Goal: Information Seeking & Learning: Learn about a topic

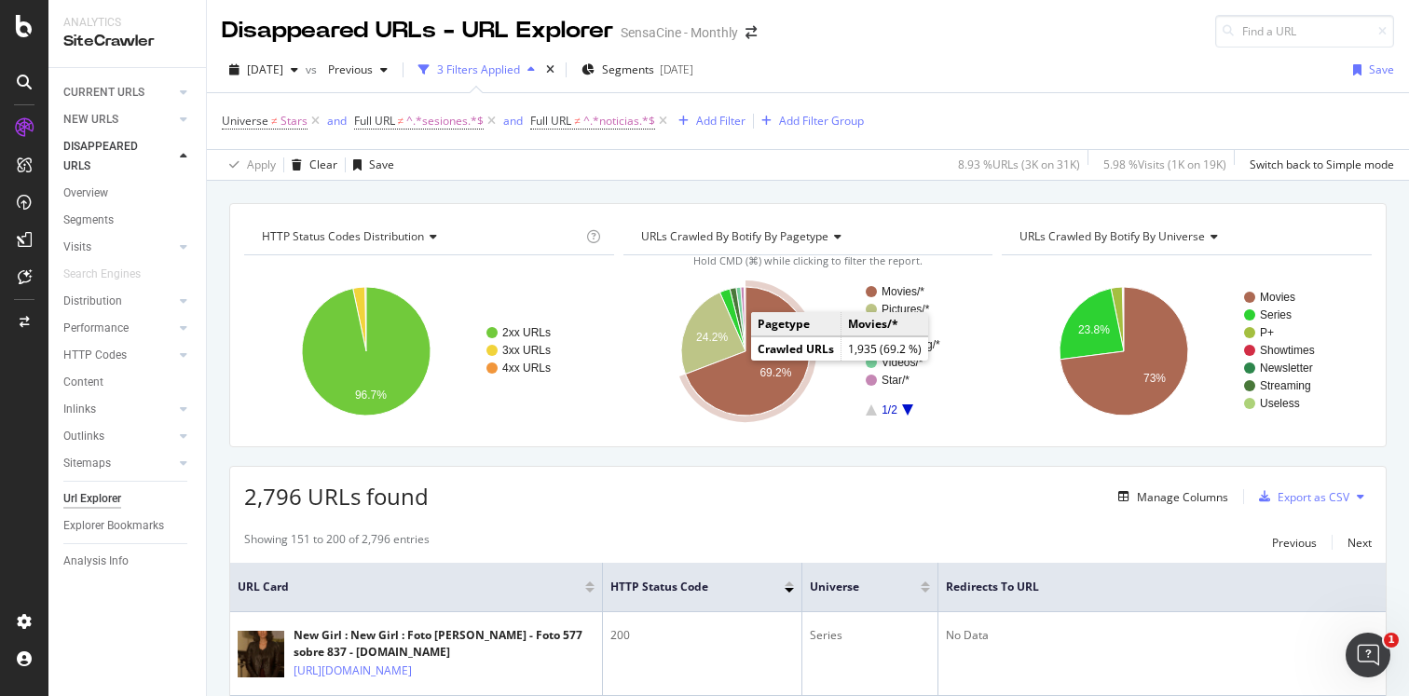
click at [740, 398] on icon "A chart." at bounding box center [747, 351] width 124 height 129
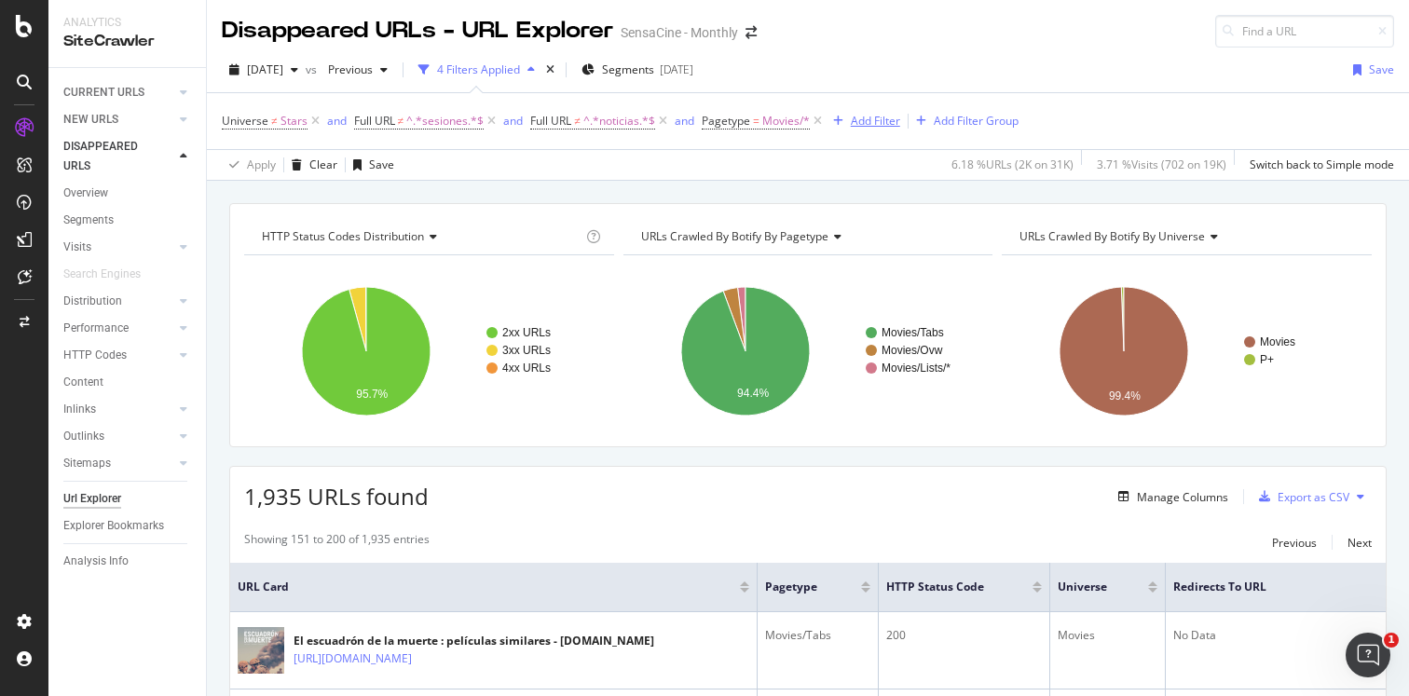
click at [873, 123] on div "Add Filter" at bounding box center [875, 121] width 49 height 16
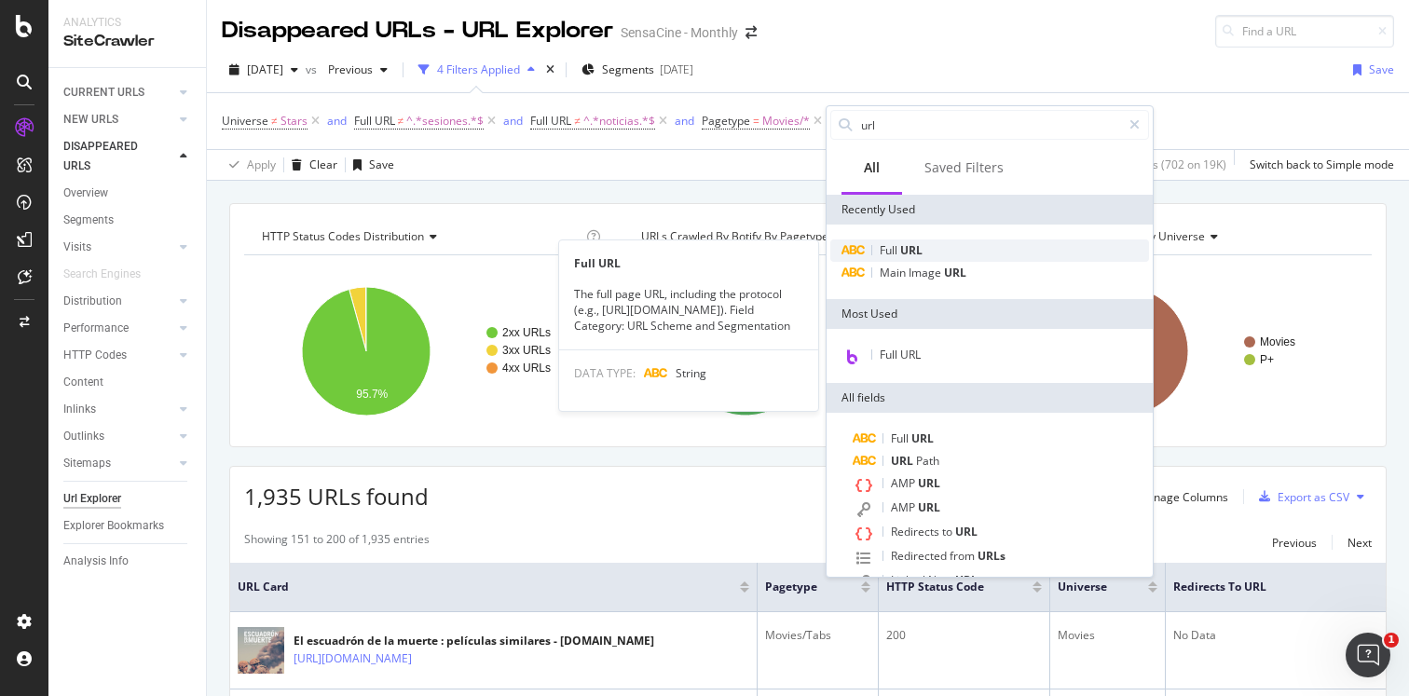
click at [882, 241] on div "Full URL" at bounding box center [989, 251] width 319 height 22
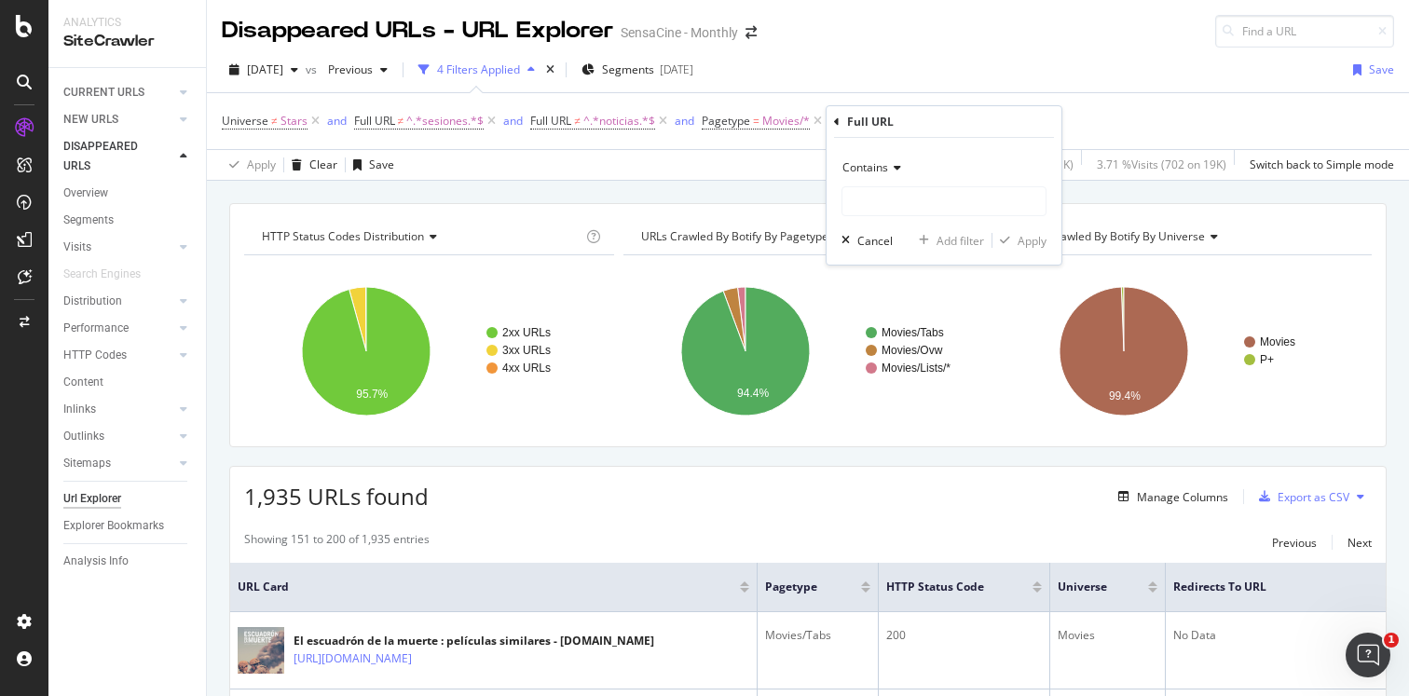
click at [883, 169] on span "Contains" at bounding box center [866, 167] width 46 height 16
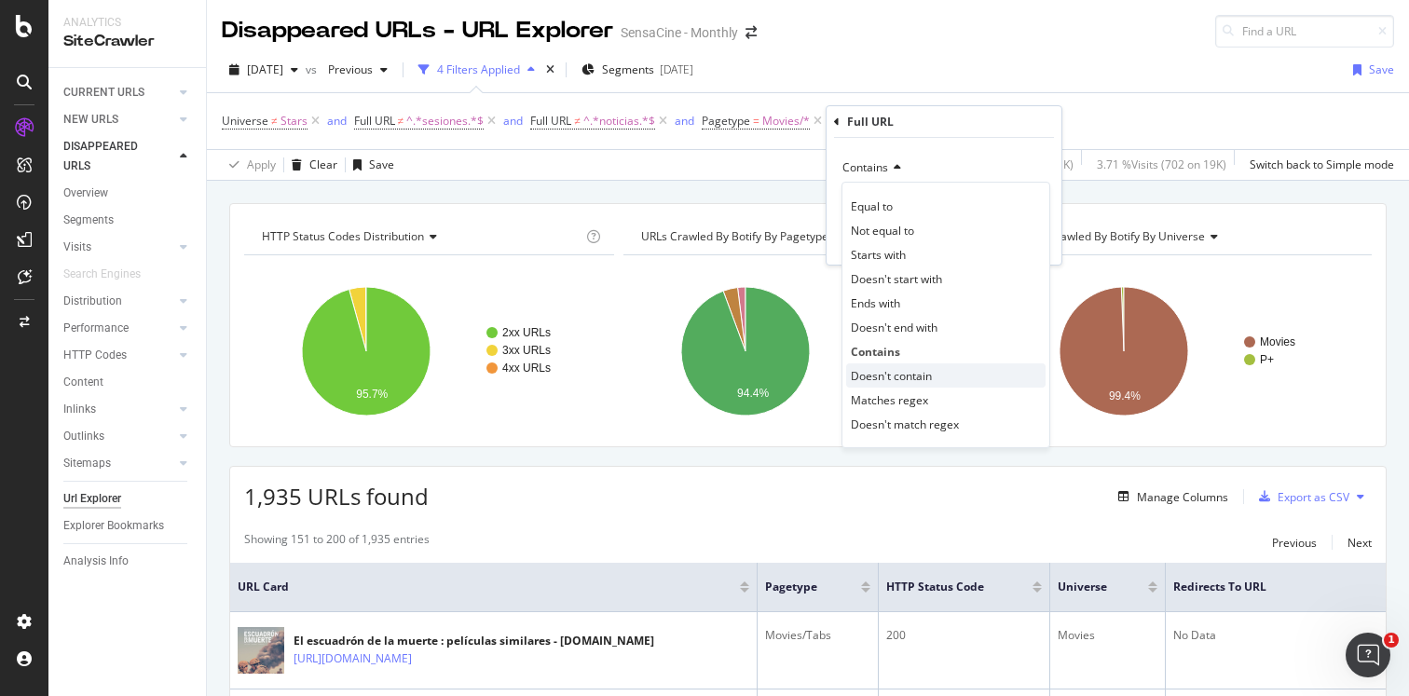
click at [887, 385] on div "Doesn't contain" at bounding box center [945, 375] width 199 height 24
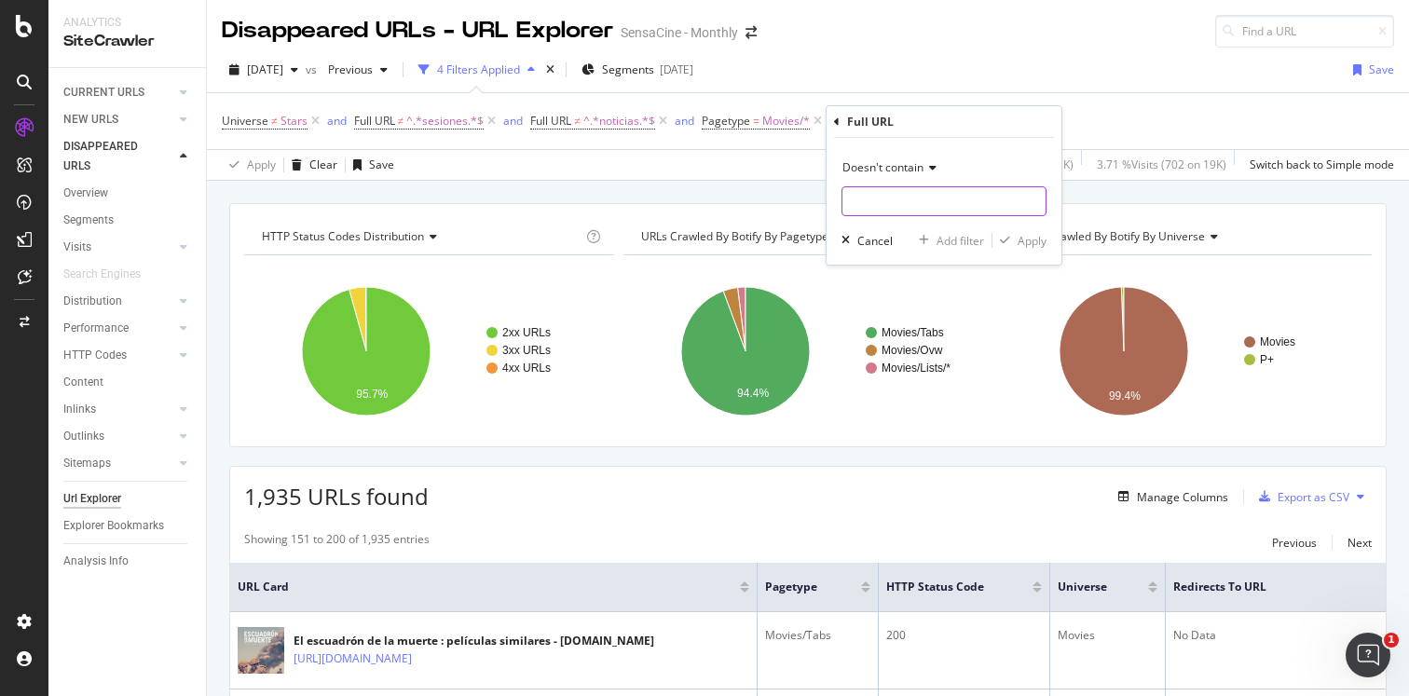
click at [869, 201] on input "text" at bounding box center [944, 201] width 203 height 30
click at [856, 199] on input "/similares" at bounding box center [931, 201] width 176 height 30
type input "similares"
click at [1009, 236] on icon "button" at bounding box center [1005, 240] width 10 height 11
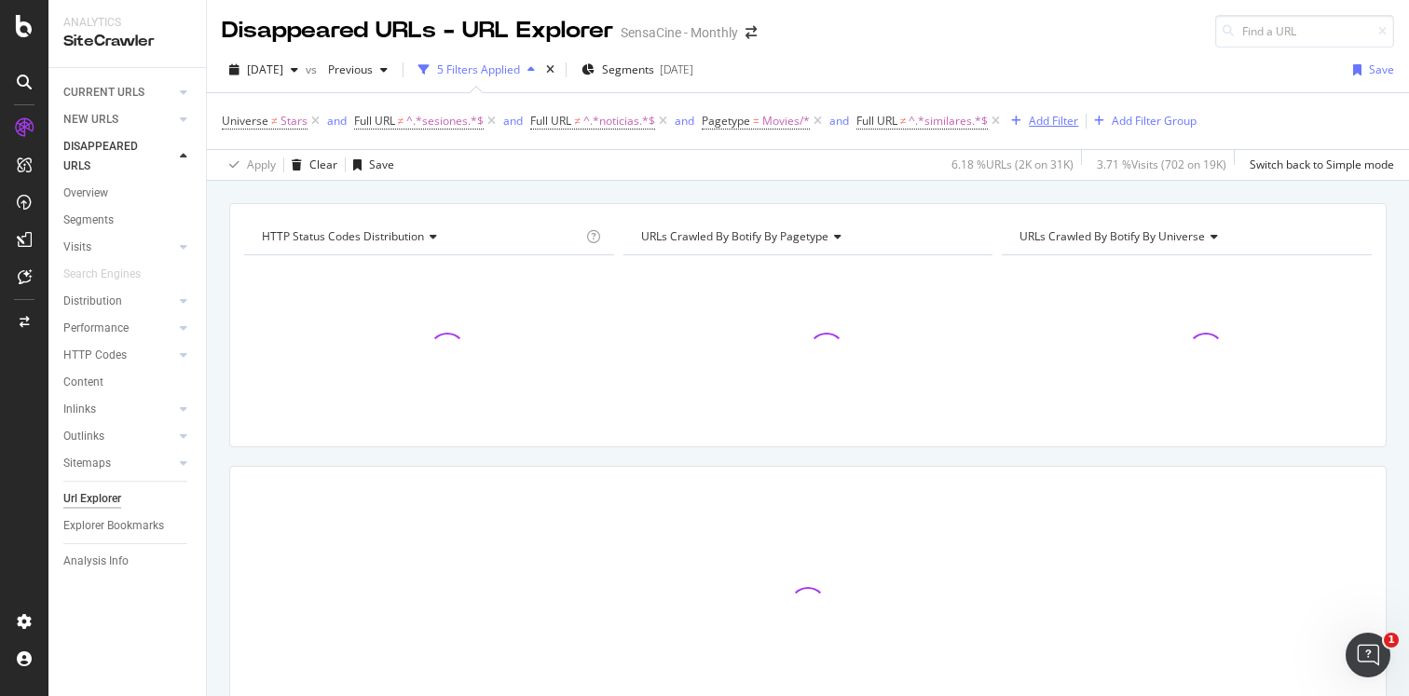
click at [1035, 122] on div "Add Filter" at bounding box center [1053, 121] width 49 height 16
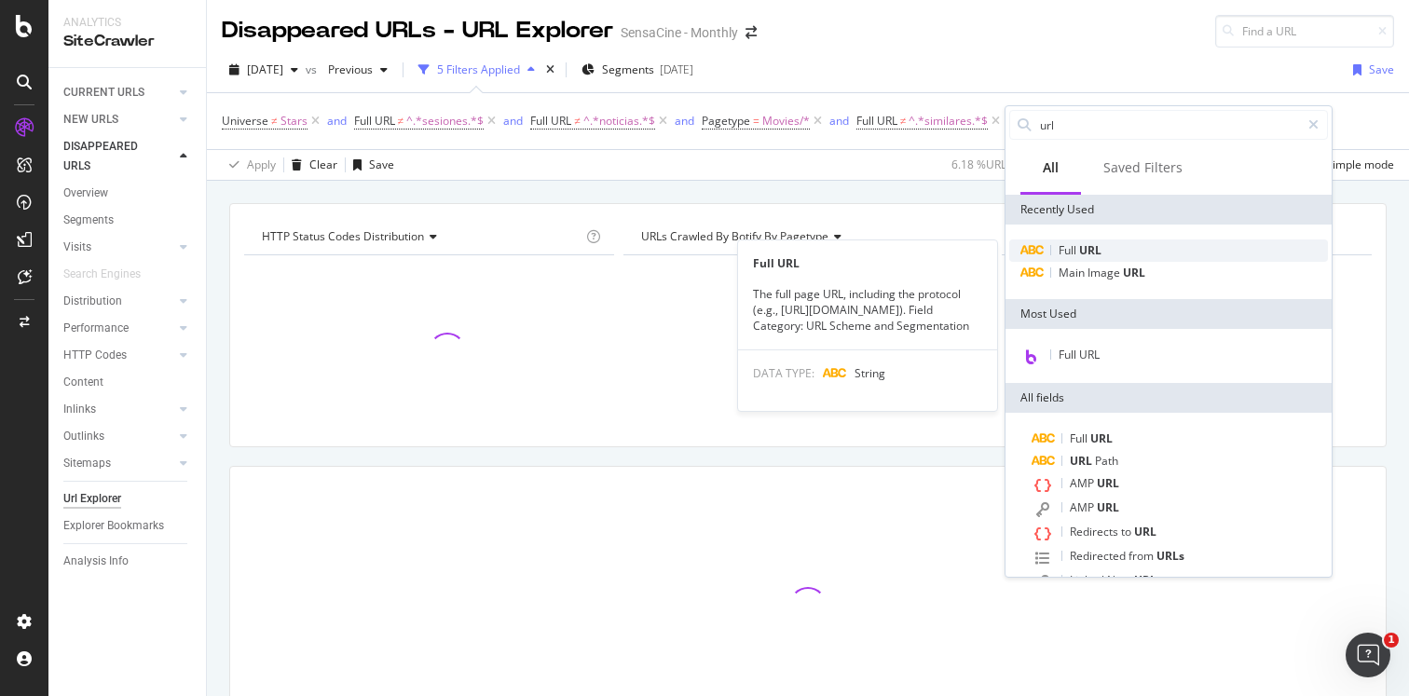
click at [1048, 245] on div "Full URL" at bounding box center [1168, 251] width 319 height 22
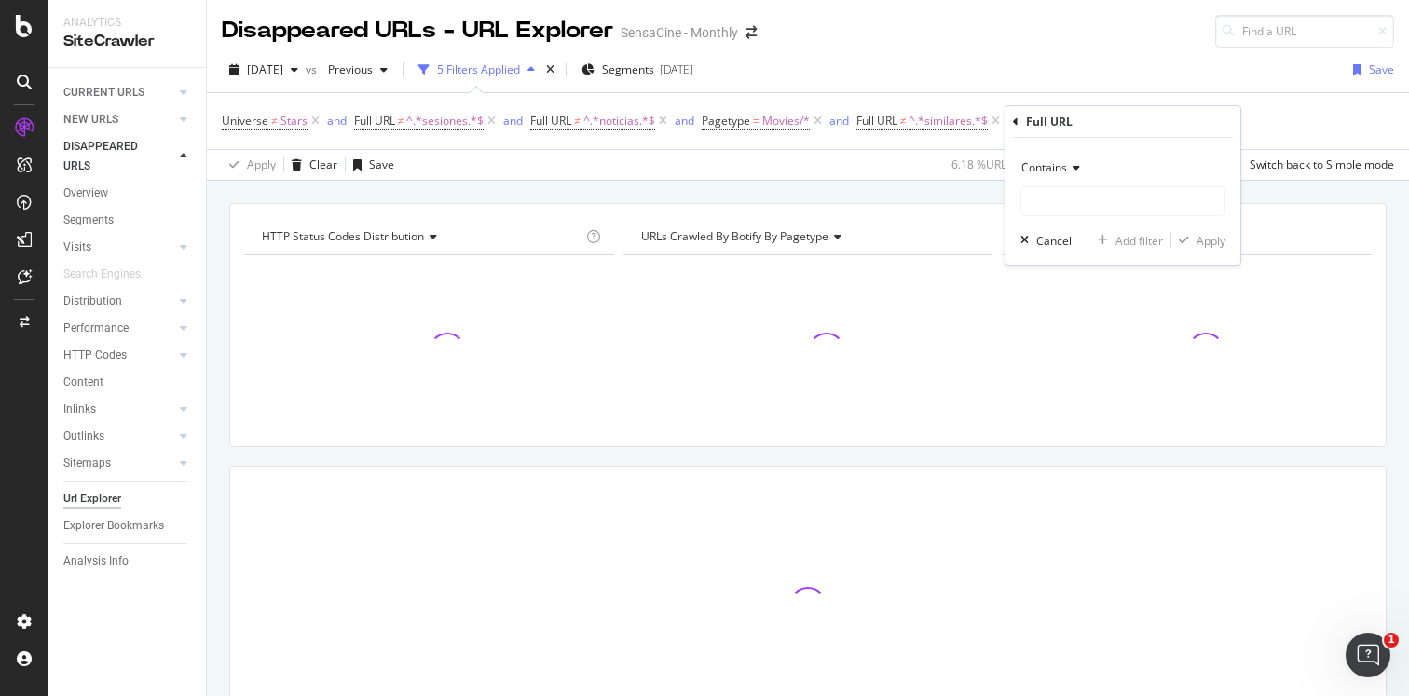
click at [1068, 169] on icon at bounding box center [1073, 167] width 13 height 11
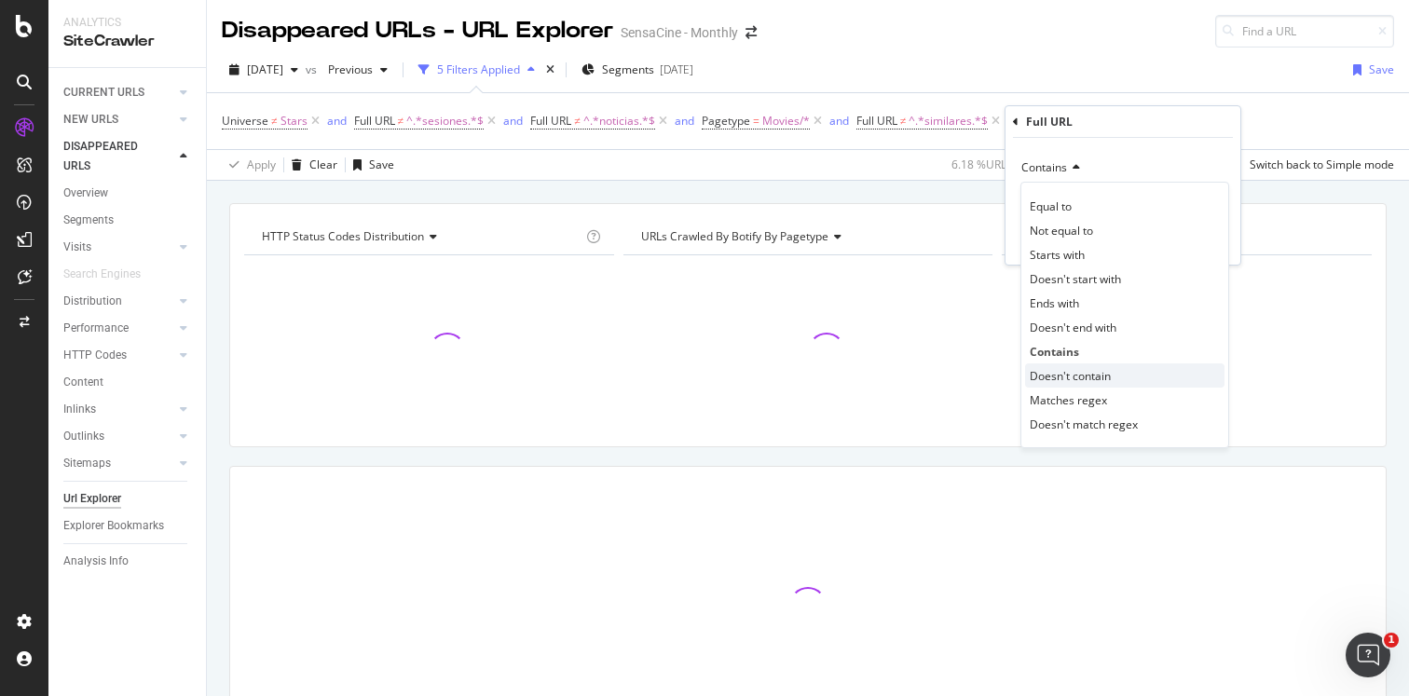
click at [1060, 372] on span "Doesn't contain" at bounding box center [1070, 376] width 81 height 16
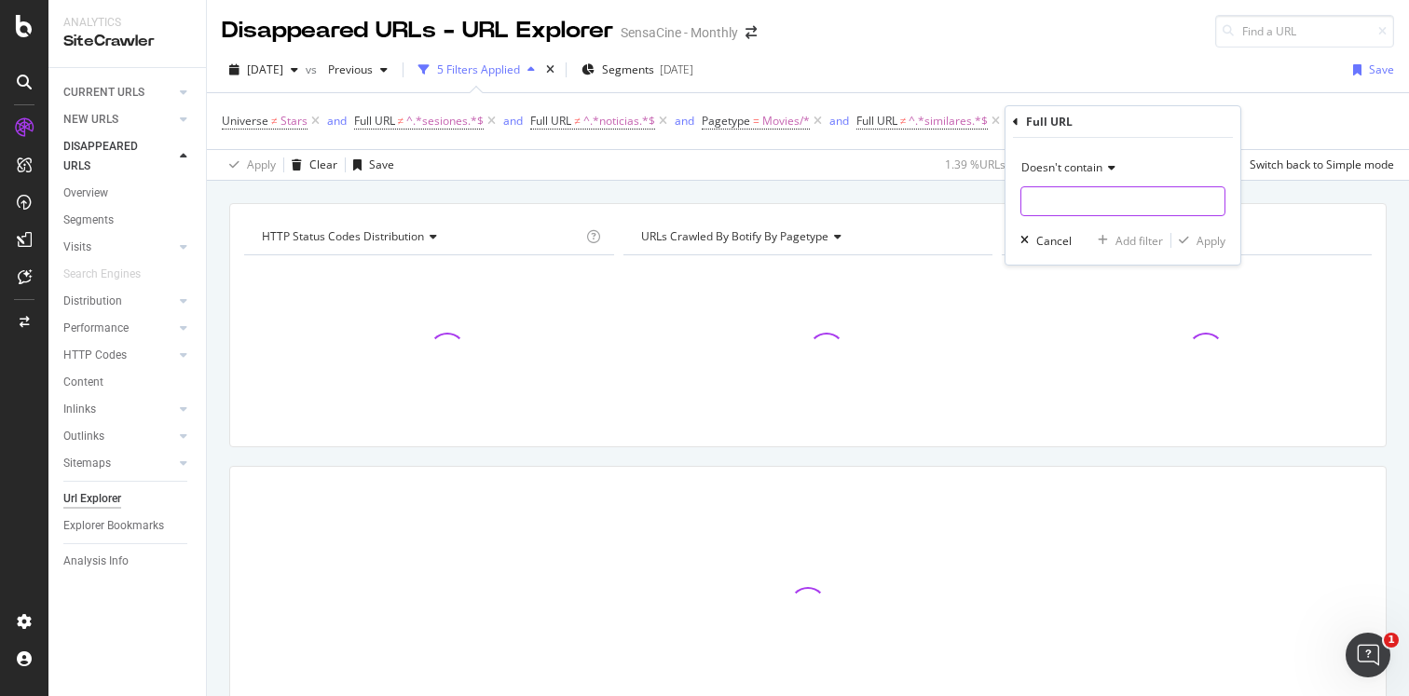
click at [1065, 199] on input "text" at bounding box center [1122, 201] width 203 height 30
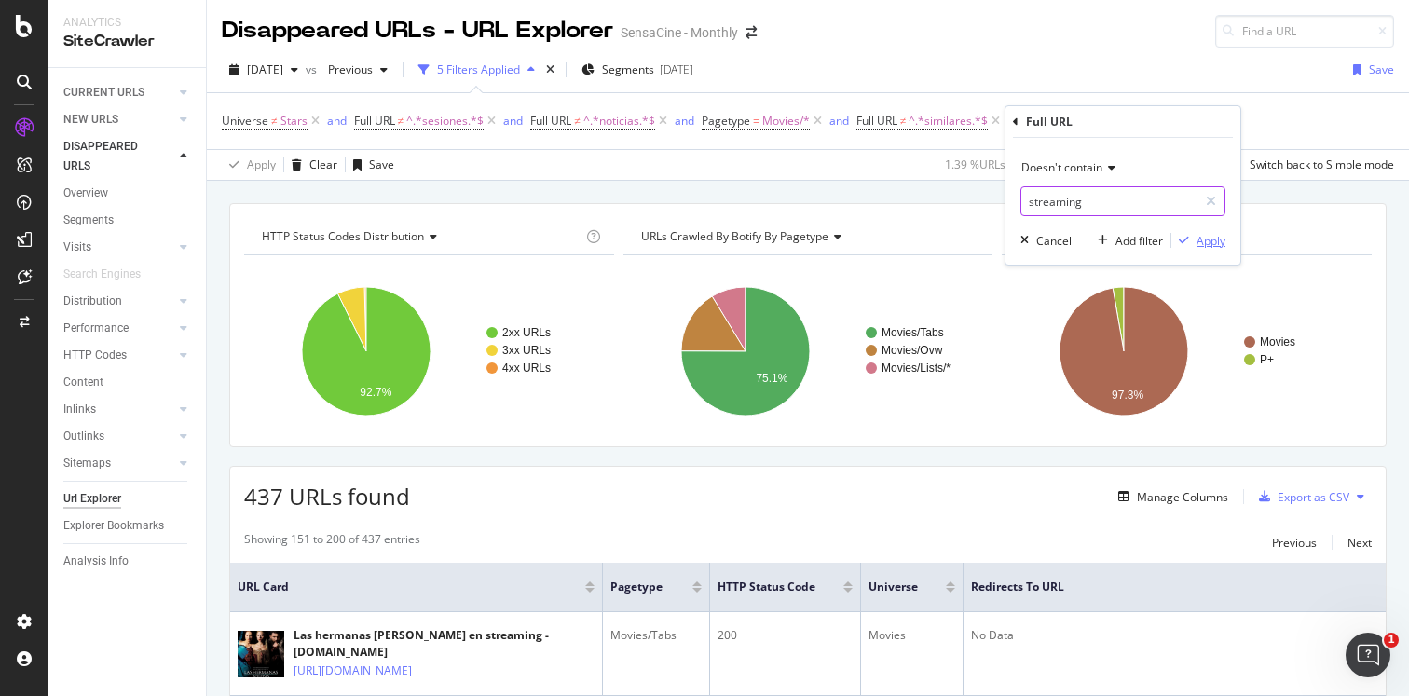
type input "streaming"
click at [1193, 240] on div "button" at bounding box center [1184, 240] width 25 height 11
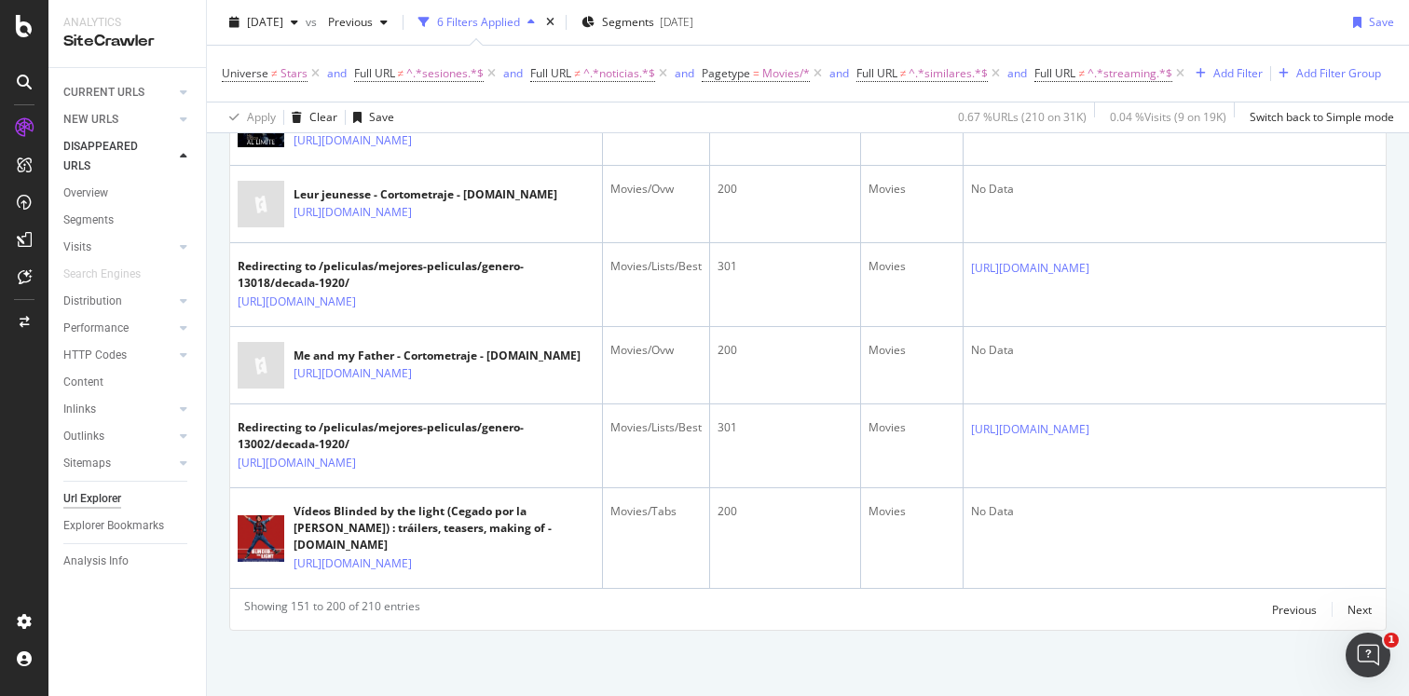
scroll to position [4884, 0]
click at [1308, 605] on div "Previous" at bounding box center [1294, 610] width 45 height 16
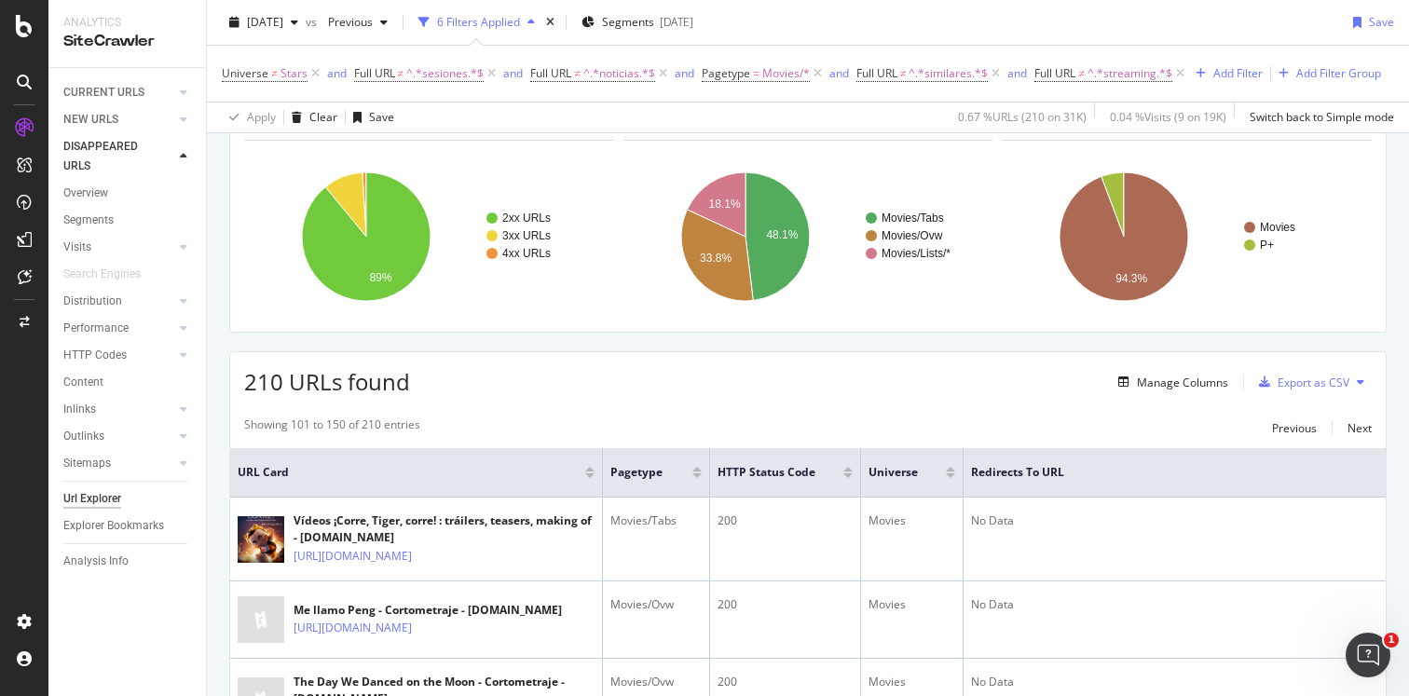
scroll to position [4781, 0]
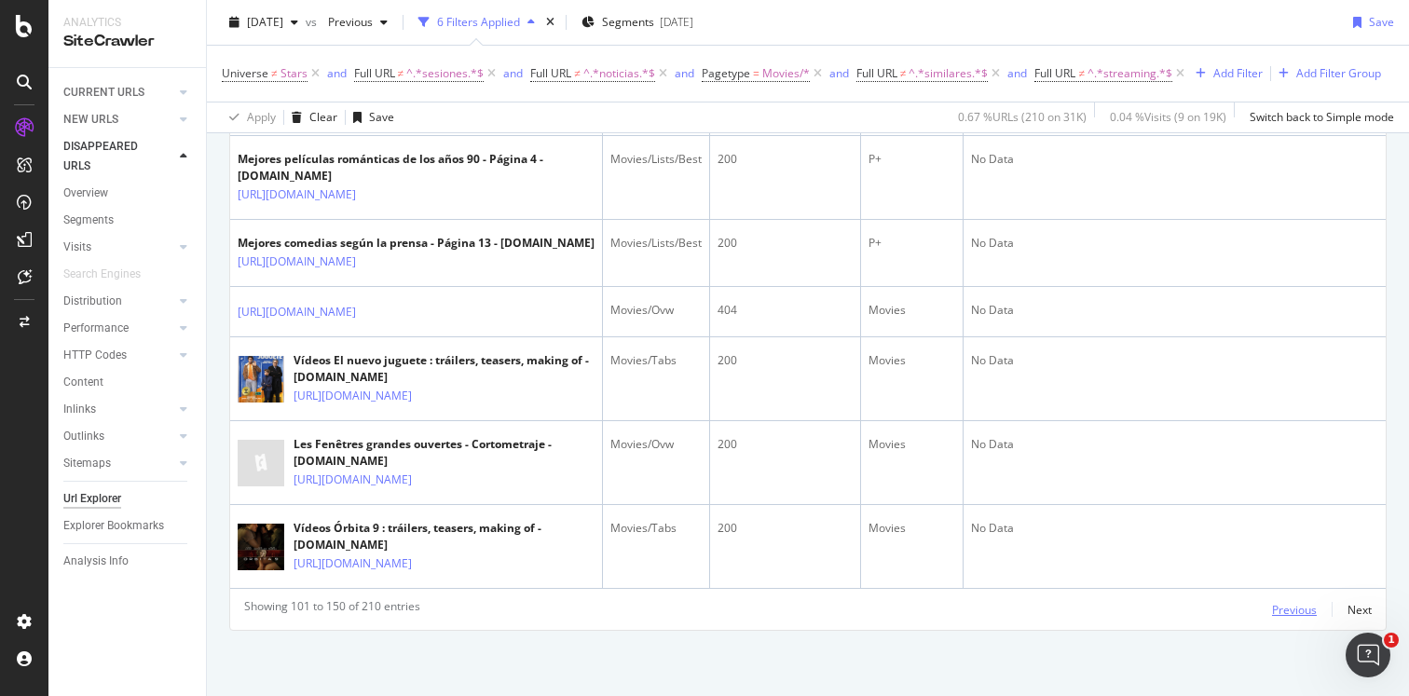
click at [1300, 609] on div "Previous" at bounding box center [1294, 610] width 45 height 16
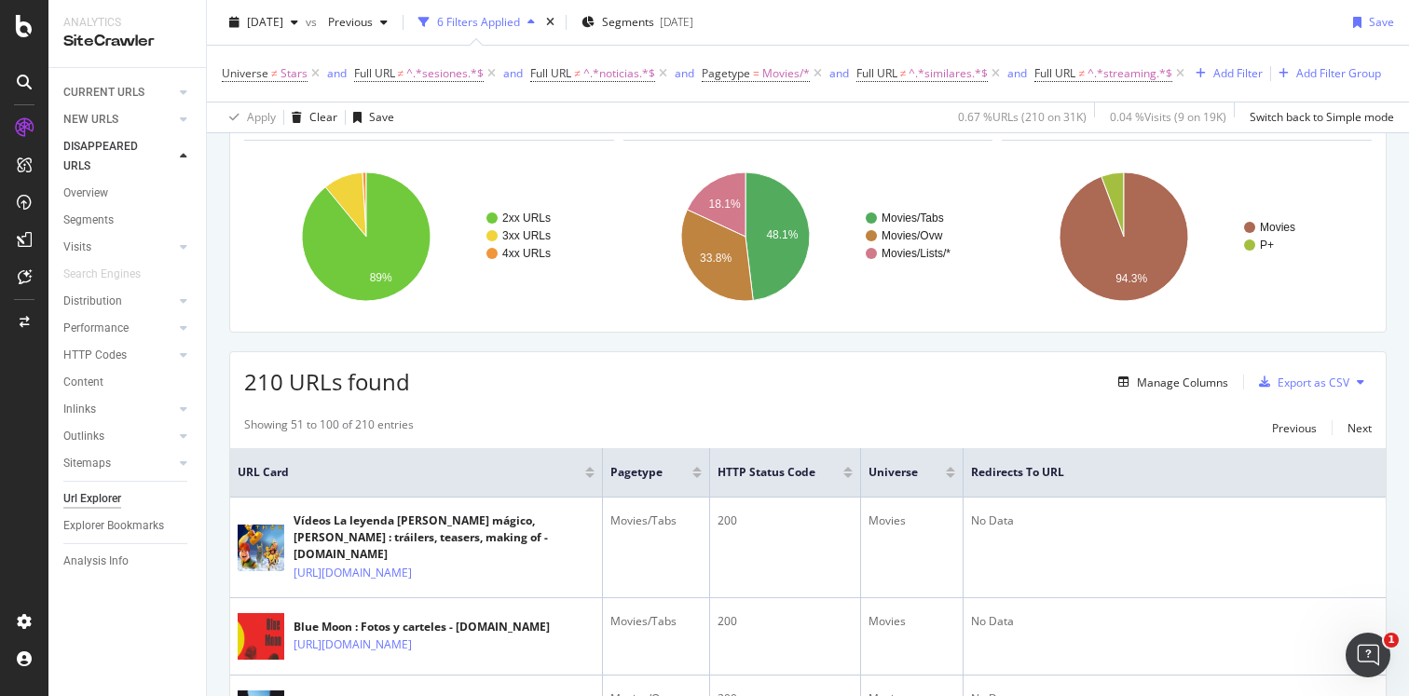
scroll to position [4799, 0]
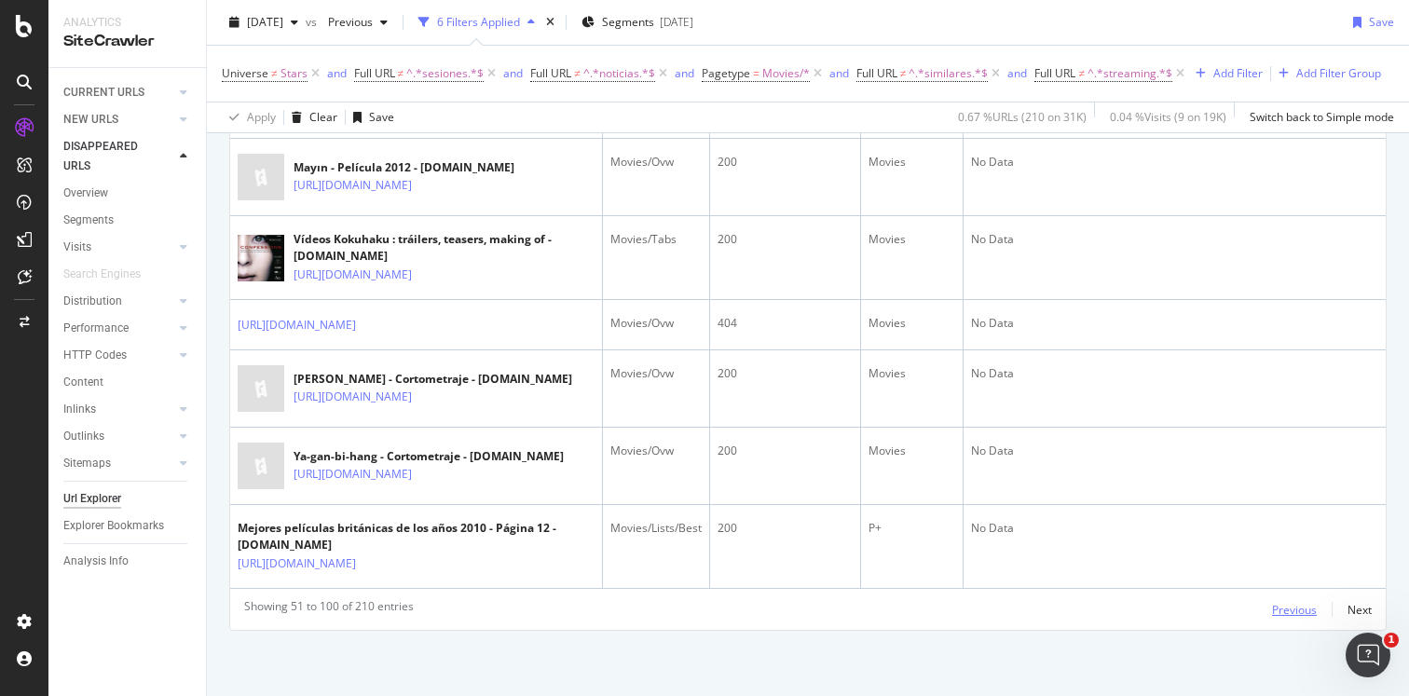
click at [1288, 614] on div "Previous" at bounding box center [1294, 610] width 45 height 16
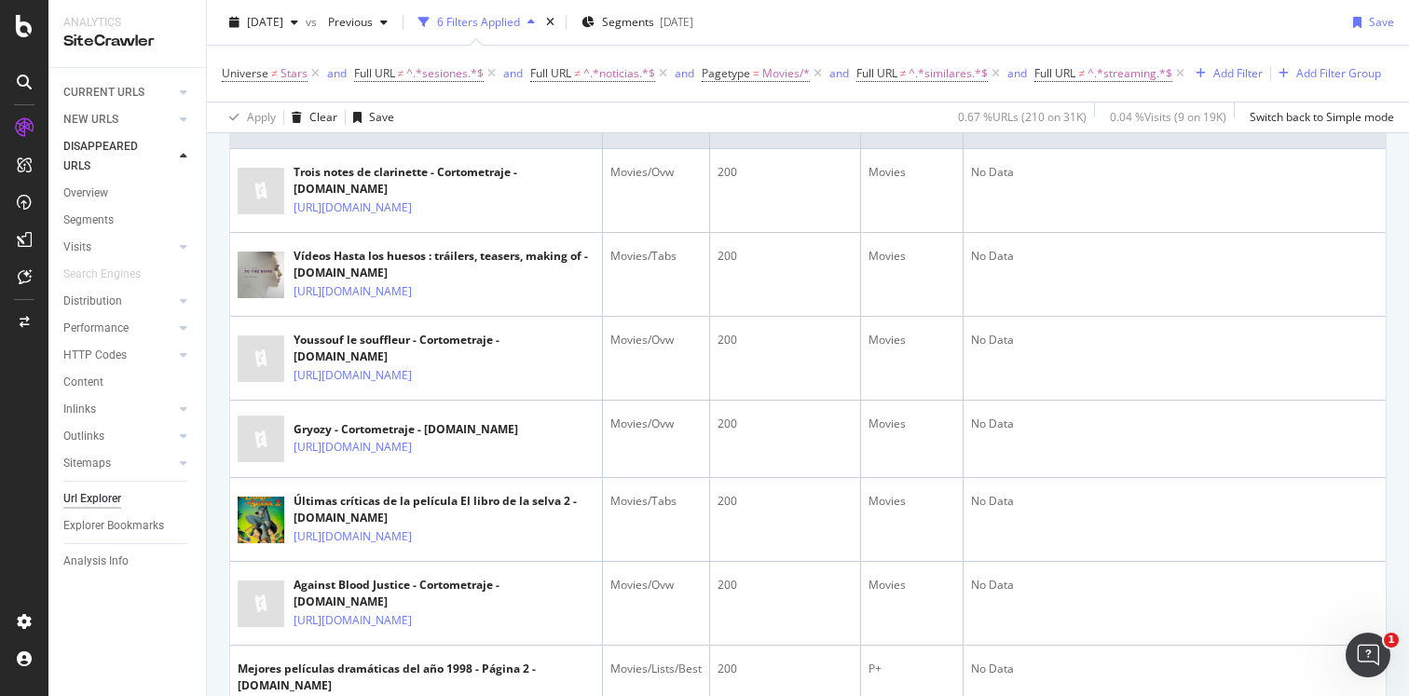
scroll to position [469, 0]
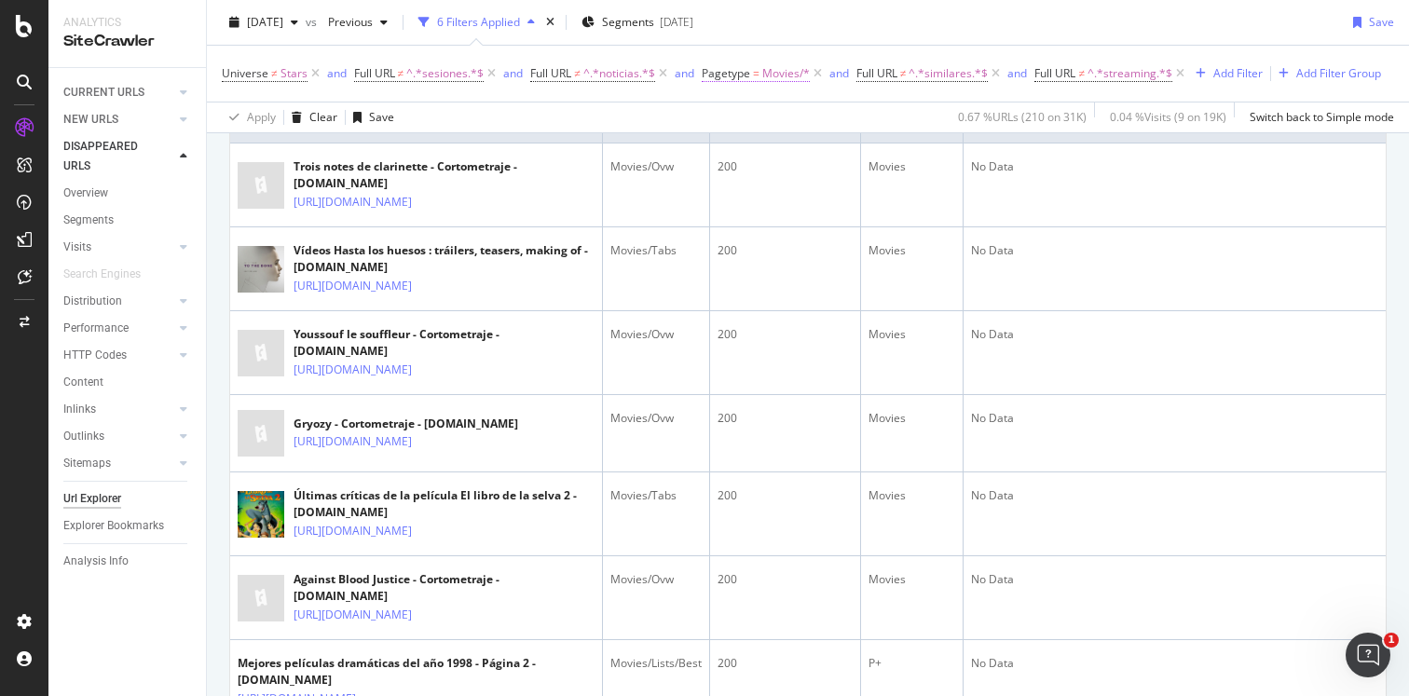
click at [750, 73] on span "Pagetype = Movies/*" at bounding box center [756, 73] width 108 height 17
click at [750, 117] on icon at bounding box center [754, 117] width 13 height 11
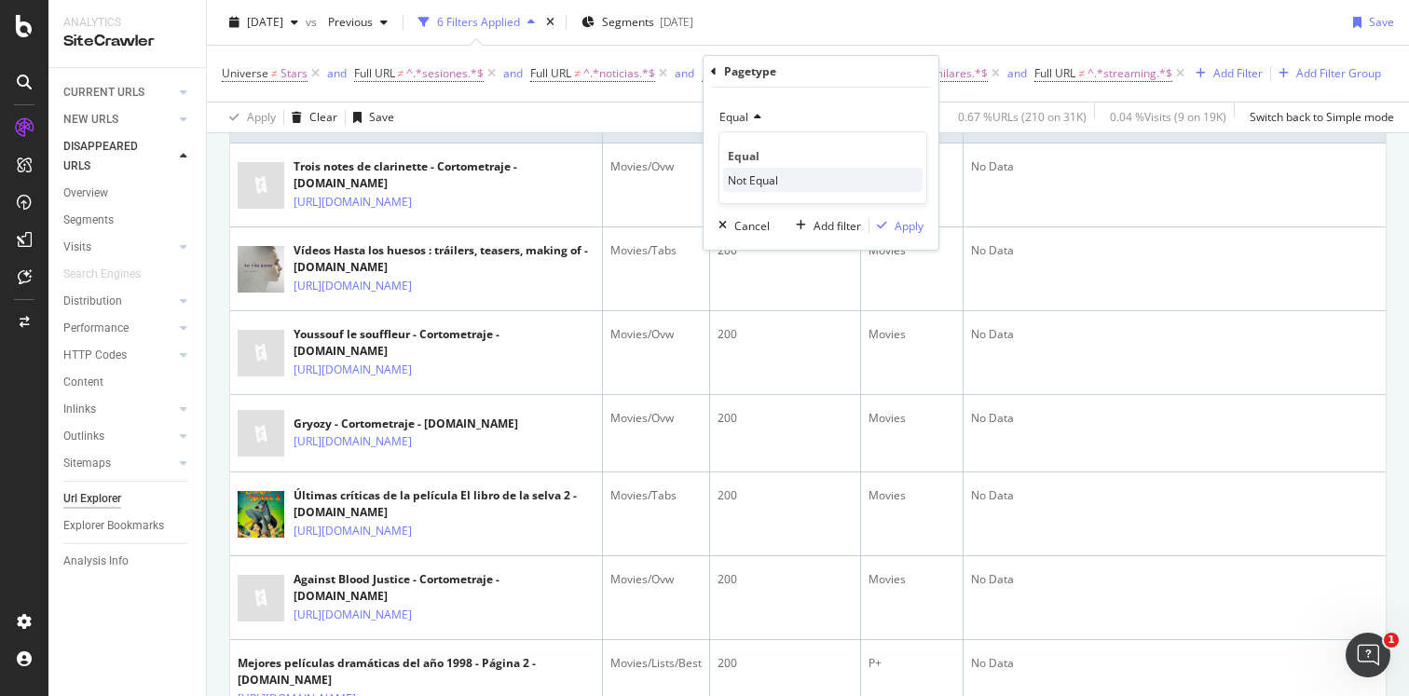
click at [758, 175] on span "Not Equal" at bounding box center [753, 180] width 50 height 16
click at [896, 221] on div "Apply" at bounding box center [909, 226] width 29 height 16
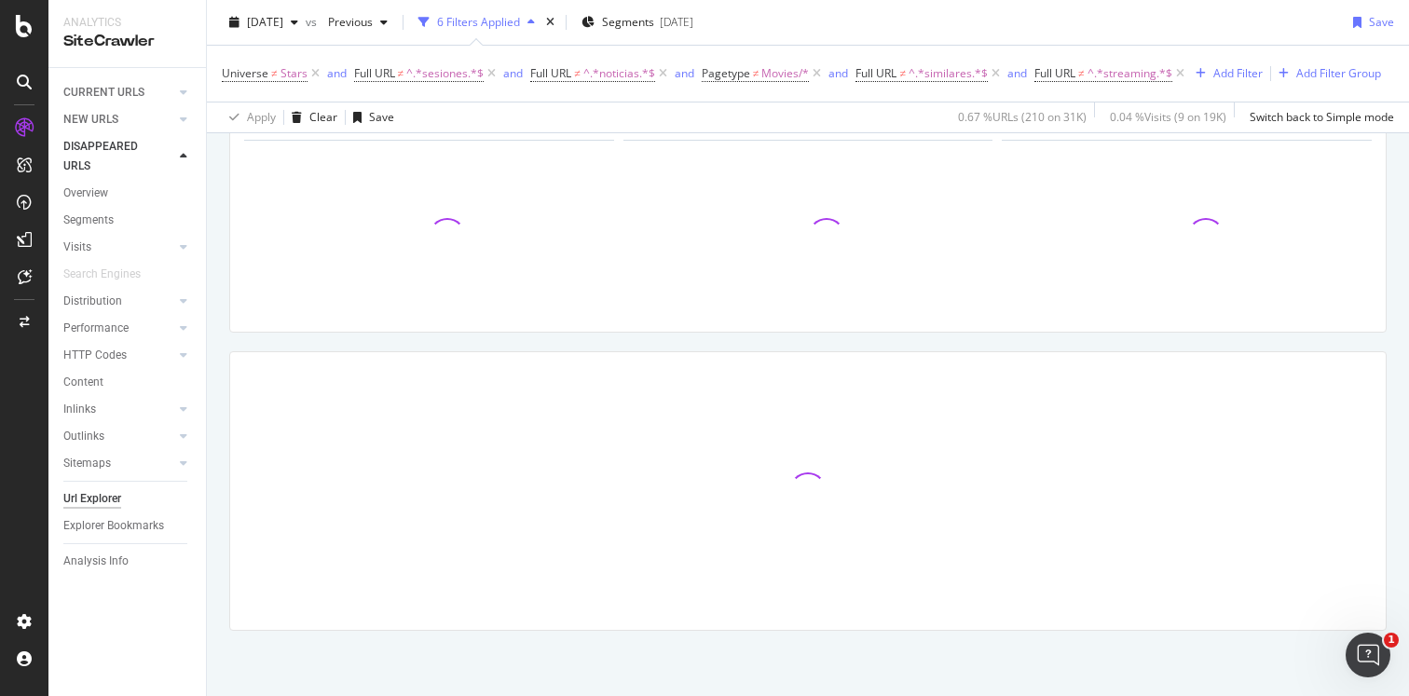
scroll to position [115, 0]
click at [997, 73] on icon at bounding box center [996, 73] width 16 height 19
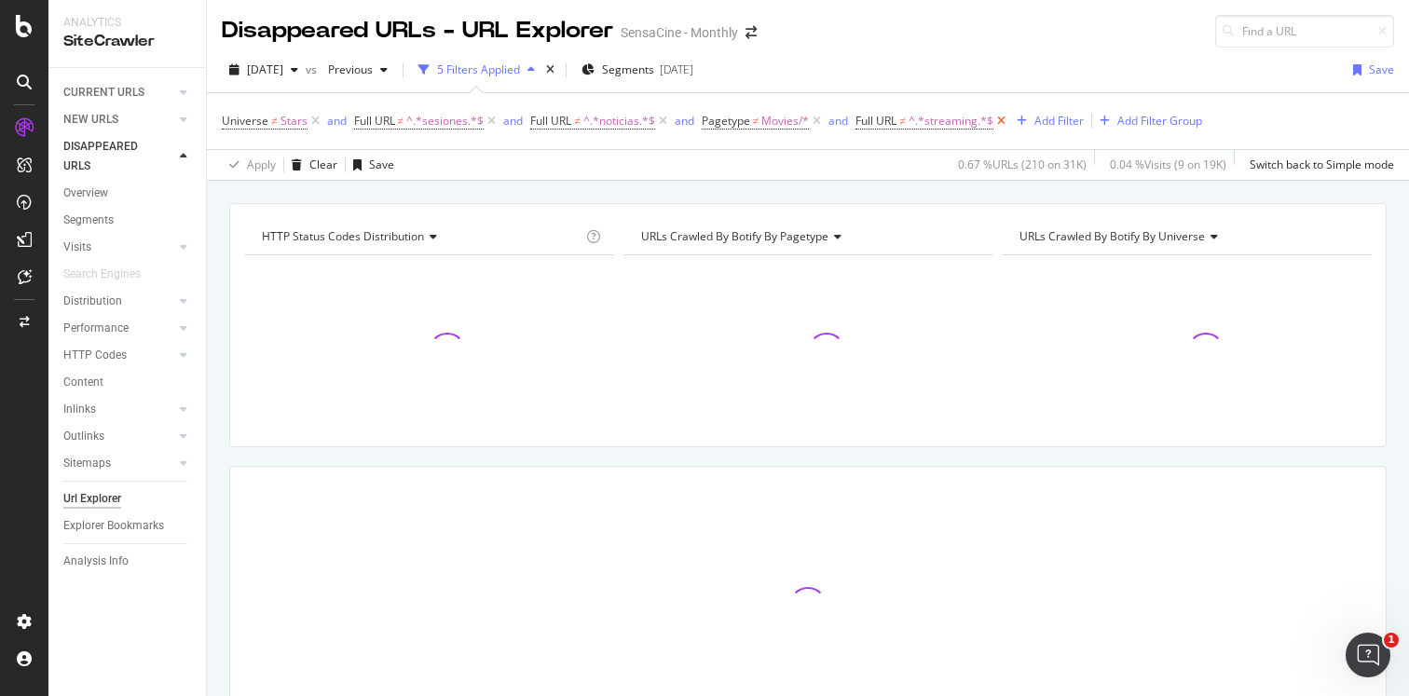
click at [1002, 118] on icon at bounding box center [1001, 121] width 16 height 19
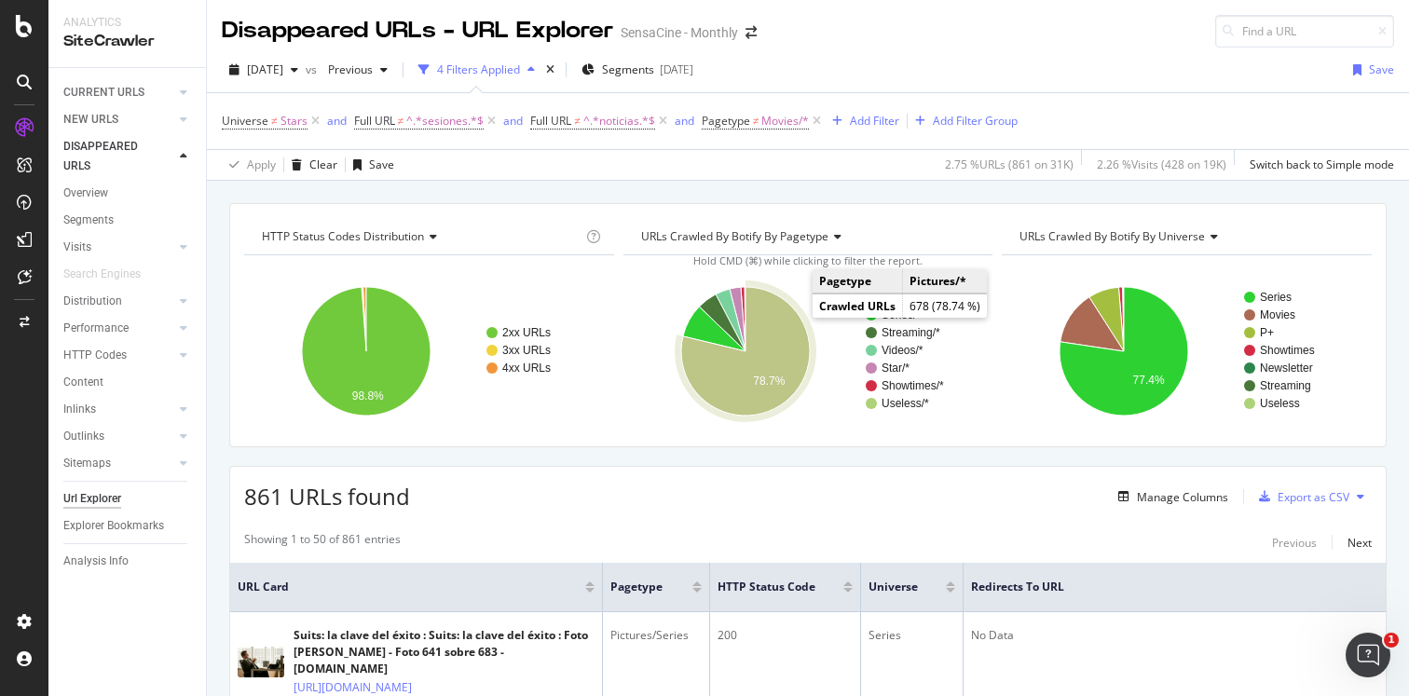
click at [782, 323] on icon "A chart." at bounding box center [745, 351] width 129 height 129
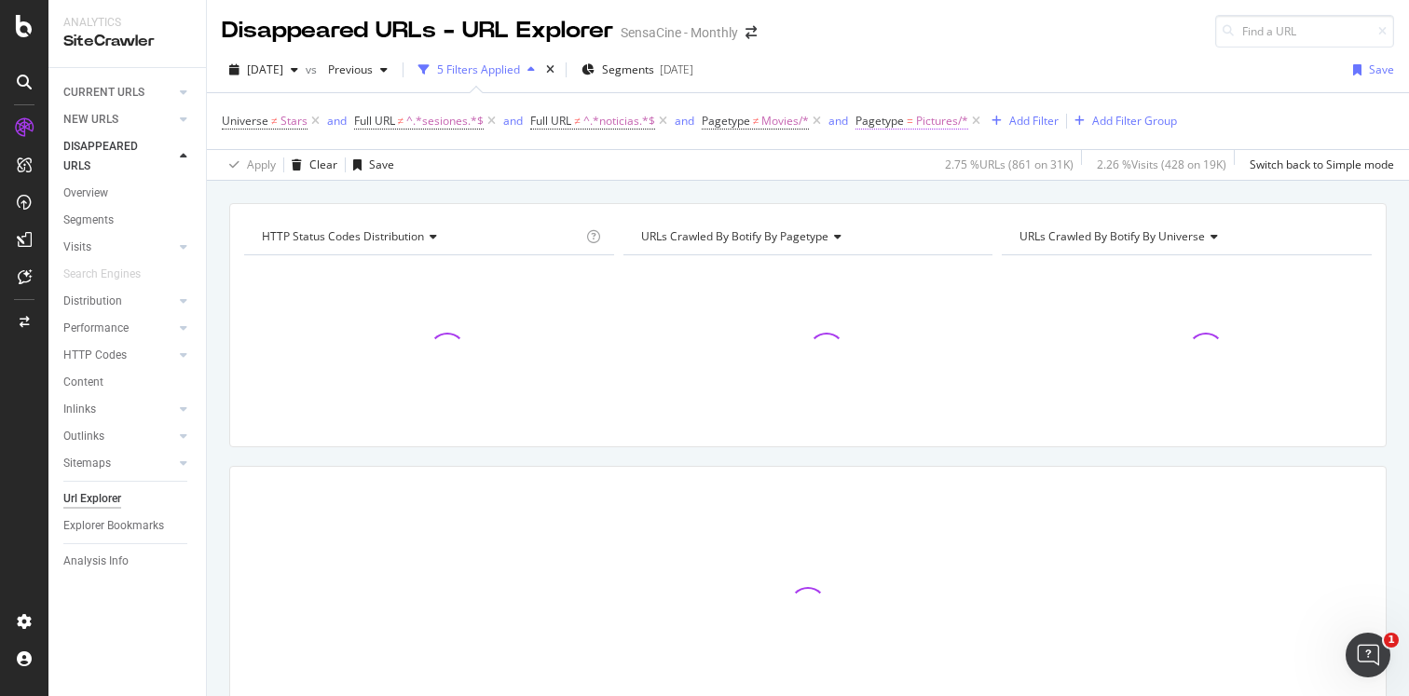
click at [901, 123] on span "Pagetype" at bounding box center [880, 121] width 48 height 16
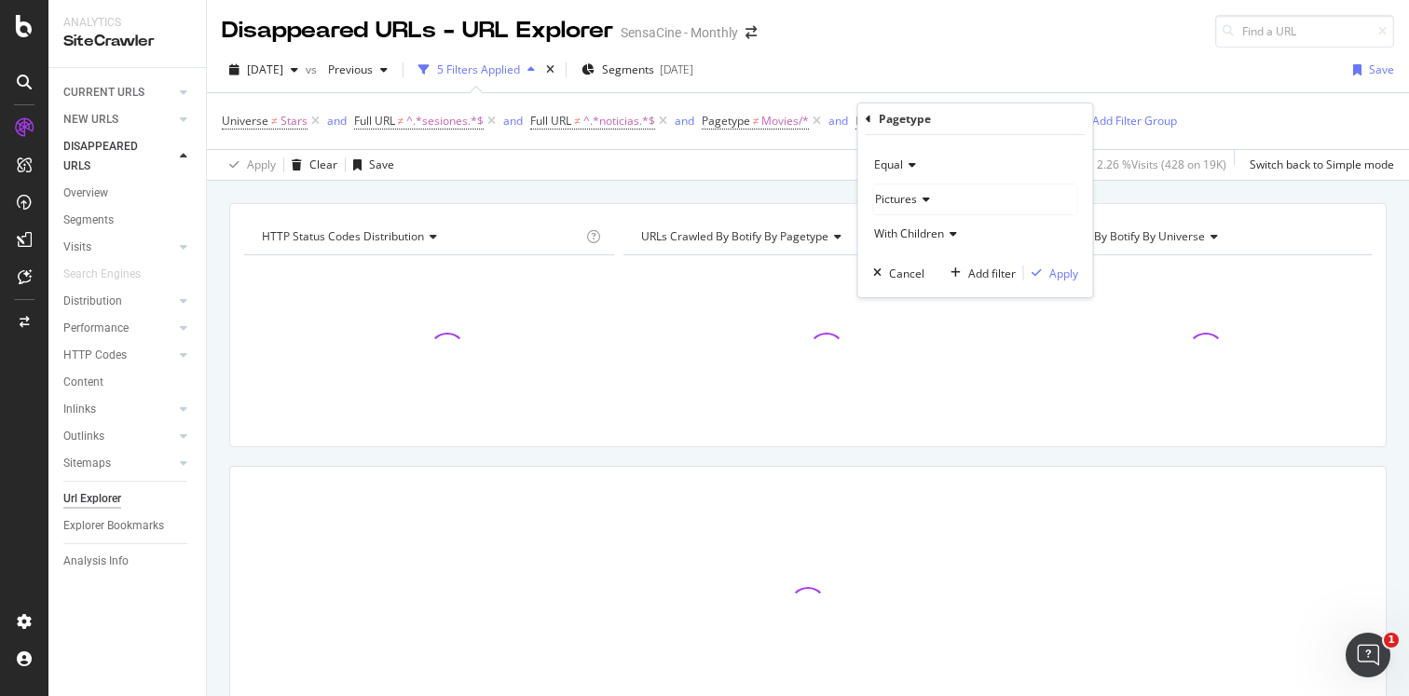
click at [914, 167] on icon at bounding box center [909, 164] width 13 height 11
click at [913, 233] on span "Not Equal" at bounding box center [908, 228] width 50 height 16
click at [1062, 274] on div "Apply" at bounding box center [1063, 274] width 29 height 16
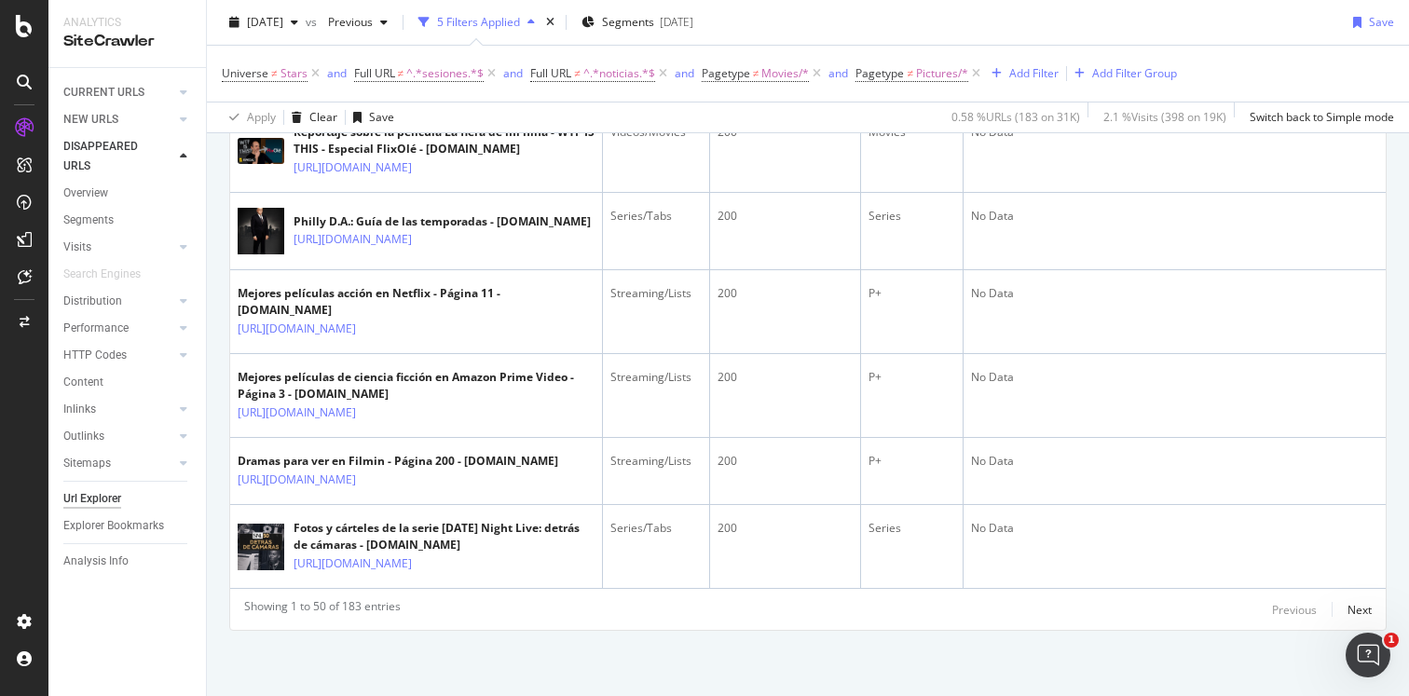
scroll to position [4818, 0]
click at [1352, 607] on div "Next" at bounding box center [1360, 610] width 24 height 16
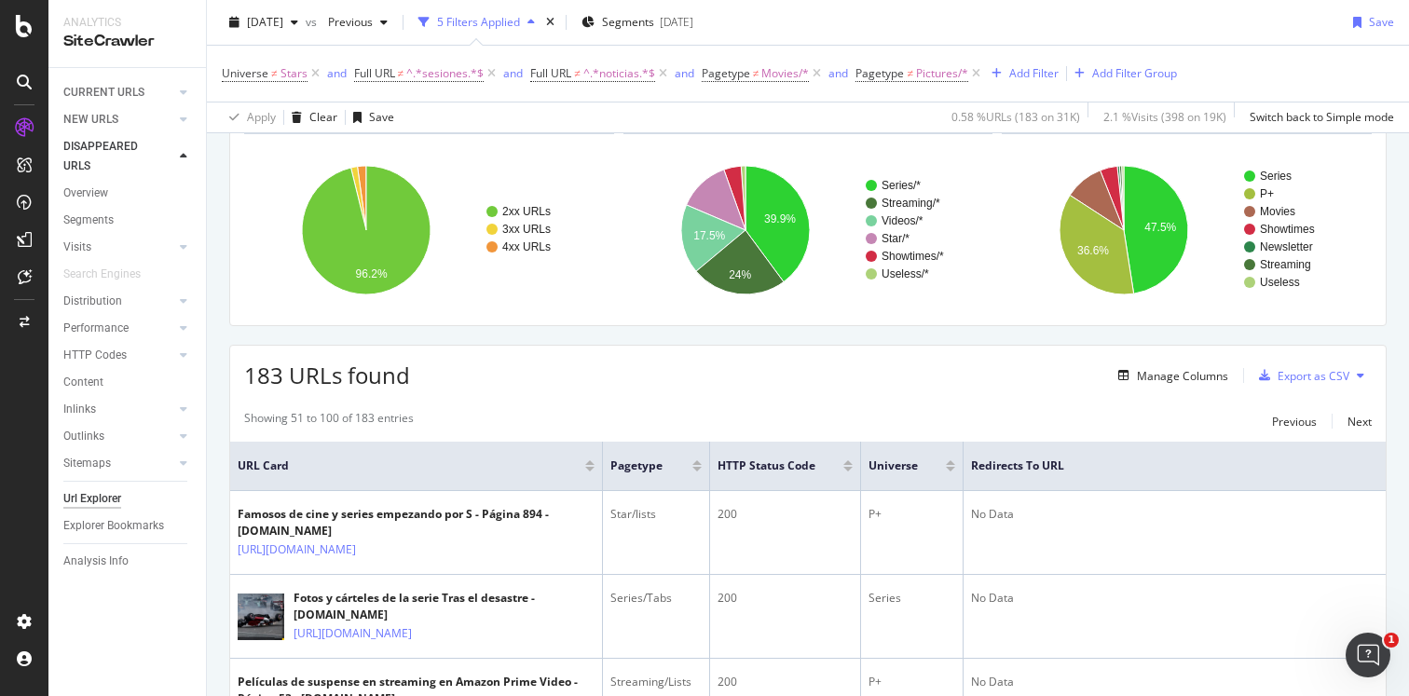
scroll to position [116, 0]
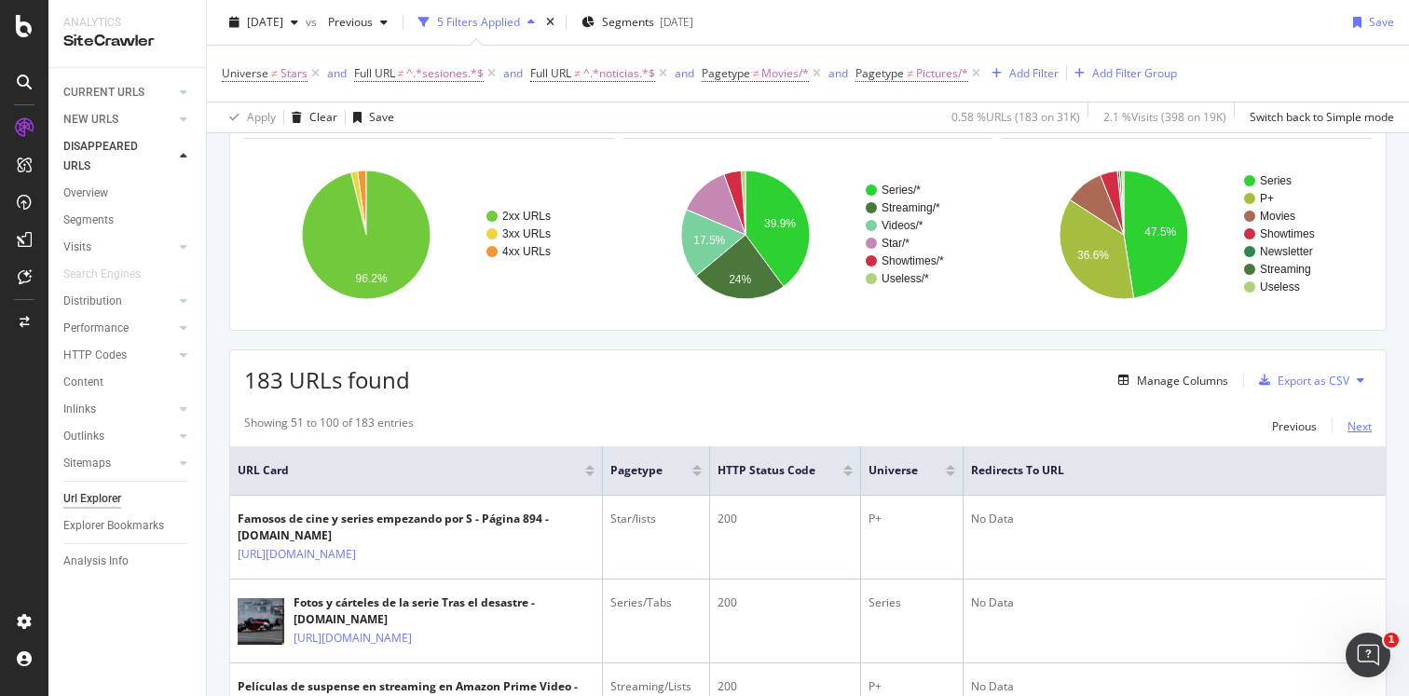
click at [1366, 428] on div "Next" at bounding box center [1360, 426] width 24 height 16
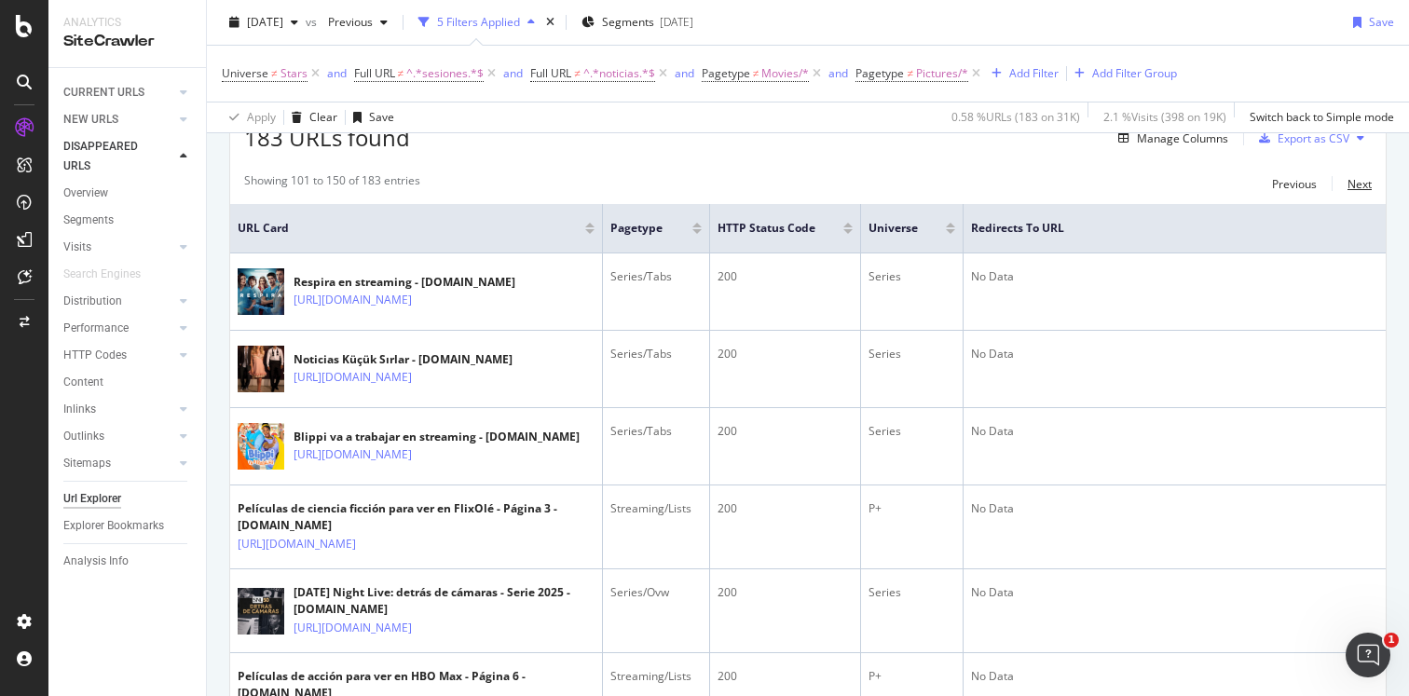
scroll to position [0, 0]
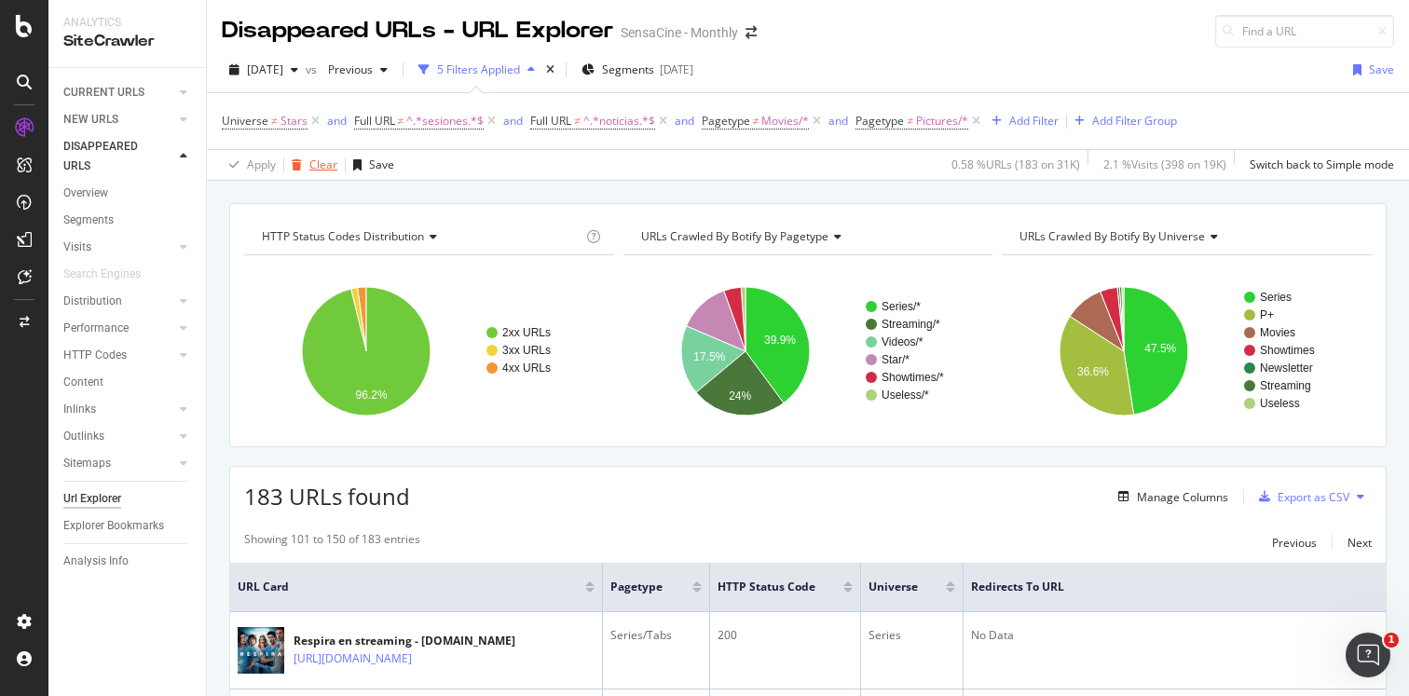
click at [331, 170] on div "Clear" at bounding box center [323, 165] width 28 height 16
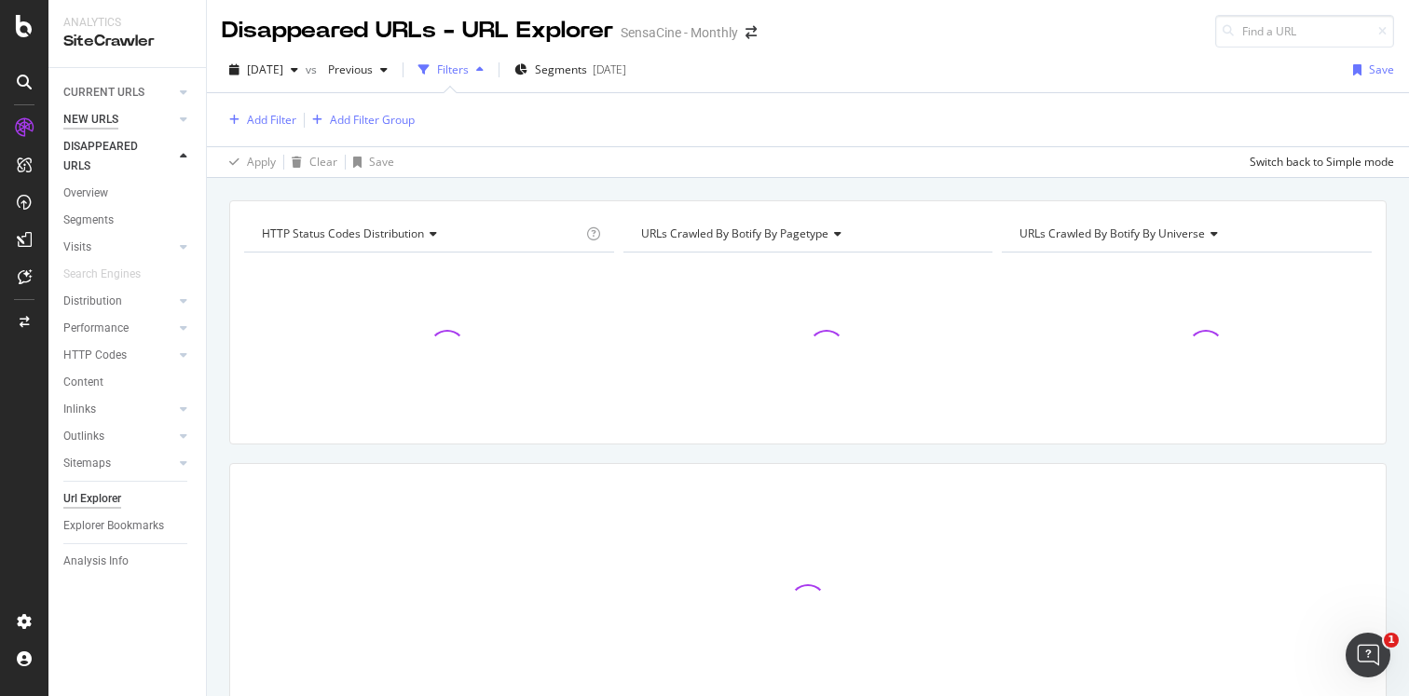
click at [103, 123] on div "NEW URLS" at bounding box center [90, 120] width 55 height 20
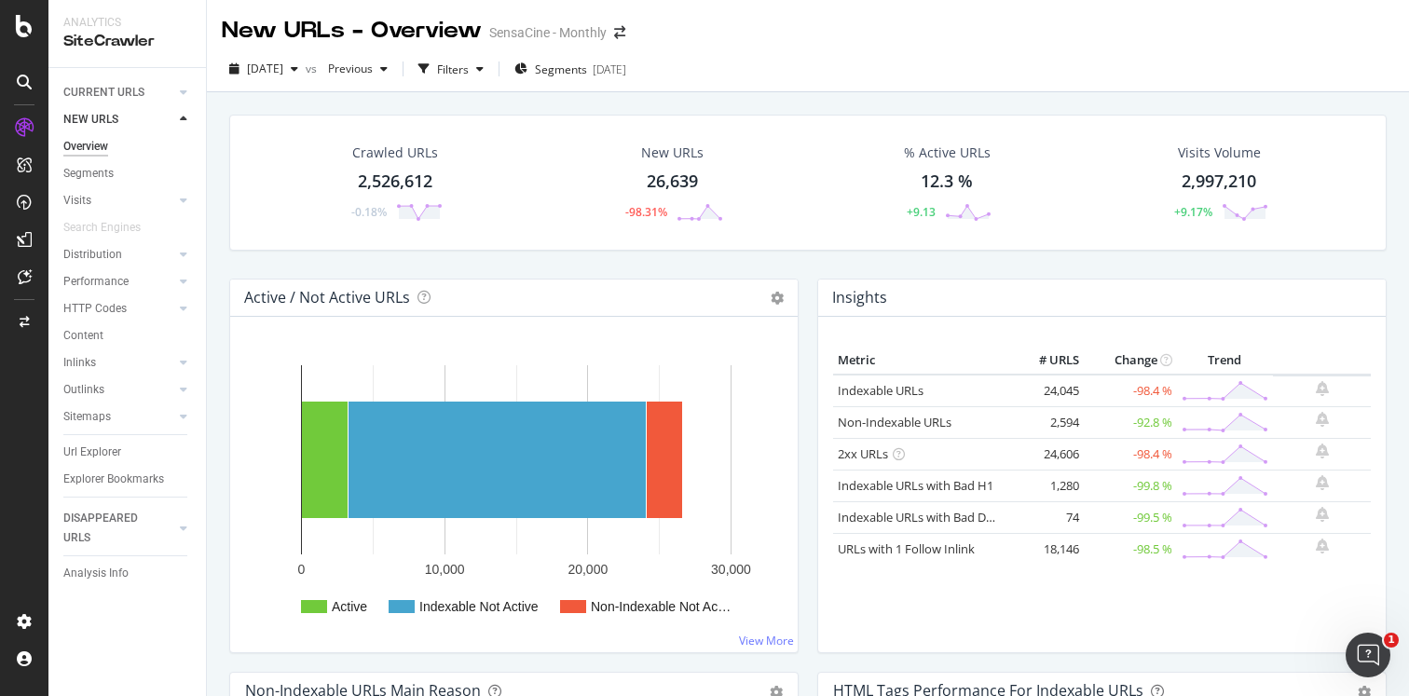
click at [267, 265] on div "Crawled URLs 2,526,612 -0.18% New URLs 26,639 -98.31% % Active URLs 12.3 % +9.1…" at bounding box center [808, 197] width 1176 height 164
click at [105, 528] on div "DISAPPEARED URLS" at bounding box center [110, 528] width 94 height 39
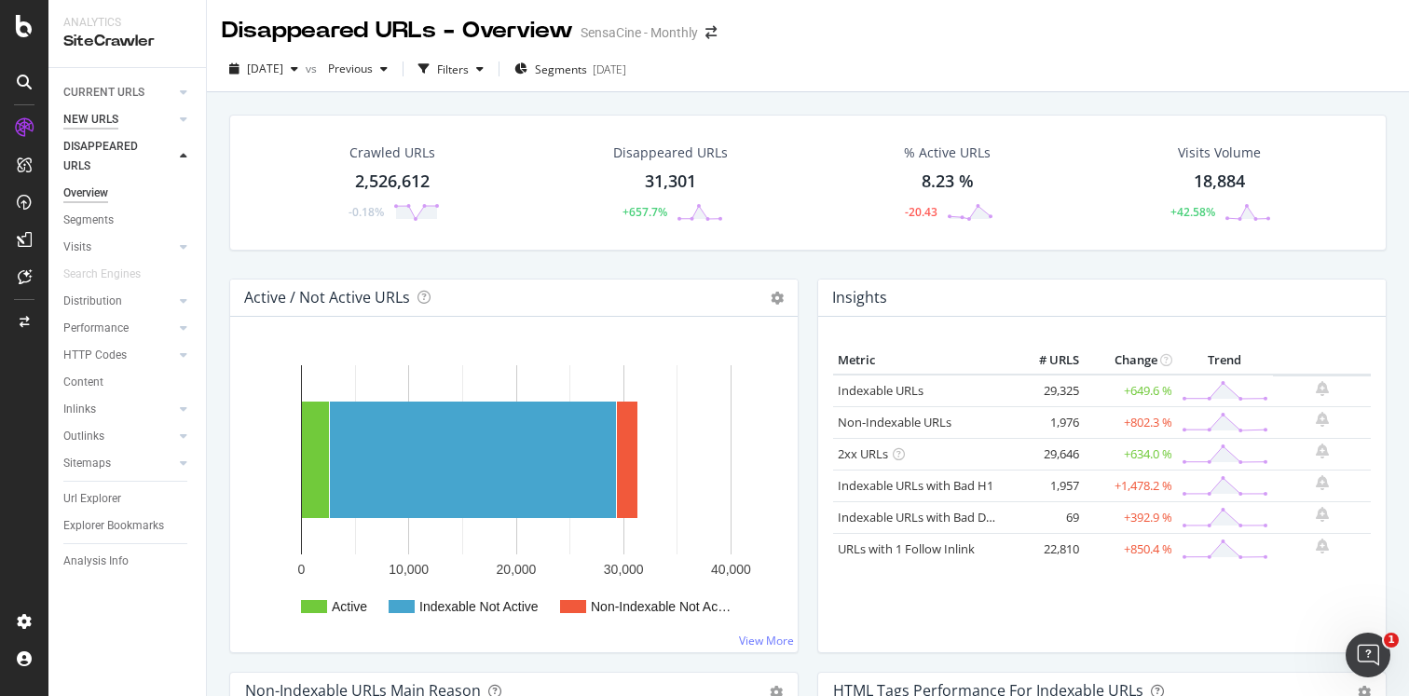
click at [102, 124] on div "NEW URLS" at bounding box center [90, 120] width 55 height 20
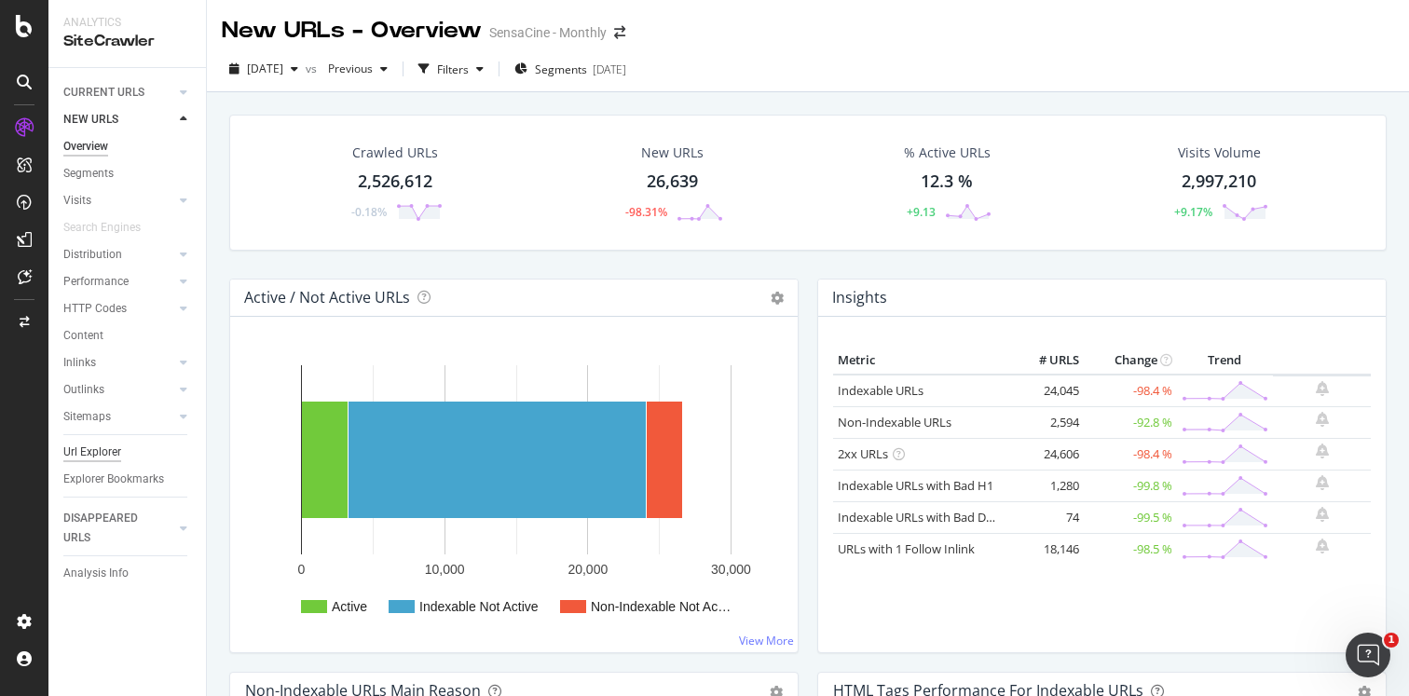
click at [90, 456] on div "Url Explorer" at bounding box center [92, 453] width 58 height 20
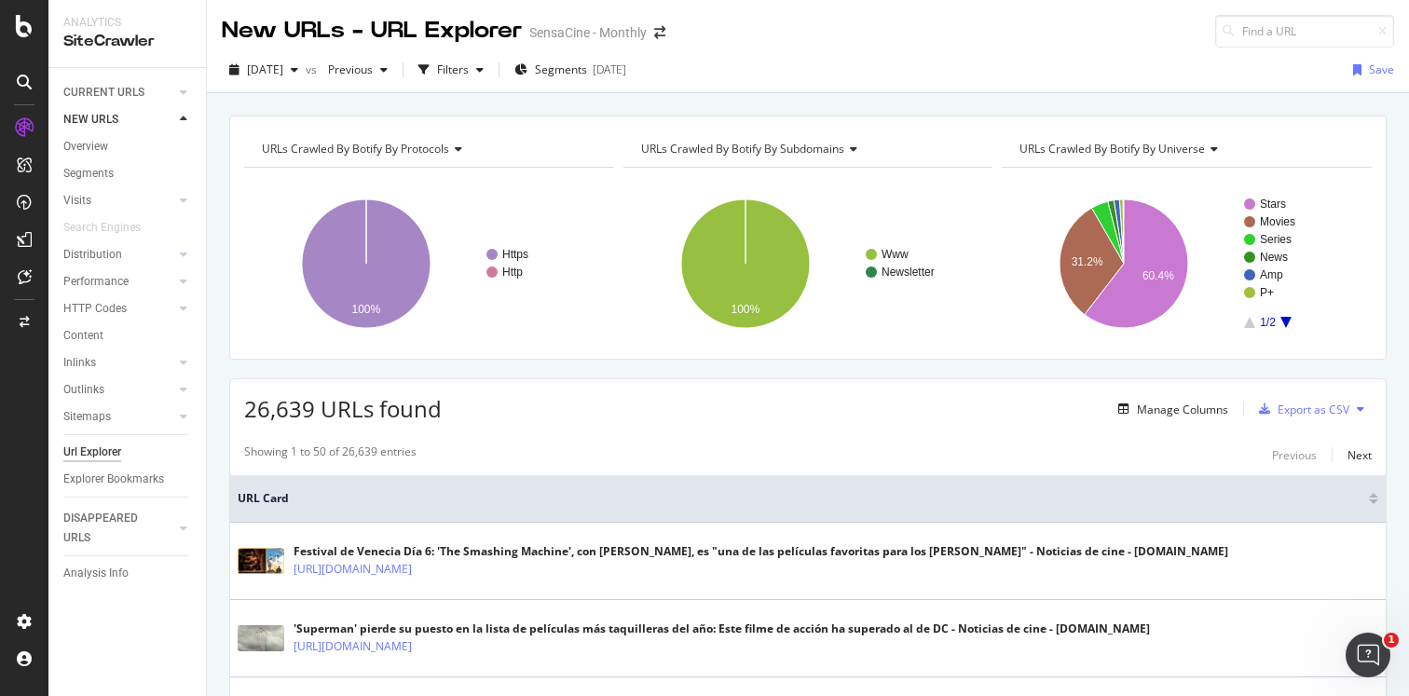
click at [846, 152] on icon at bounding box center [850, 149] width 13 height 11
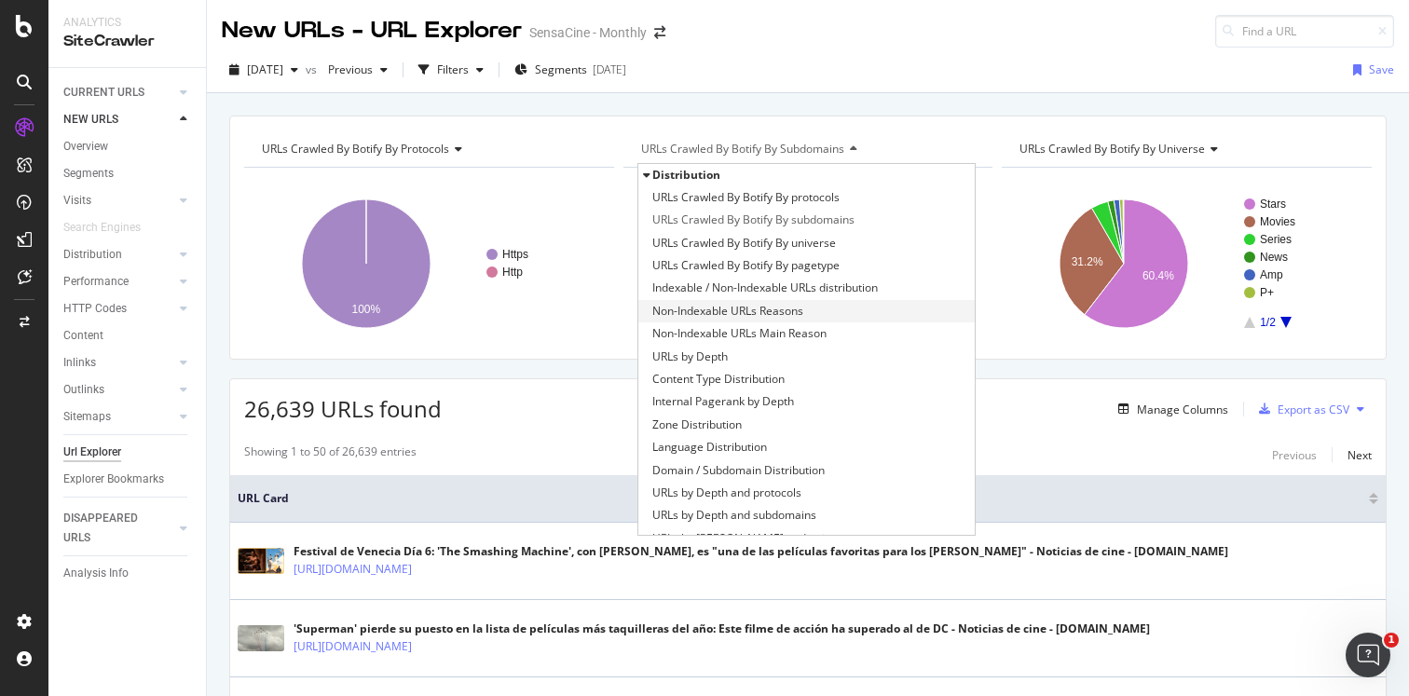
scroll to position [288, 0]
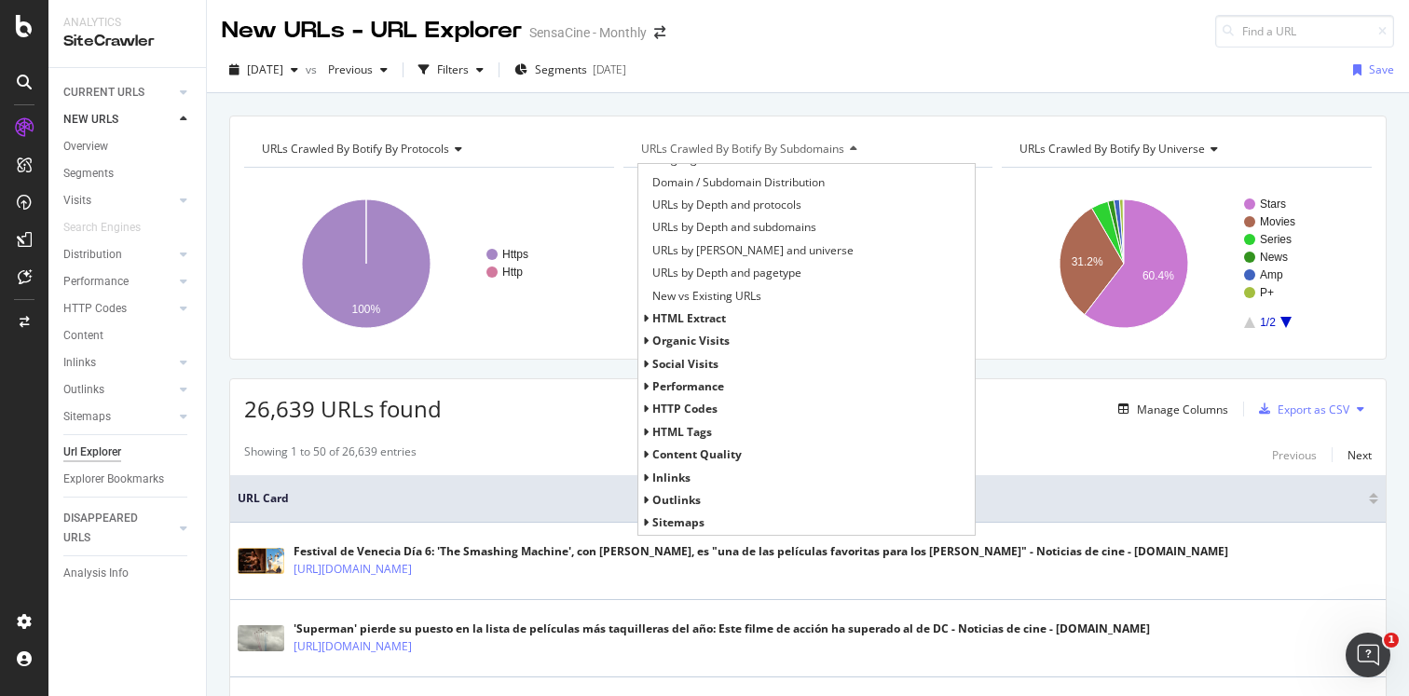
click at [684, 407] on span "HTTP Codes" at bounding box center [684, 409] width 65 height 16
click at [709, 432] on span "HTTP Status Codes Distribution" at bounding box center [733, 432] width 162 height 19
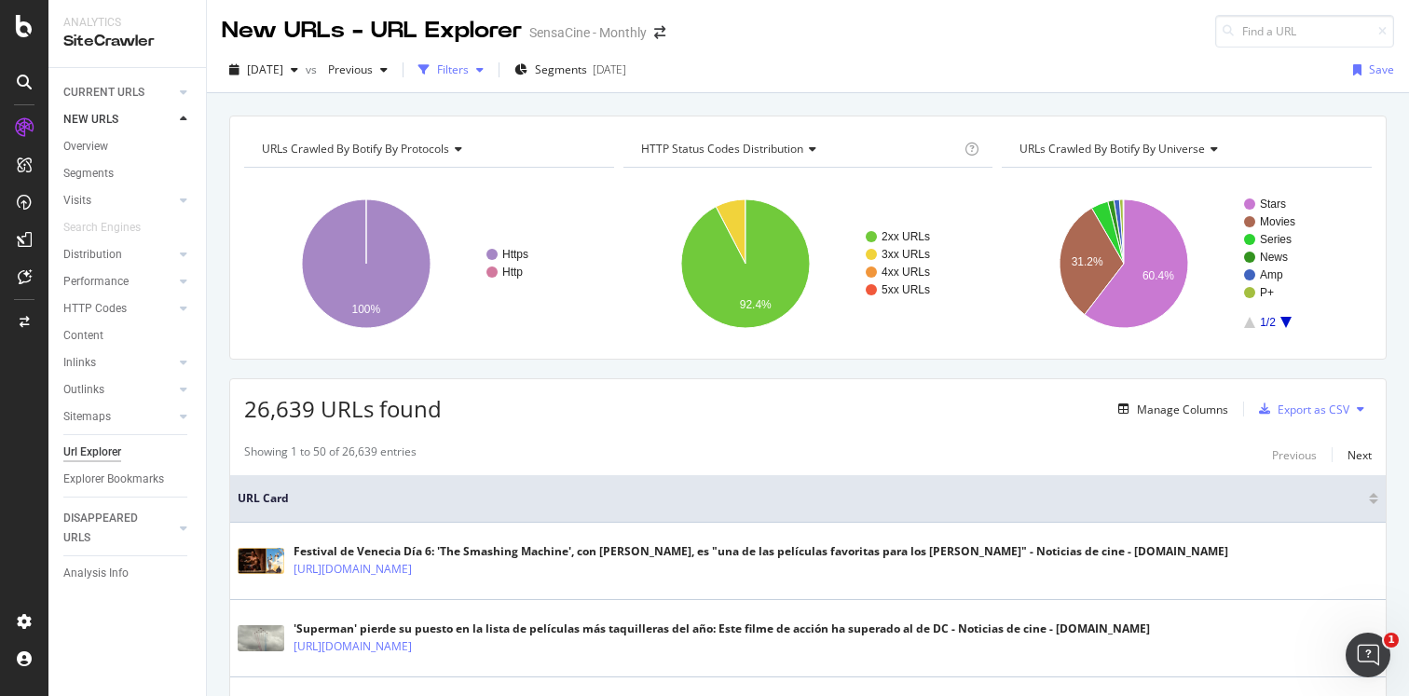
click at [487, 78] on div "Filters" at bounding box center [451, 70] width 80 height 28
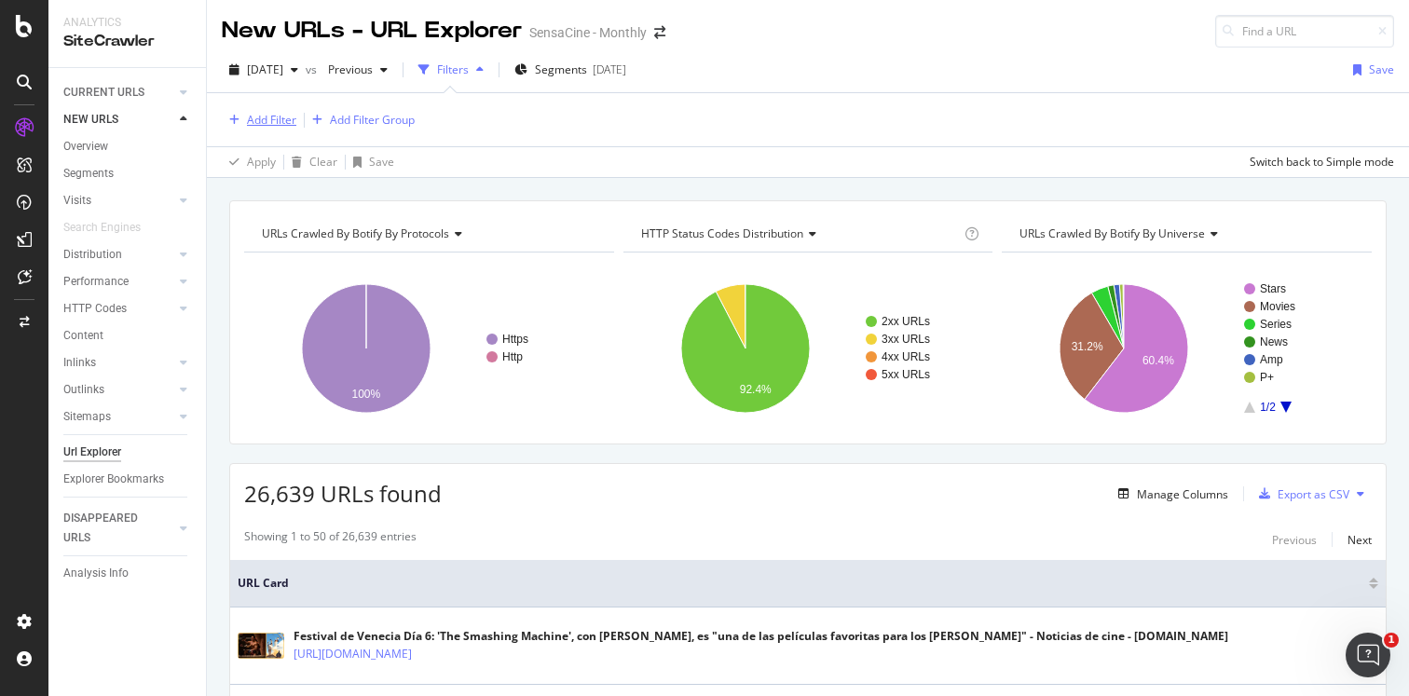
click at [267, 116] on div "Add Filter" at bounding box center [271, 120] width 49 height 16
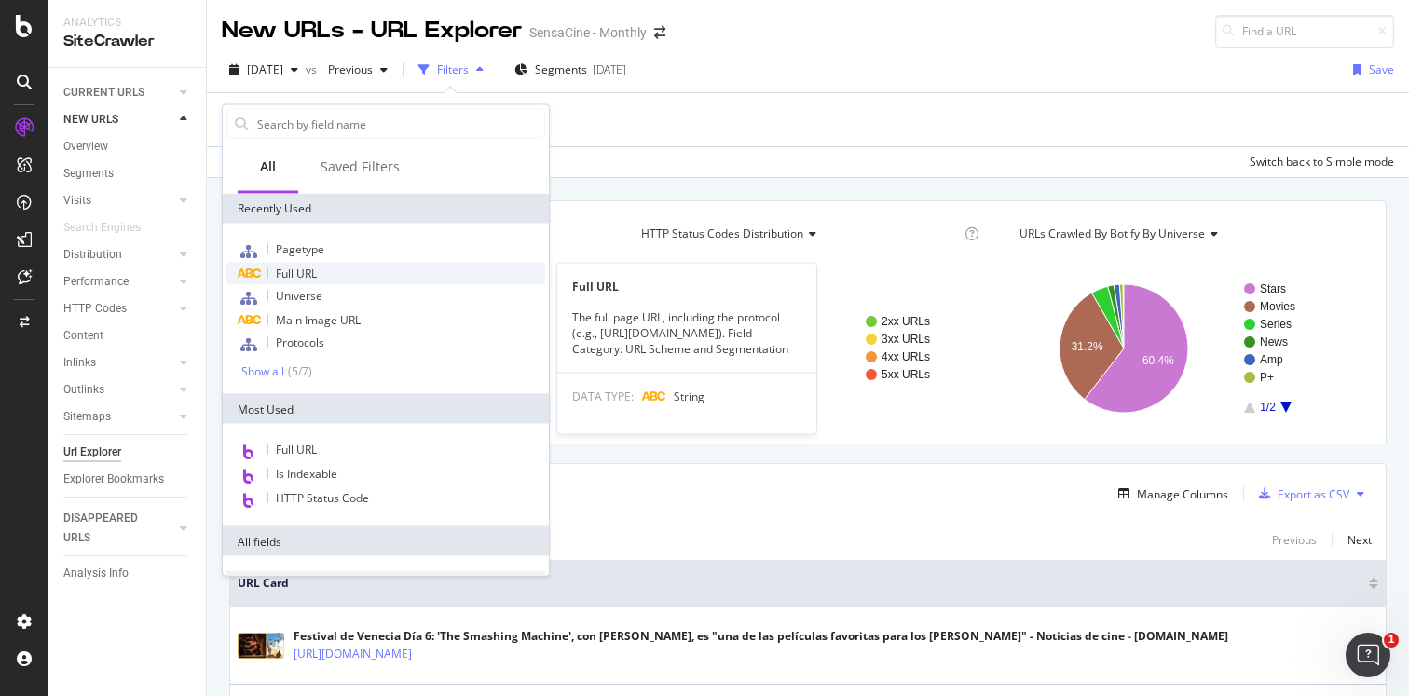
click at [338, 273] on div "Full URL" at bounding box center [385, 274] width 319 height 22
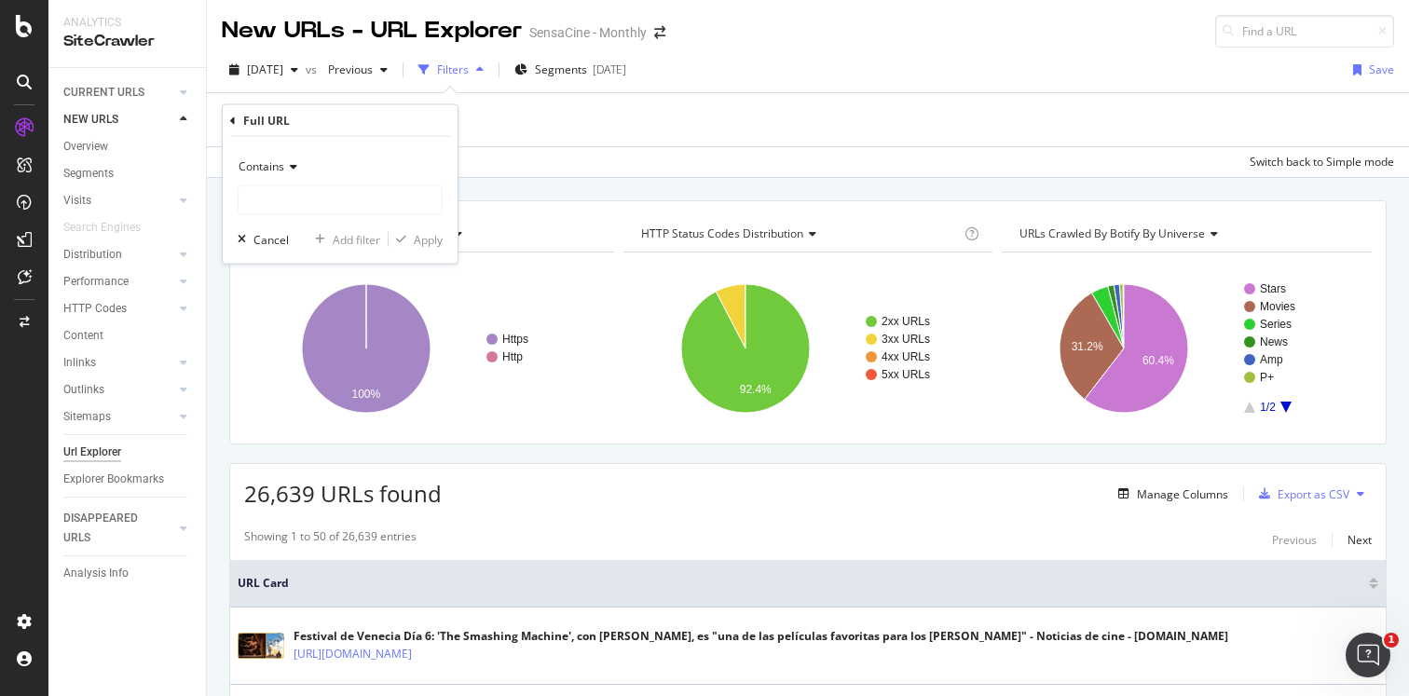
click at [295, 168] on icon at bounding box center [290, 166] width 13 height 11
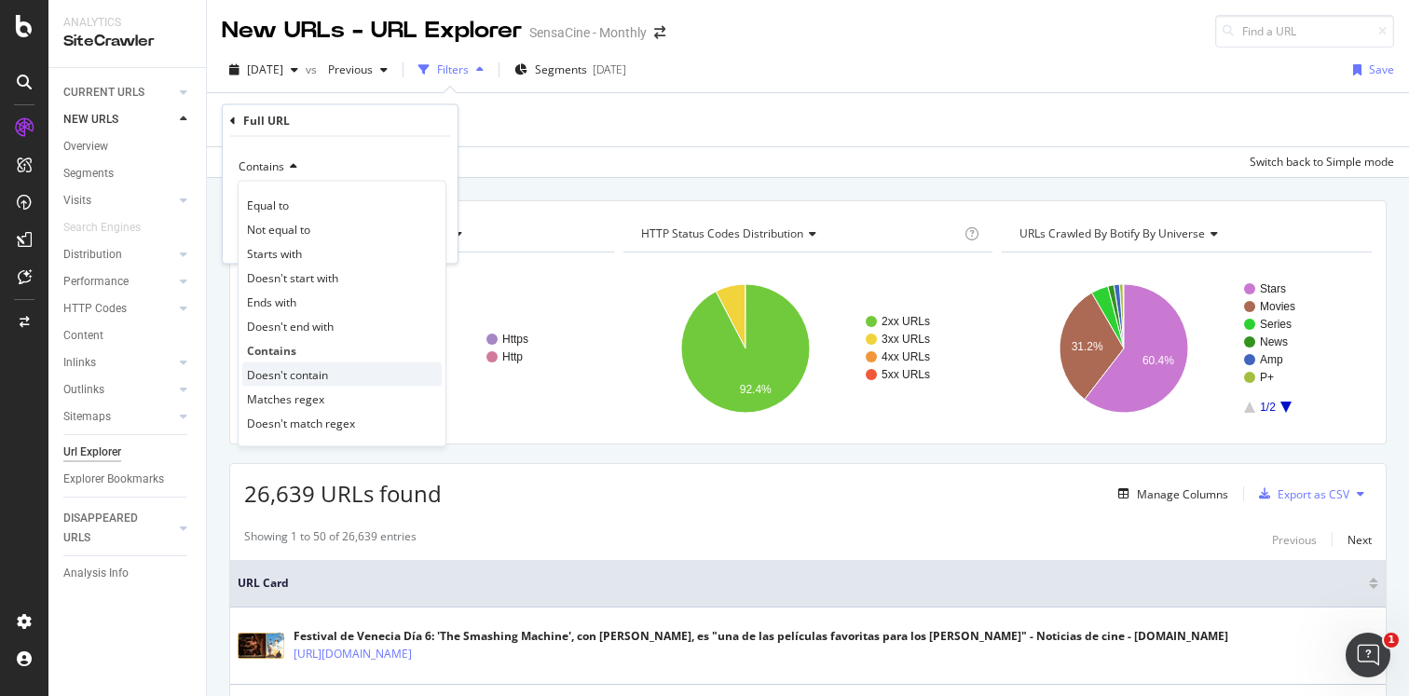
click at [337, 380] on div "Doesn't contain" at bounding box center [341, 375] width 199 height 24
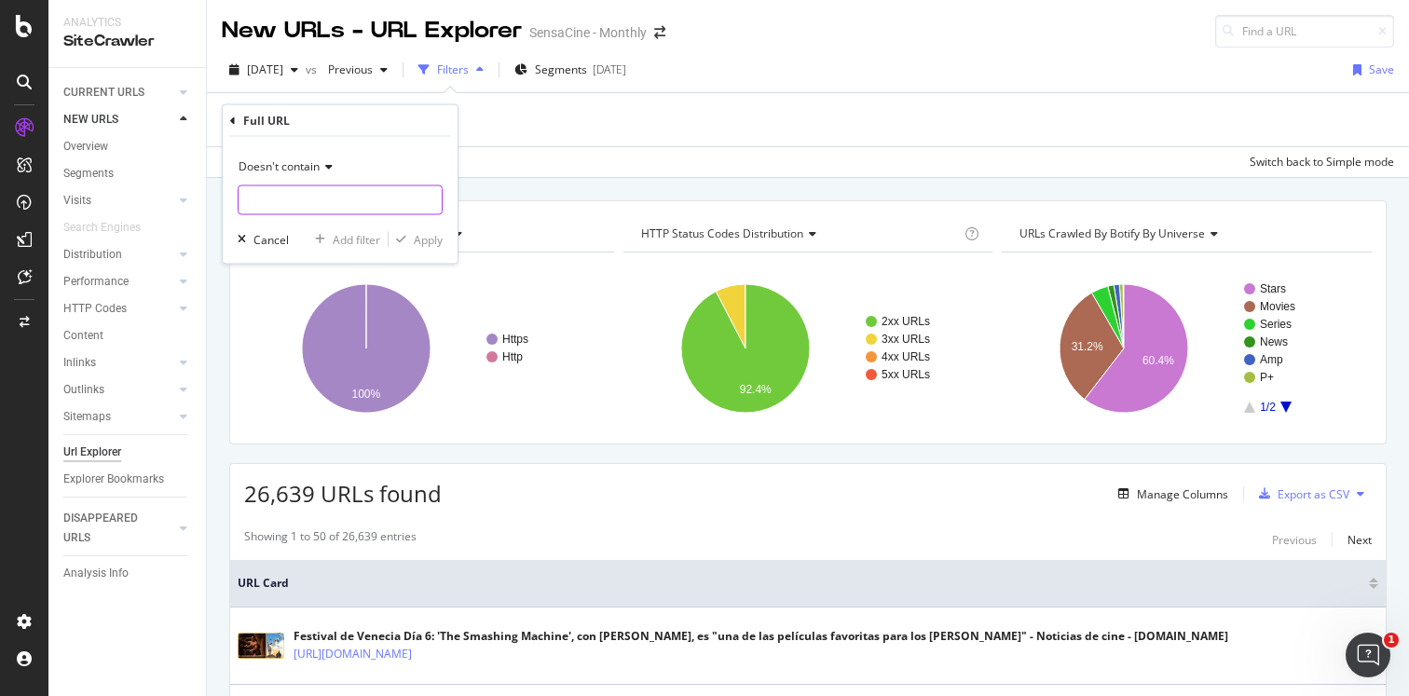
click at [318, 203] on input "text" at bounding box center [340, 200] width 203 height 30
type input "sesiones"
click at [430, 237] on div "Apply" at bounding box center [428, 239] width 29 height 16
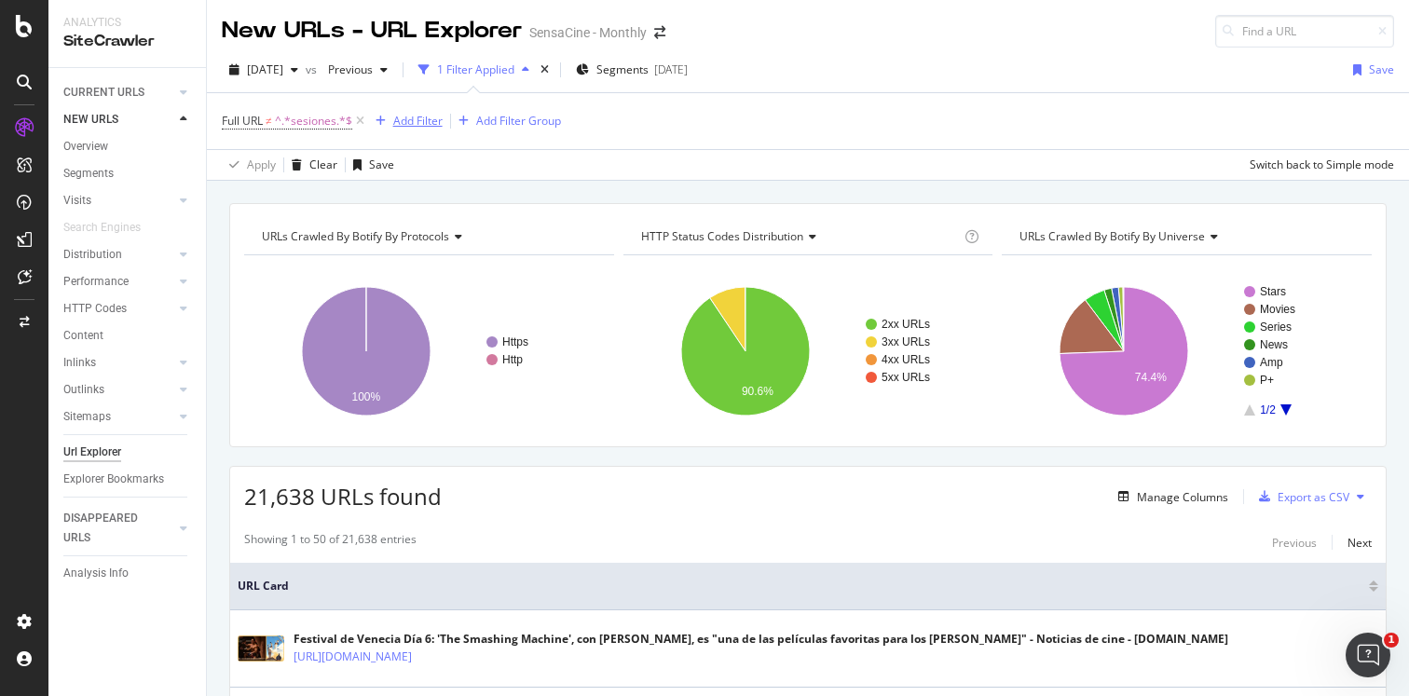
click at [421, 126] on div "Add Filter" at bounding box center [417, 121] width 49 height 16
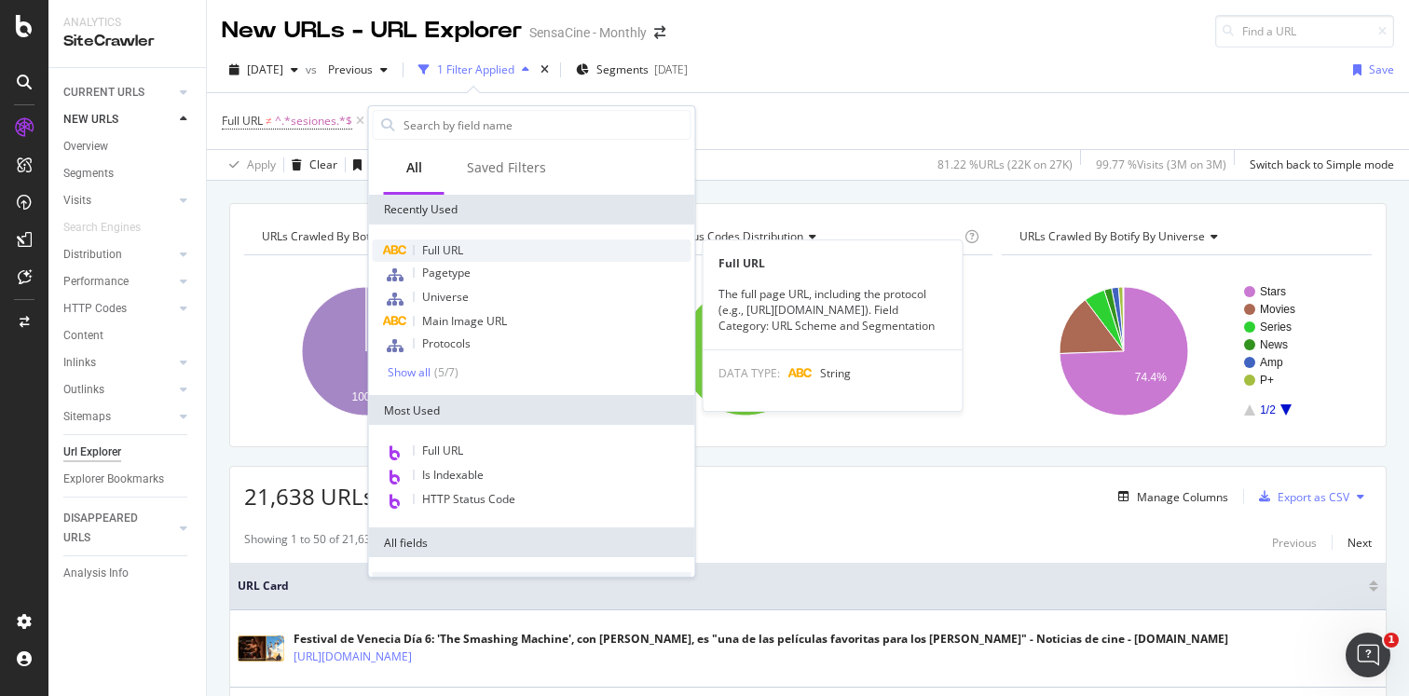
click at [457, 248] on span "Full URL" at bounding box center [442, 250] width 41 height 16
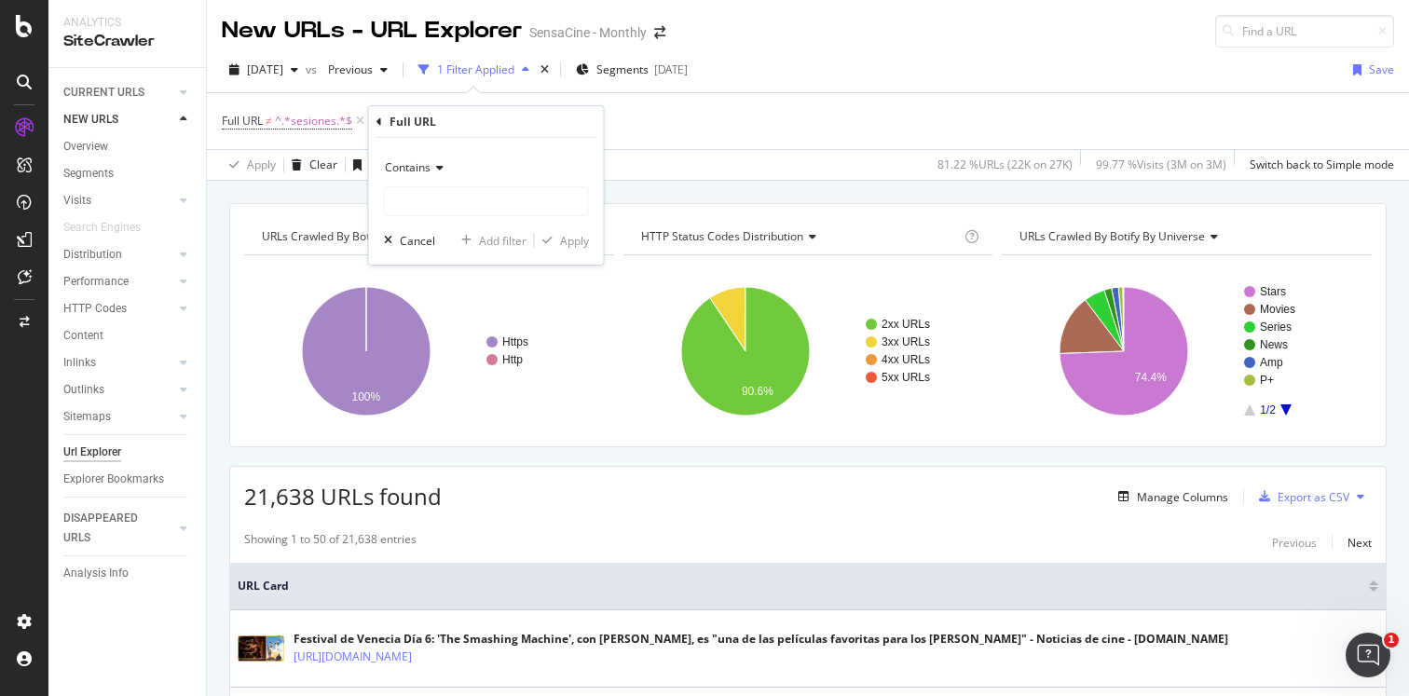
click at [434, 167] on icon at bounding box center [437, 167] width 13 height 11
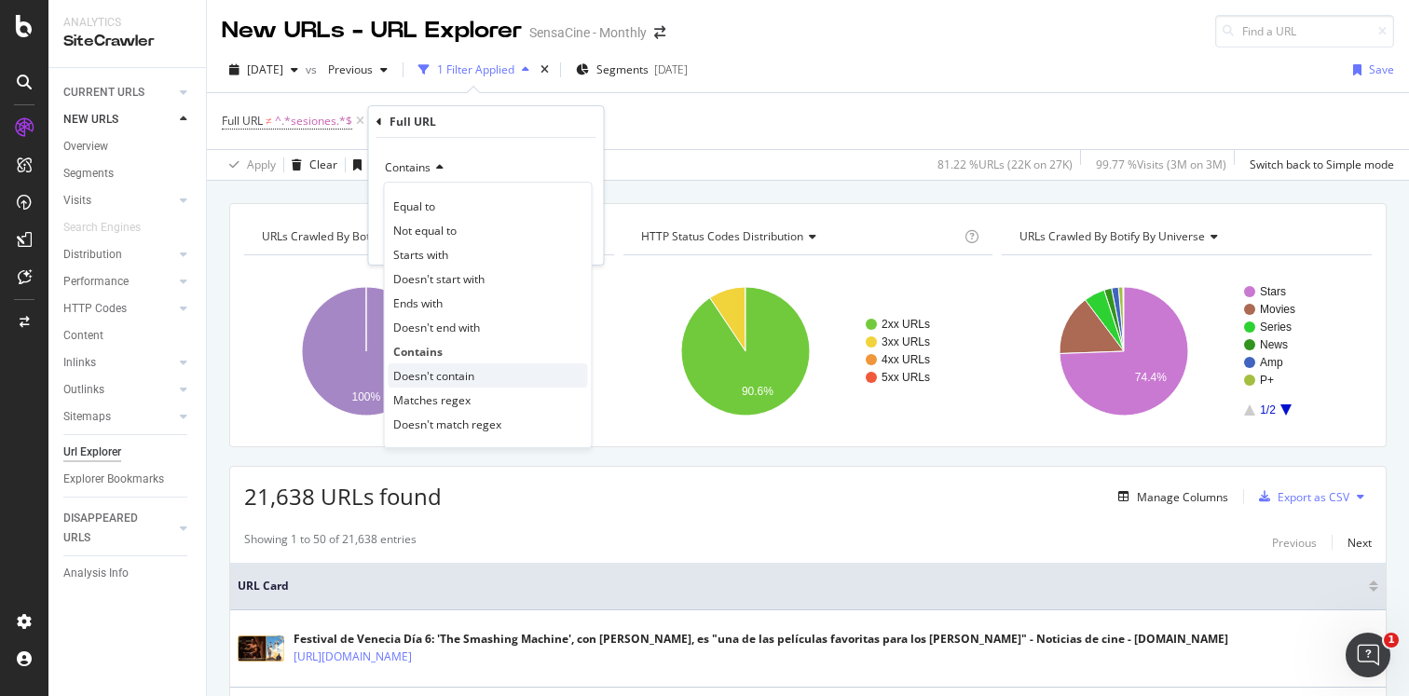
click at [439, 379] on span "Doesn't contain" at bounding box center [433, 376] width 81 height 16
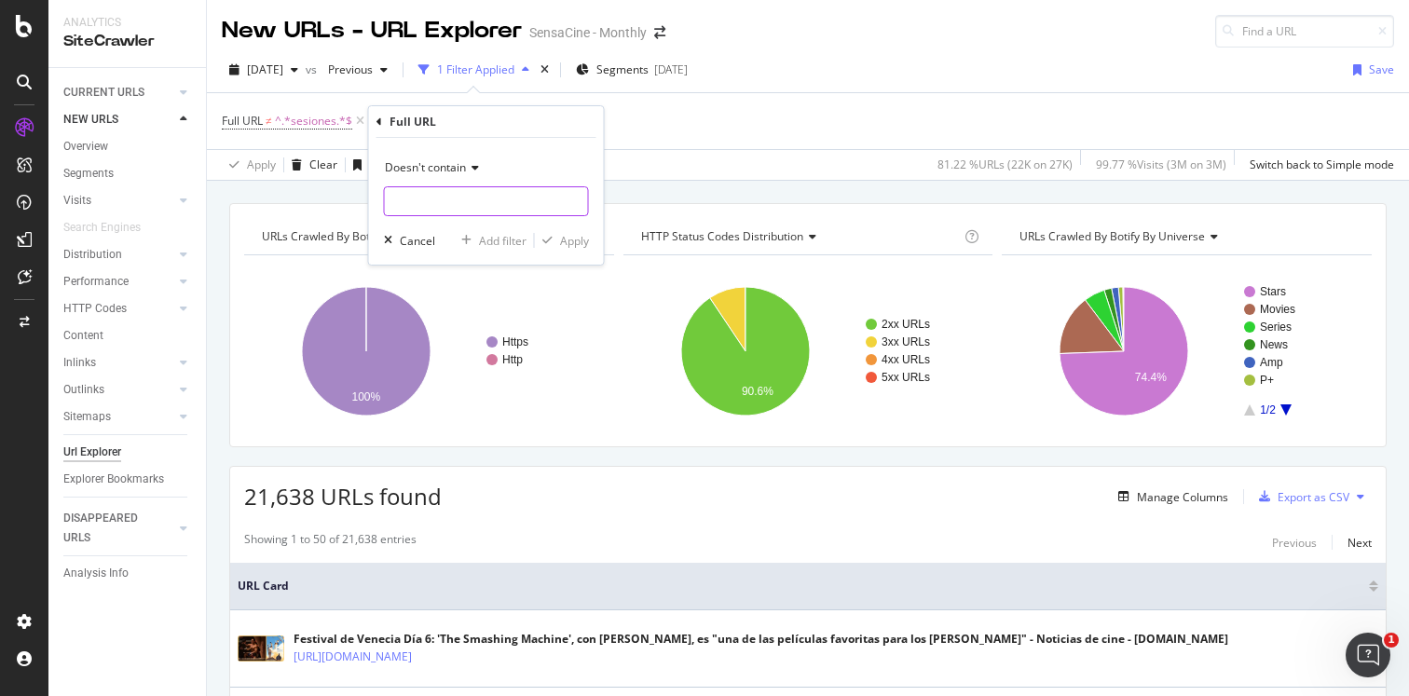
click at [432, 212] on input "text" at bounding box center [486, 201] width 203 height 30
type input "noticia"
click at [568, 233] on div "Apply" at bounding box center [574, 241] width 29 height 16
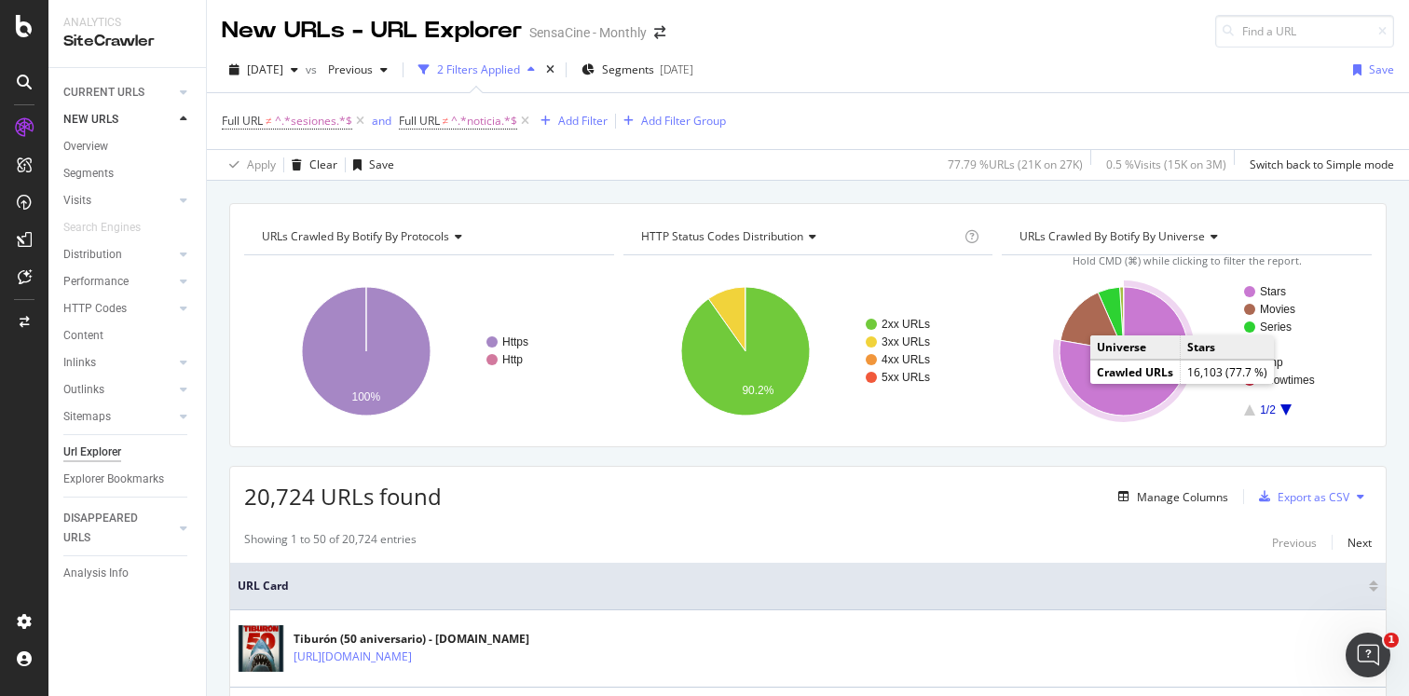
click at [1083, 383] on icon "A chart." at bounding box center [1124, 351] width 129 height 129
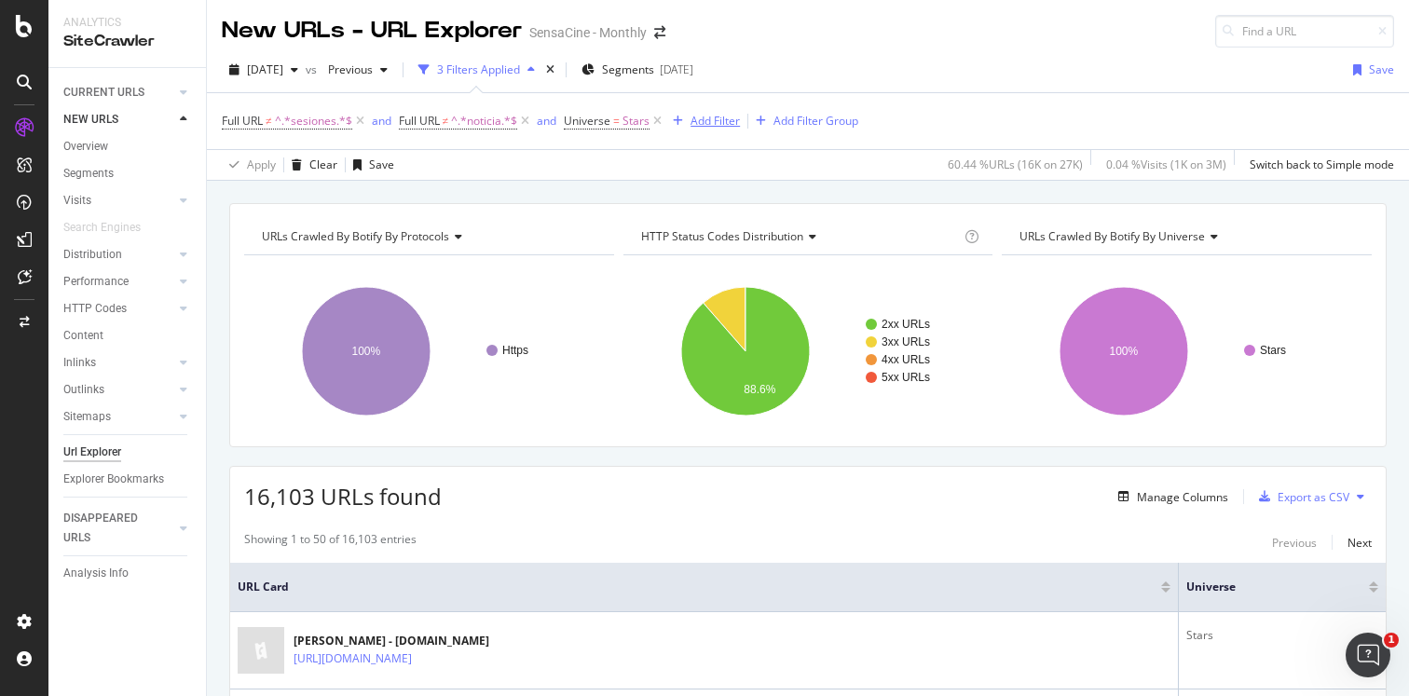
click at [721, 130] on div "Add Filter" at bounding box center [702, 121] width 75 height 21
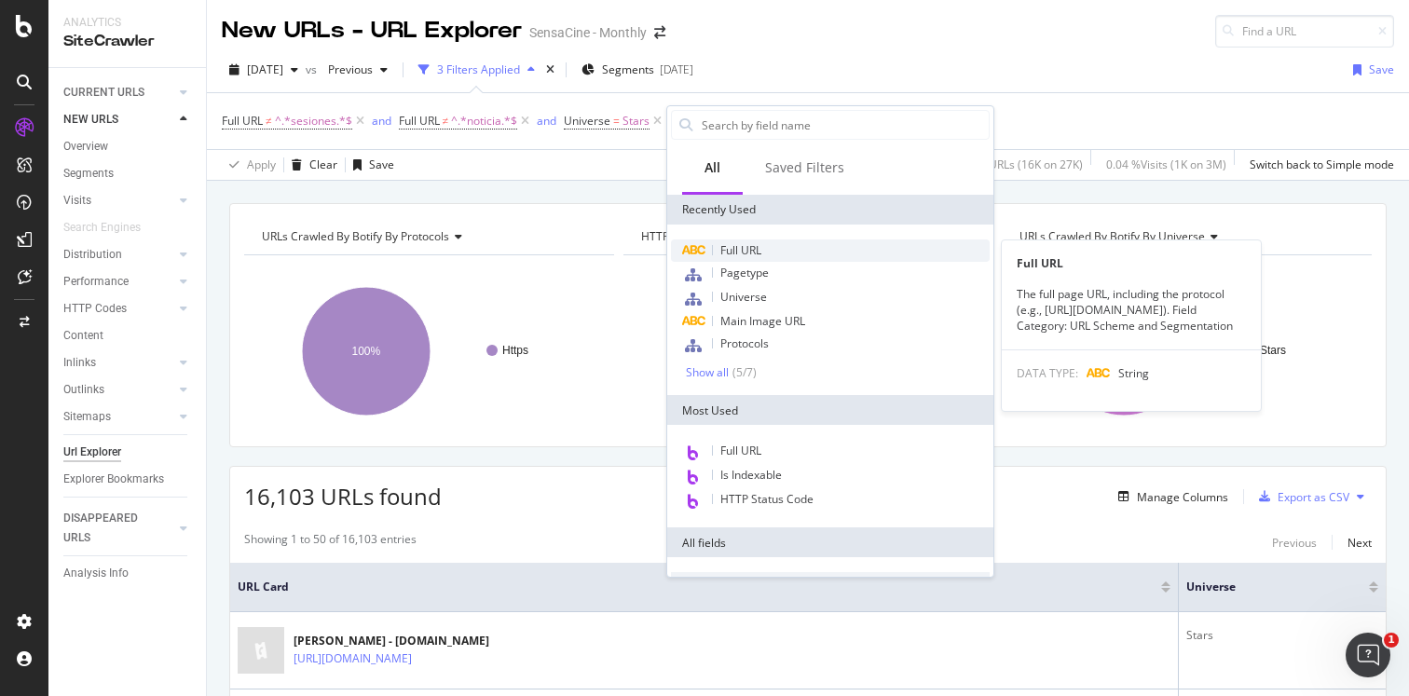
click at [736, 243] on span "Full URL" at bounding box center [740, 250] width 41 height 16
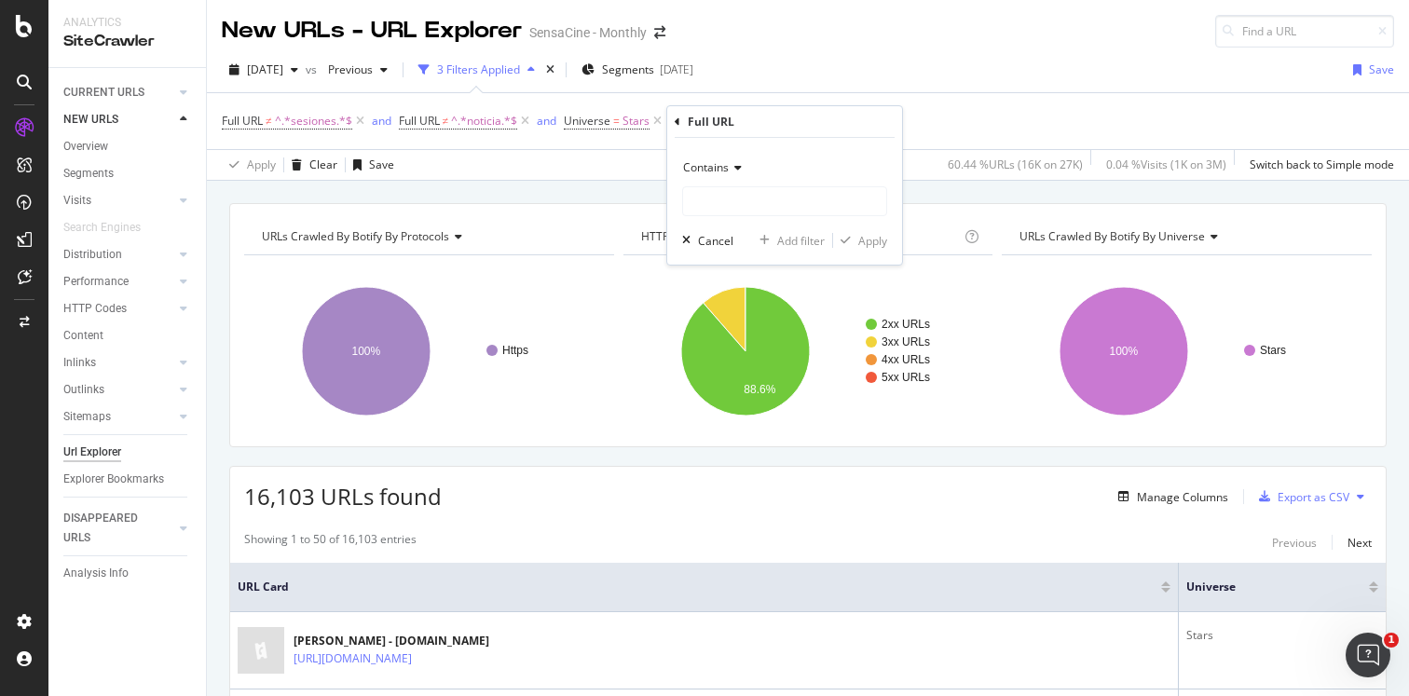
click at [719, 165] on span "Contains" at bounding box center [706, 167] width 46 height 16
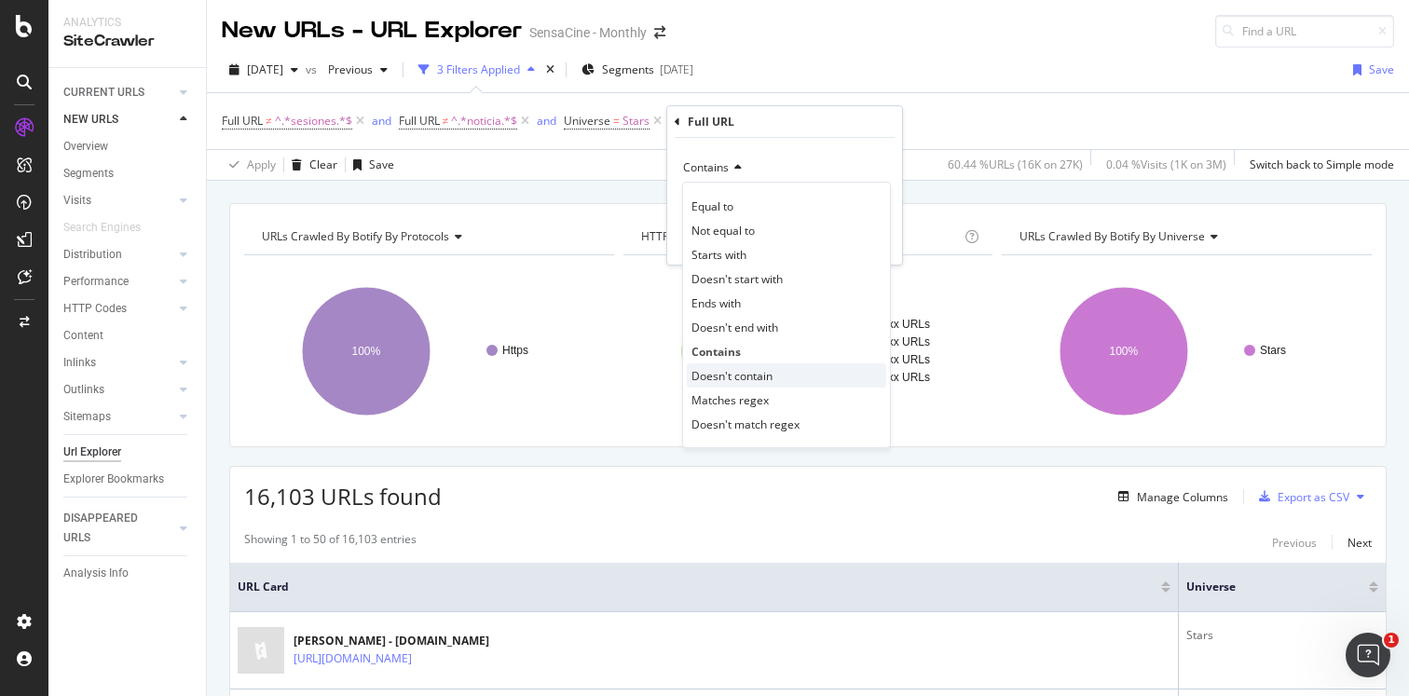
click at [752, 368] on span "Doesn't contain" at bounding box center [732, 376] width 81 height 16
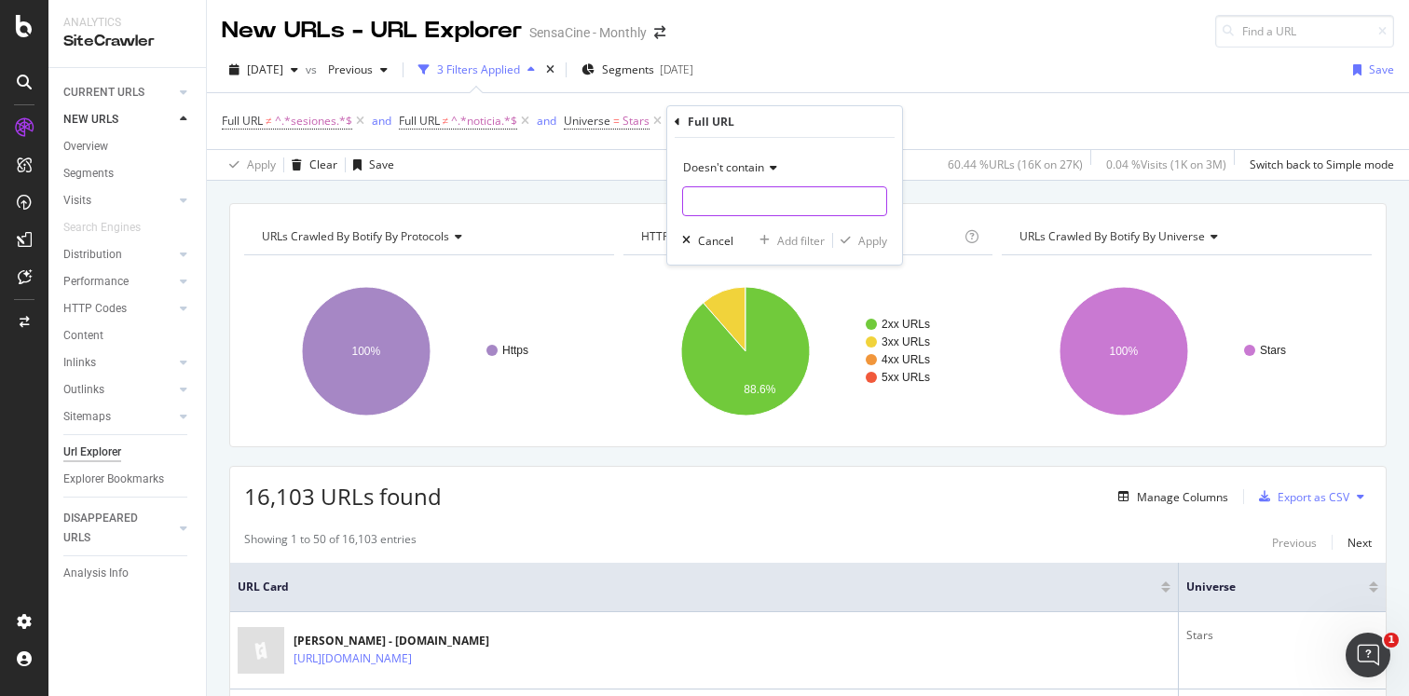
click at [733, 204] on input "text" at bounding box center [784, 201] width 203 height 30
type input "filmo"
click at [866, 247] on div "Apply" at bounding box center [872, 241] width 29 height 16
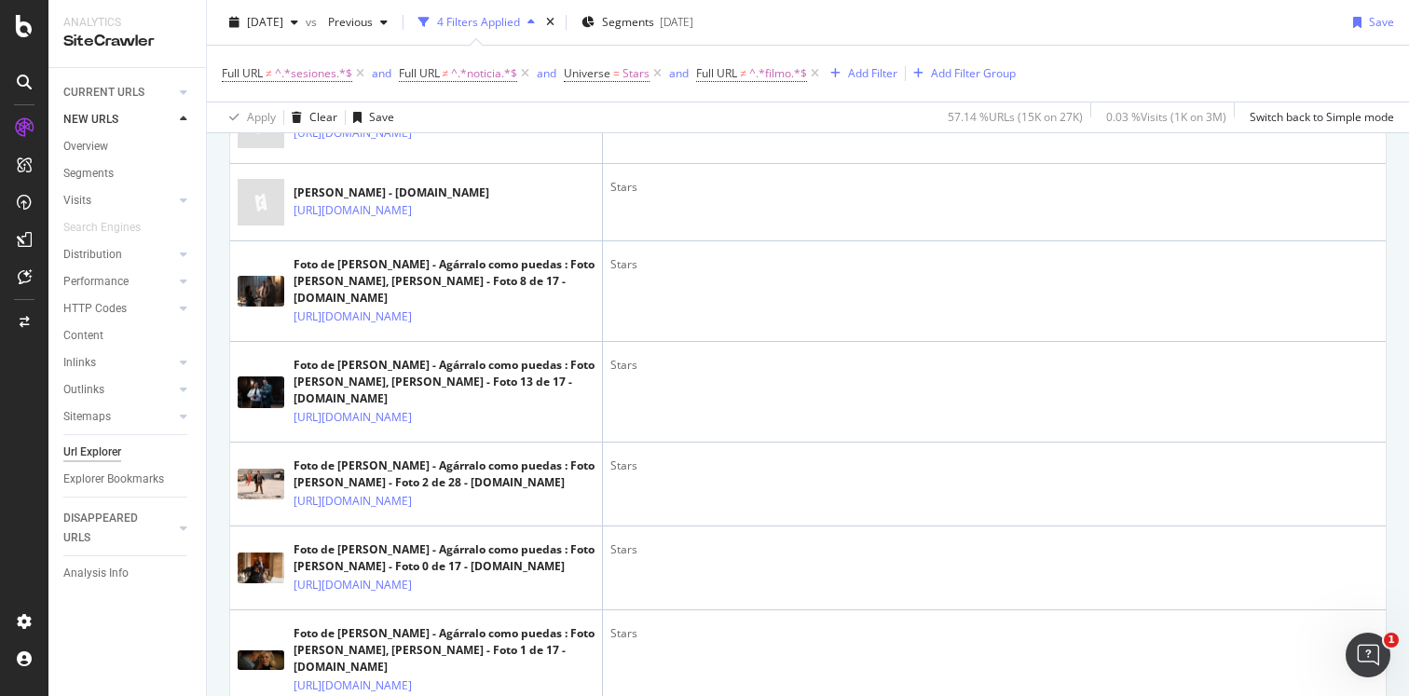
scroll to position [1649, 0]
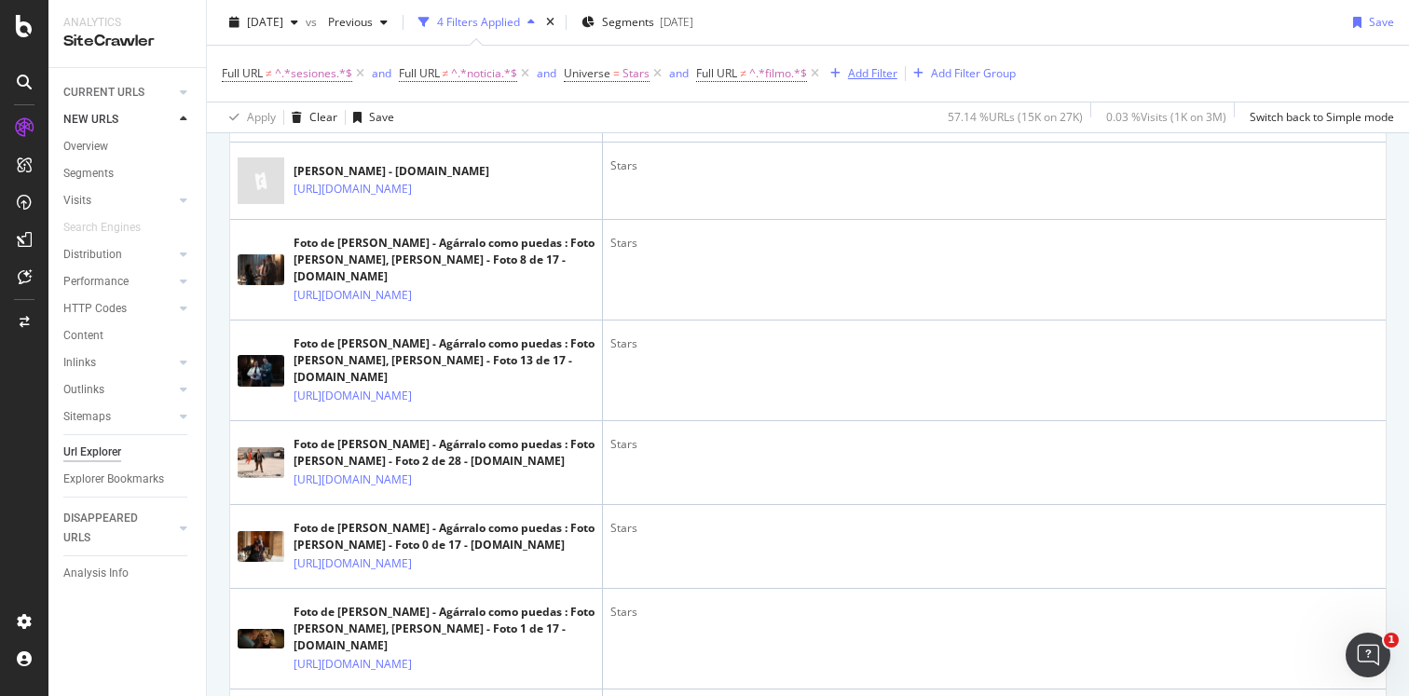
click at [878, 75] on div "Add Filter" at bounding box center [872, 73] width 49 height 16
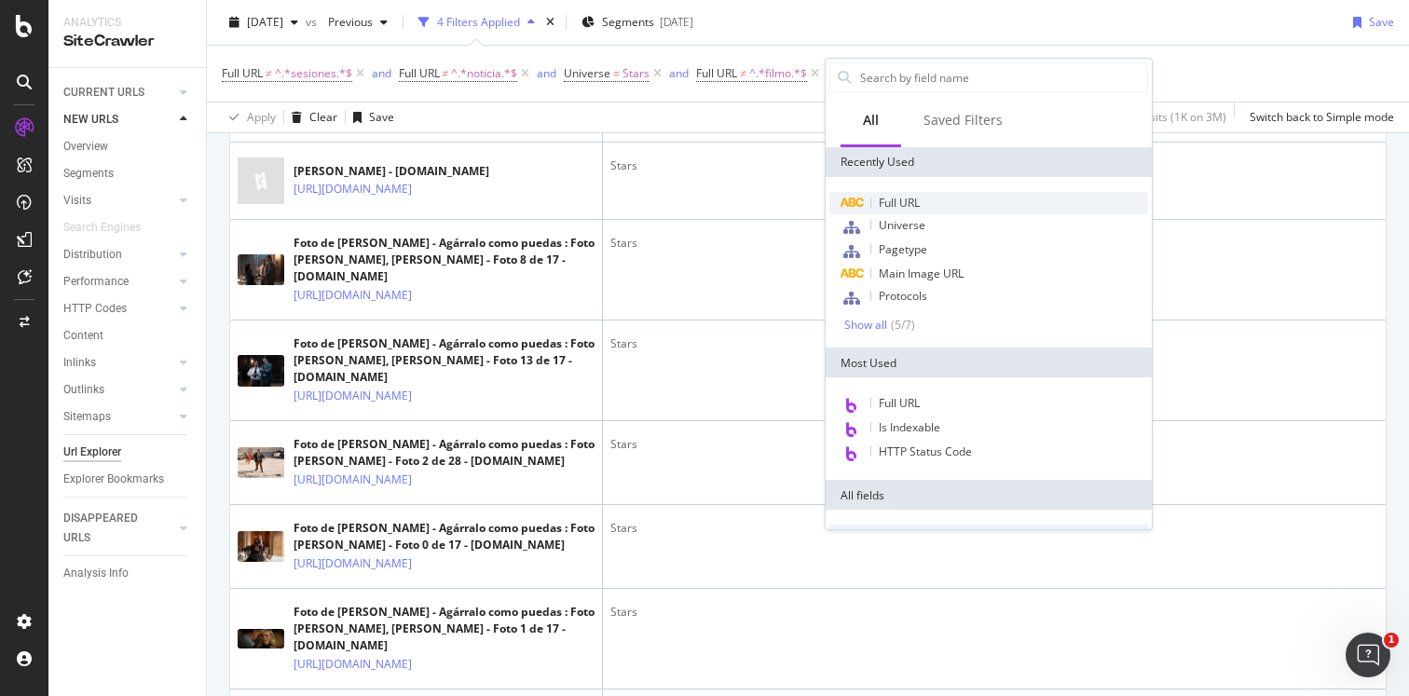
click at [903, 206] on span "Full URL" at bounding box center [899, 203] width 41 height 16
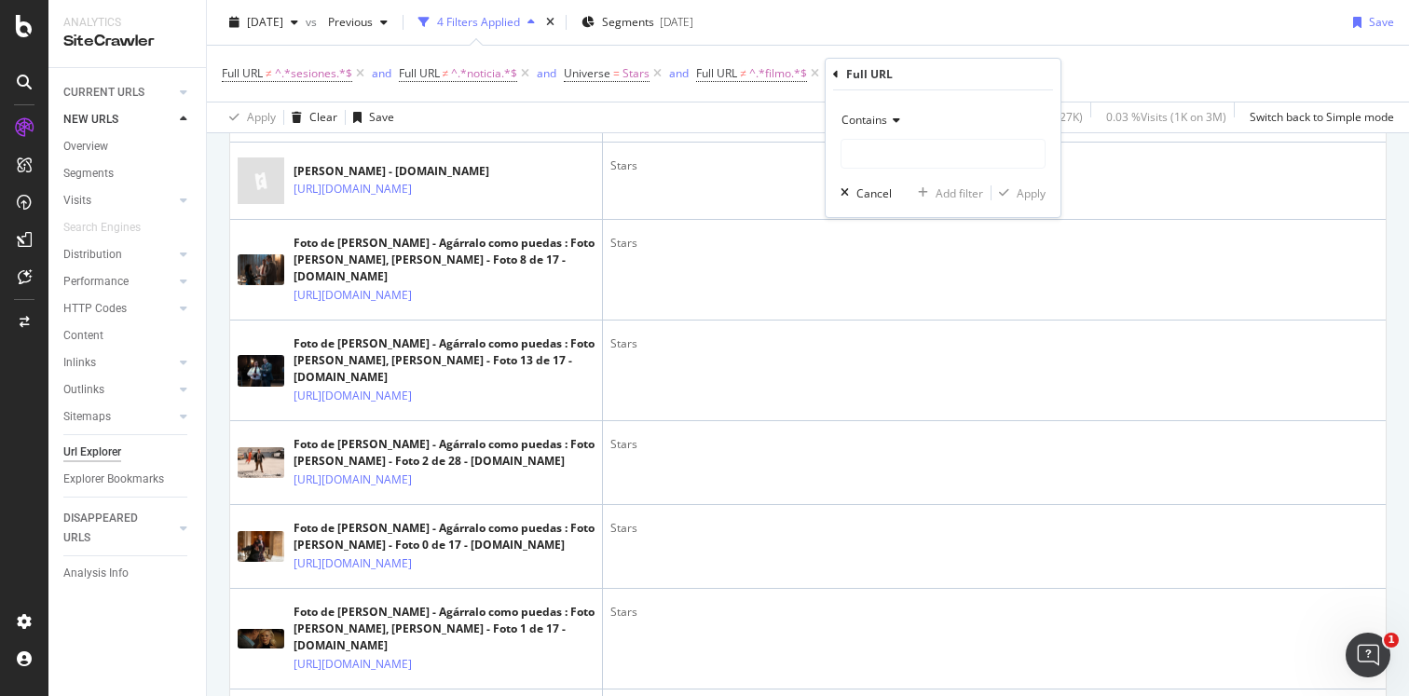
click at [892, 129] on div "Contains" at bounding box center [943, 120] width 205 height 30
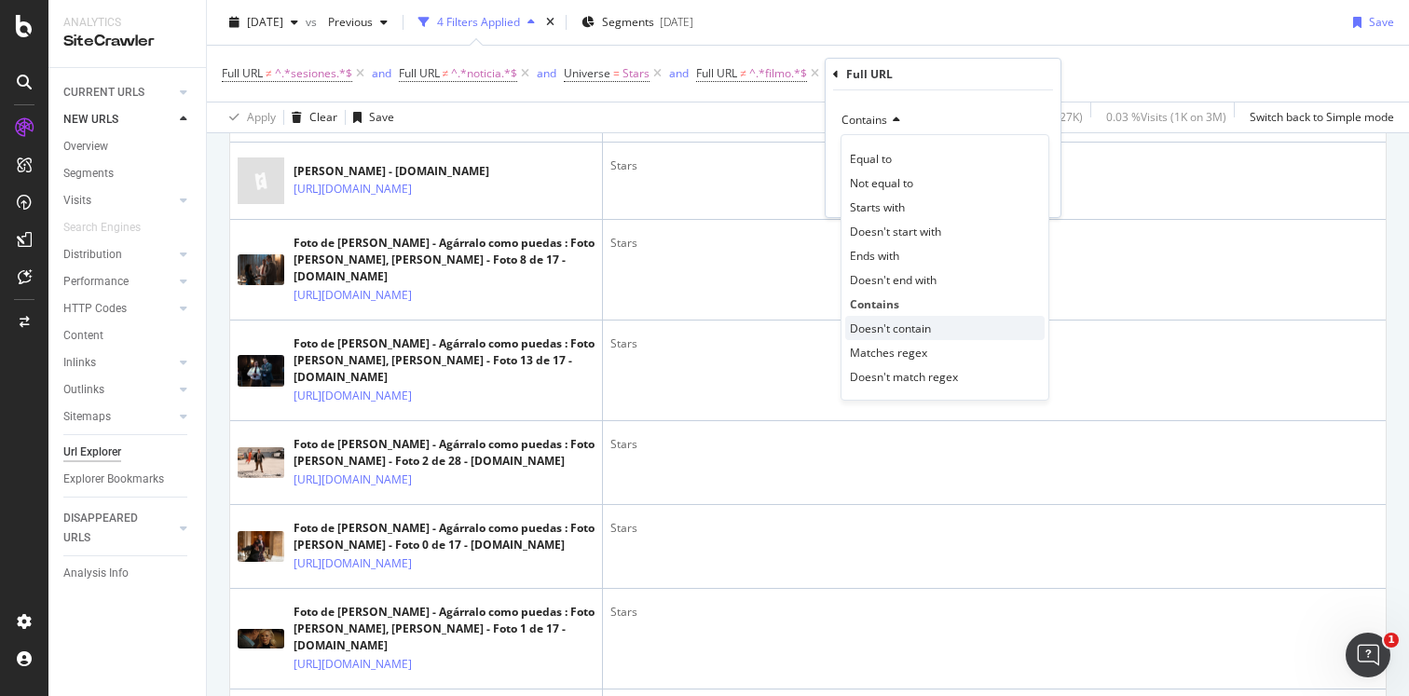
click at [884, 332] on span "Doesn't contain" at bounding box center [890, 329] width 81 height 16
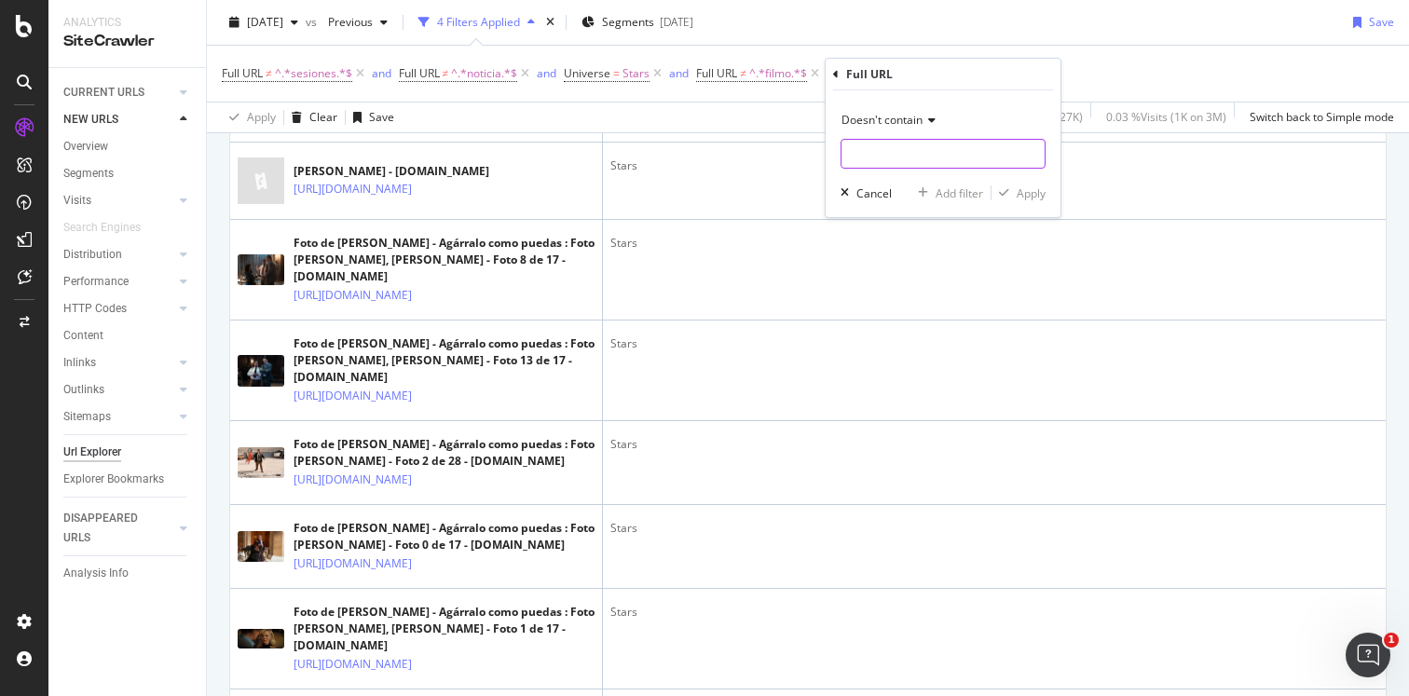
click at [883, 158] on input "text" at bounding box center [943, 154] width 203 height 30
type input "foto"
click at [1020, 201] on div "Apply" at bounding box center [1019, 193] width 54 height 17
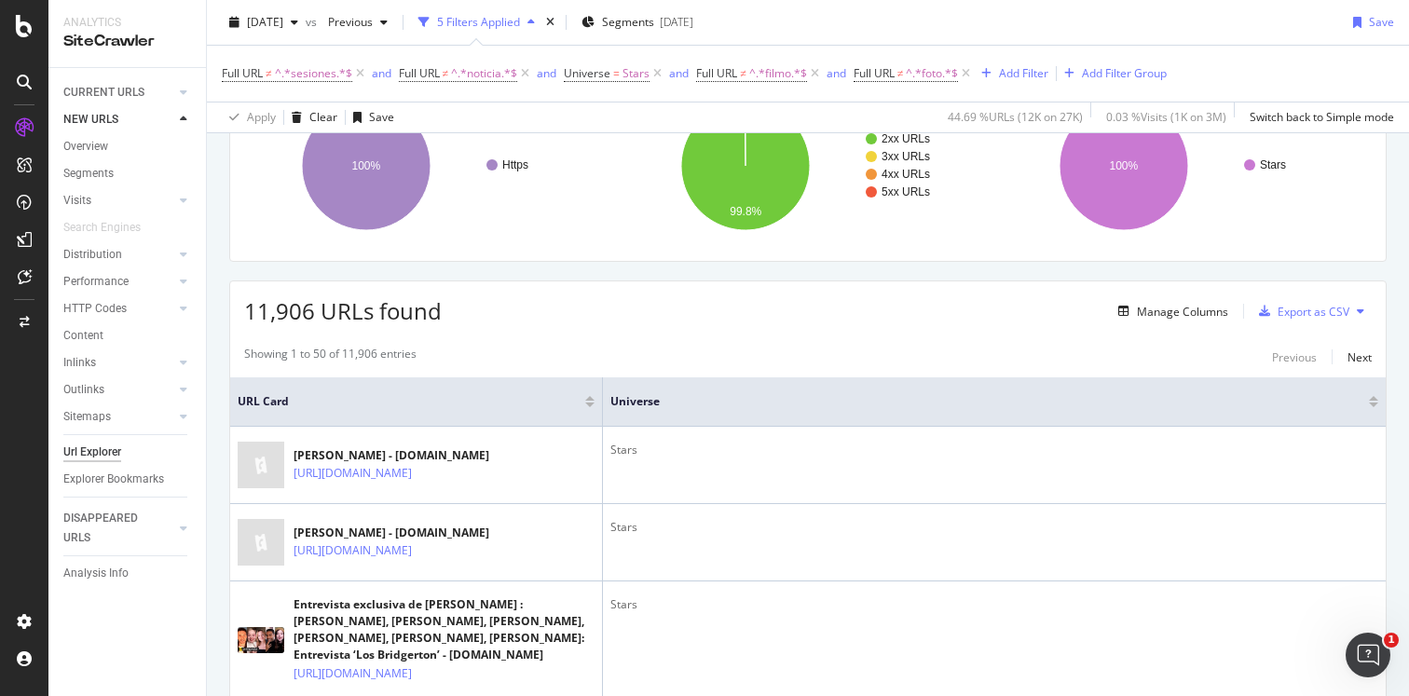
scroll to position [55, 0]
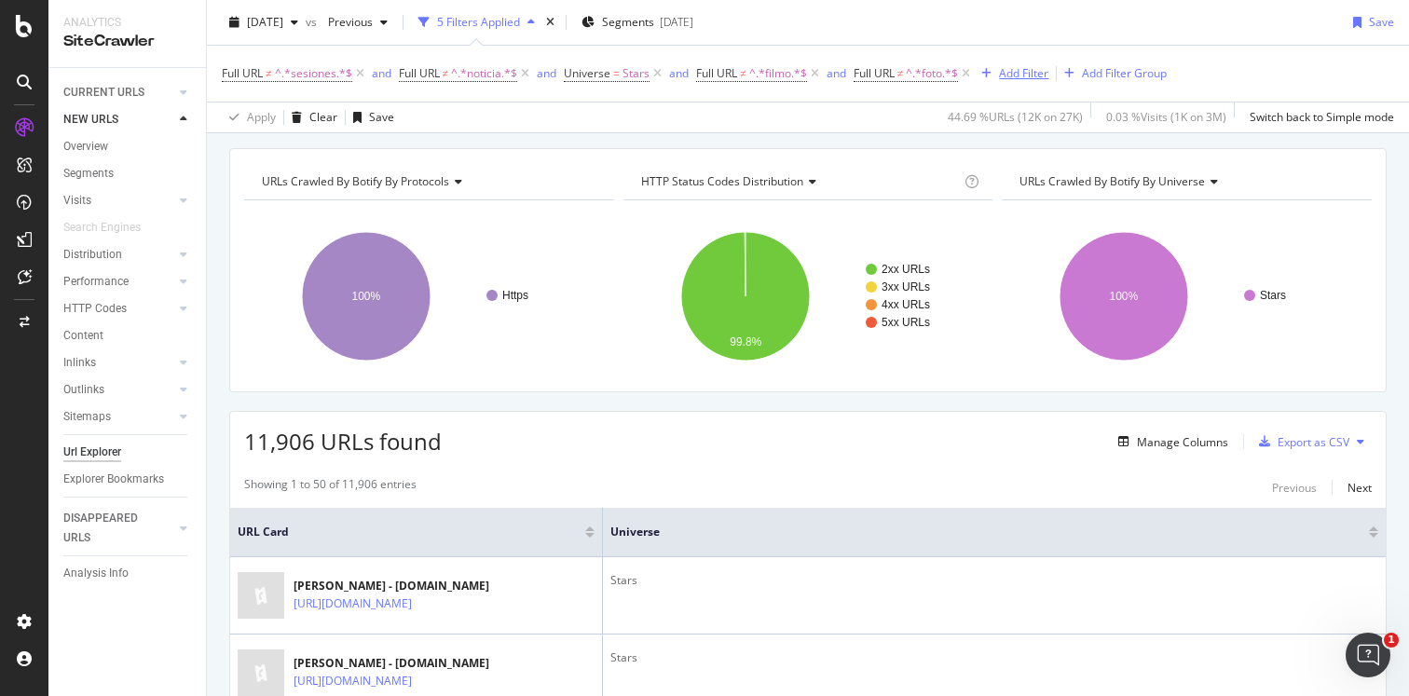
click at [999, 75] on div "button" at bounding box center [986, 73] width 25 height 11
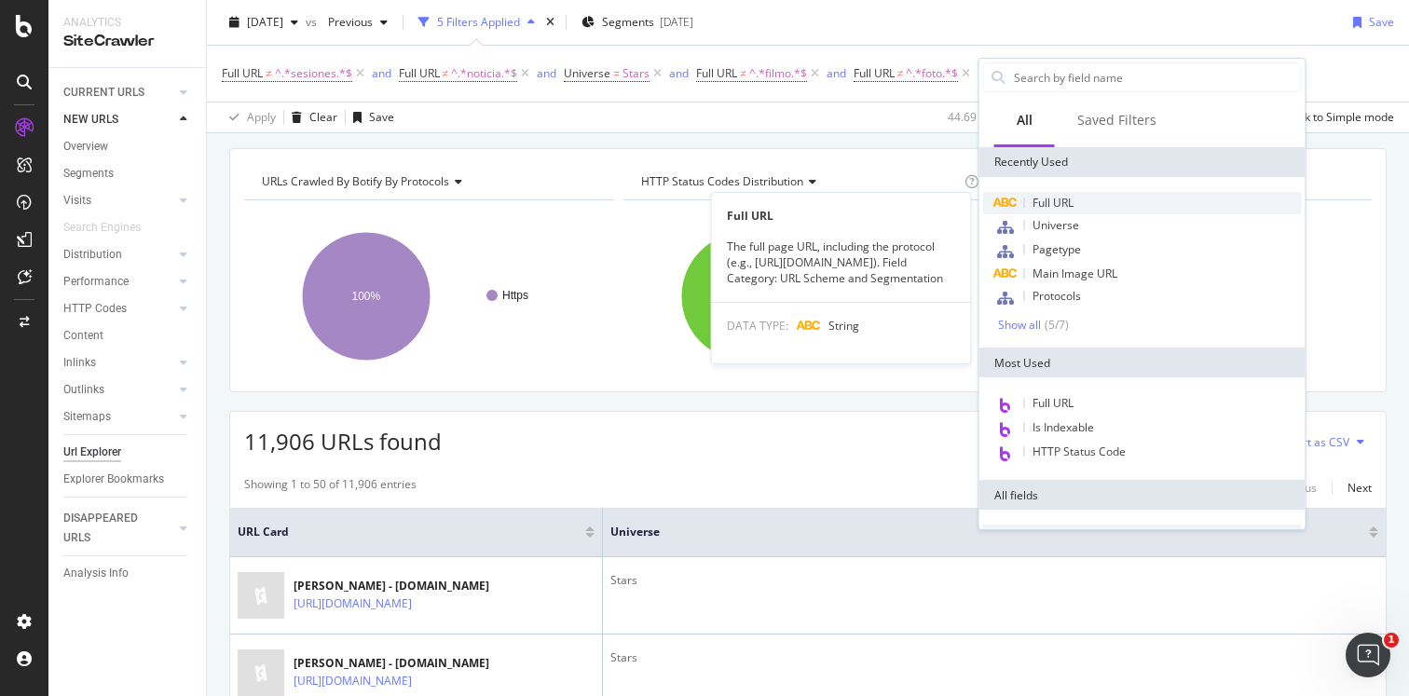
click at [1021, 204] on div "Full URL" at bounding box center [1142, 203] width 319 height 22
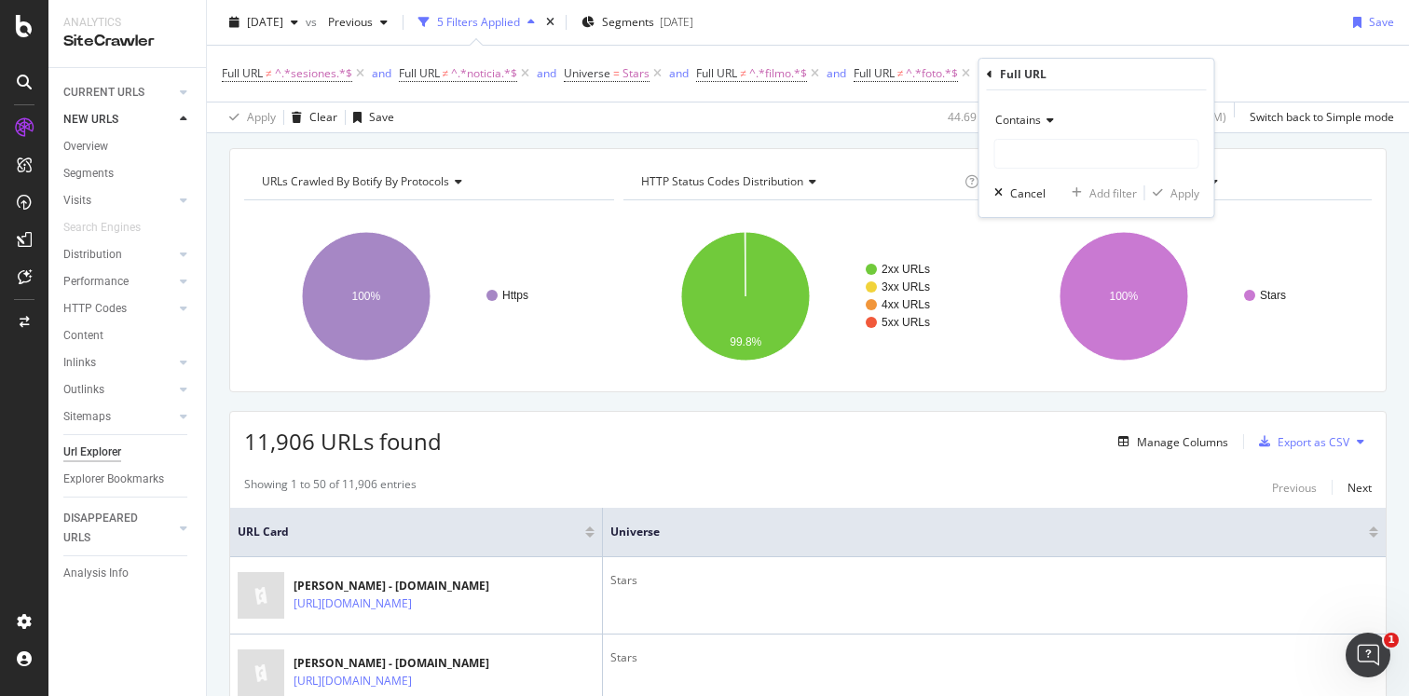
click at [1059, 130] on div "Contains" at bounding box center [1096, 120] width 205 height 30
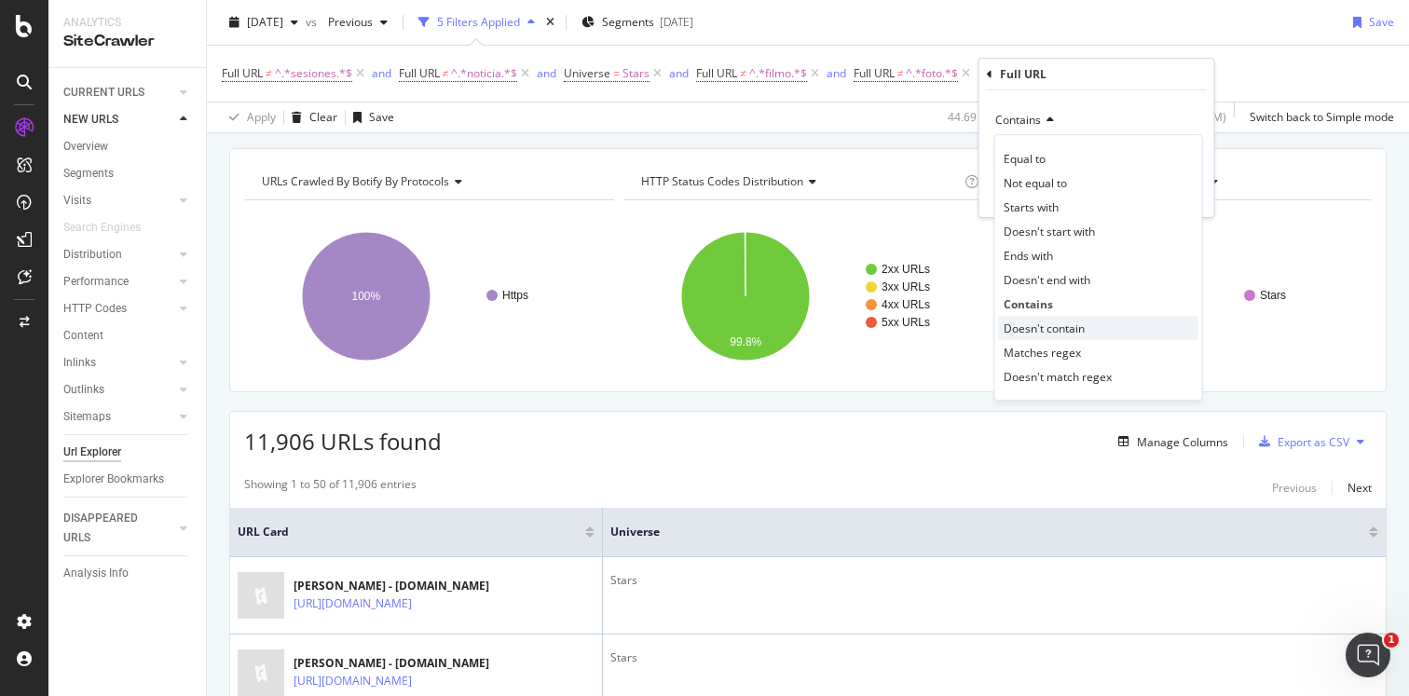
click at [1051, 331] on span "Doesn't contain" at bounding box center [1044, 329] width 81 height 16
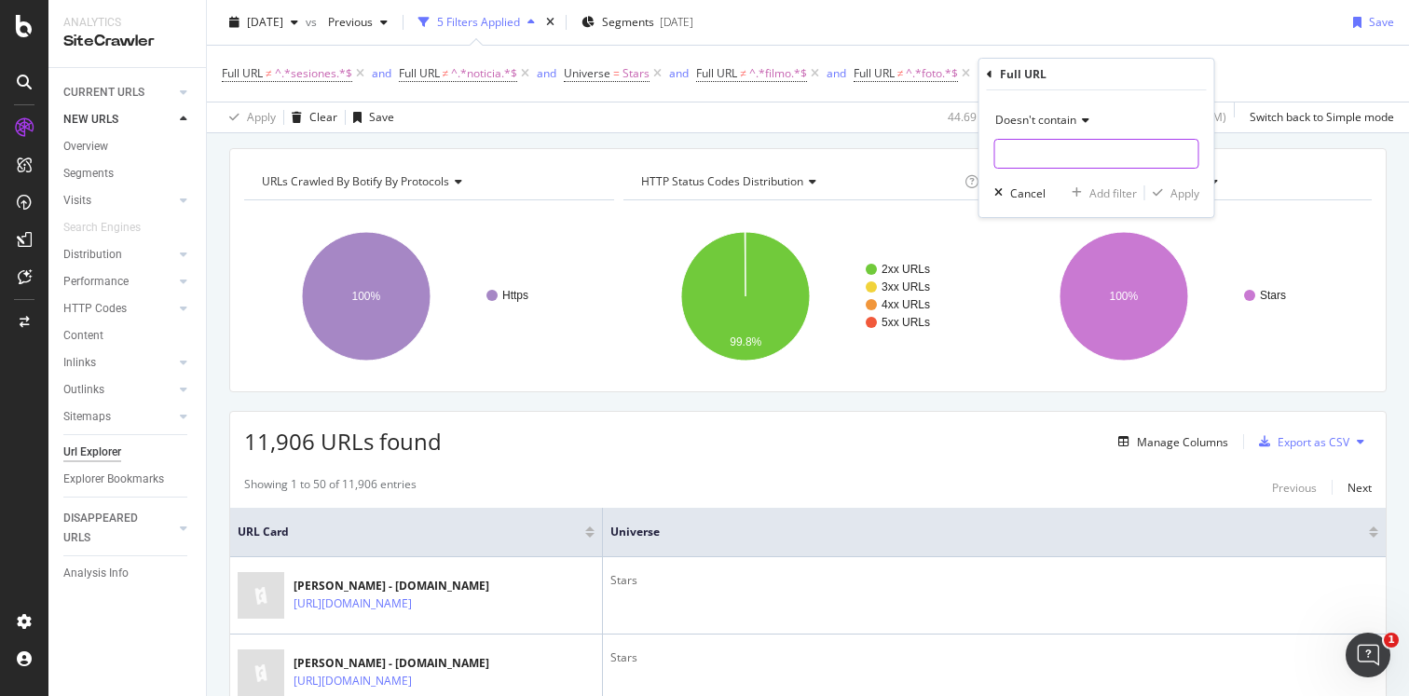
click at [1035, 152] on input "text" at bounding box center [1096, 154] width 203 height 30
type input "video"
click at [1185, 199] on div "Apply" at bounding box center [1185, 193] width 29 height 16
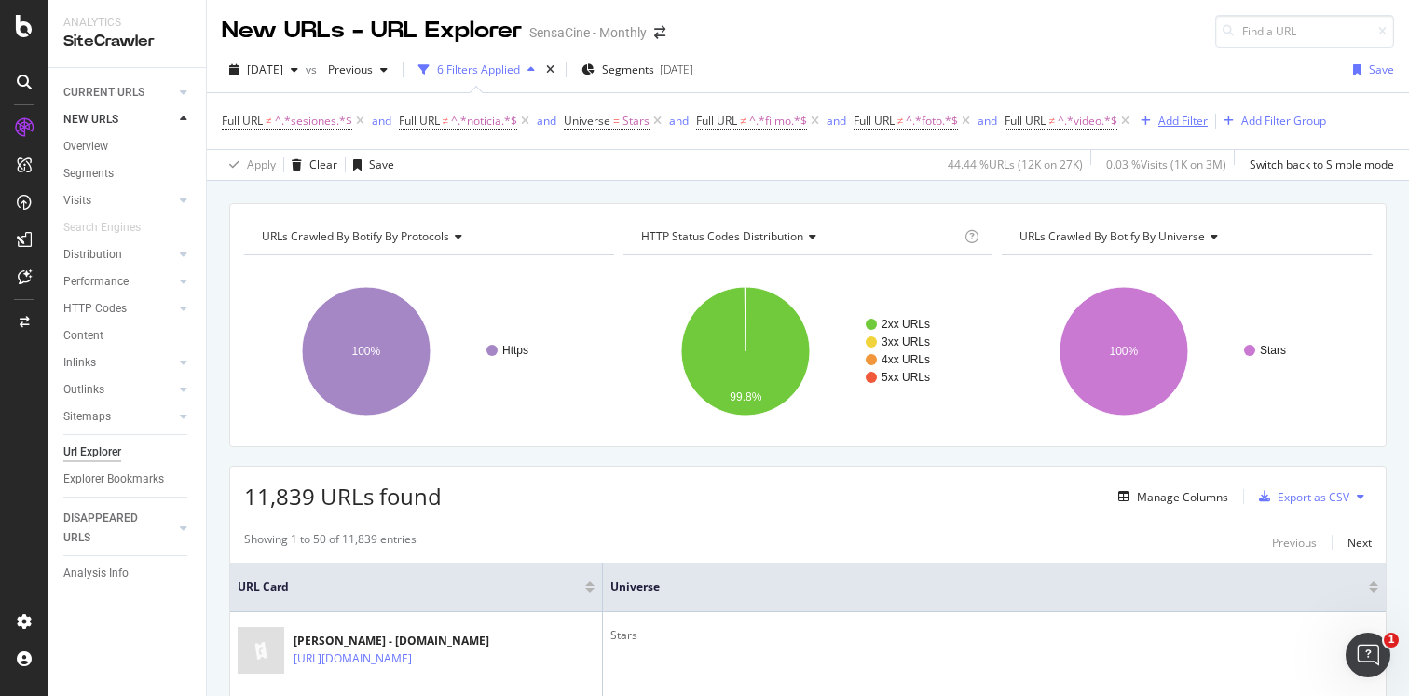
click at [1185, 122] on div "Add Filter" at bounding box center [1182, 121] width 49 height 16
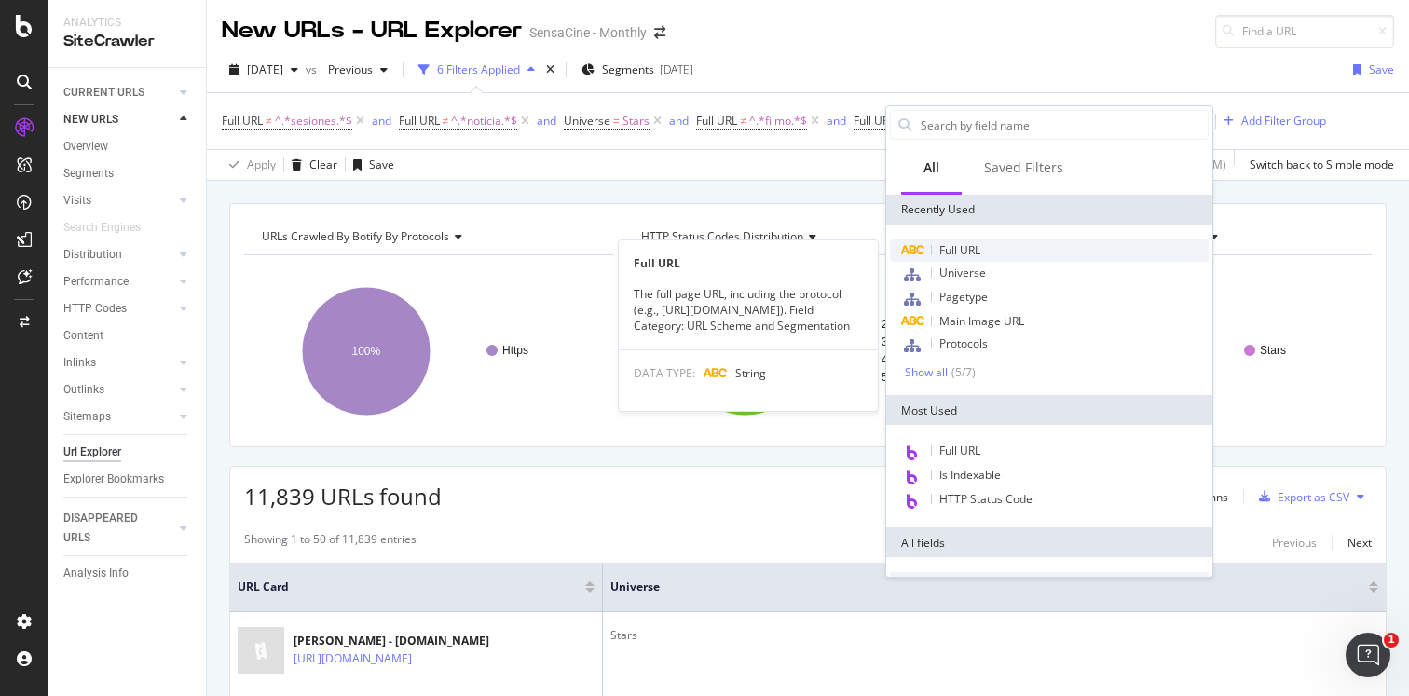
click at [975, 255] on span "Full URL" at bounding box center [959, 250] width 41 height 16
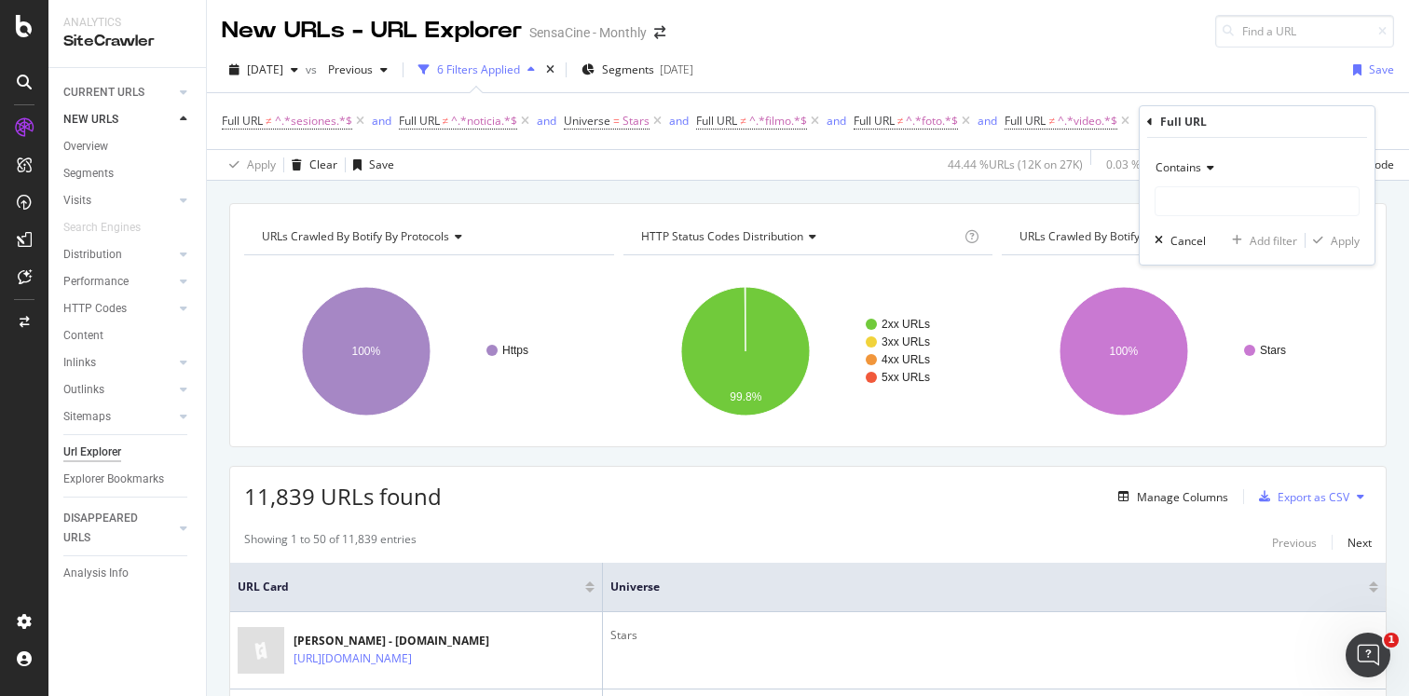
click at [1184, 166] on span "Contains" at bounding box center [1179, 167] width 46 height 16
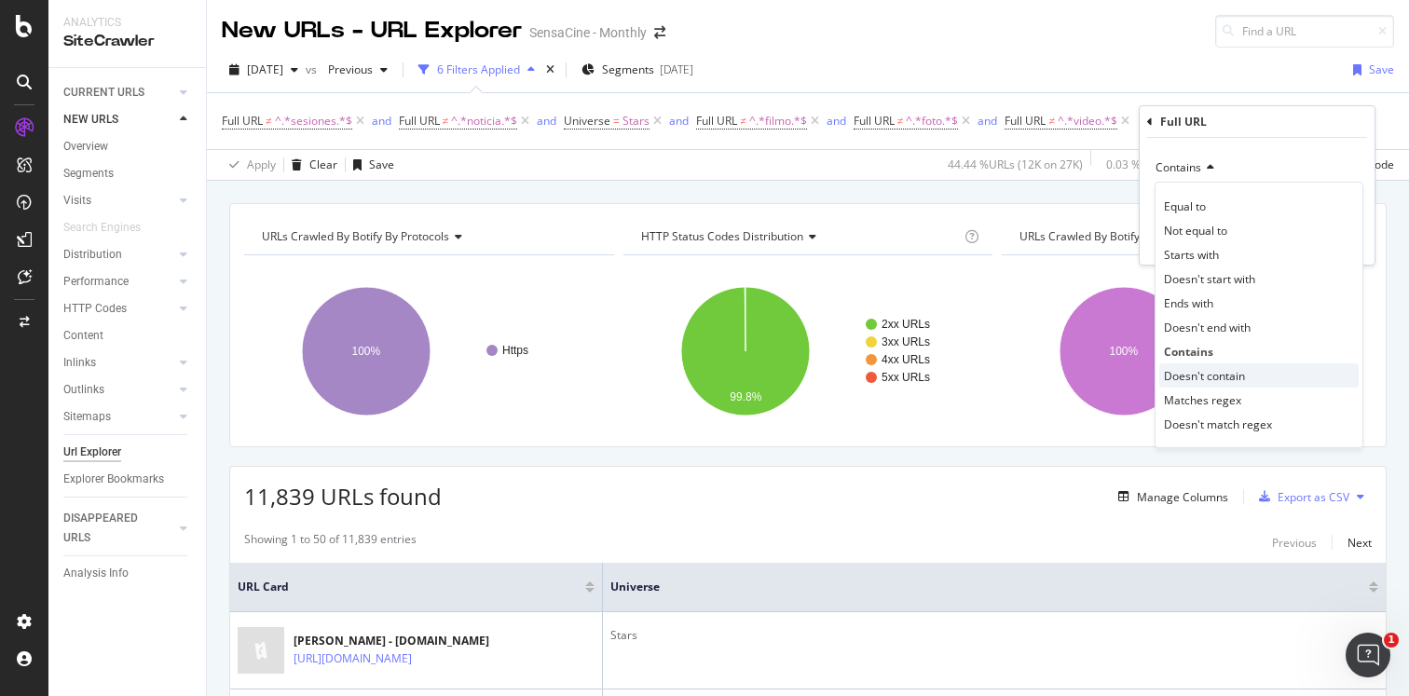
click at [1196, 376] on span "Doesn't contain" at bounding box center [1204, 376] width 81 height 16
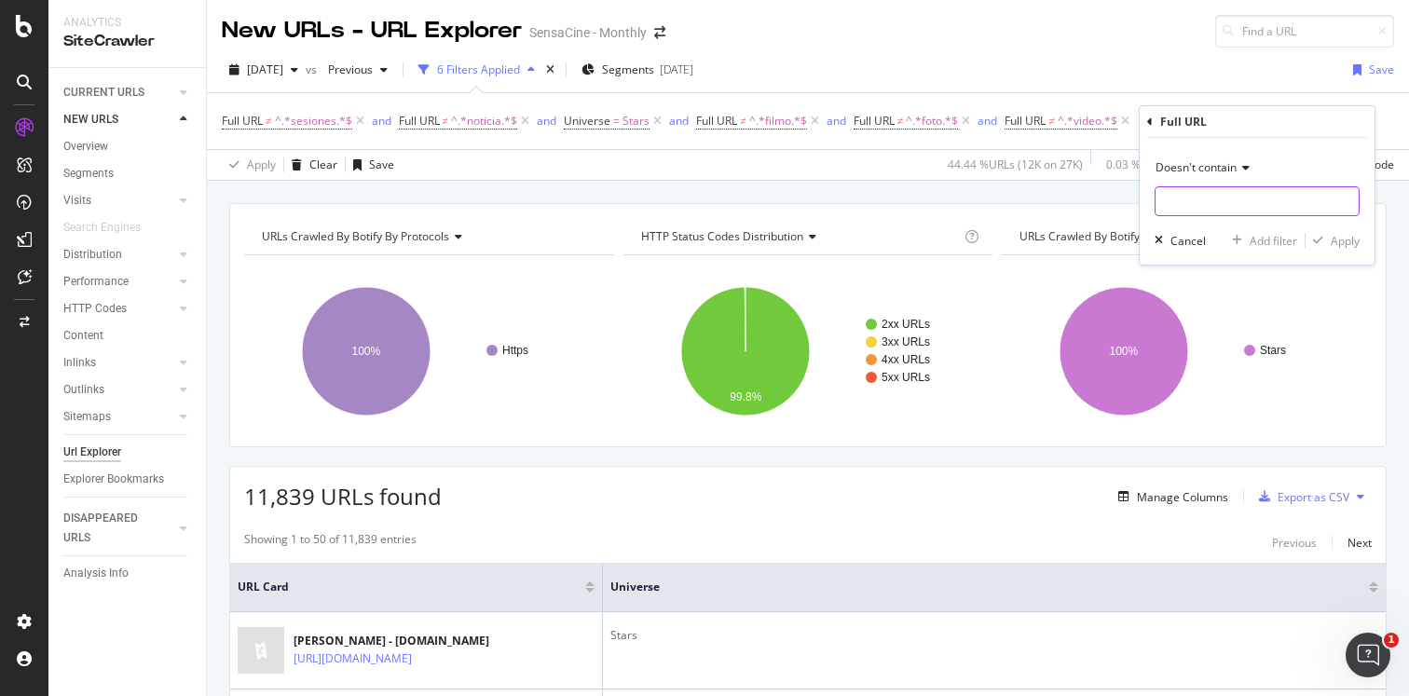
click at [1204, 207] on input "text" at bounding box center [1257, 201] width 203 height 30
type input "streaming"
click at [1333, 238] on div "Apply" at bounding box center [1345, 241] width 29 height 16
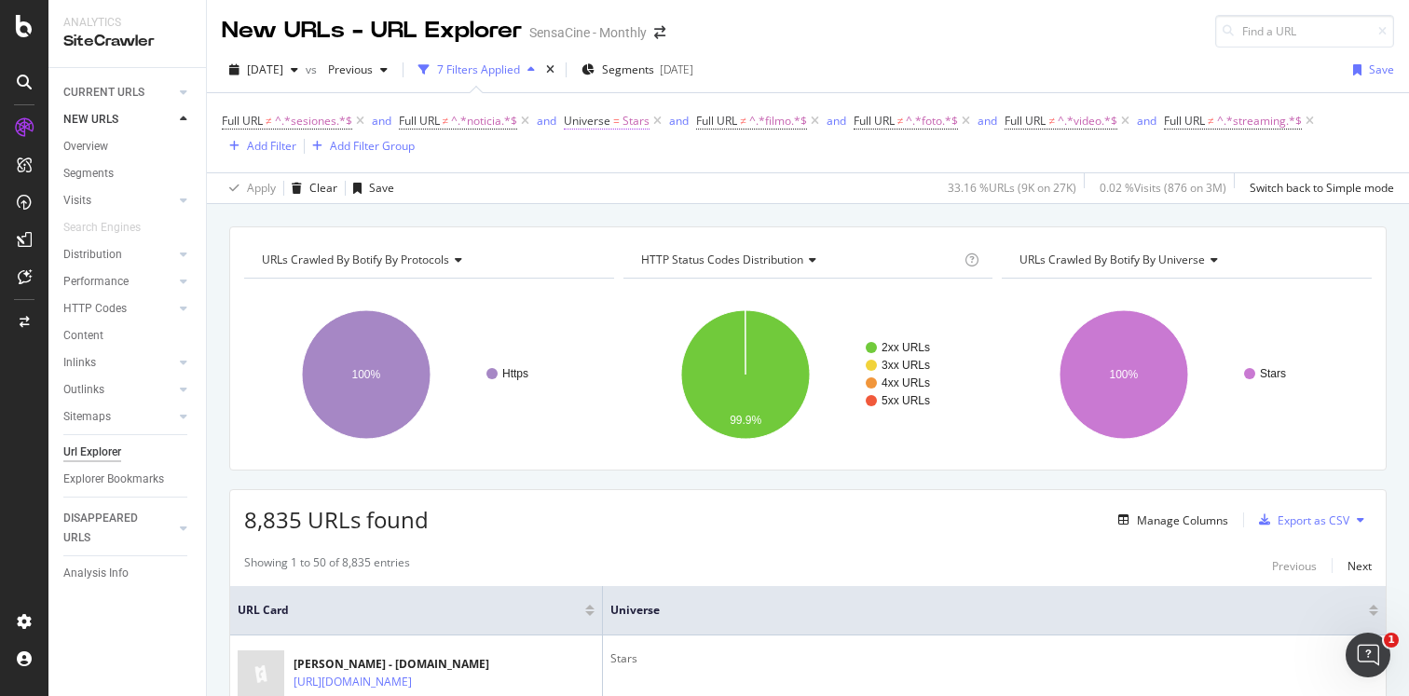
click at [628, 118] on span "Stars" at bounding box center [636, 121] width 27 height 26
click at [615, 168] on icon at bounding box center [618, 164] width 13 height 11
click at [616, 225] on span "Not Equal" at bounding box center [617, 228] width 50 height 16
click at [773, 276] on div "Apply" at bounding box center [773, 274] width 29 height 16
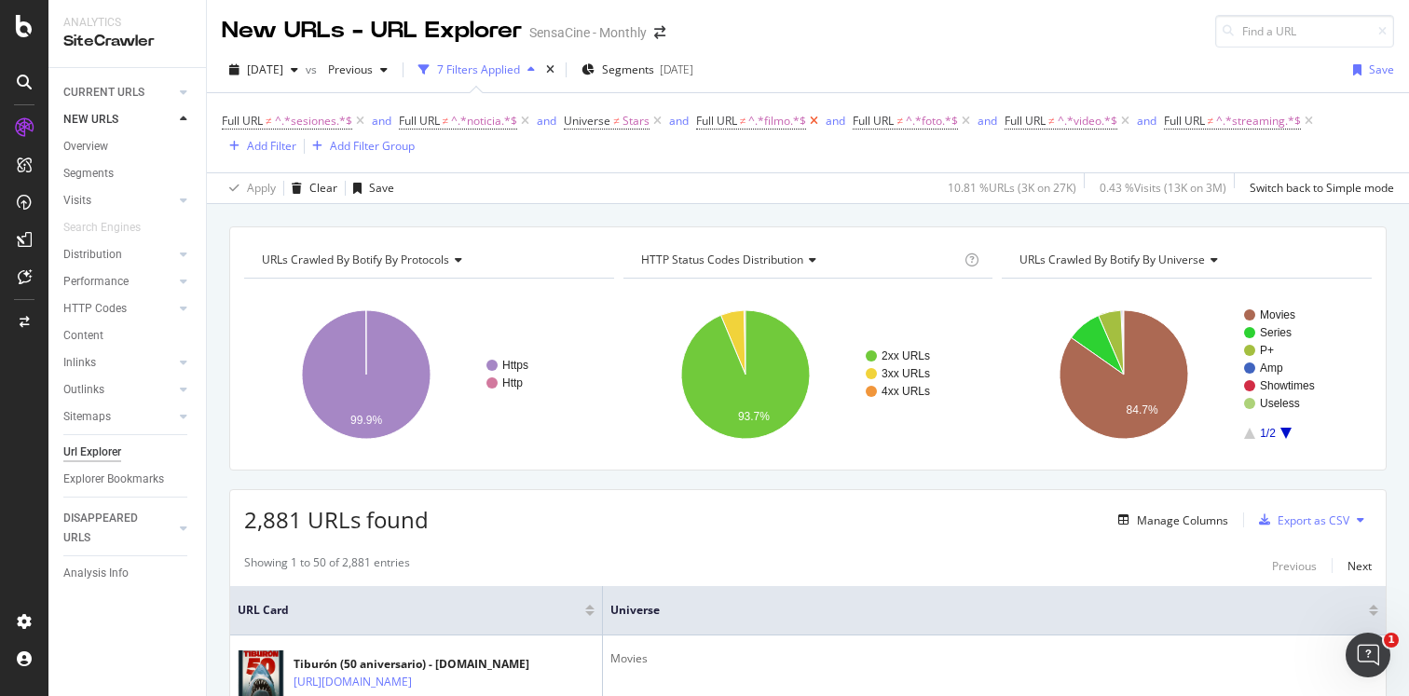
click at [818, 122] on icon at bounding box center [814, 121] width 16 height 19
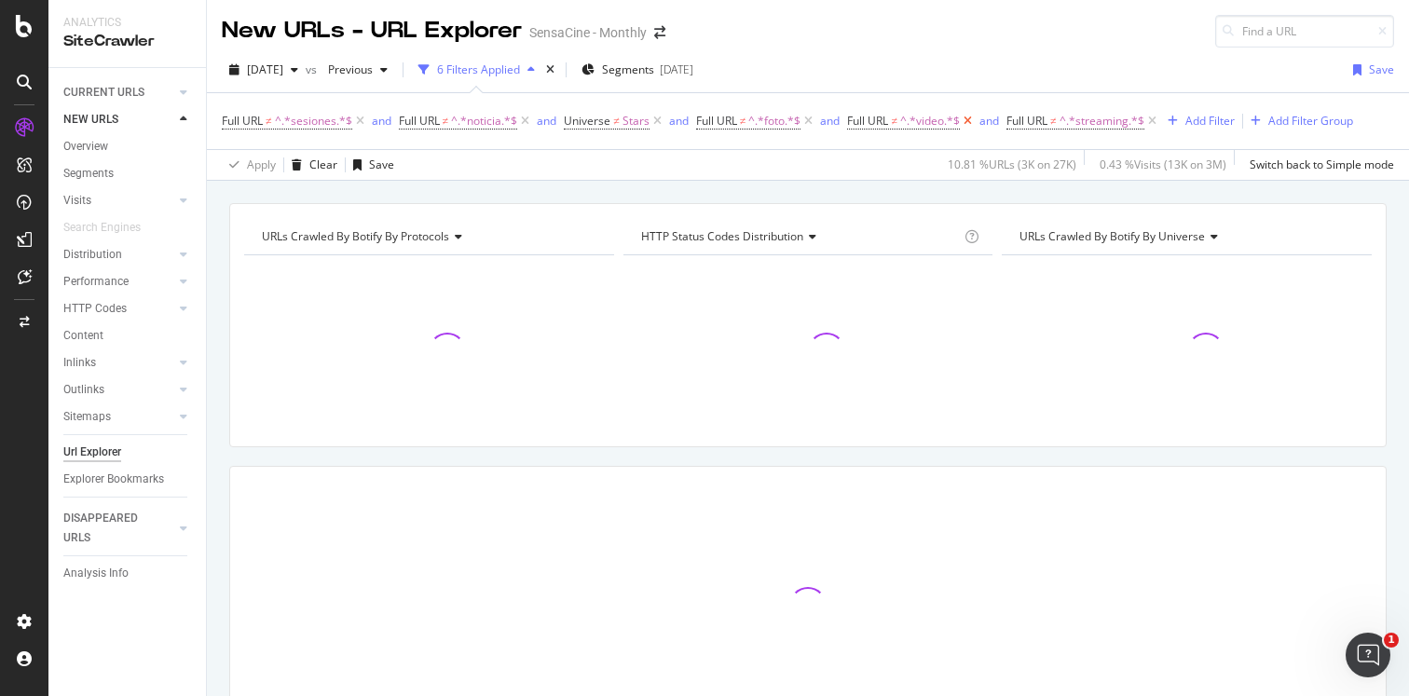
click at [976, 121] on icon at bounding box center [968, 121] width 16 height 19
click at [995, 121] on icon at bounding box center [993, 121] width 16 height 19
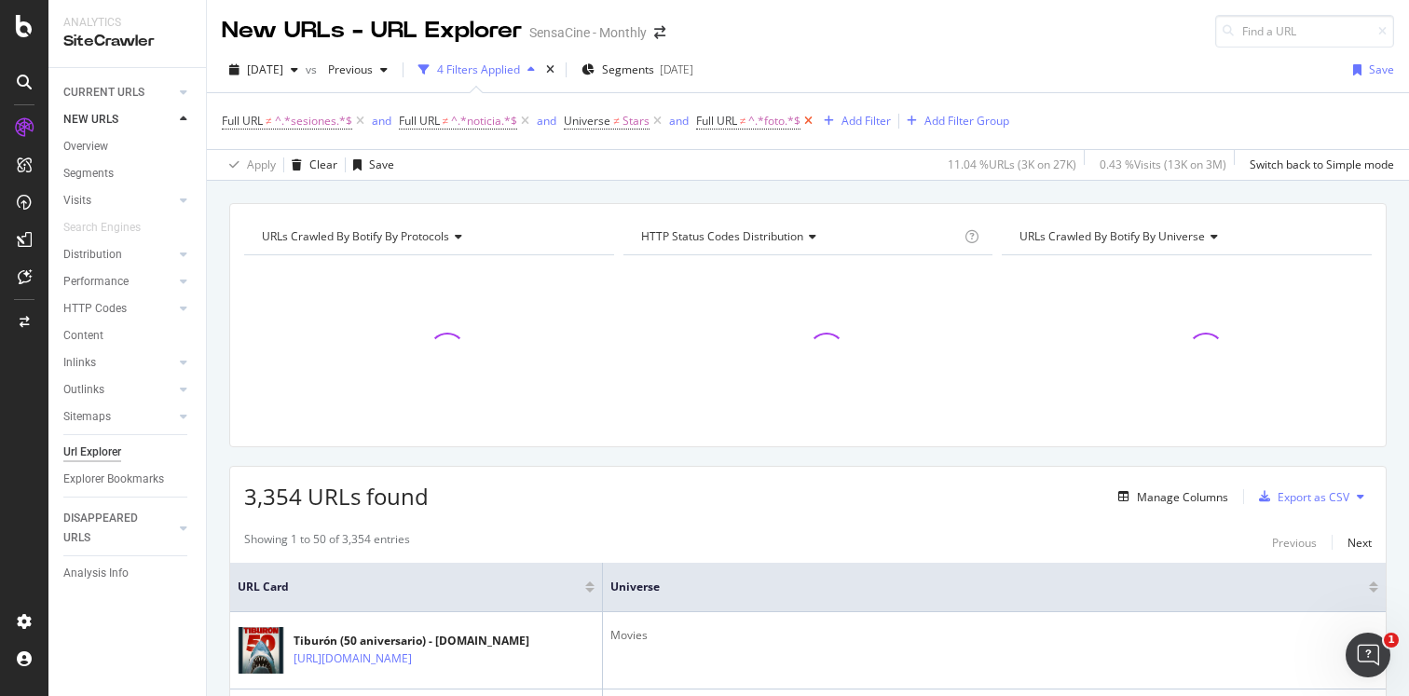
click at [812, 125] on icon at bounding box center [809, 121] width 16 height 19
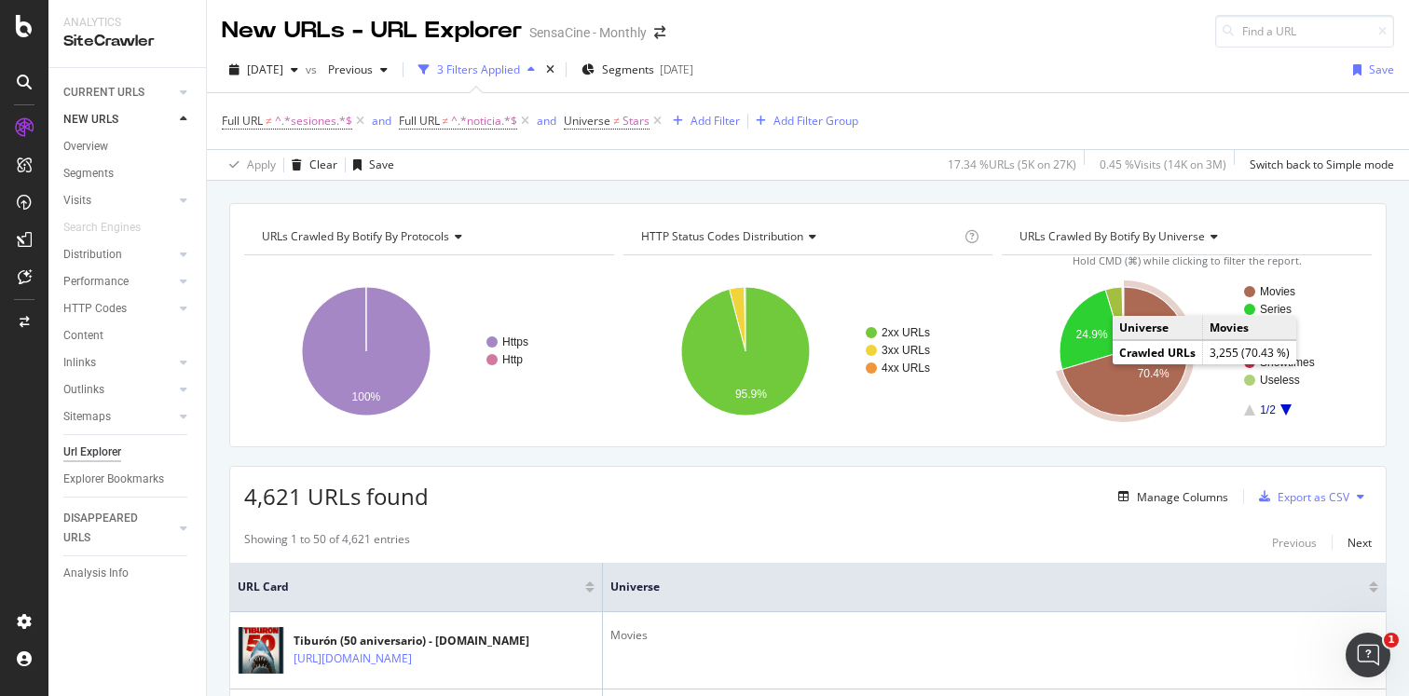
click at [1096, 377] on icon "A chart." at bounding box center [1125, 351] width 126 height 129
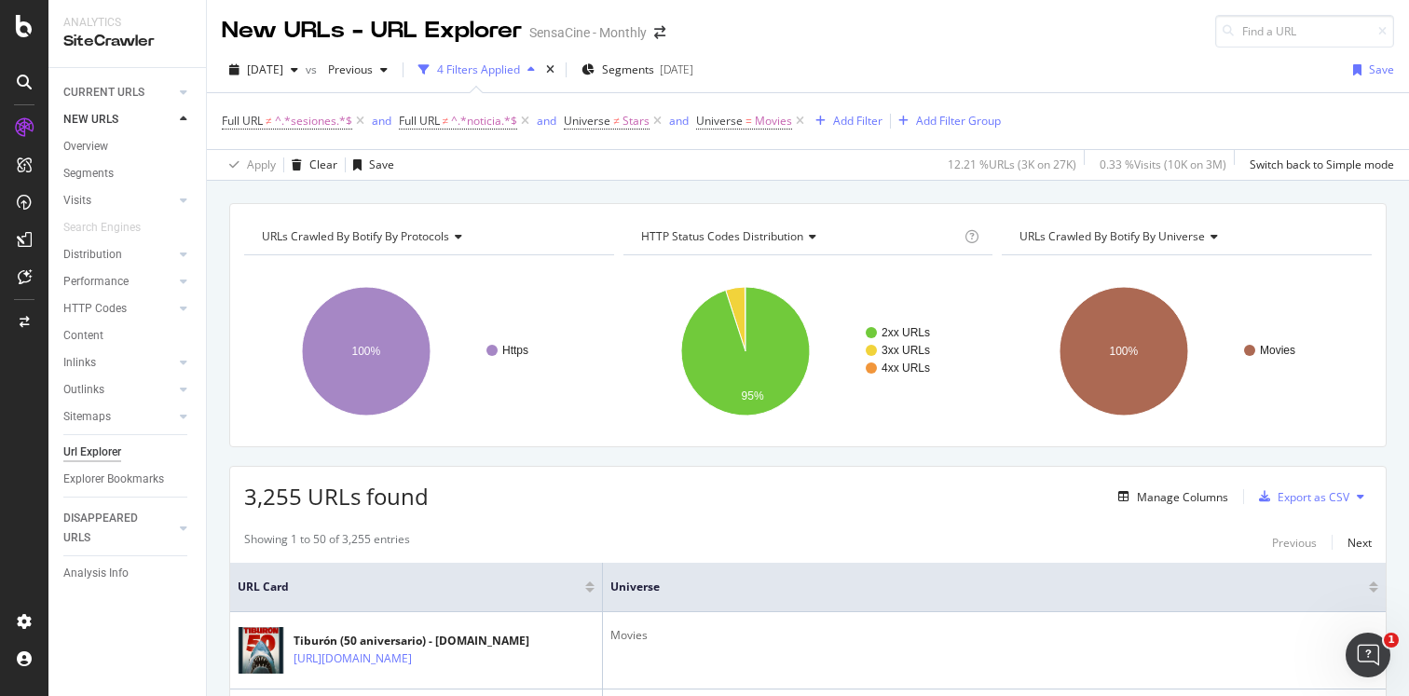
click at [1154, 236] on span "URLs Crawled By Botify By universe" at bounding box center [1112, 236] width 185 height 16
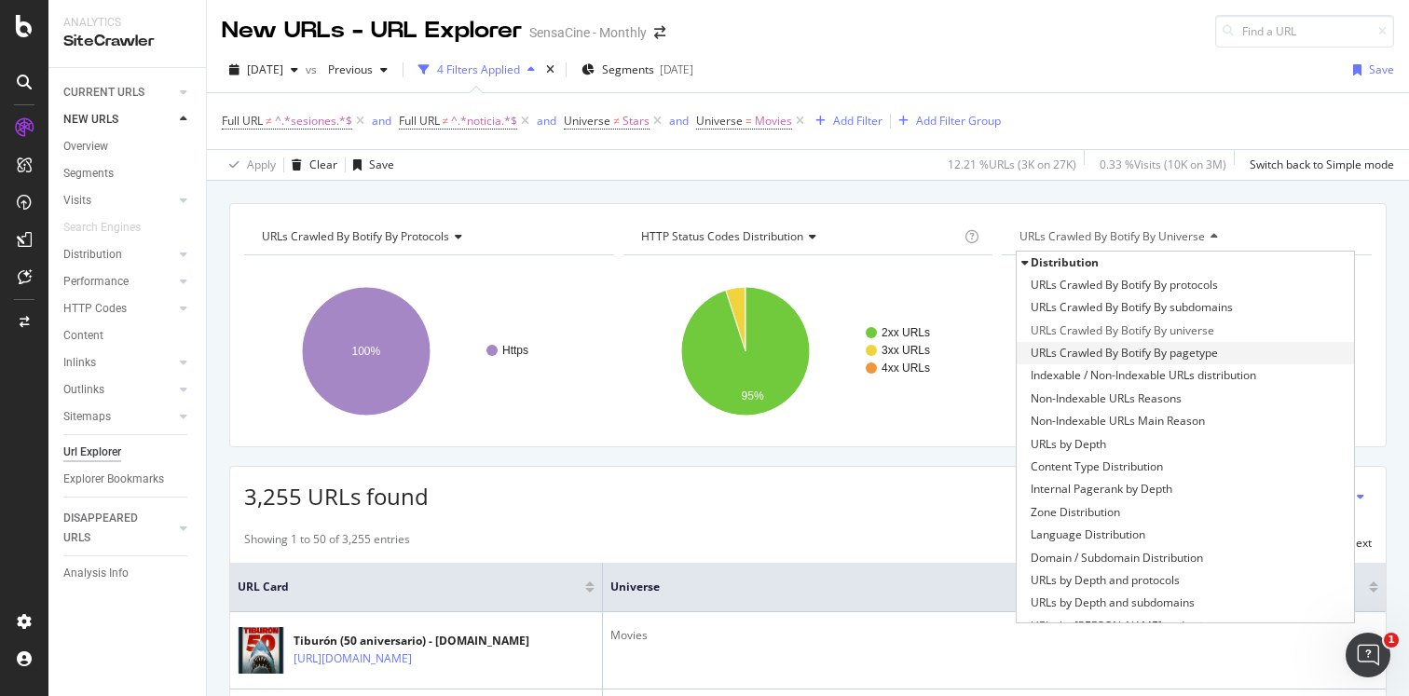
click at [1119, 361] on span "URLs Crawled By Botify By pagetype" at bounding box center [1124, 353] width 187 height 19
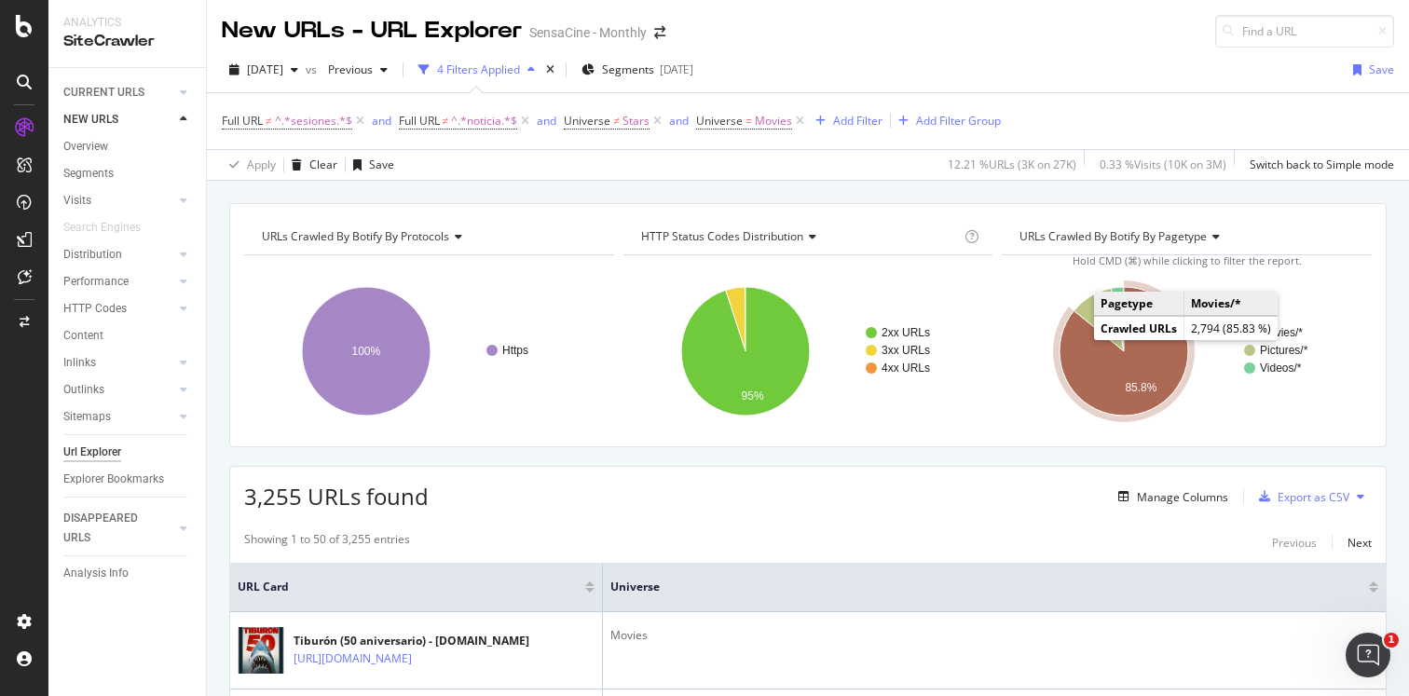
click at [1095, 365] on icon "A chart." at bounding box center [1124, 351] width 129 height 129
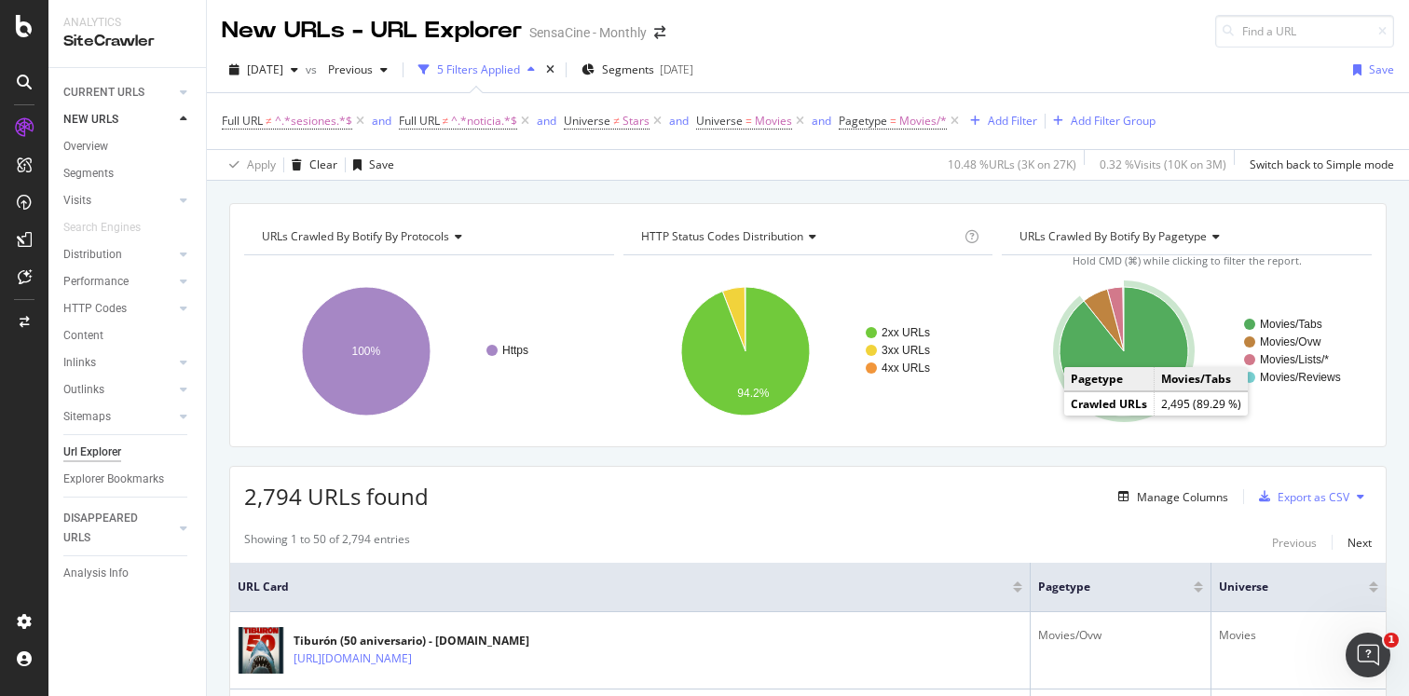
click at [1144, 355] on icon "A chart." at bounding box center [1124, 351] width 129 height 129
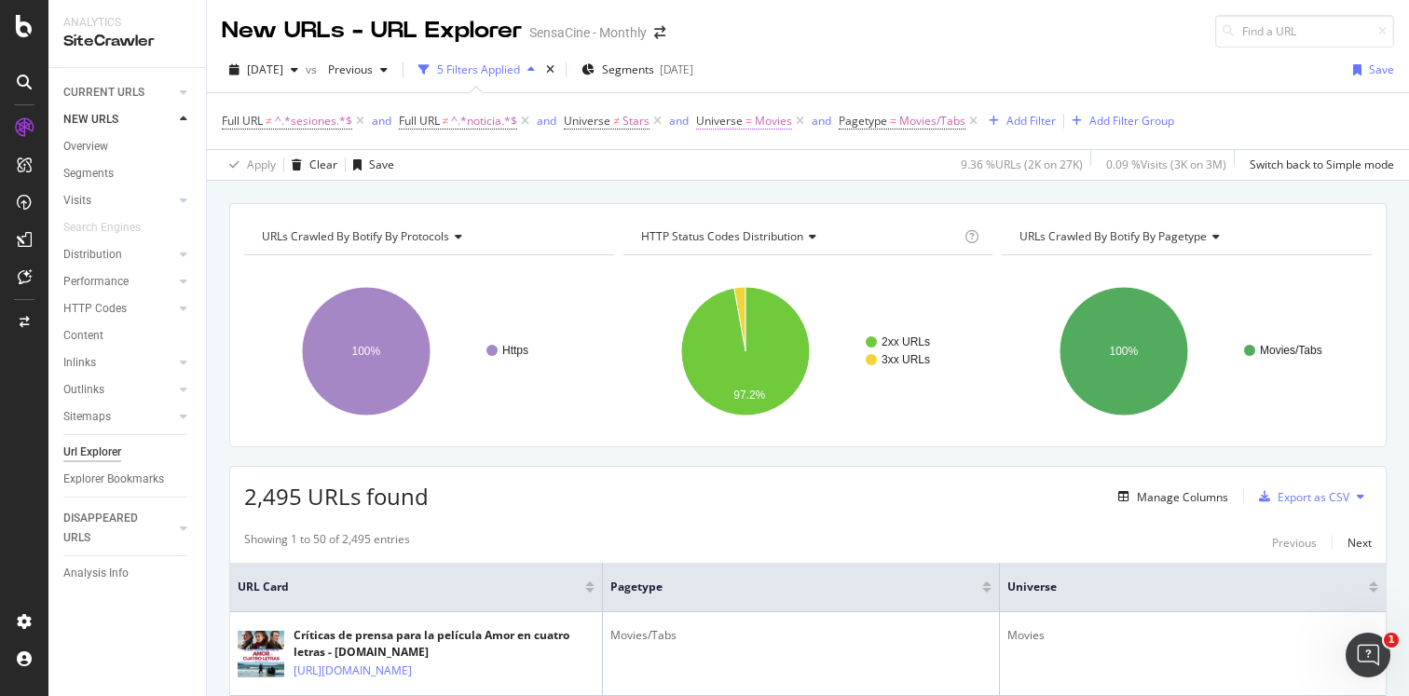
click at [764, 121] on span "Movies" at bounding box center [773, 121] width 37 height 26
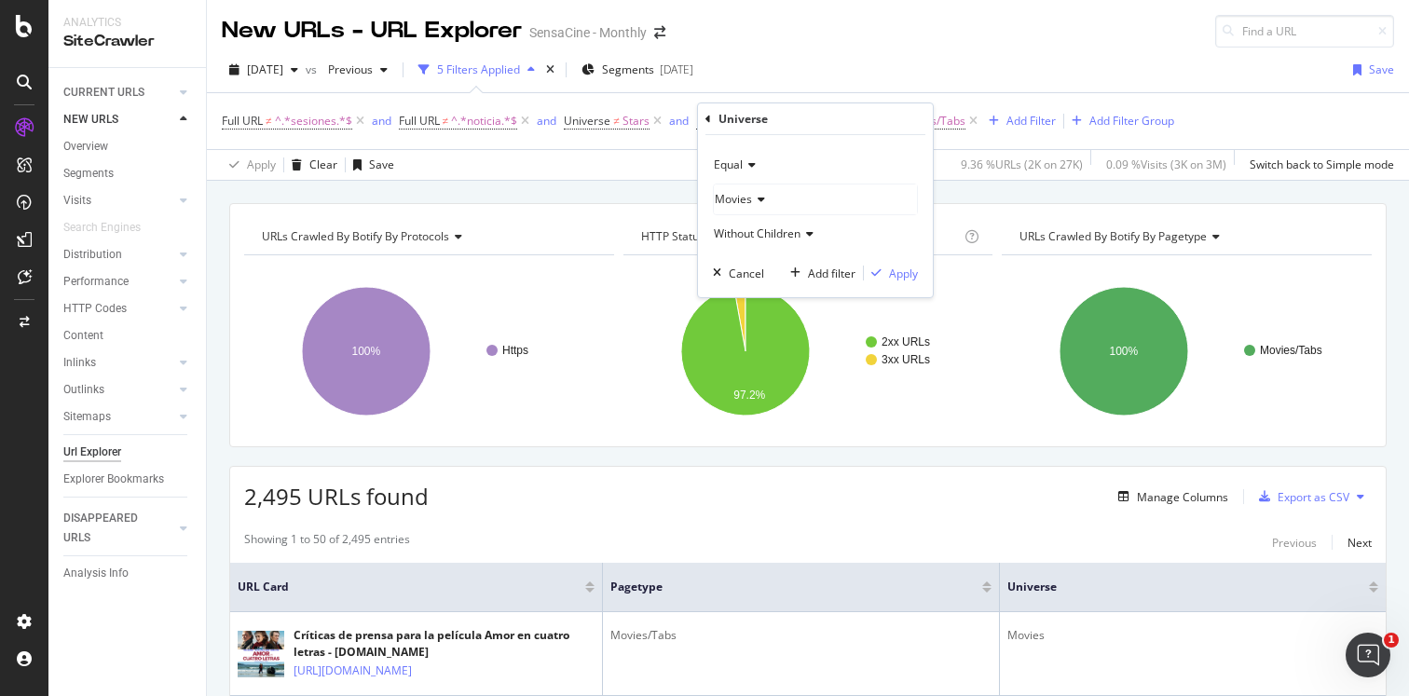
click at [747, 171] on div "Equal" at bounding box center [815, 165] width 205 height 30
click at [750, 223] on span "Not Equal" at bounding box center [747, 228] width 50 height 16
click at [909, 277] on div "Apply" at bounding box center [903, 274] width 29 height 16
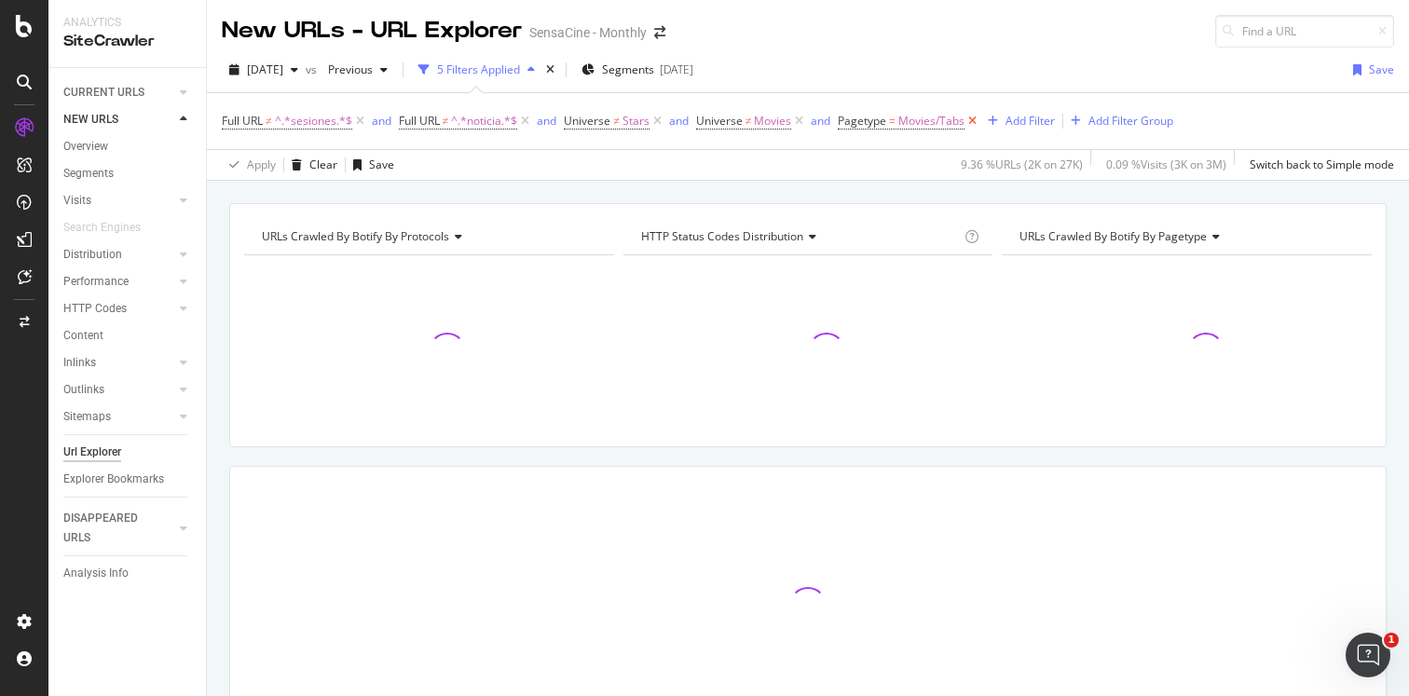
click at [975, 121] on icon at bounding box center [973, 121] width 16 height 19
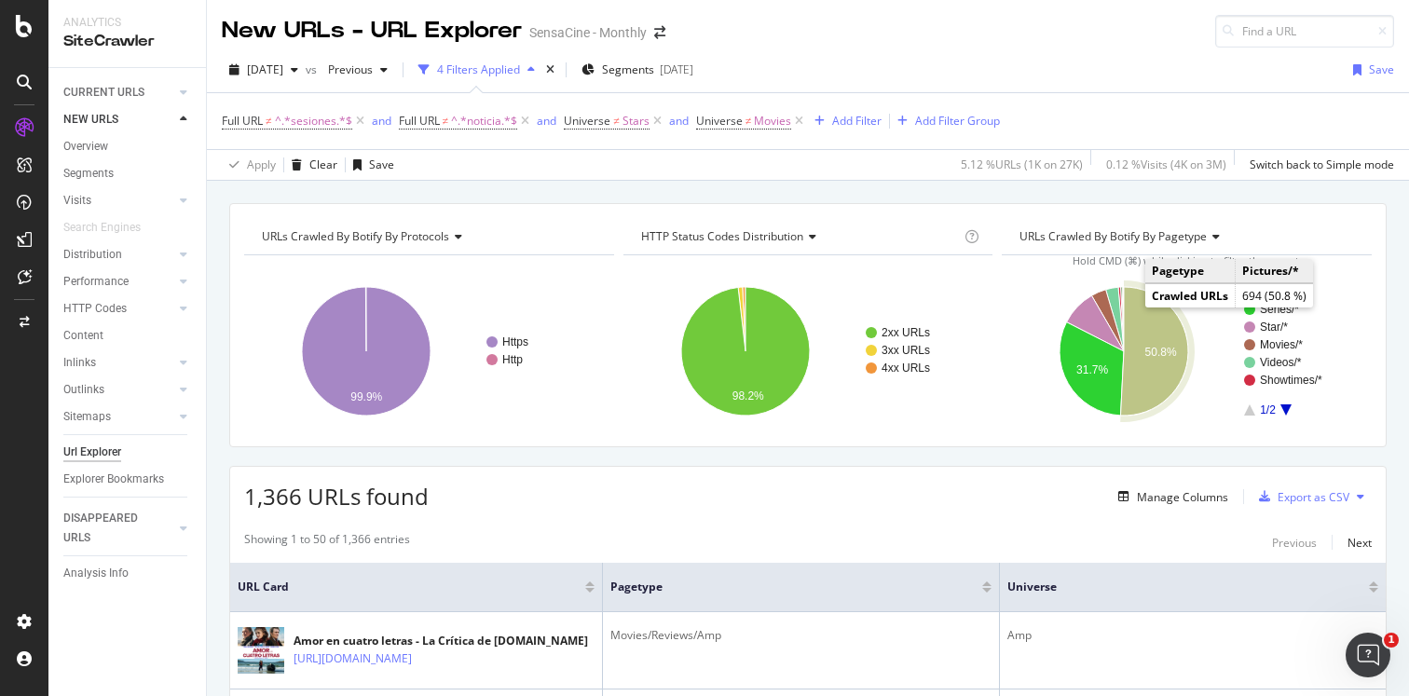
click at [1144, 330] on icon "A chart." at bounding box center [1154, 351] width 67 height 129
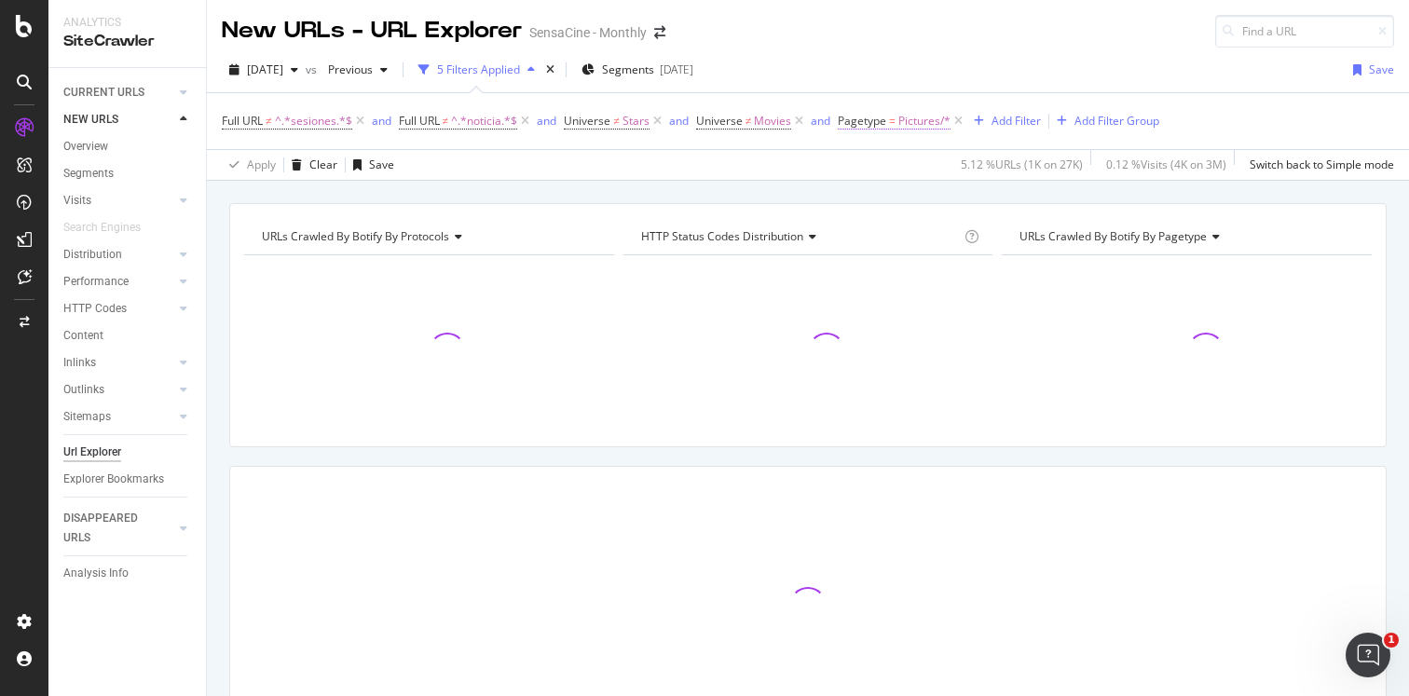
click at [884, 116] on span "Pagetype" at bounding box center [862, 121] width 48 height 16
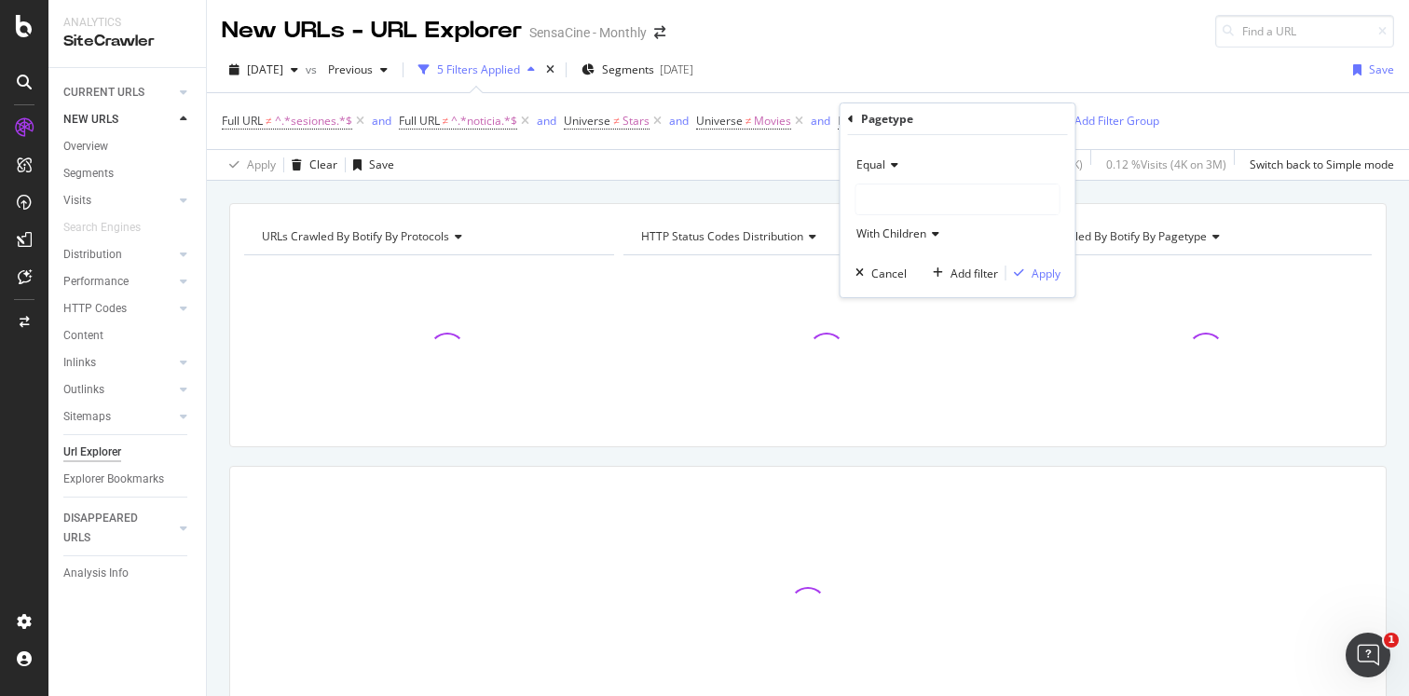
click at [898, 169] on div "Equal" at bounding box center [958, 165] width 205 height 30
click at [896, 223] on span "Not Equal" at bounding box center [890, 228] width 50 height 16
click at [1041, 279] on div "Apply" at bounding box center [1046, 274] width 29 height 16
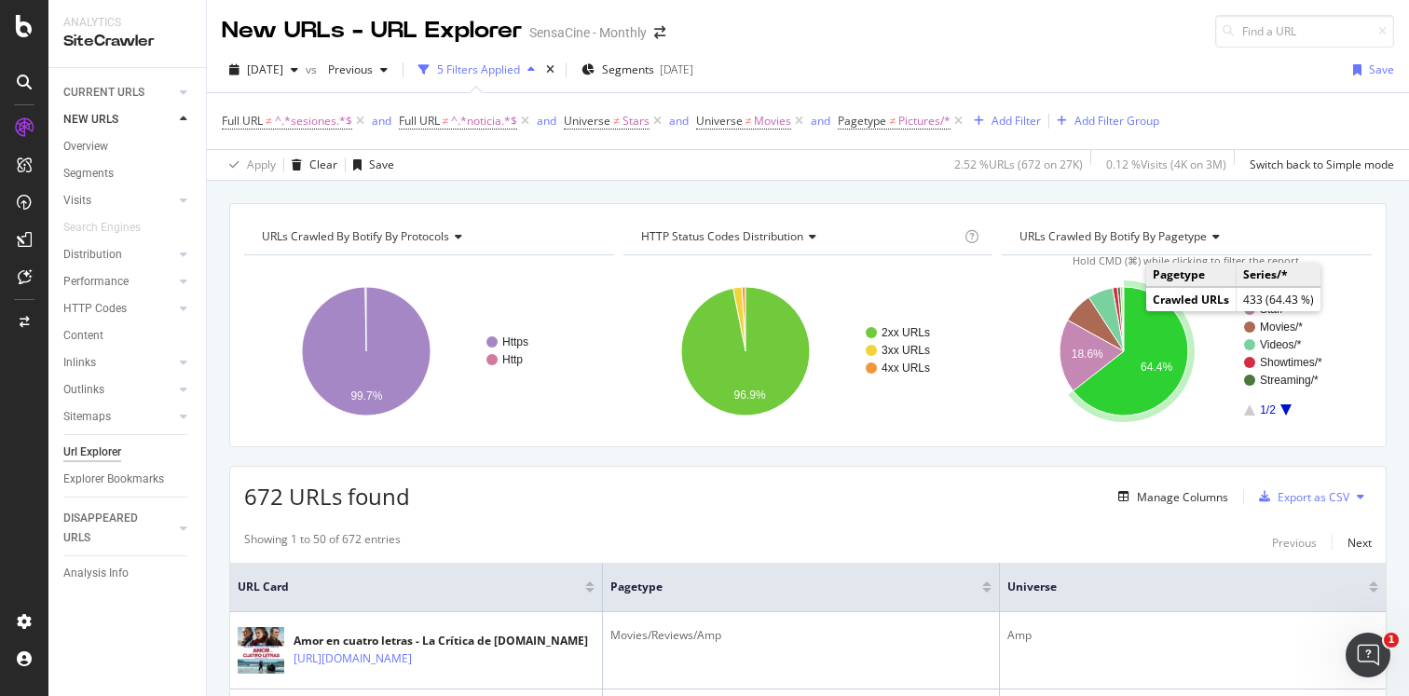
click at [1144, 317] on icon "A chart." at bounding box center [1131, 351] width 115 height 129
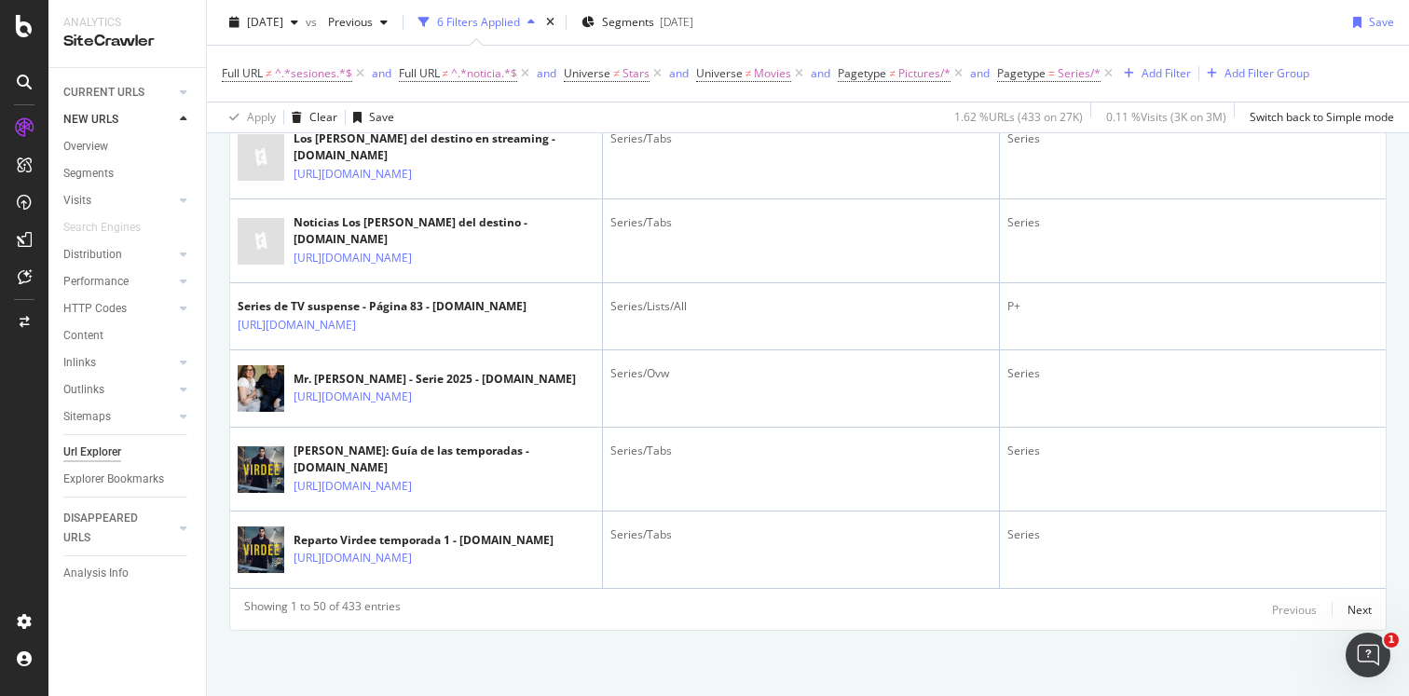
scroll to position [4516, 0]
click at [1363, 609] on div "Next" at bounding box center [1360, 610] width 24 height 16
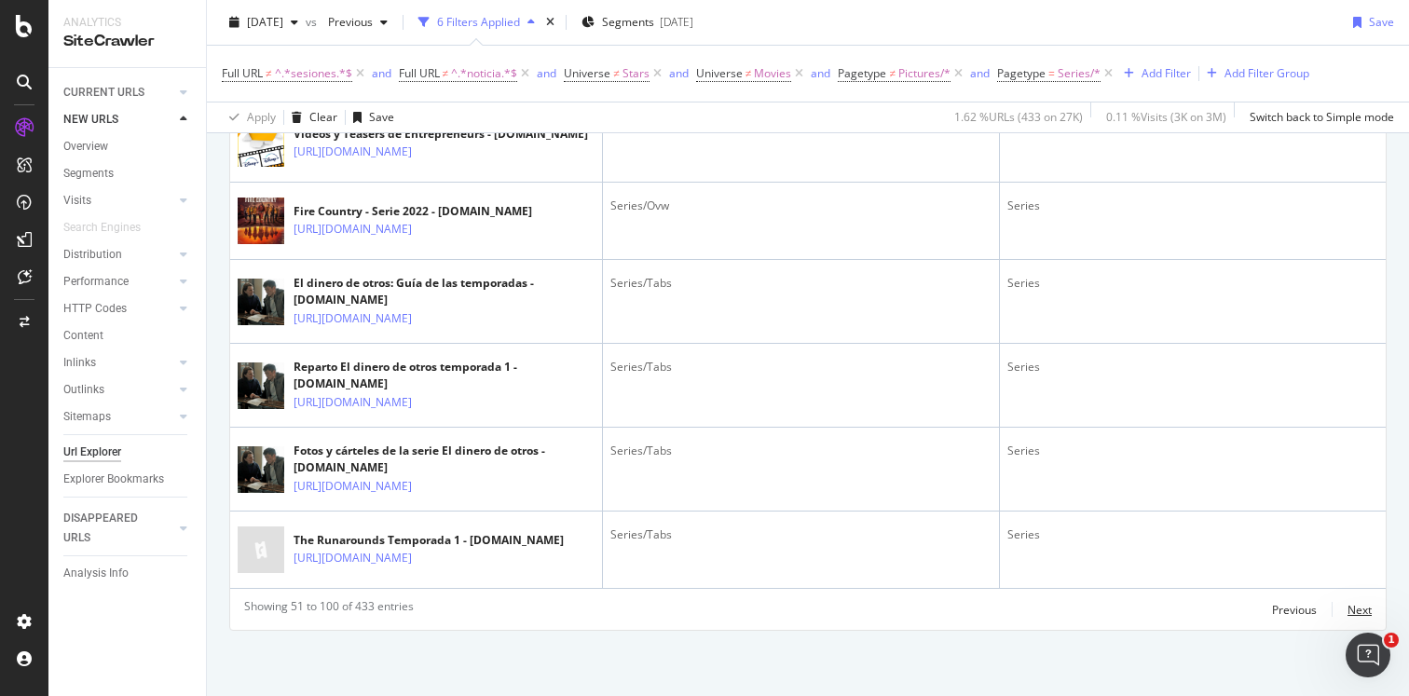
scroll to position [4617, 0]
click at [1359, 610] on div "Next" at bounding box center [1360, 610] width 24 height 16
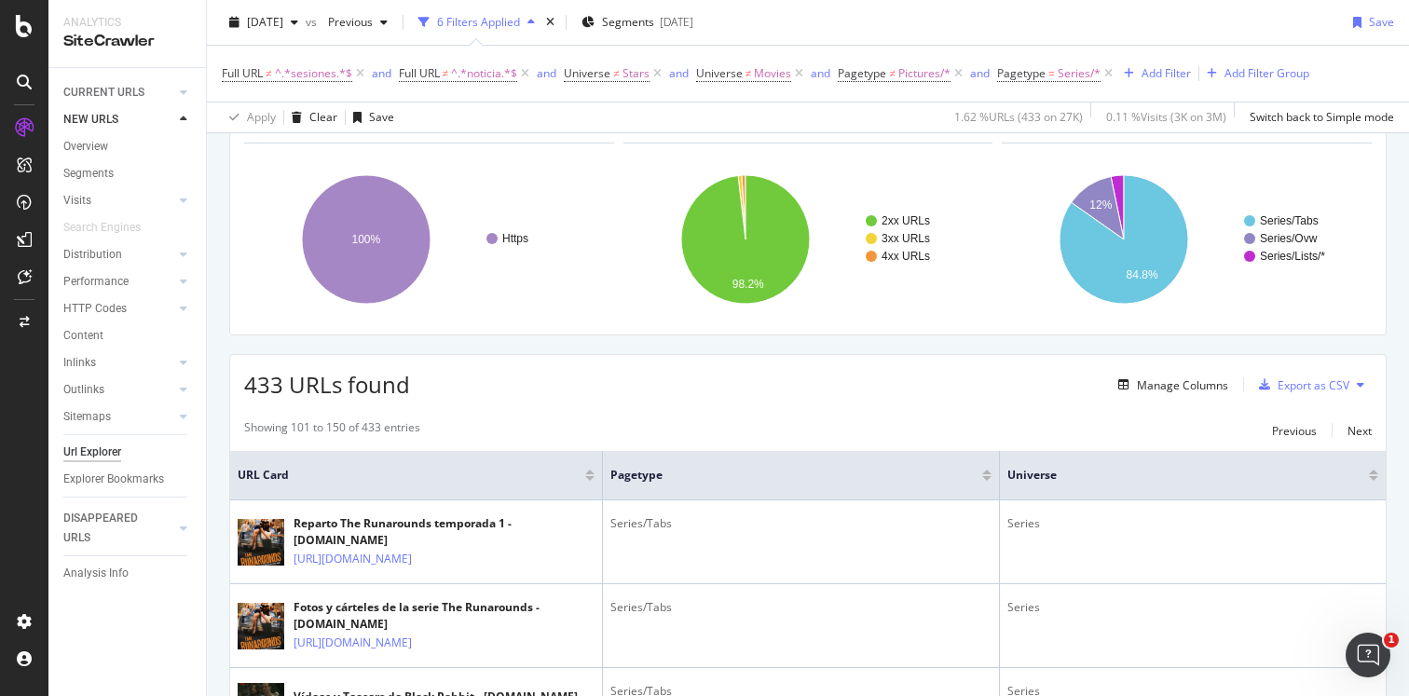
scroll to position [0, 0]
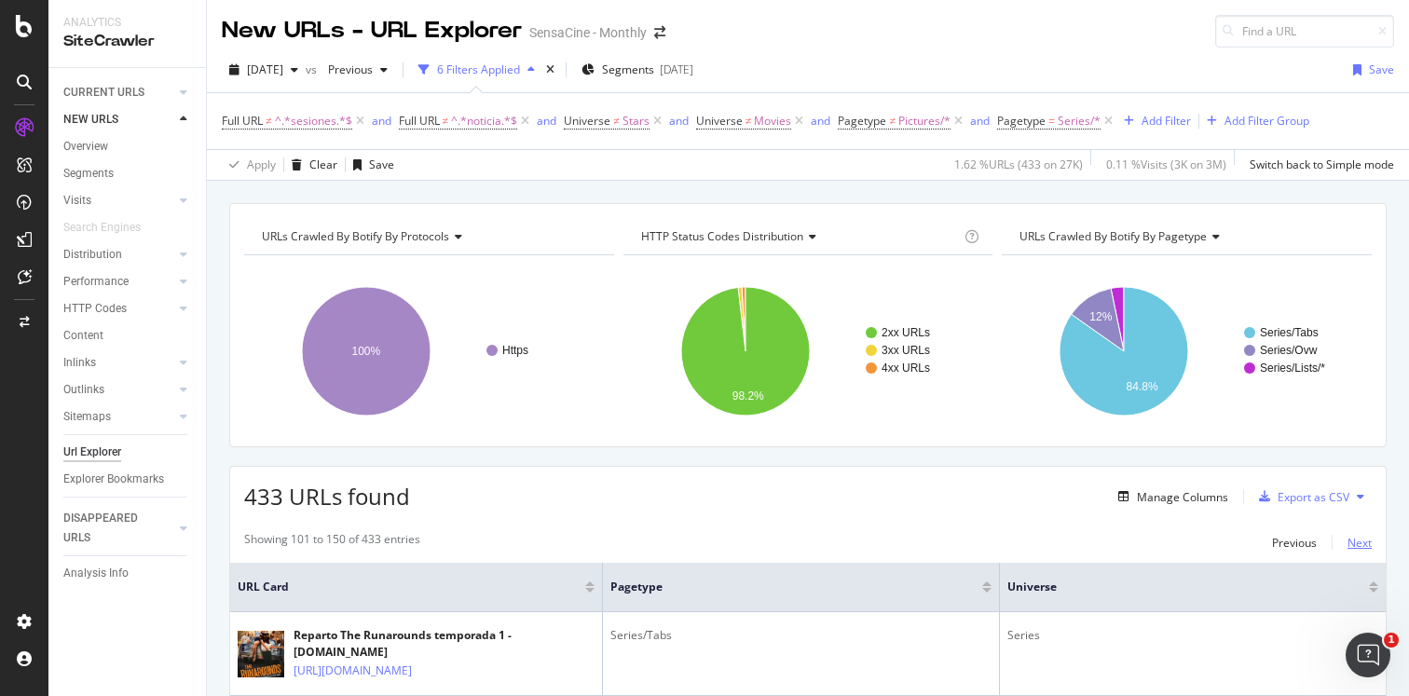
click at [1370, 547] on div "Next" at bounding box center [1360, 543] width 24 height 16
click at [1352, 544] on div "Next" at bounding box center [1360, 543] width 24 height 16
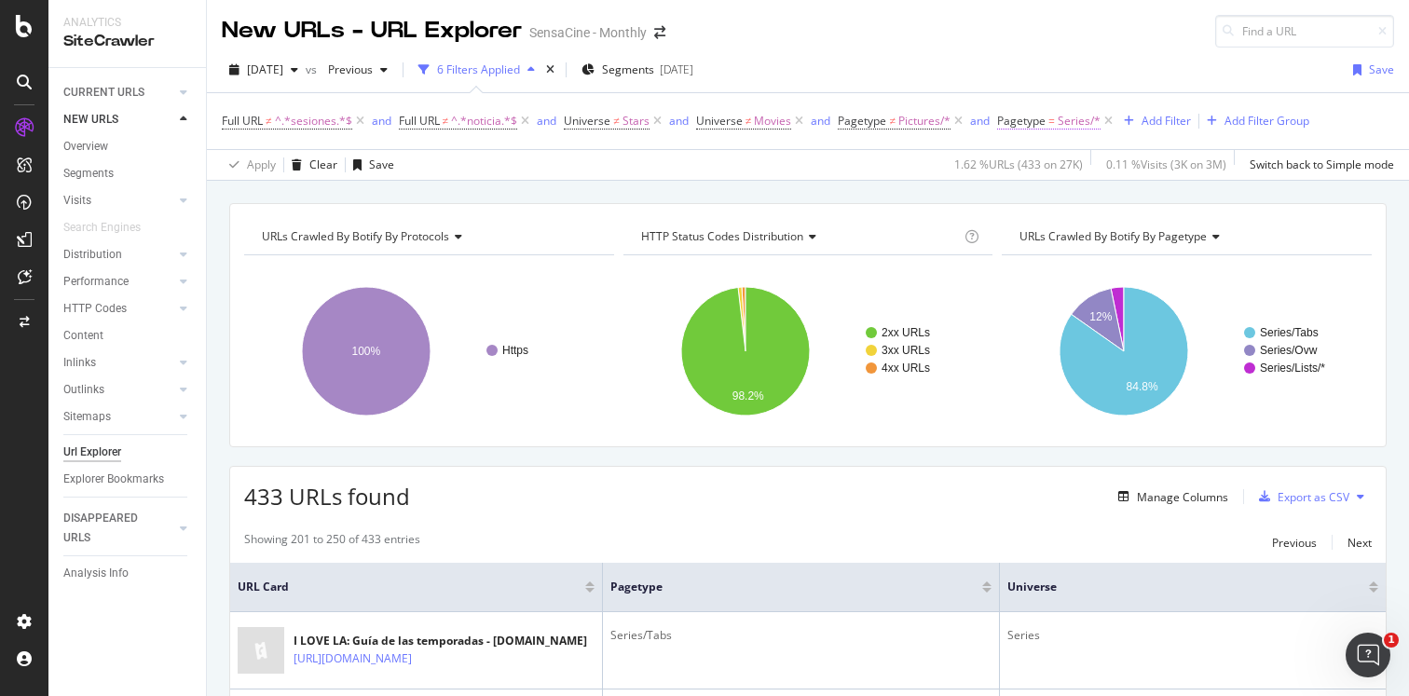
click at [1058, 117] on span "Pagetype = Series/*" at bounding box center [1048, 121] width 103 height 17
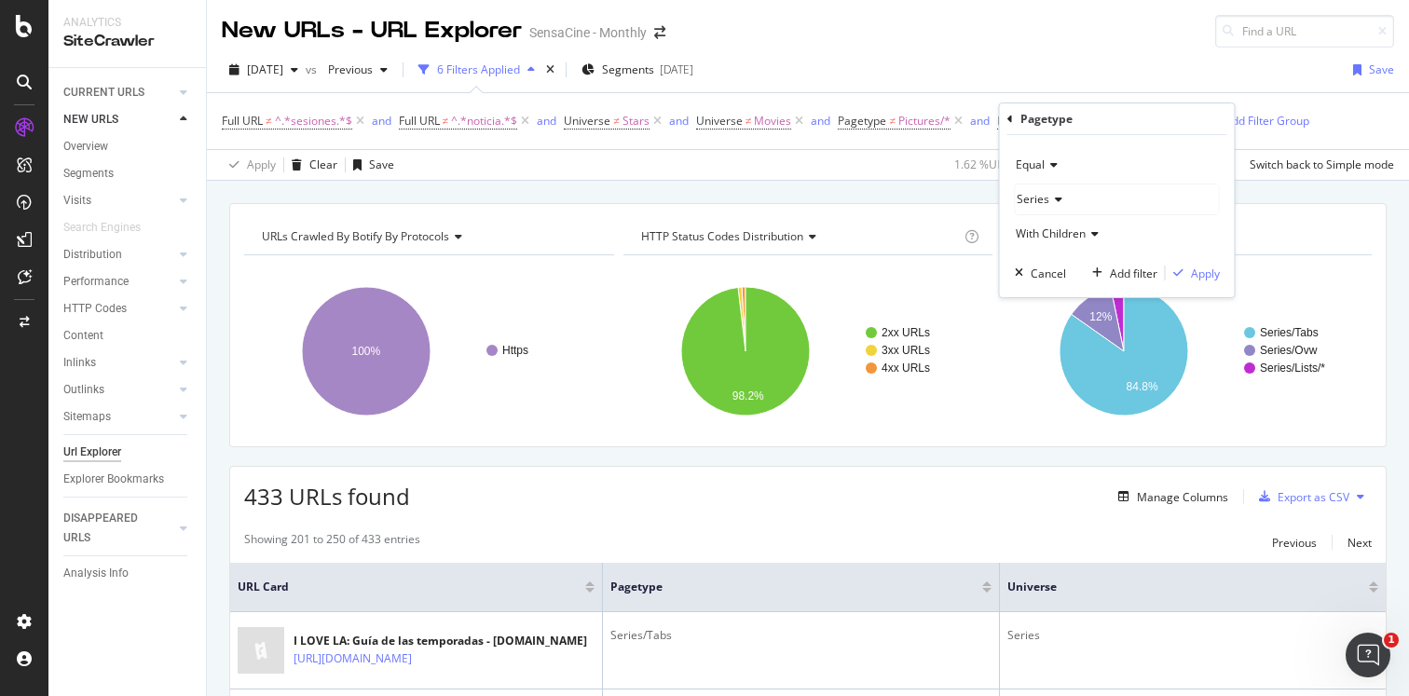
click at [1052, 169] on icon at bounding box center [1051, 164] width 13 height 11
click at [1054, 230] on span "Not Equal" at bounding box center [1049, 228] width 50 height 16
click at [1194, 276] on div "Apply" at bounding box center [1205, 274] width 29 height 16
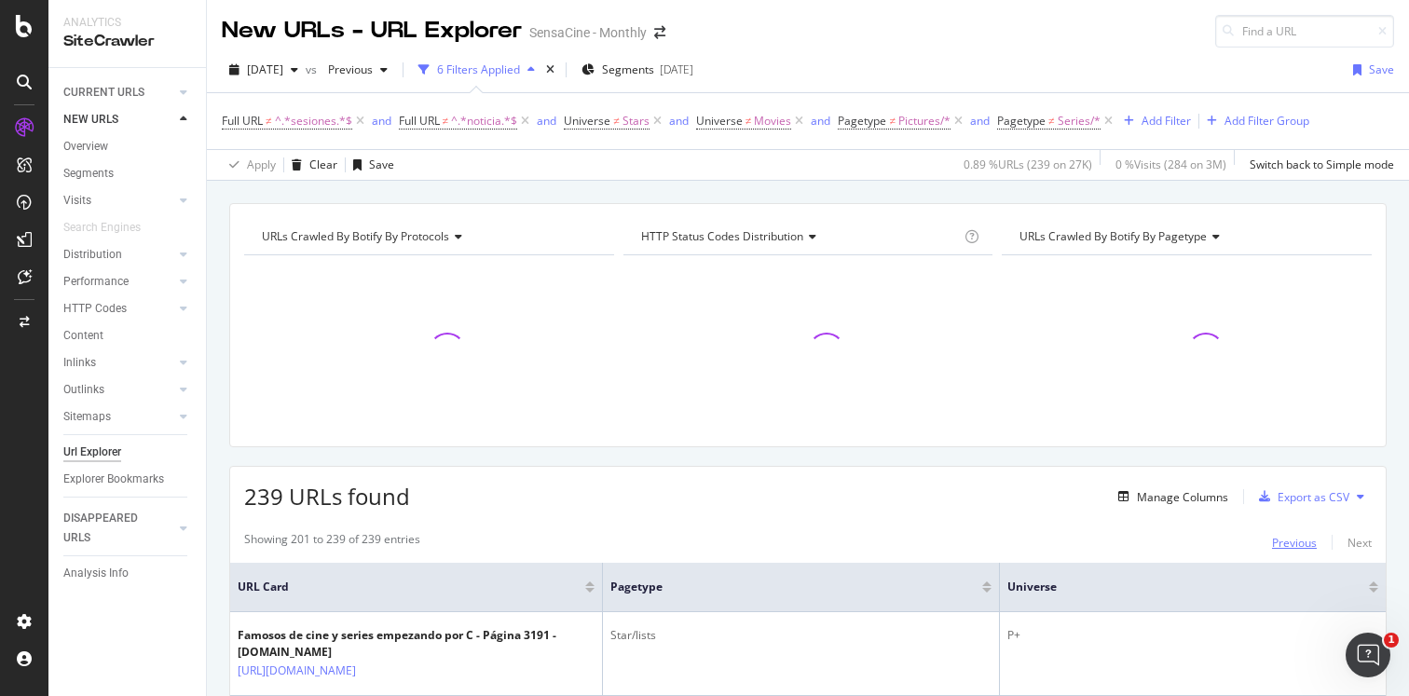
click at [1292, 539] on div "Previous" at bounding box center [1294, 543] width 45 height 16
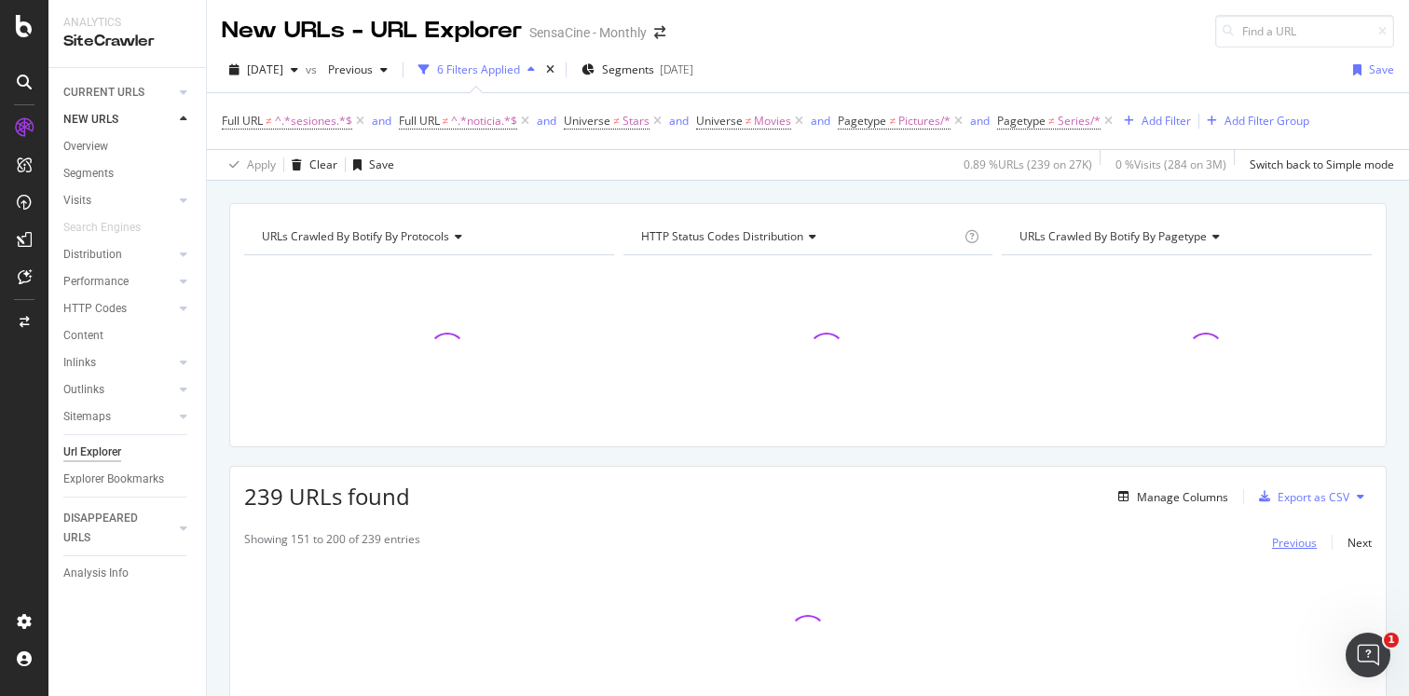
click at [1292, 539] on div "Previous" at bounding box center [1294, 543] width 45 height 16
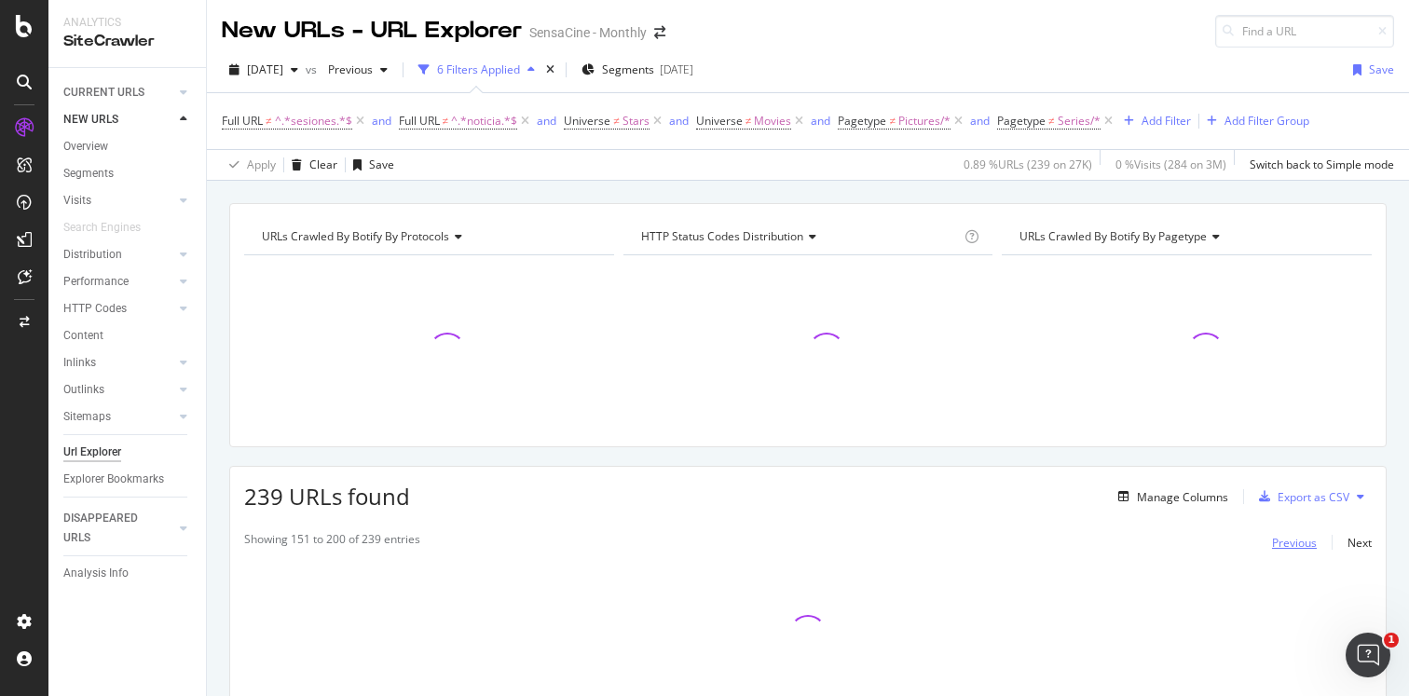
click at [1292, 539] on div "Previous" at bounding box center [1294, 543] width 45 height 16
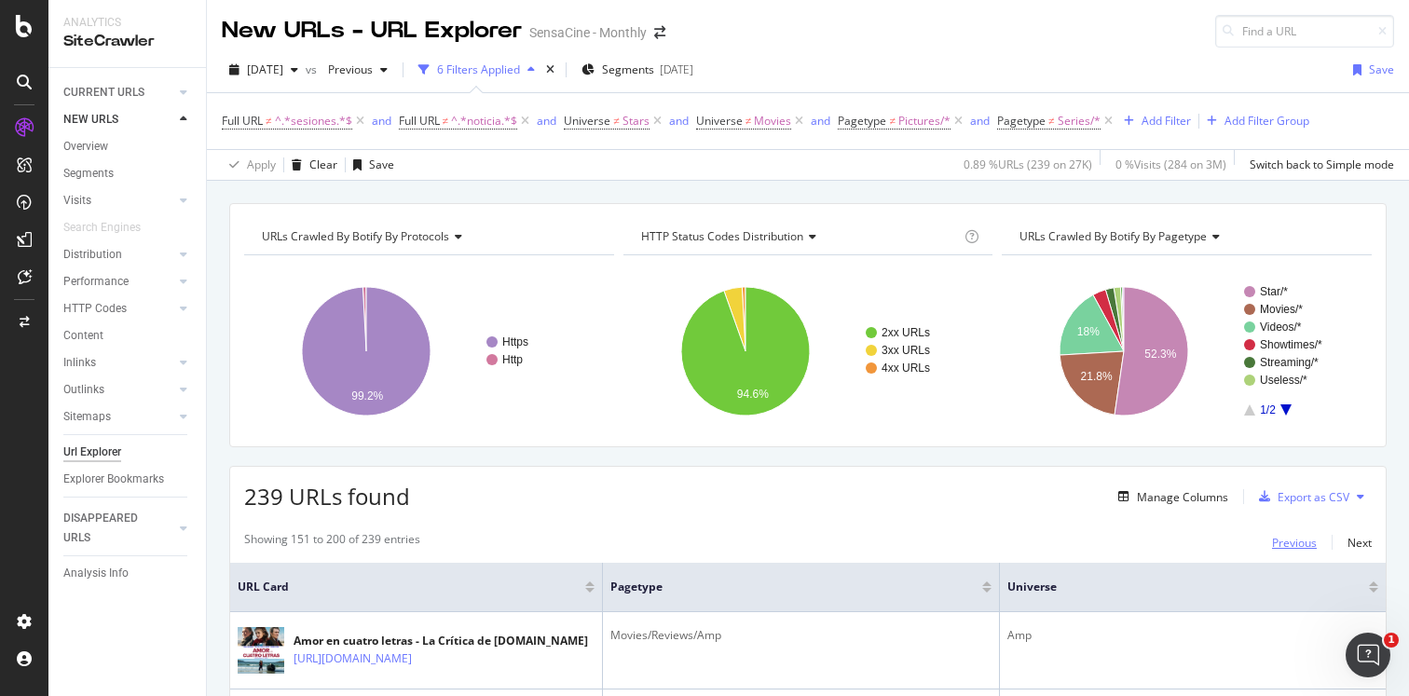
click at [1292, 539] on div "Previous" at bounding box center [1294, 543] width 45 height 16
click at [1281, 546] on div "Previous" at bounding box center [1294, 543] width 45 height 16
click at [1135, 341] on icon "A chart." at bounding box center [1152, 351] width 74 height 129
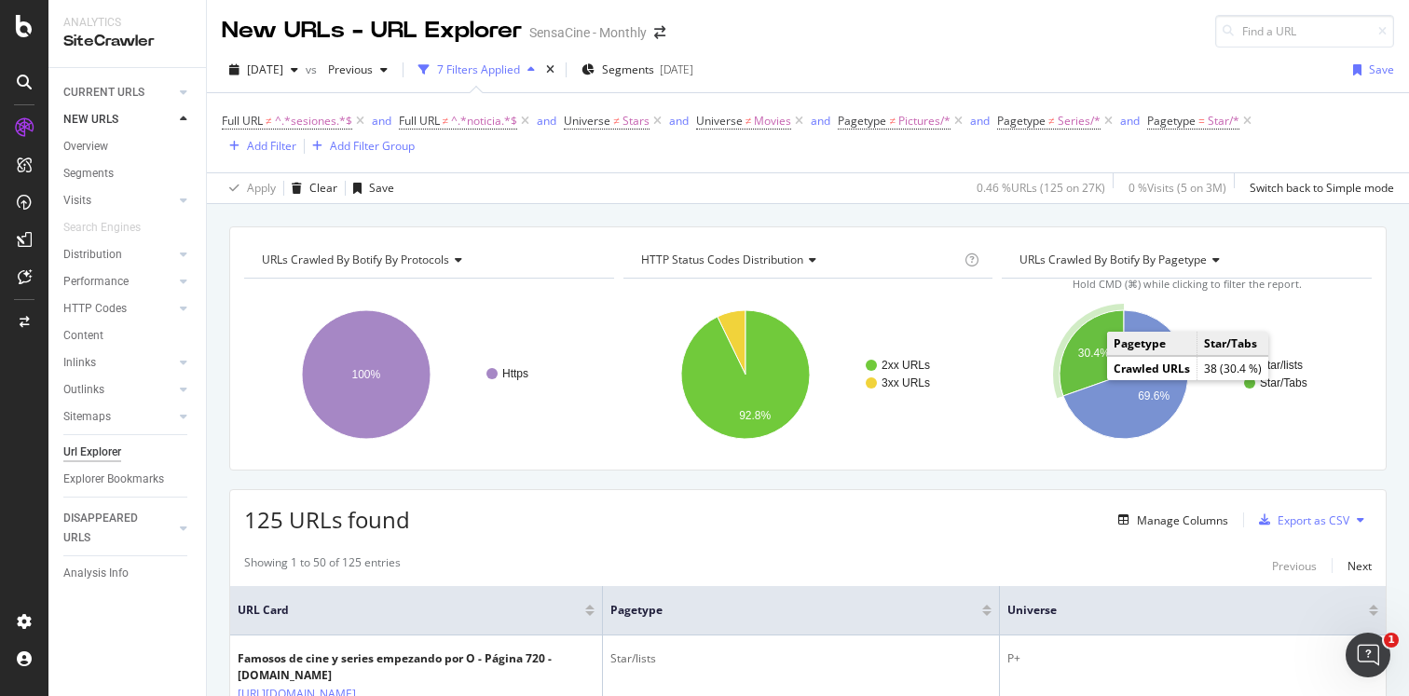
click at [1083, 369] on icon "A chart." at bounding box center [1092, 353] width 64 height 86
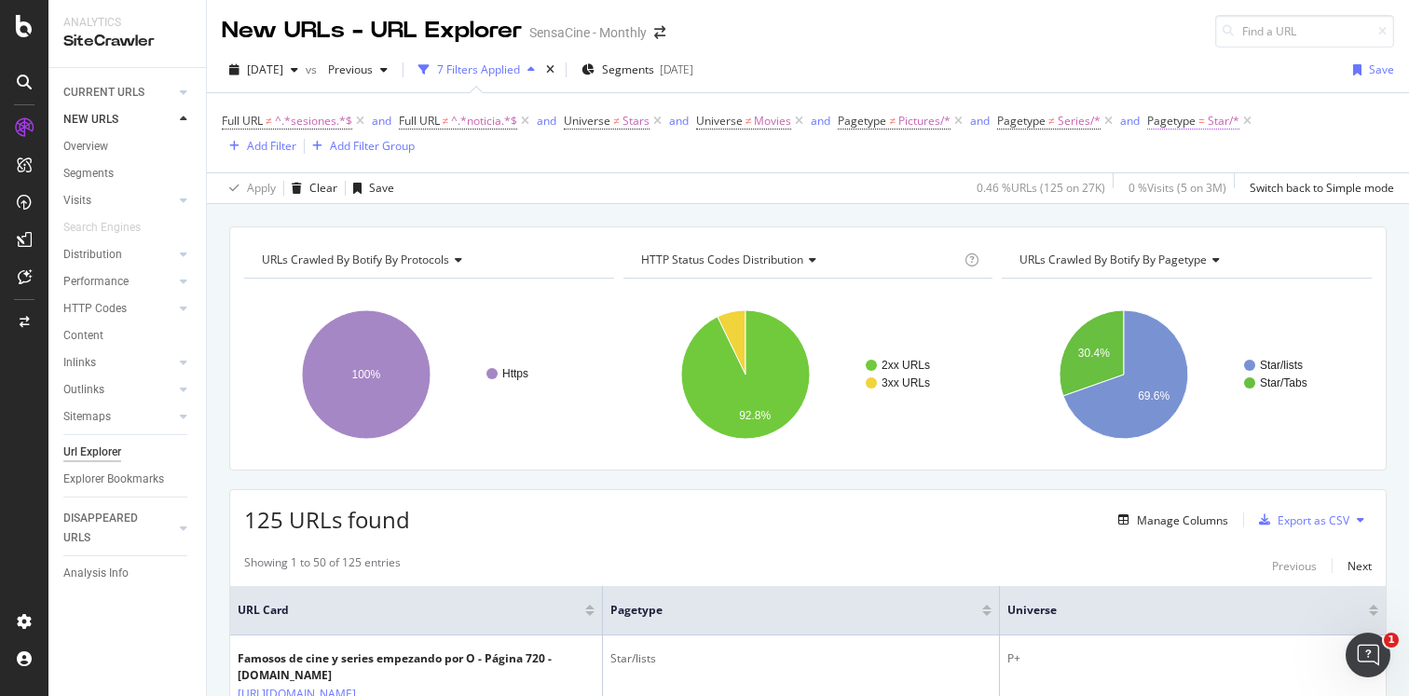
click at [1158, 126] on span "Pagetype" at bounding box center [1171, 121] width 48 height 16
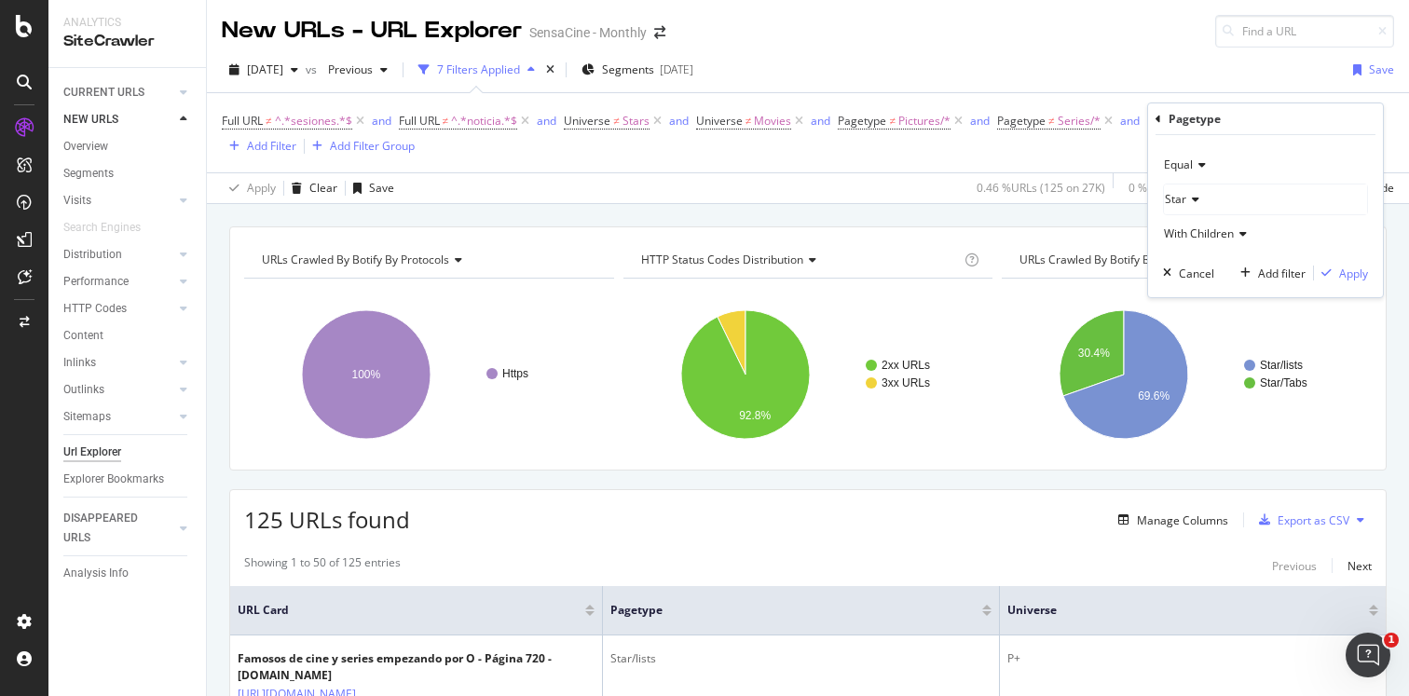
click at [1195, 171] on div "Equal" at bounding box center [1265, 165] width 205 height 30
click at [1197, 226] on span "Not Equal" at bounding box center [1197, 228] width 50 height 16
click at [1346, 276] on div "Apply" at bounding box center [1353, 274] width 29 height 16
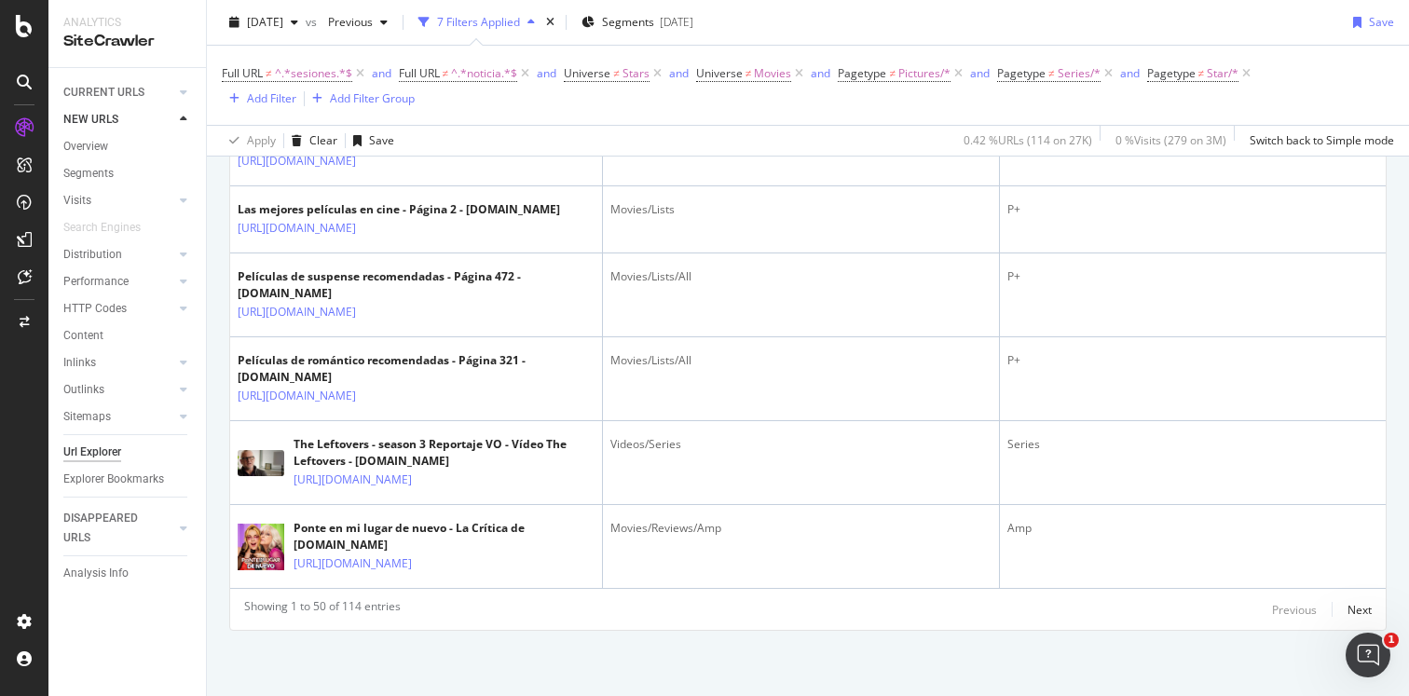
scroll to position [4758, 0]
click at [1367, 614] on div "Next" at bounding box center [1360, 610] width 24 height 16
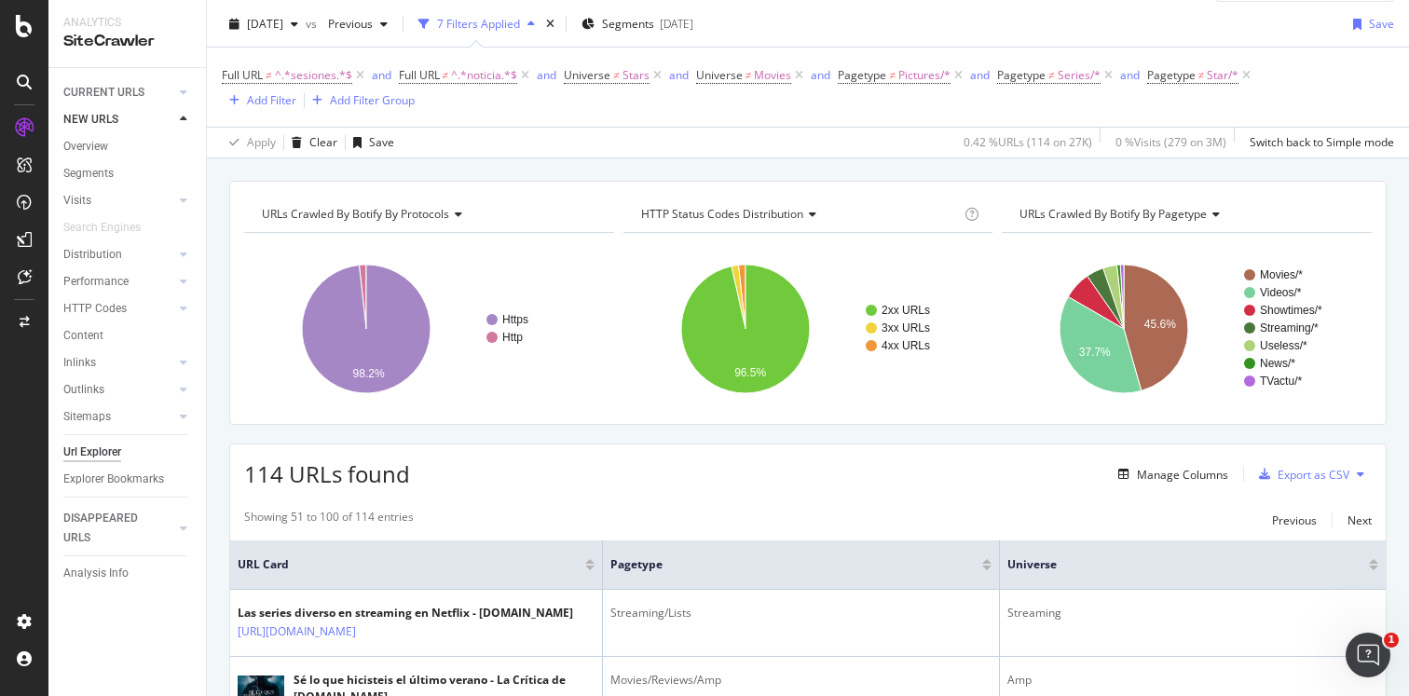
scroll to position [0, 0]
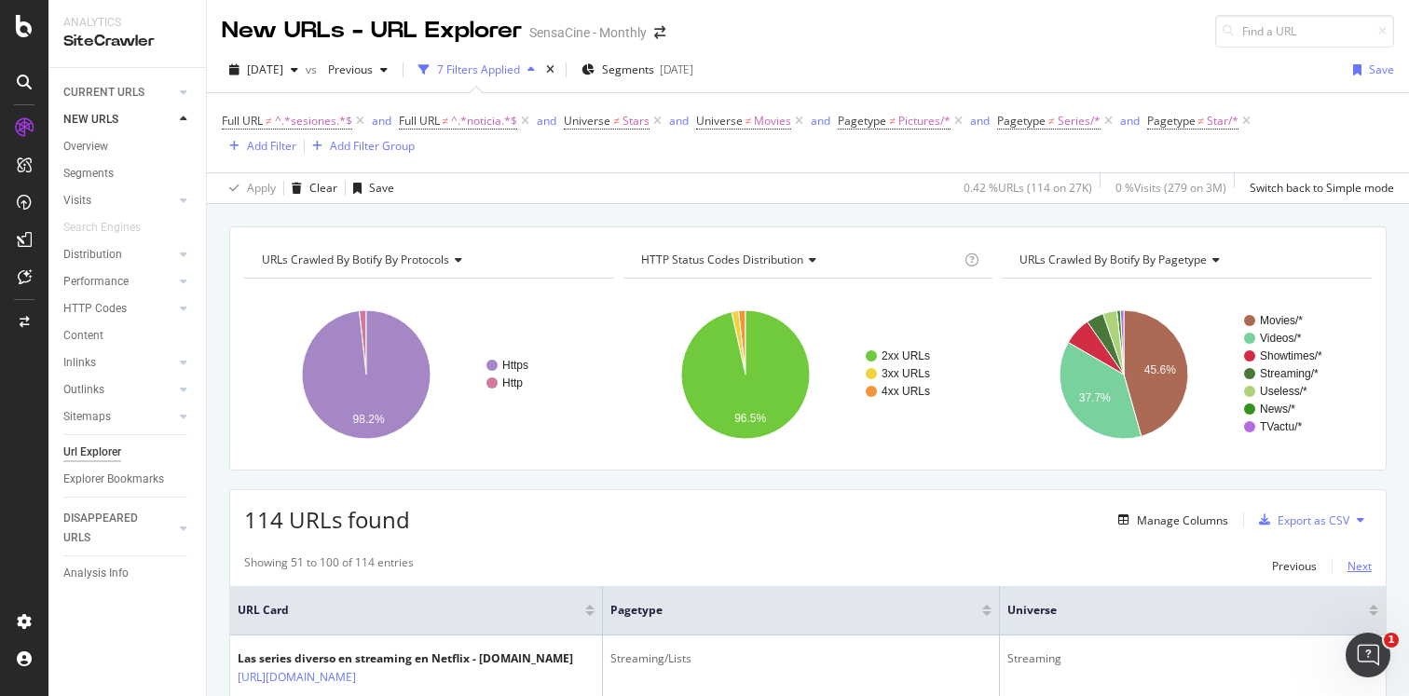
click at [1352, 563] on div "Next" at bounding box center [1360, 566] width 24 height 16
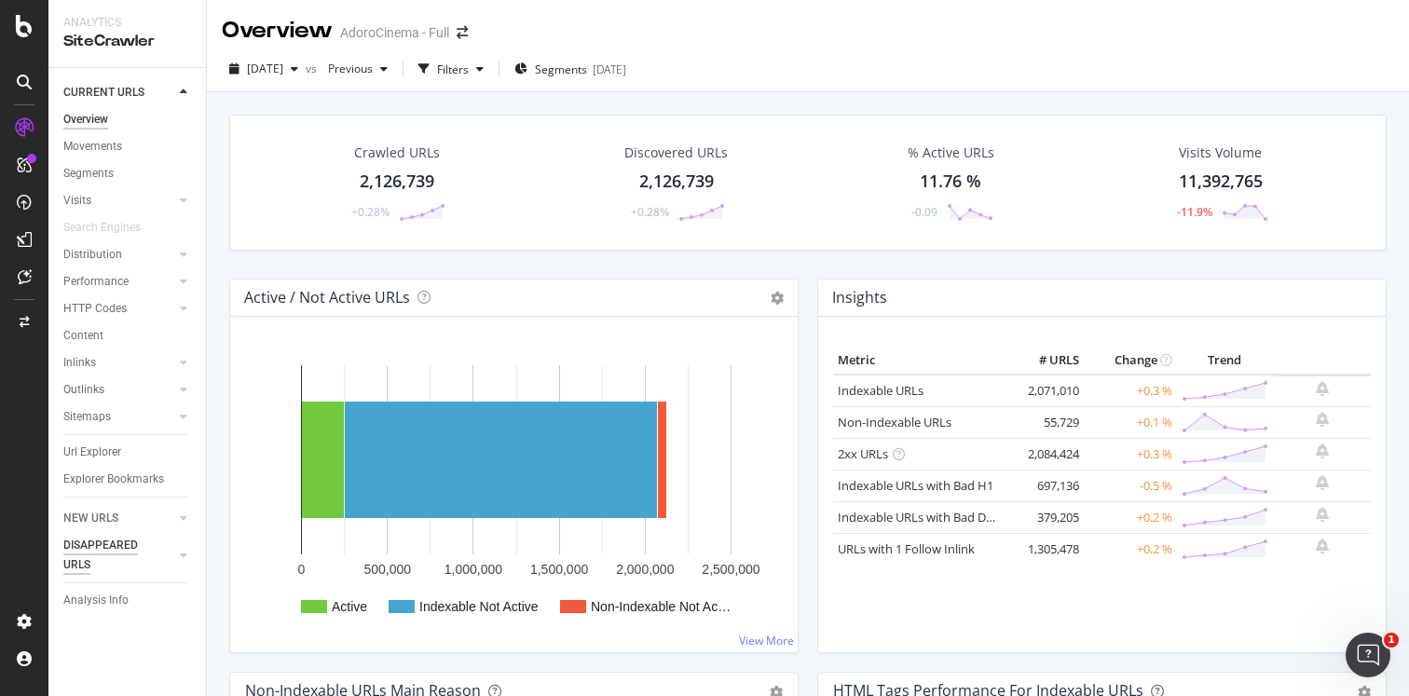
click at [93, 557] on div "DISAPPEARED URLS" at bounding box center [110, 555] width 94 height 39
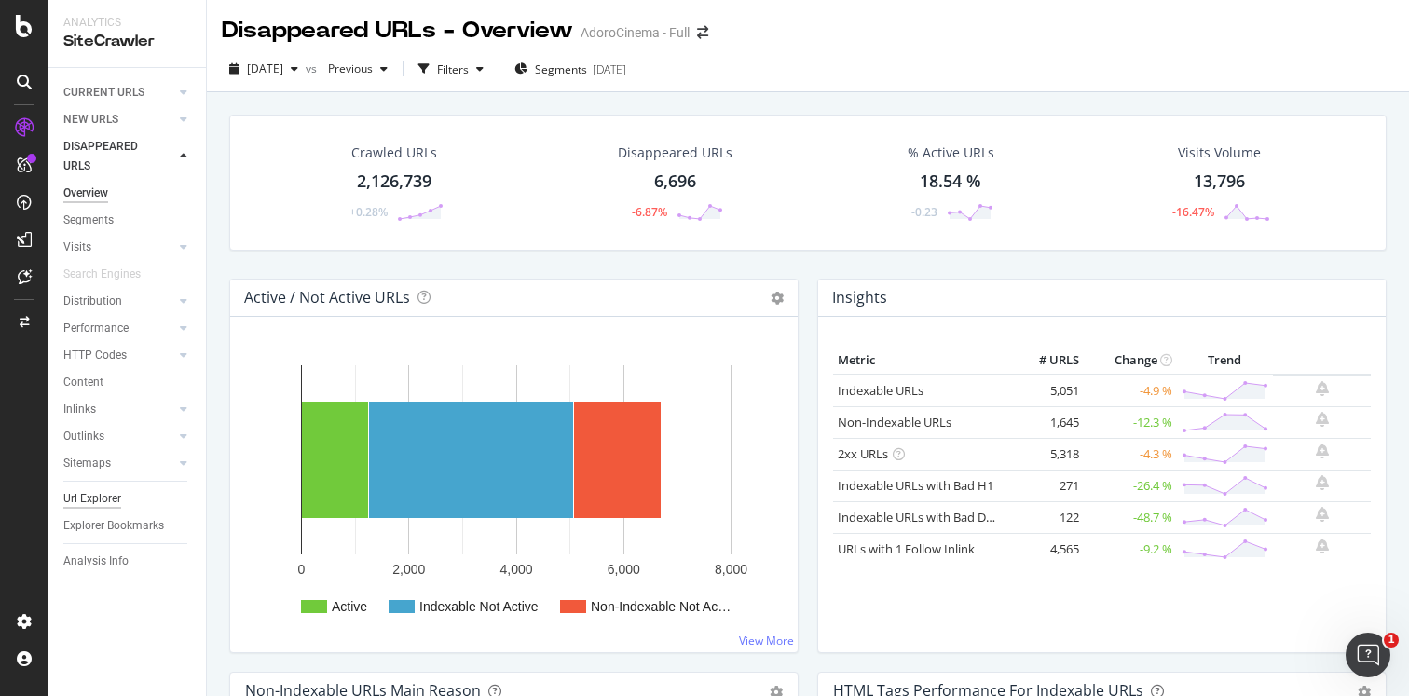
click at [114, 497] on div "Url Explorer" at bounding box center [92, 499] width 58 height 20
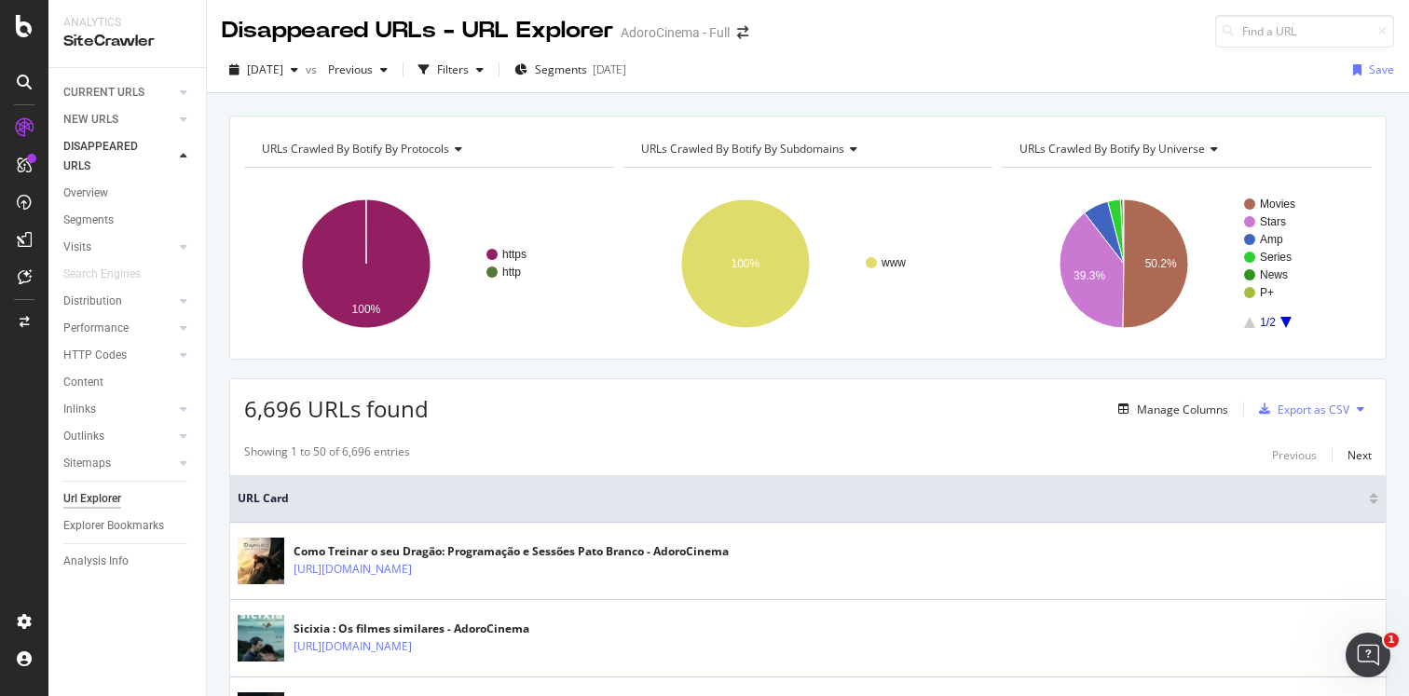
click at [1194, 141] on span "URLs Crawled By Botify By universe" at bounding box center [1112, 149] width 185 height 16
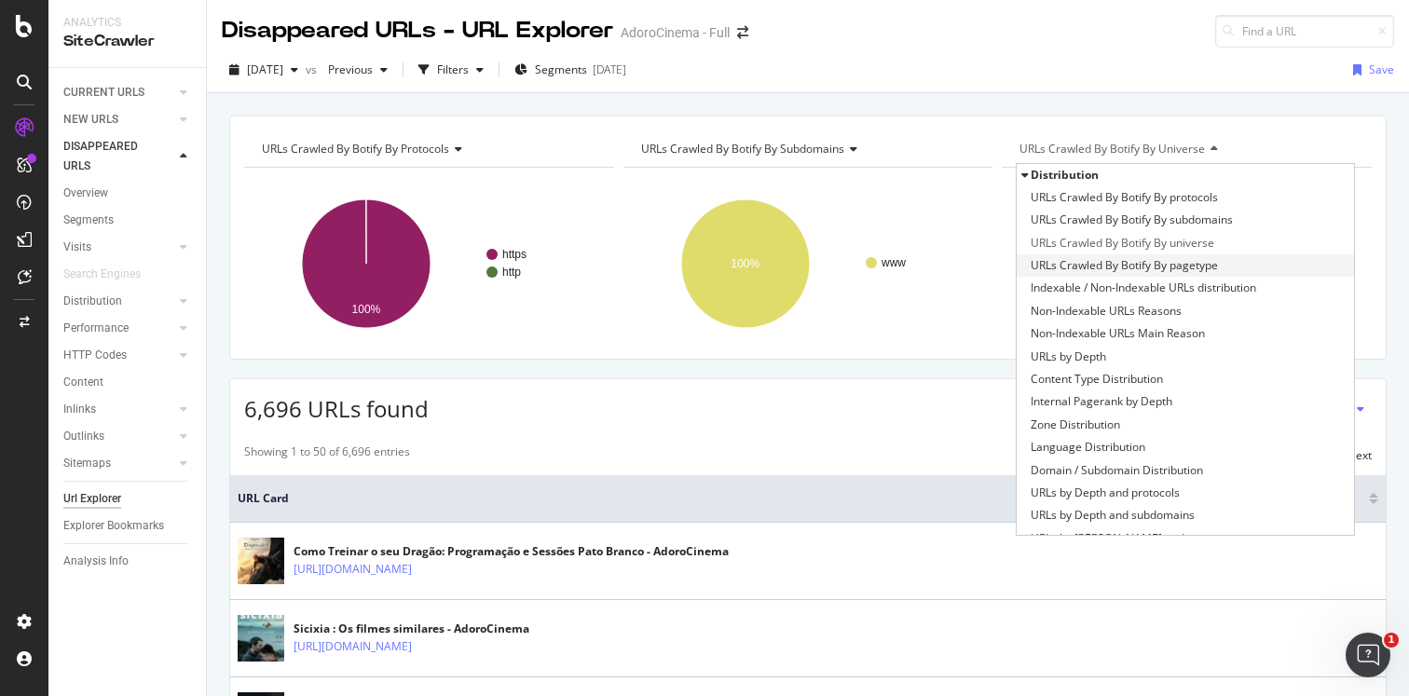
click at [1156, 267] on span "URLs Crawled By Botify By pagetype" at bounding box center [1124, 265] width 187 height 19
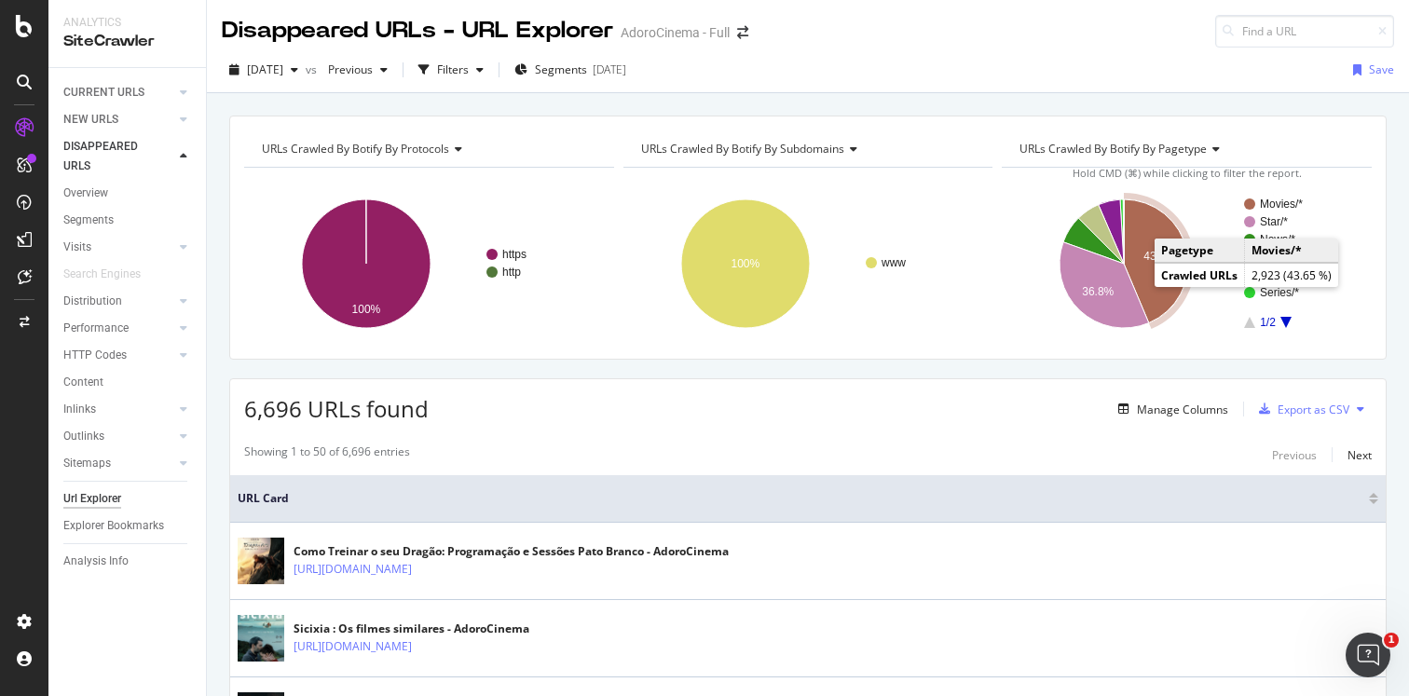
click at [1144, 270] on icon "A chart." at bounding box center [1156, 261] width 64 height 124
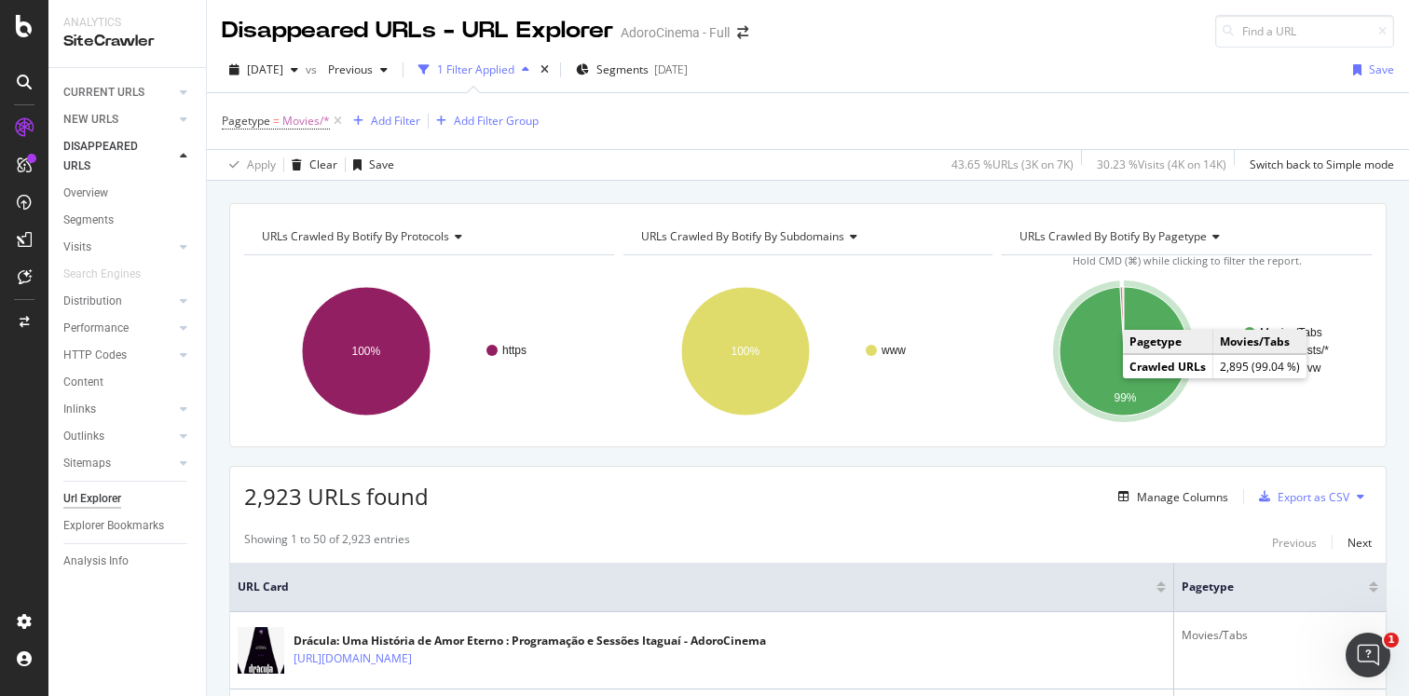
click at [1086, 373] on icon "A chart." at bounding box center [1124, 351] width 129 height 129
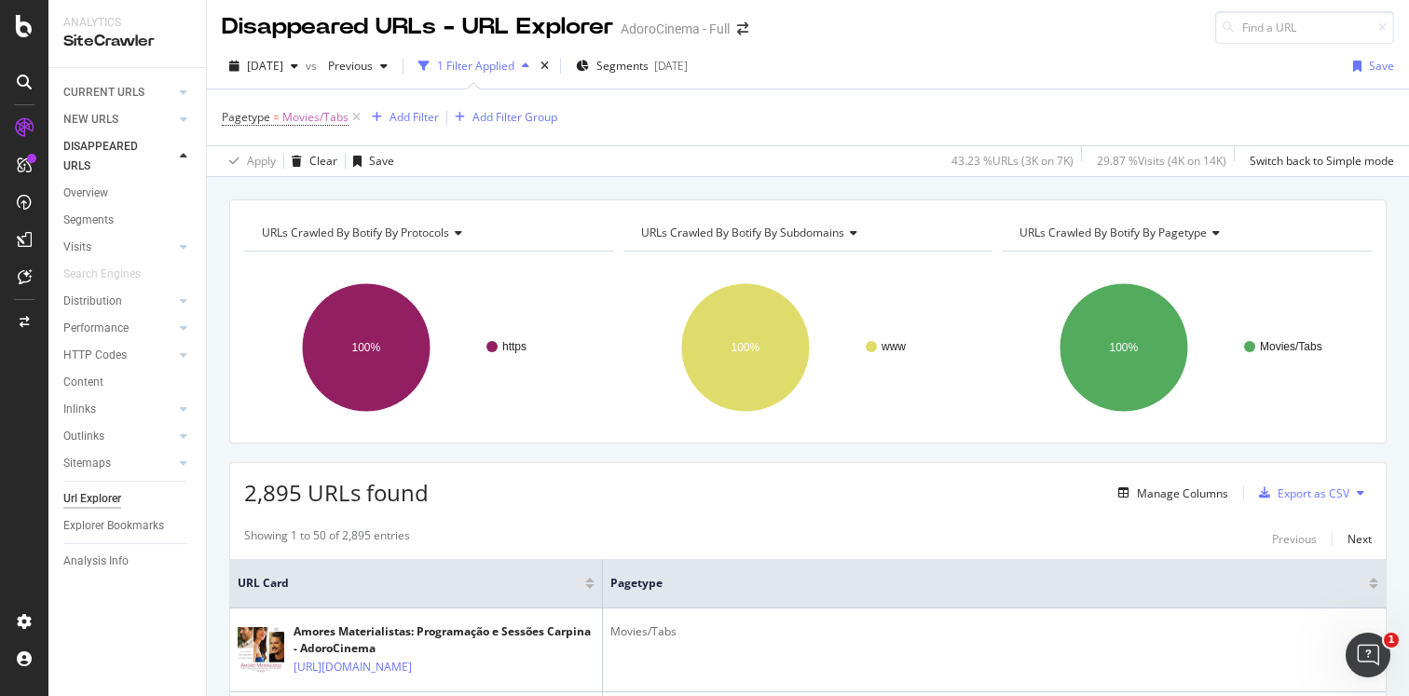
scroll to position [2, 0]
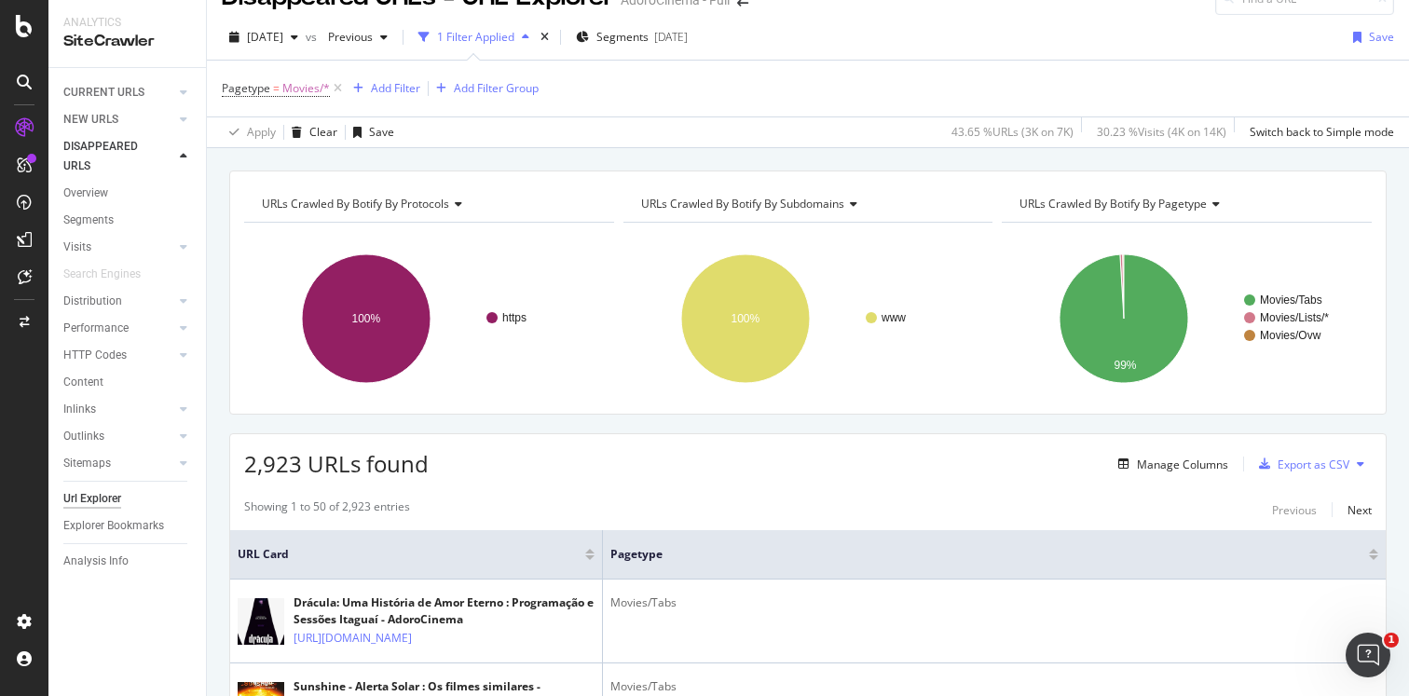
scroll to position [34, 0]
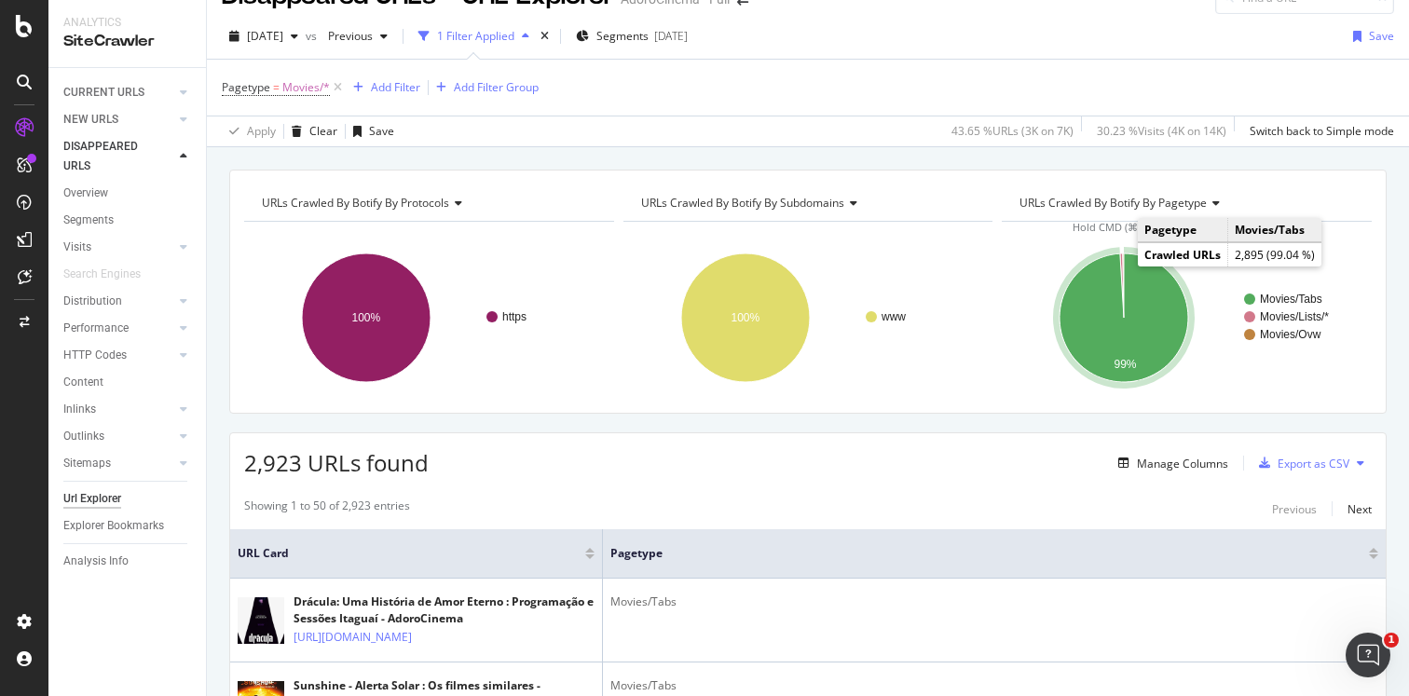
click at [1103, 282] on icon "A chart." at bounding box center [1124, 318] width 129 height 129
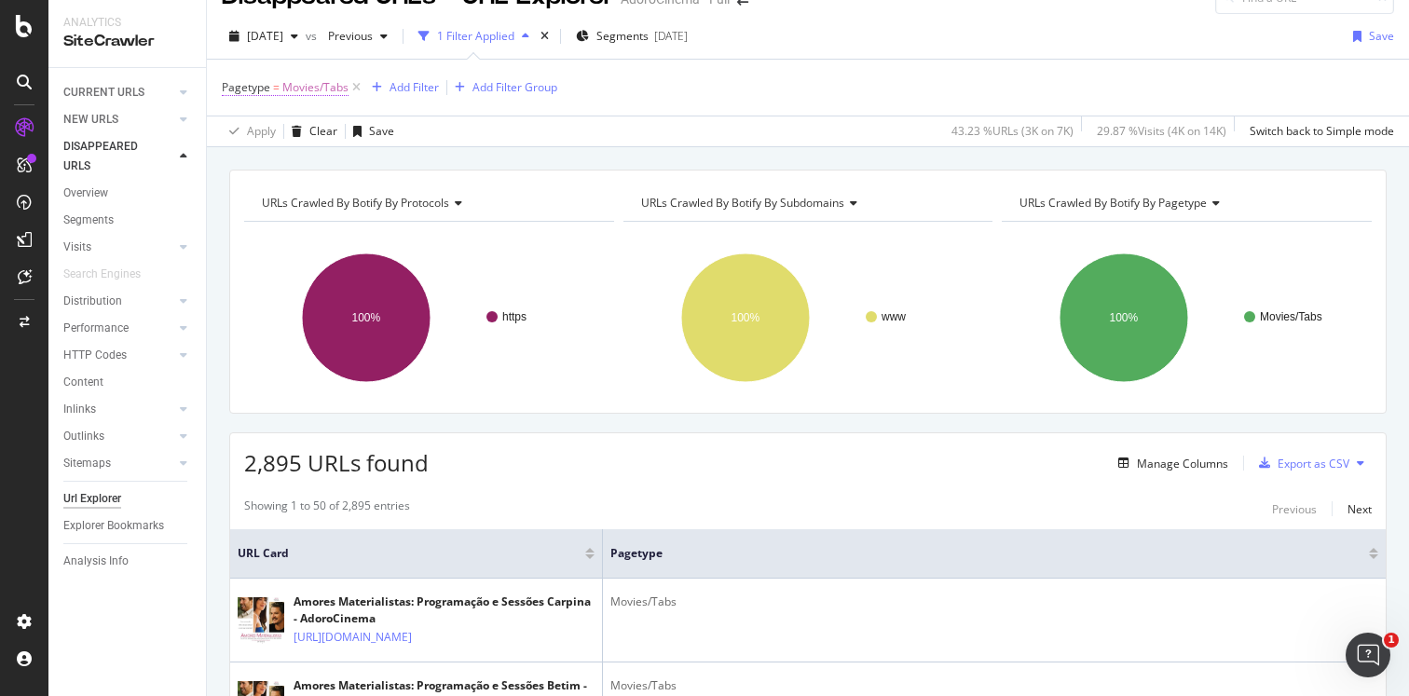
click at [294, 91] on span "Movies/Tabs" at bounding box center [315, 88] width 66 height 26
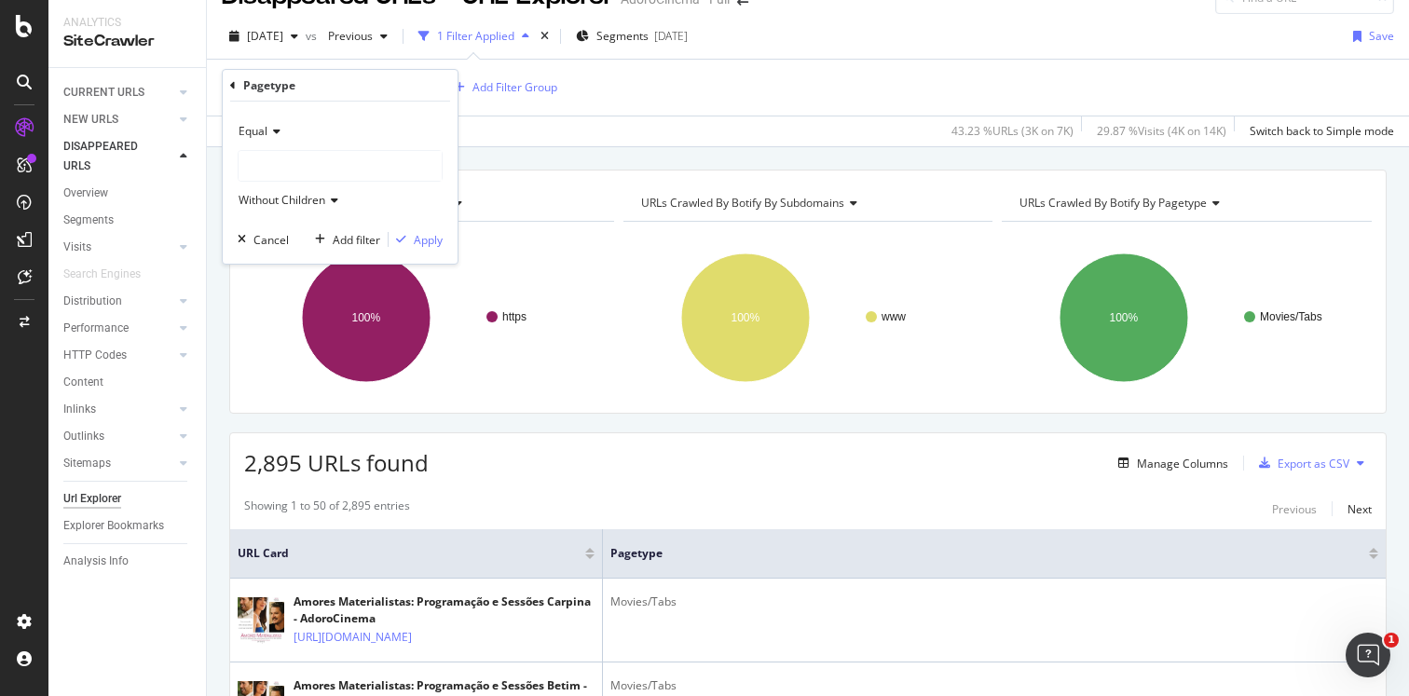
click at [272, 126] on icon at bounding box center [273, 131] width 13 height 11
click at [285, 186] on span "Not Equal" at bounding box center [272, 194] width 50 height 16
click at [437, 234] on div "Apply" at bounding box center [428, 240] width 29 height 16
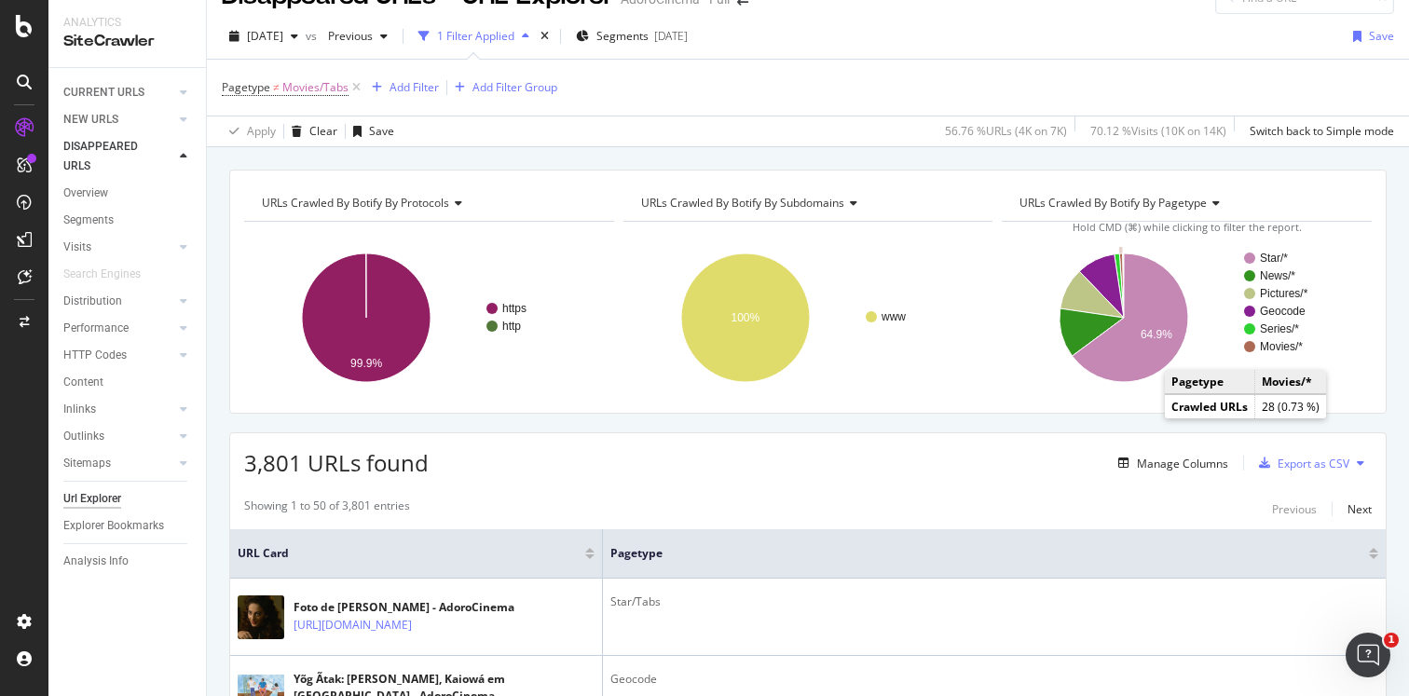
click at [1274, 349] on text "Movies/*" at bounding box center [1281, 346] width 43 height 13
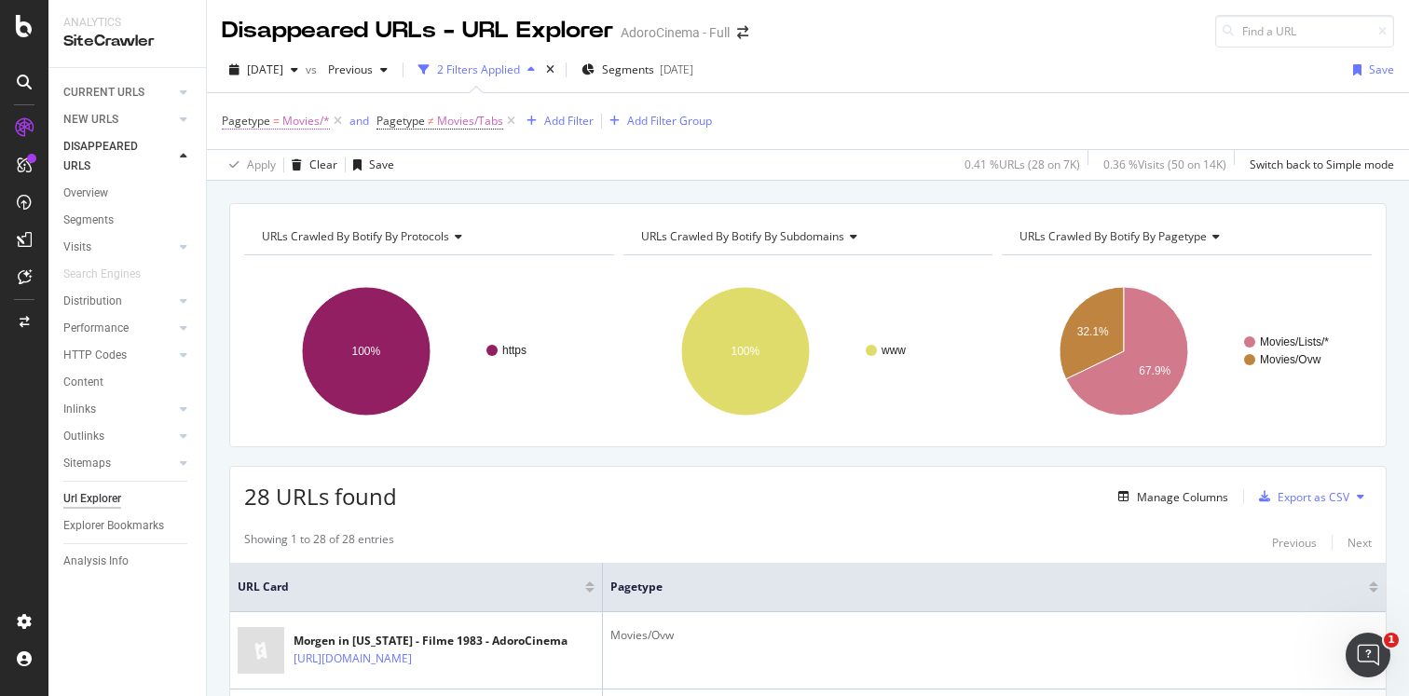
click at [300, 121] on span "Movies/*" at bounding box center [306, 121] width 48 height 26
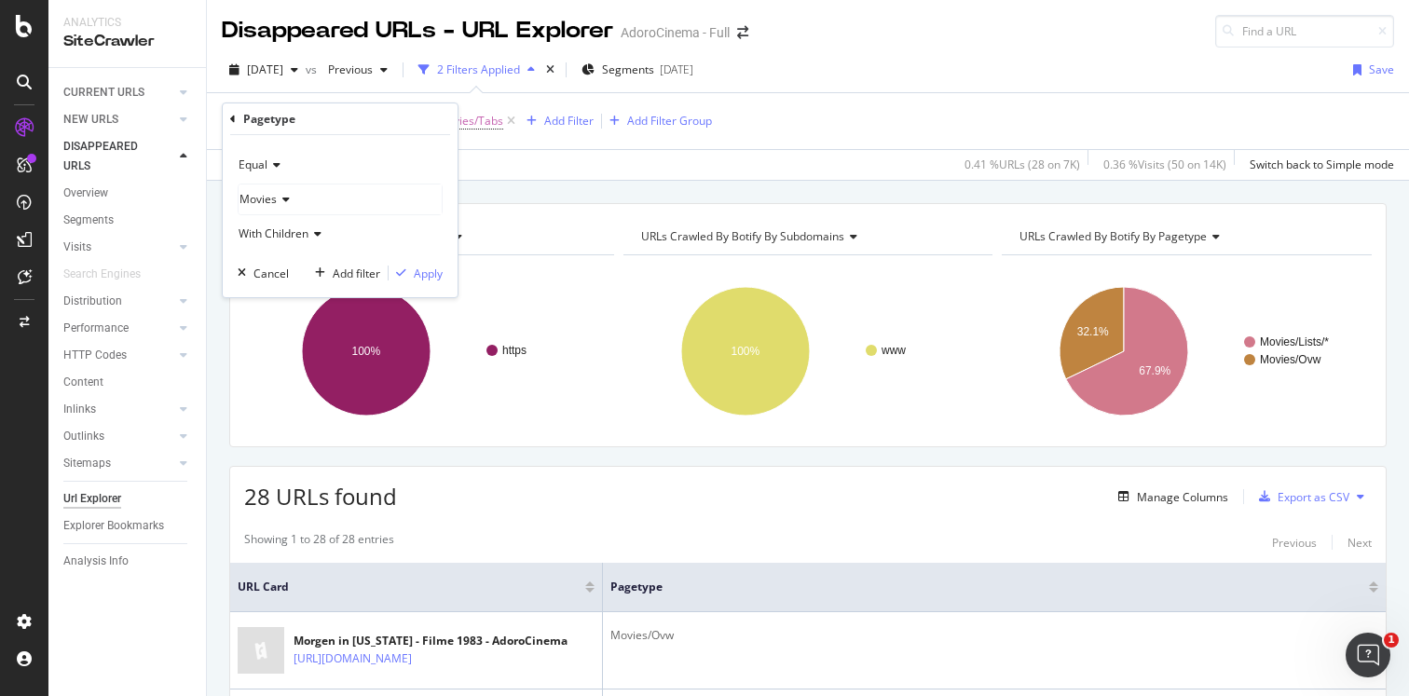
click at [275, 165] on icon at bounding box center [273, 164] width 13 height 11
click at [275, 230] on span "Not Equal" at bounding box center [272, 228] width 50 height 16
click at [409, 277] on div "button" at bounding box center [401, 272] width 25 height 11
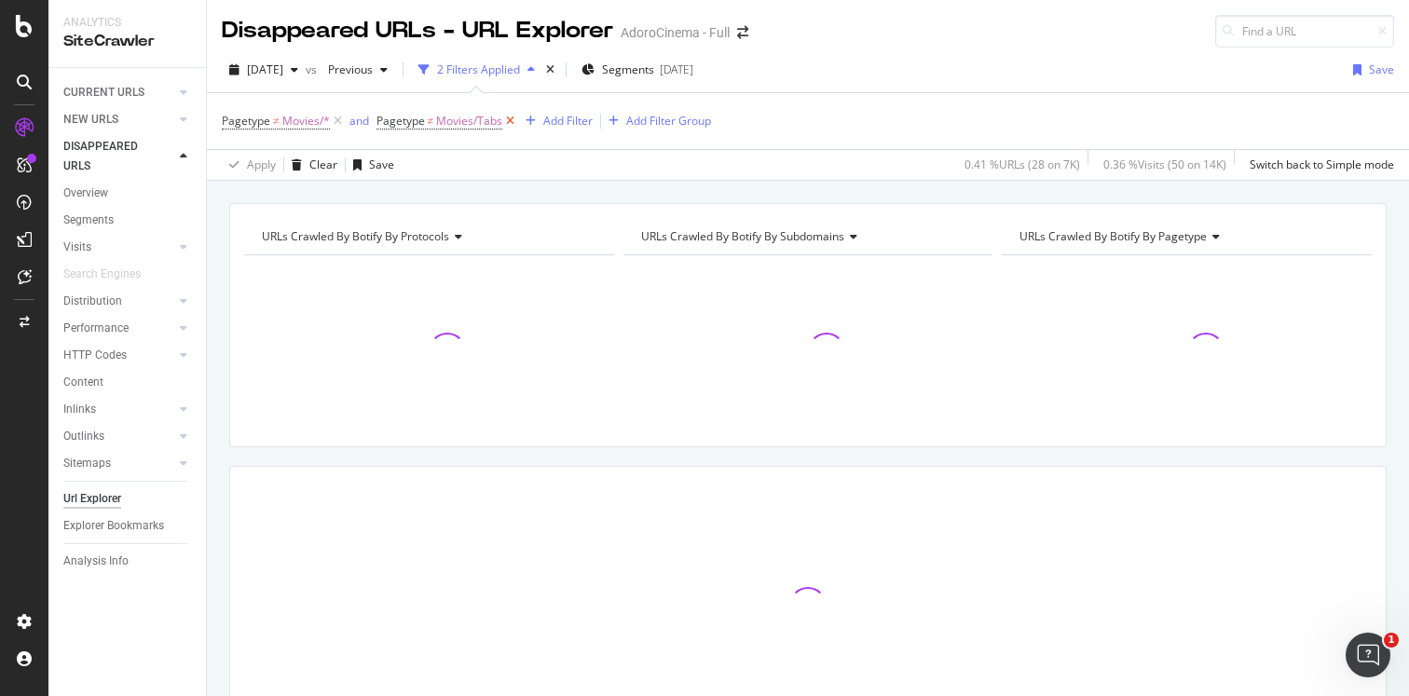
click at [513, 123] on icon at bounding box center [510, 121] width 16 height 19
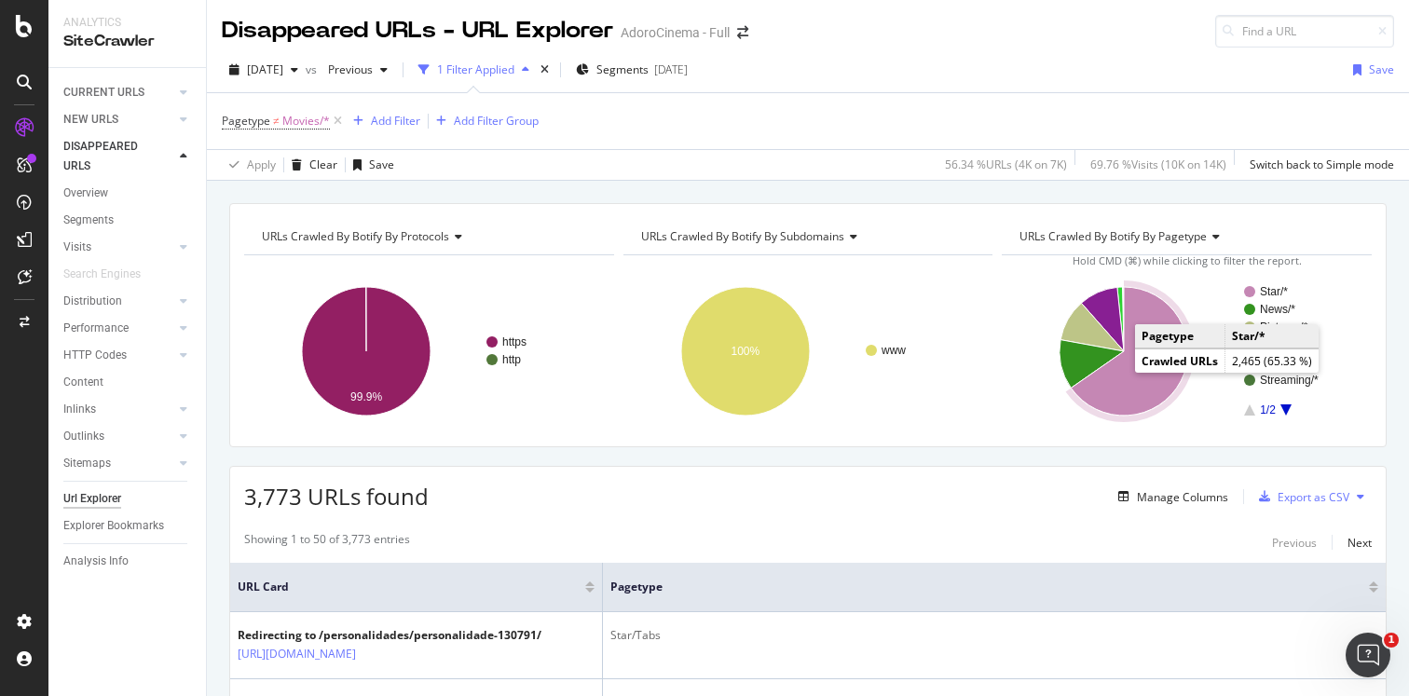
click at [1115, 396] on icon "A chart." at bounding box center [1130, 351] width 117 height 129
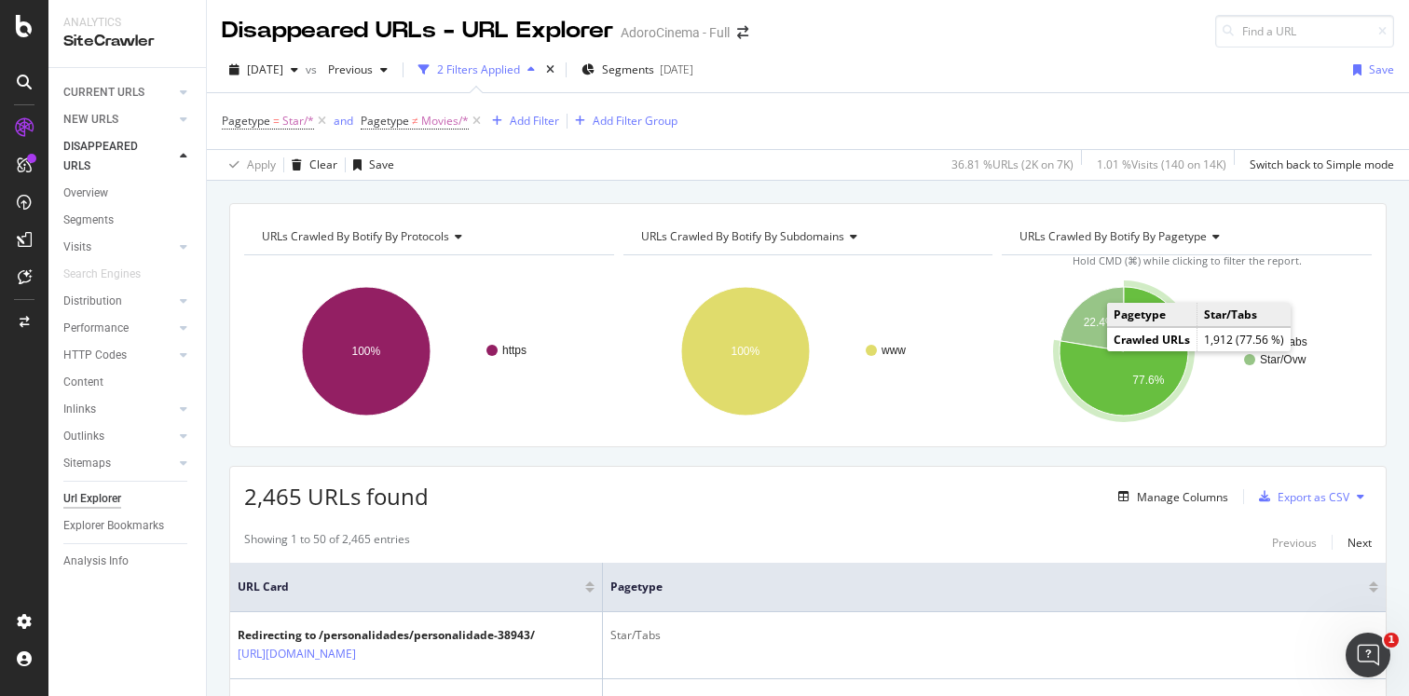
click at [1086, 364] on icon "A chart." at bounding box center [1124, 351] width 129 height 129
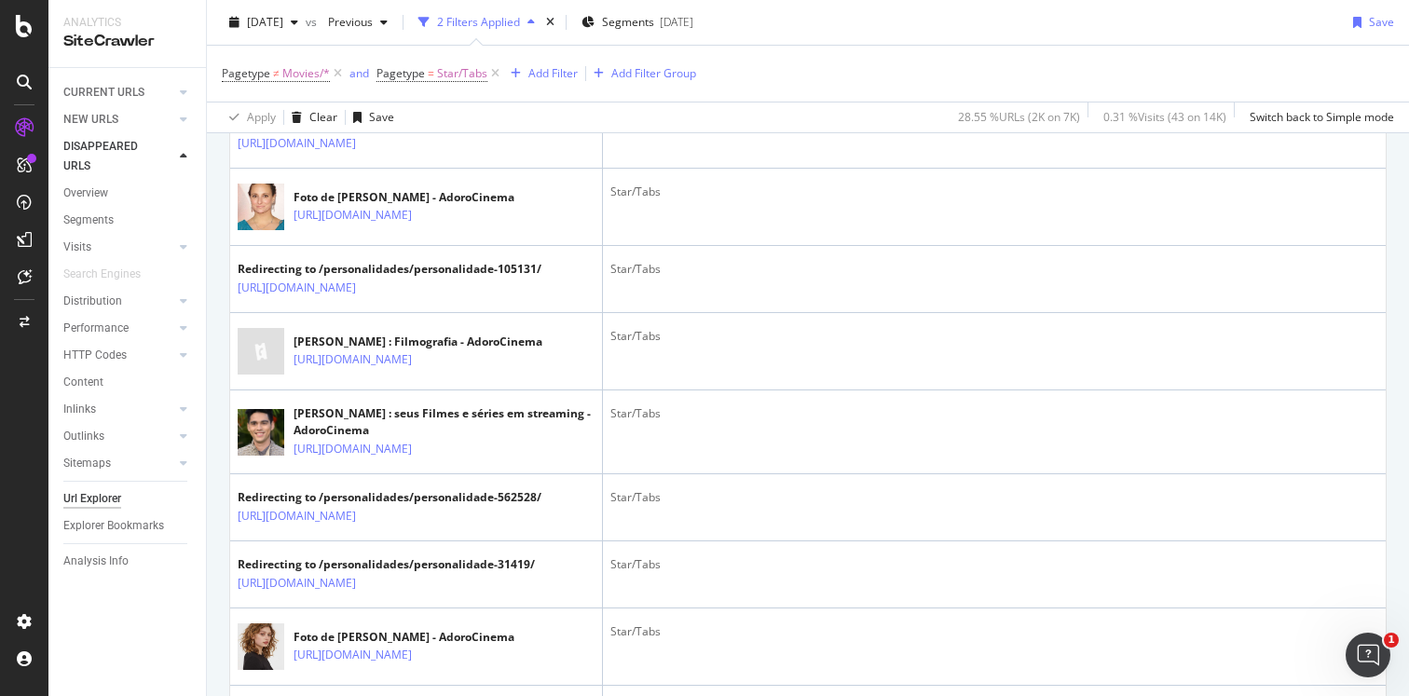
scroll to position [1150, 0]
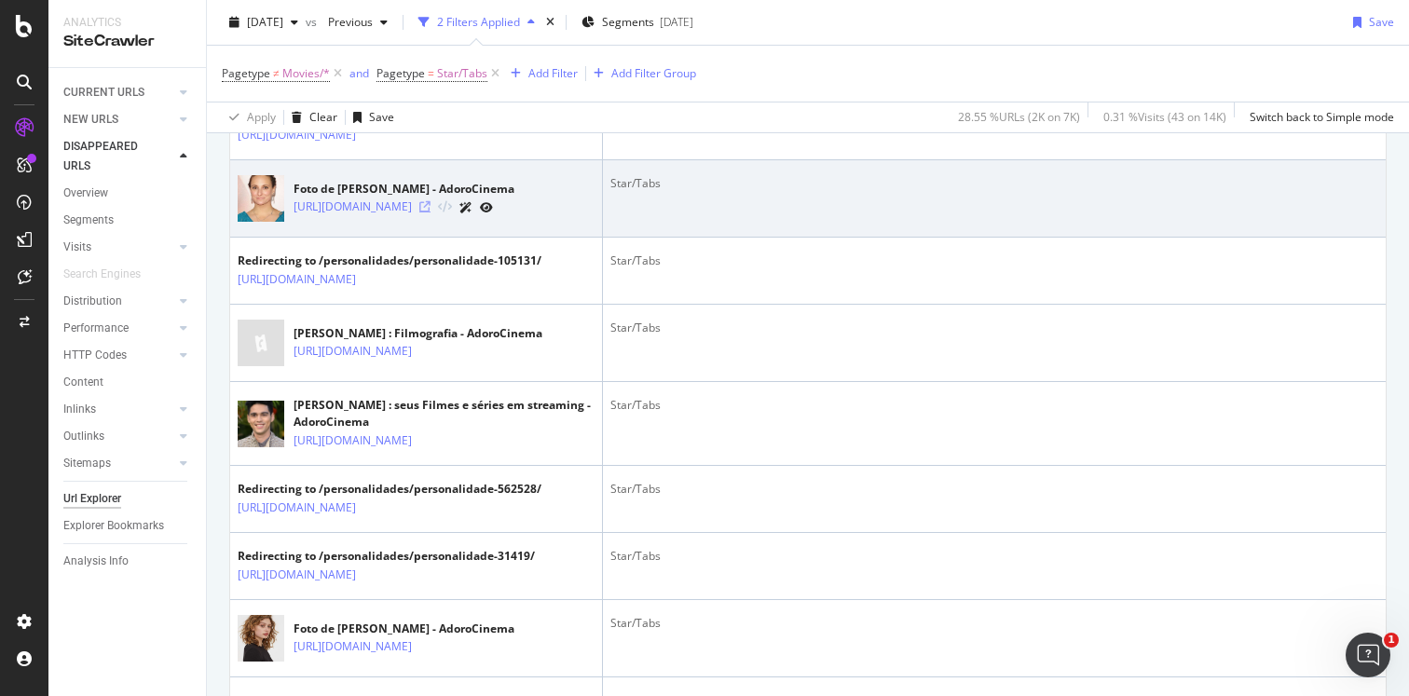
click at [431, 212] on icon at bounding box center [424, 206] width 11 height 11
click at [412, 216] on link "https://www.adorocinema.com/personalidades/personalidade-564111/fotos/" at bounding box center [353, 207] width 118 height 19
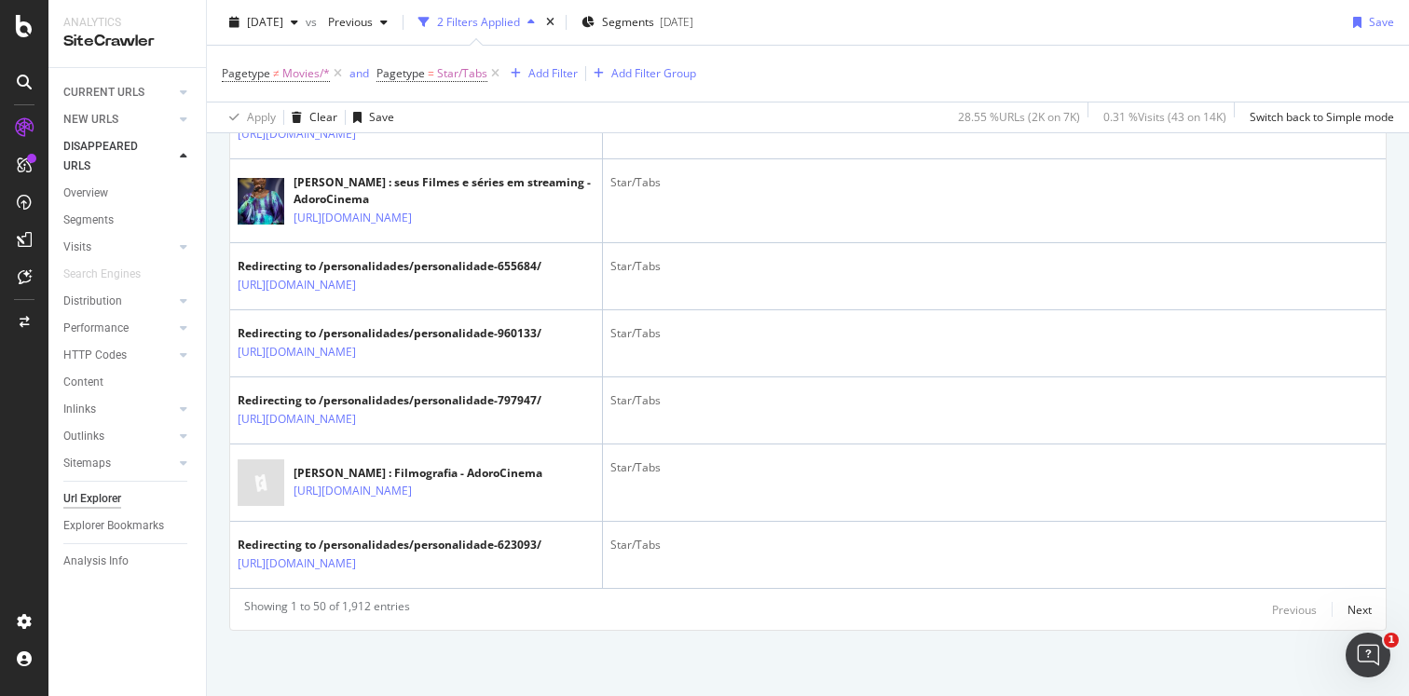
scroll to position [4384, 0]
click at [1363, 605] on div "Next" at bounding box center [1360, 610] width 24 height 16
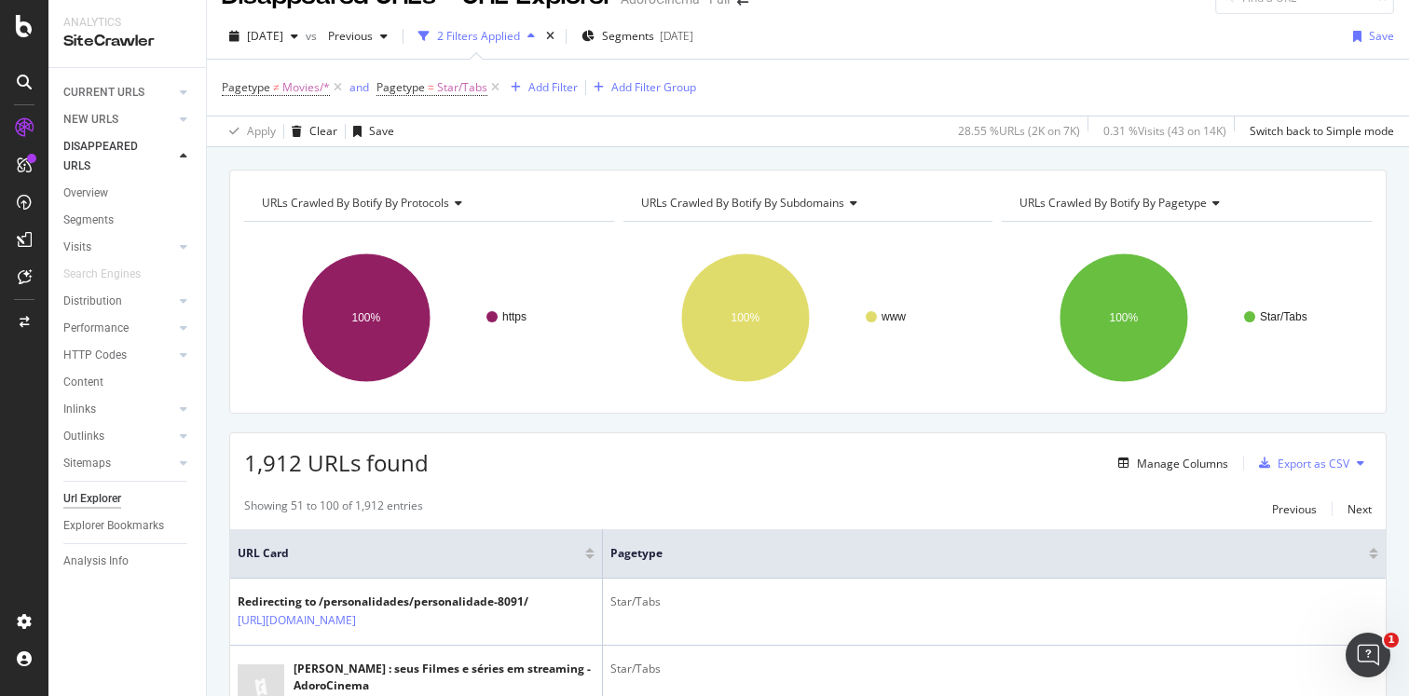
scroll to position [0, 0]
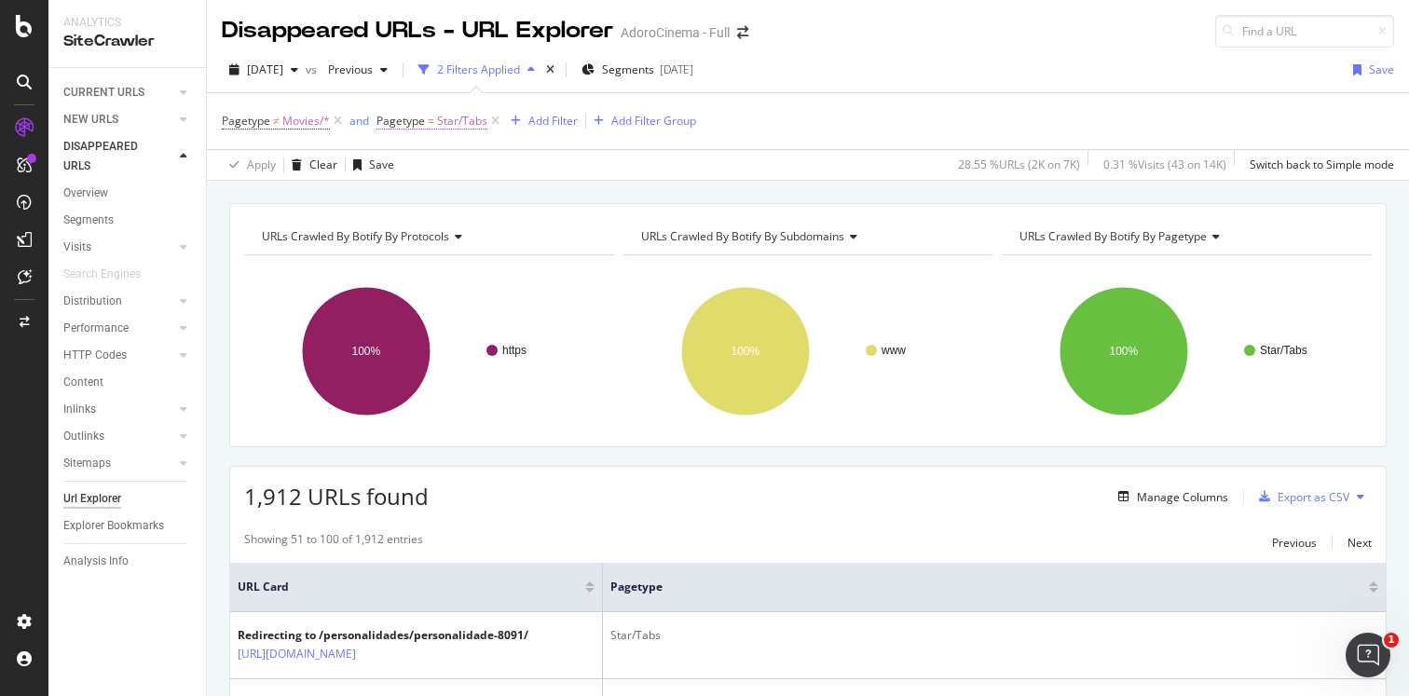
click at [428, 125] on span "=" at bounding box center [431, 121] width 7 height 16
click at [441, 209] on div "Star/Tabs" at bounding box center [494, 200] width 203 height 30
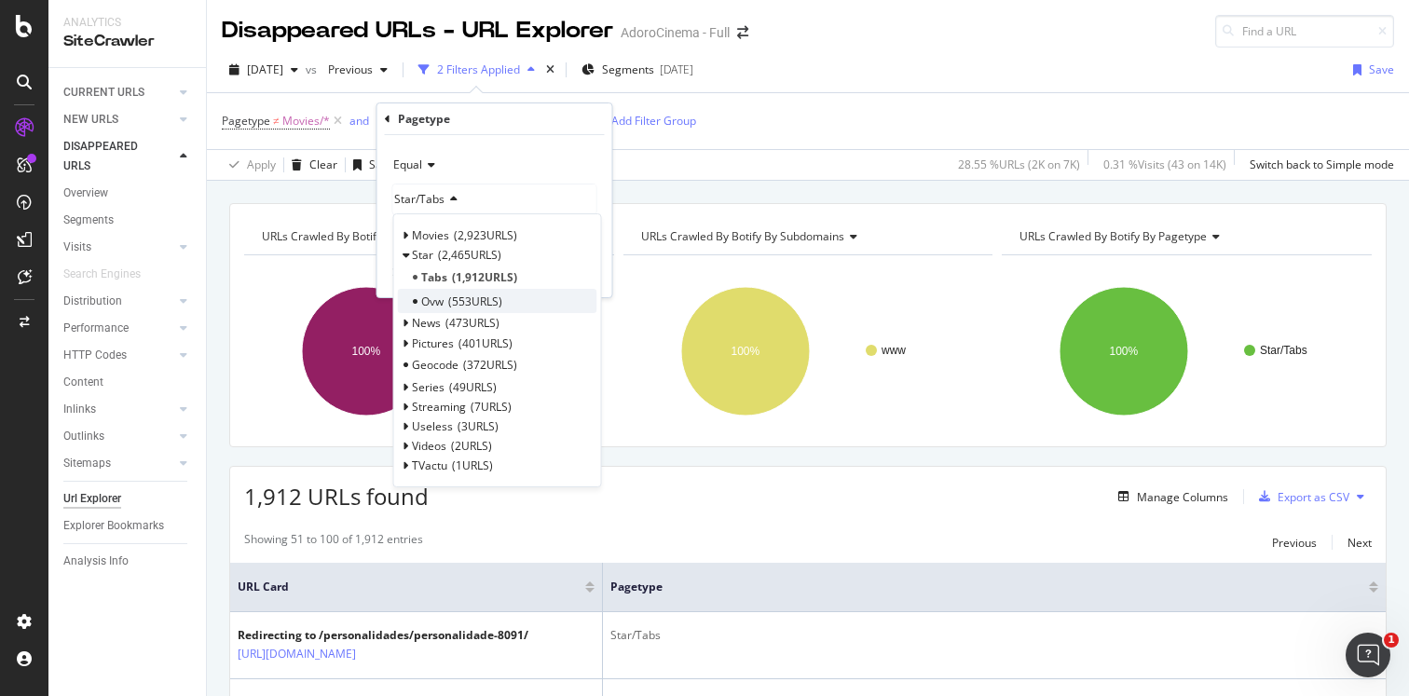
click at [498, 299] on span "553 URLS" at bounding box center [475, 302] width 54 height 16
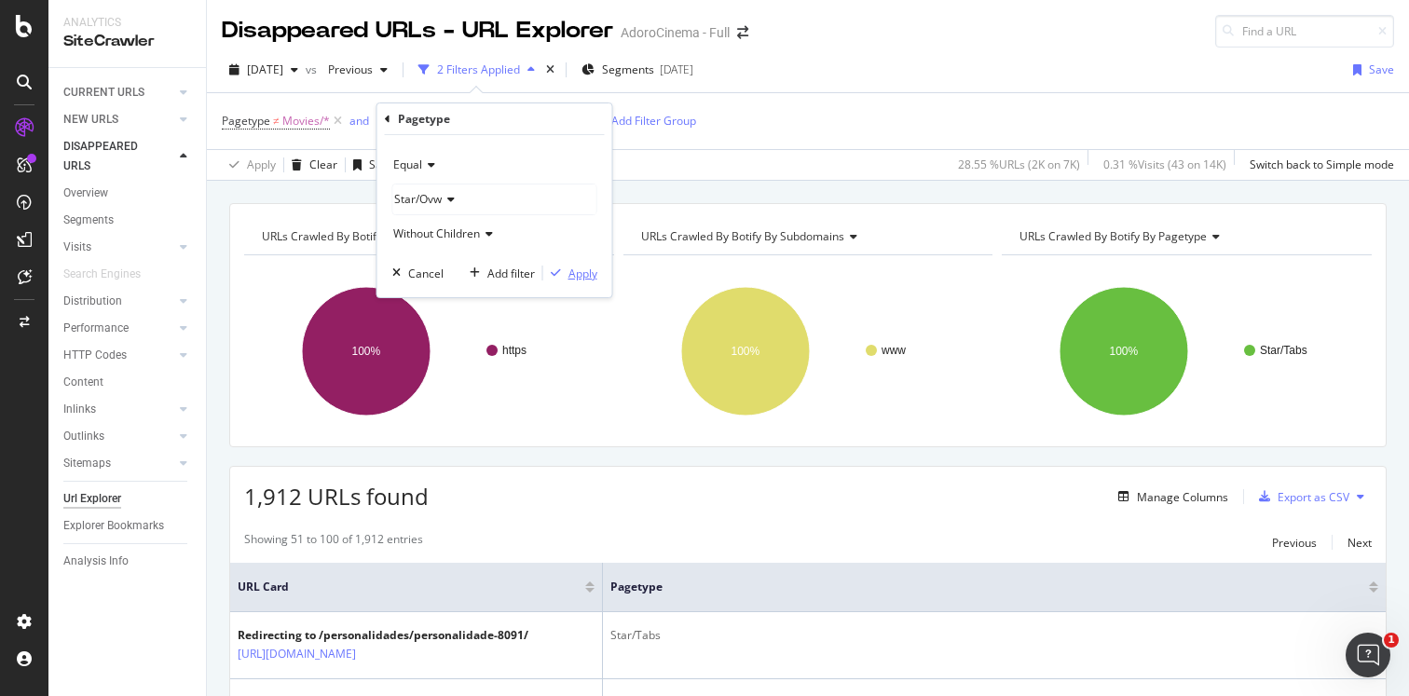
click at [581, 281] on div "Apply" at bounding box center [583, 274] width 29 height 16
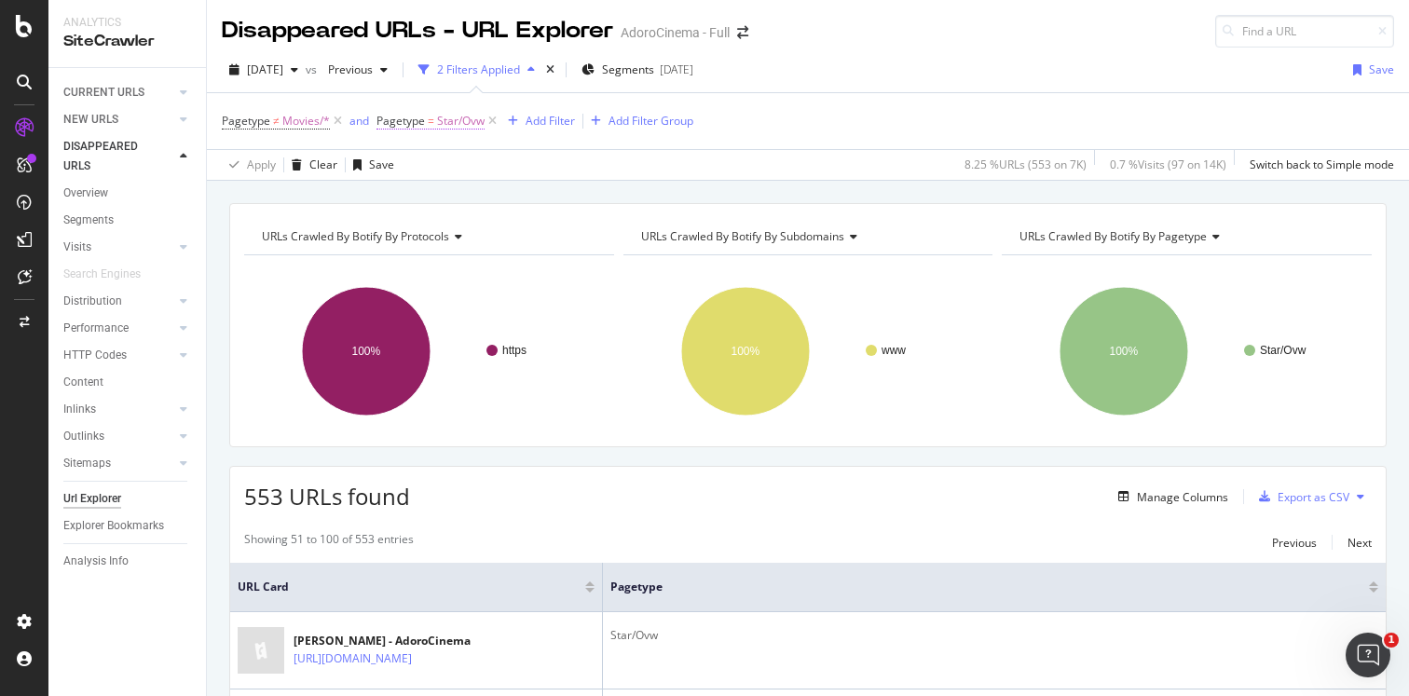
click at [461, 125] on span "Star/Ovw" at bounding box center [461, 121] width 48 height 26
click at [442, 205] on div "Star/Ovw" at bounding box center [494, 200] width 203 height 30
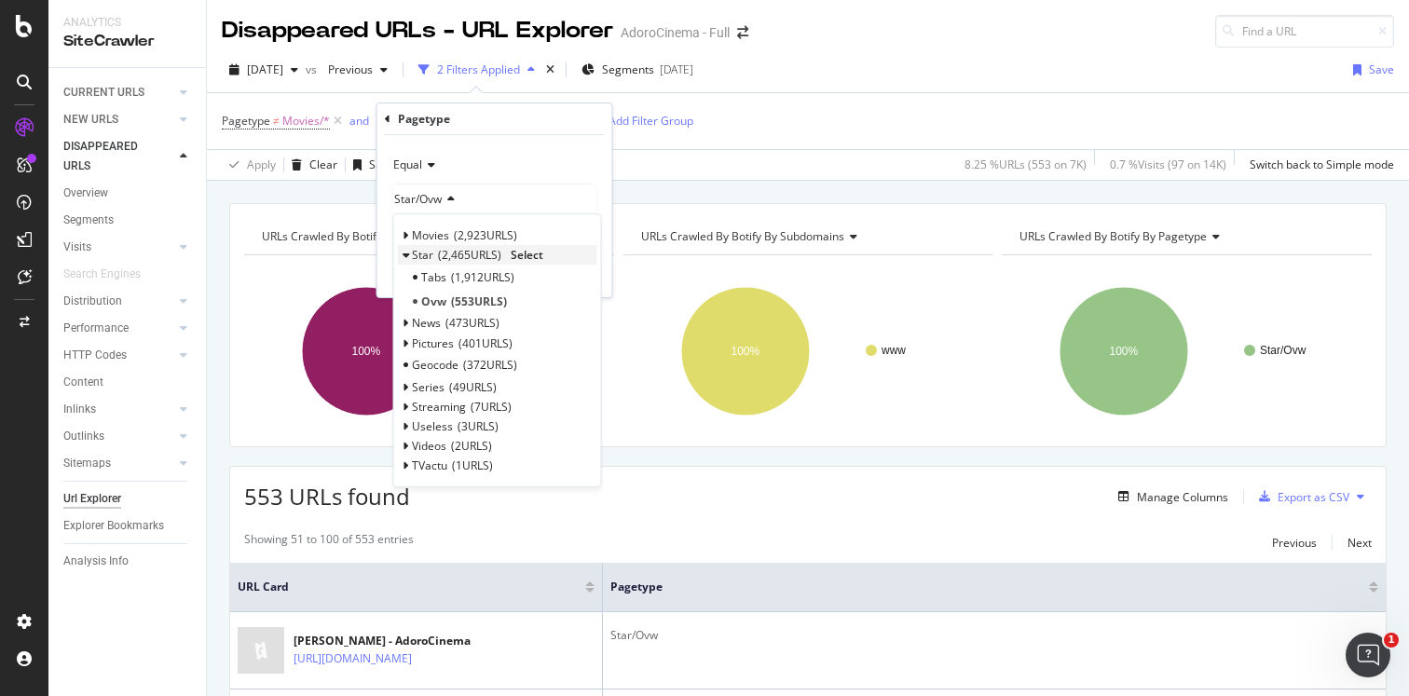
click at [433, 259] on div "Star 2,465 URLS" at bounding box center [456, 255] width 89 height 16
click at [534, 255] on span "Select" at bounding box center [527, 255] width 33 height 16
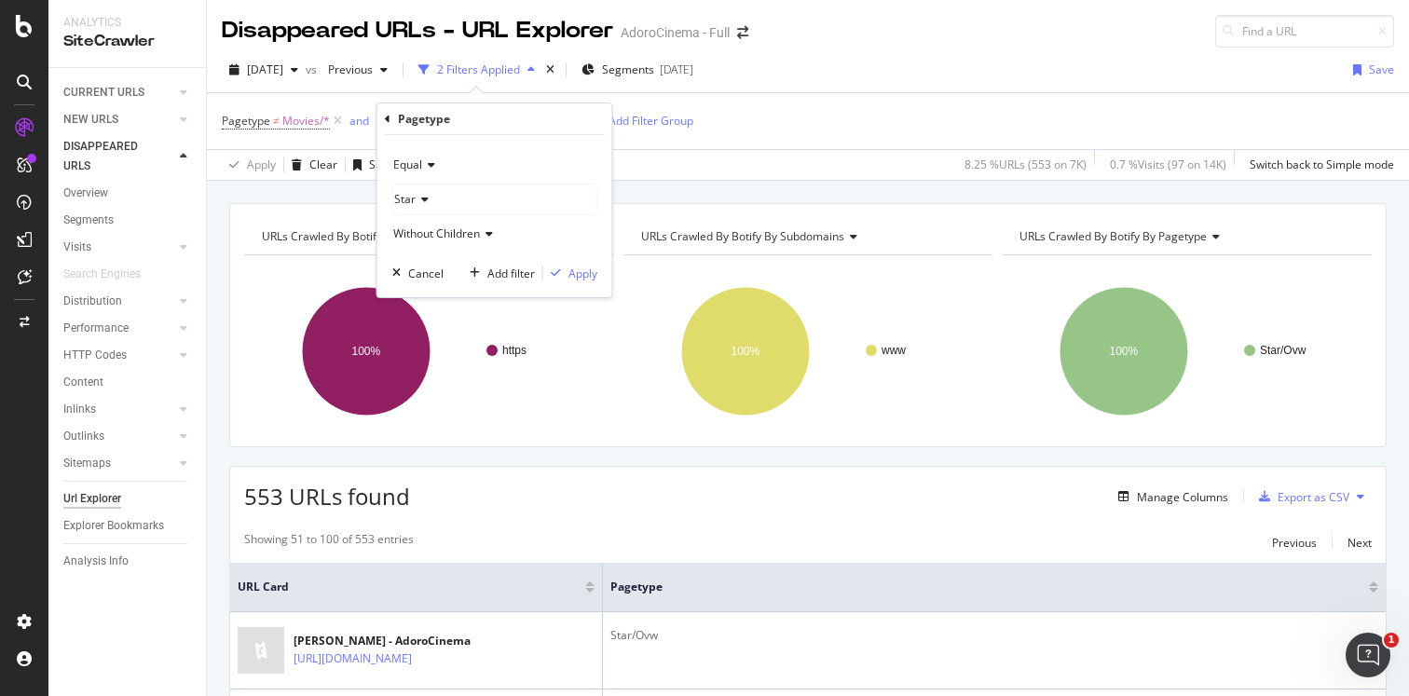
click at [430, 161] on icon at bounding box center [428, 164] width 13 height 11
click at [424, 220] on span "Not Equal" at bounding box center [427, 228] width 50 height 16
click at [574, 268] on div "Apply" at bounding box center [583, 274] width 29 height 16
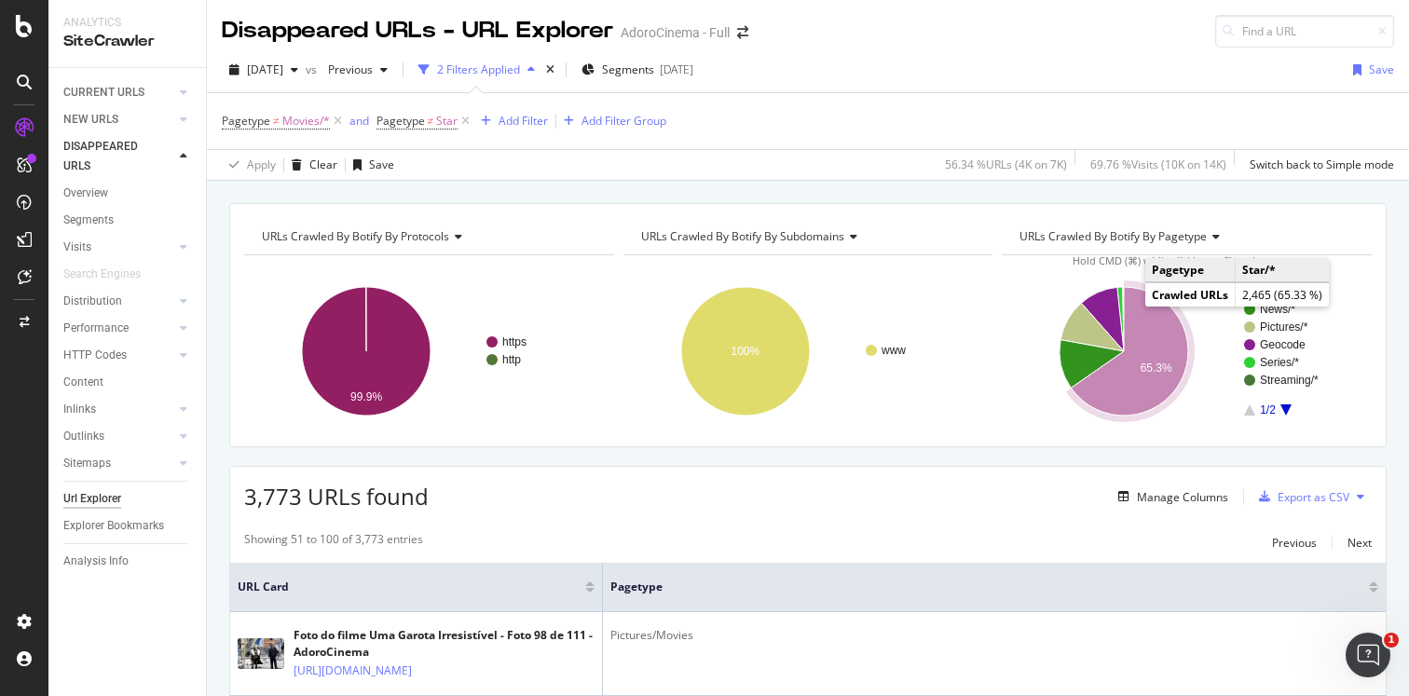
click at [1137, 314] on icon "A chart." at bounding box center [1130, 351] width 117 height 129
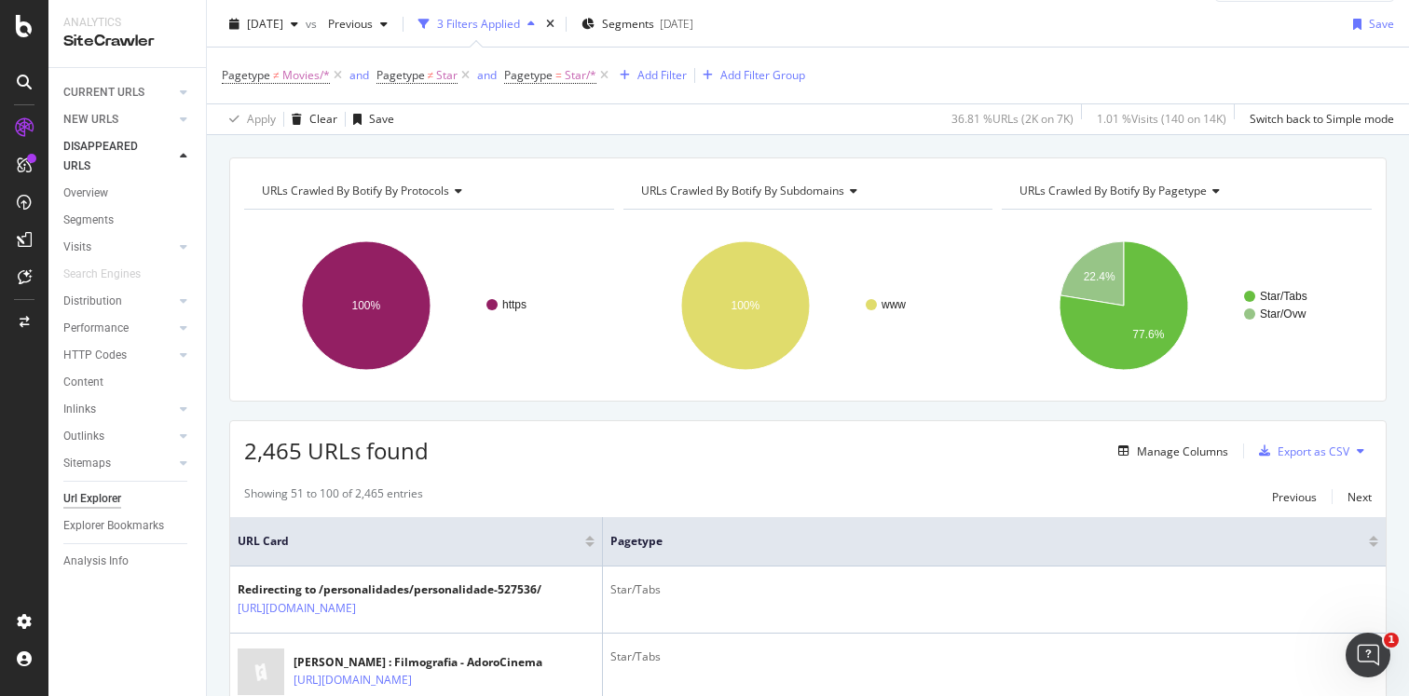
scroll to position [47, 0]
click at [604, 75] on icon at bounding box center [604, 74] width 16 height 19
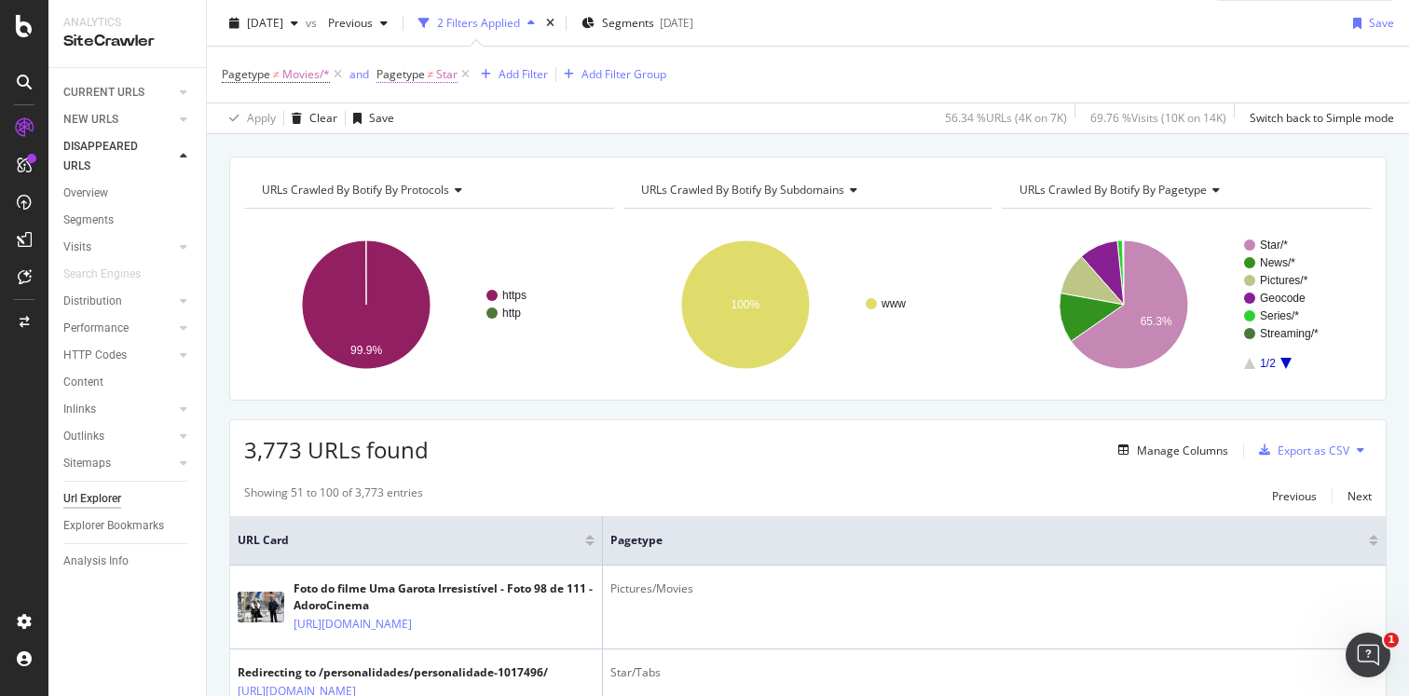
click at [432, 77] on span "≠" at bounding box center [431, 74] width 7 height 16
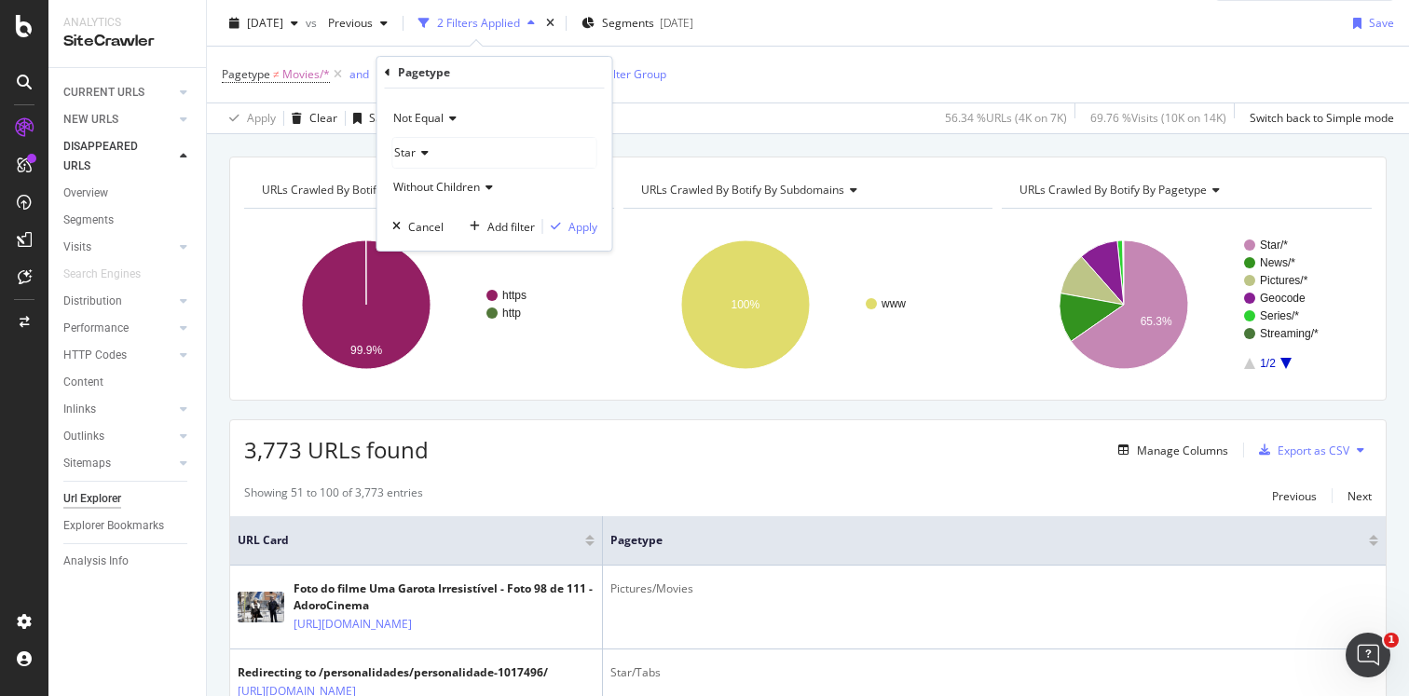
click at [424, 155] on icon at bounding box center [422, 152] width 13 height 11
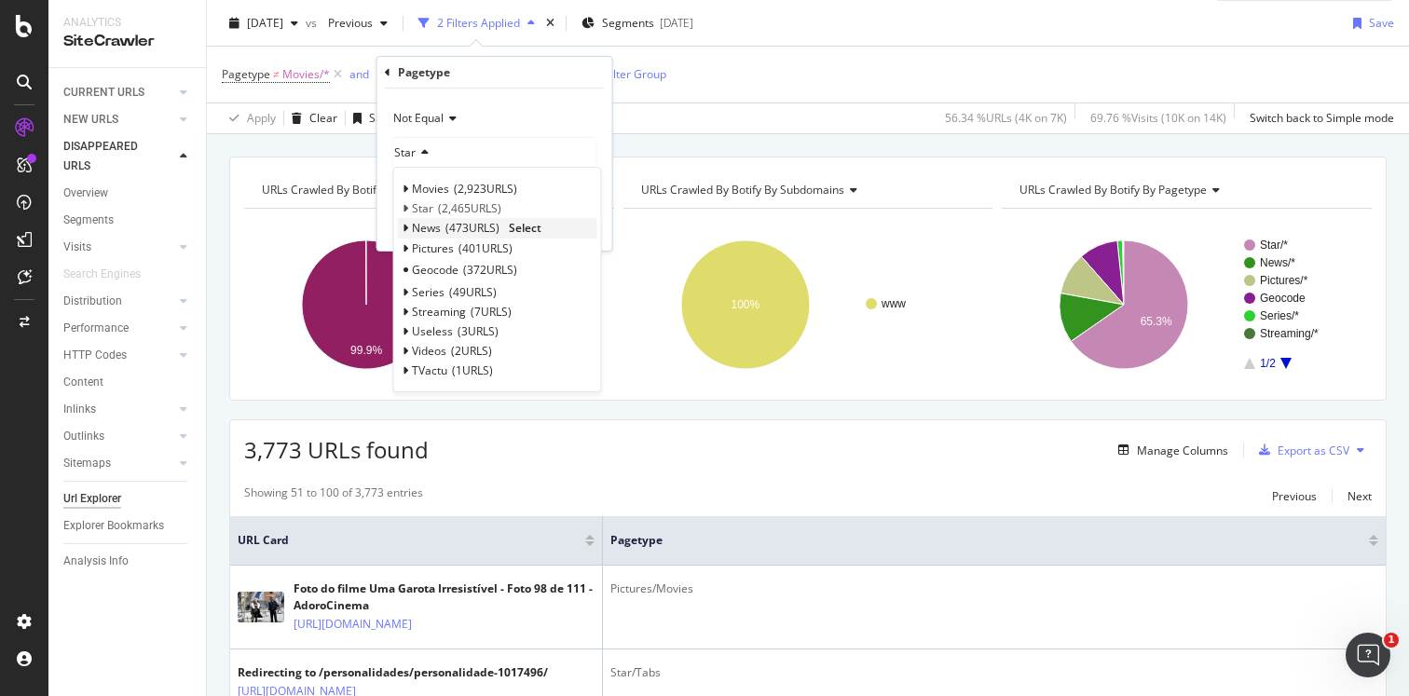
click at [410, 233] on div "News 473 URLS Select" at bounding box center [497, 228] width 199 height 20
click at [409, 208] on div "Star 2,465 URLS Select" at bounding box center [497, 209] width 199 height 20
click at [408, 208] on icon at bounding box center [406, 208] width 7 height 11
click at [441, 210] on span "2,465 URLS" at bounding box center [469, 208] width 63 height 16
click at [406, 209] on icon at bounding box center [406, 208] width 7 height 11
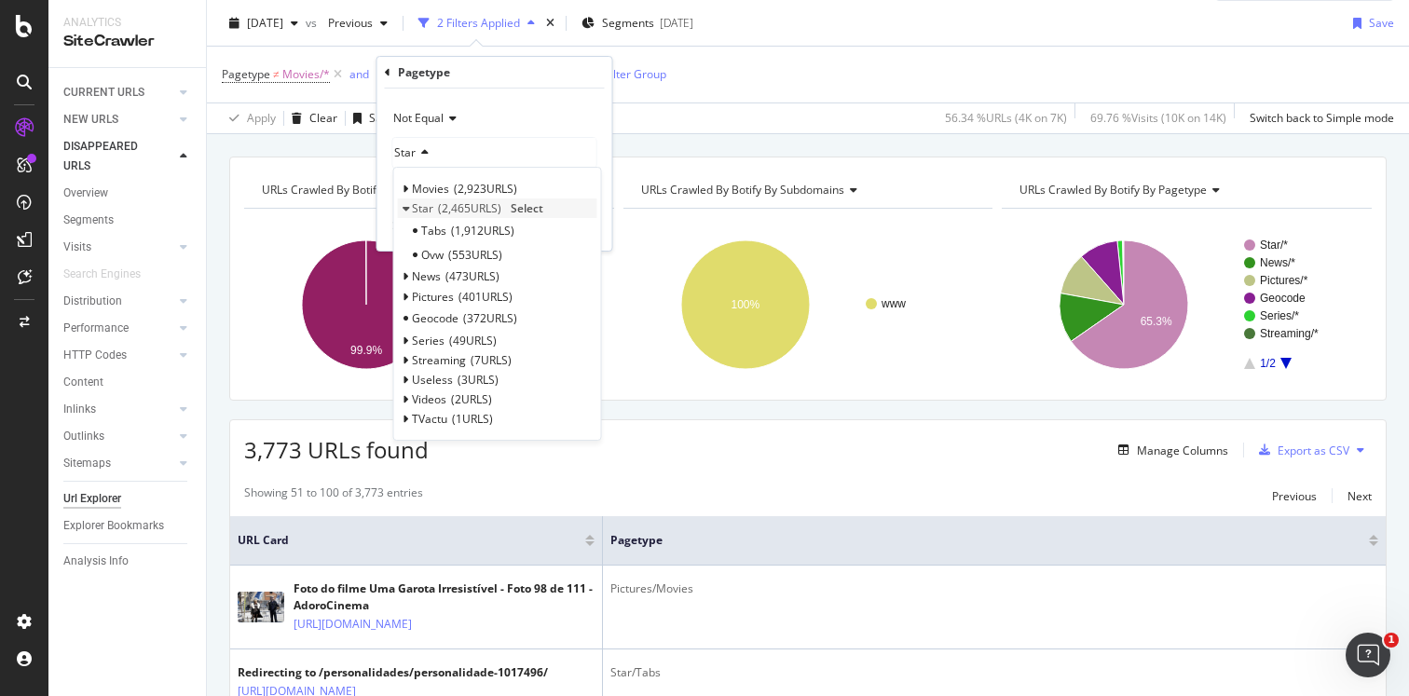
click at [524, 205] on span "Select" at bounding box center [527, 208] width 33 height 16
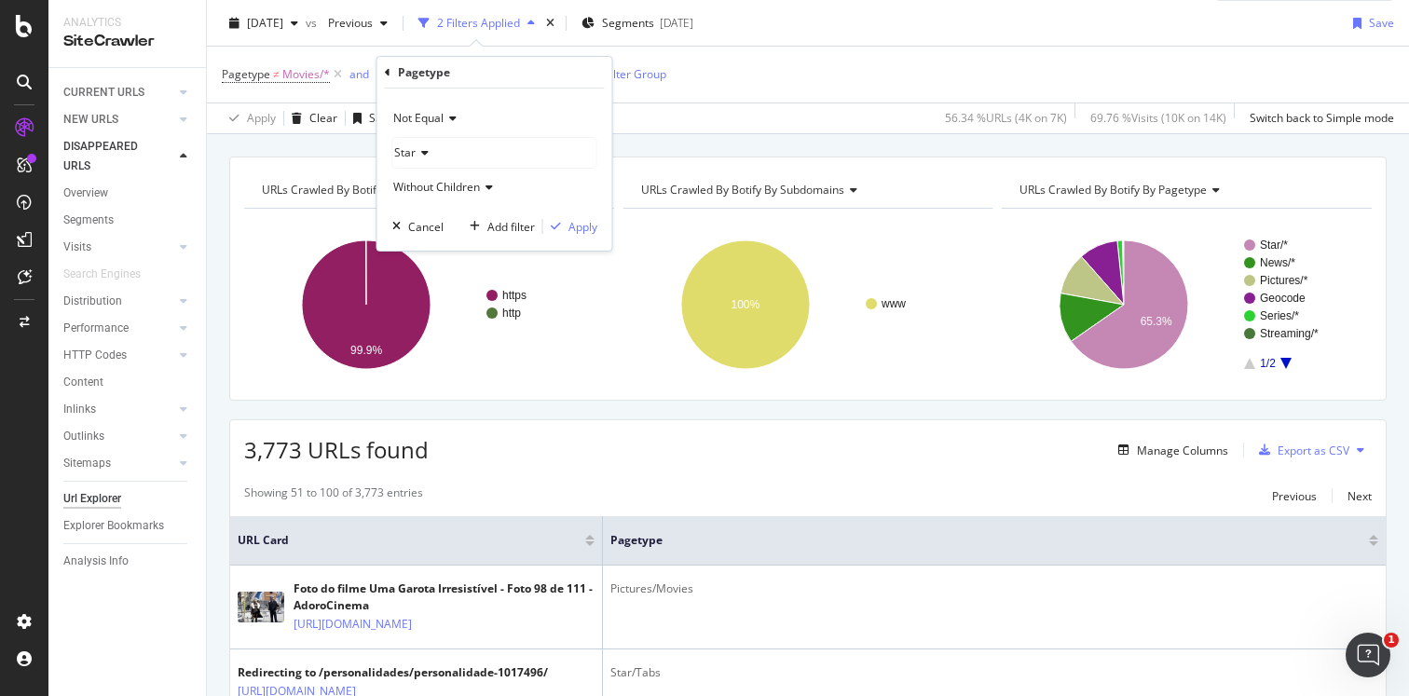
click at [447, 150] on div "Star" at bounding box center [494, 153] width 203 height 30
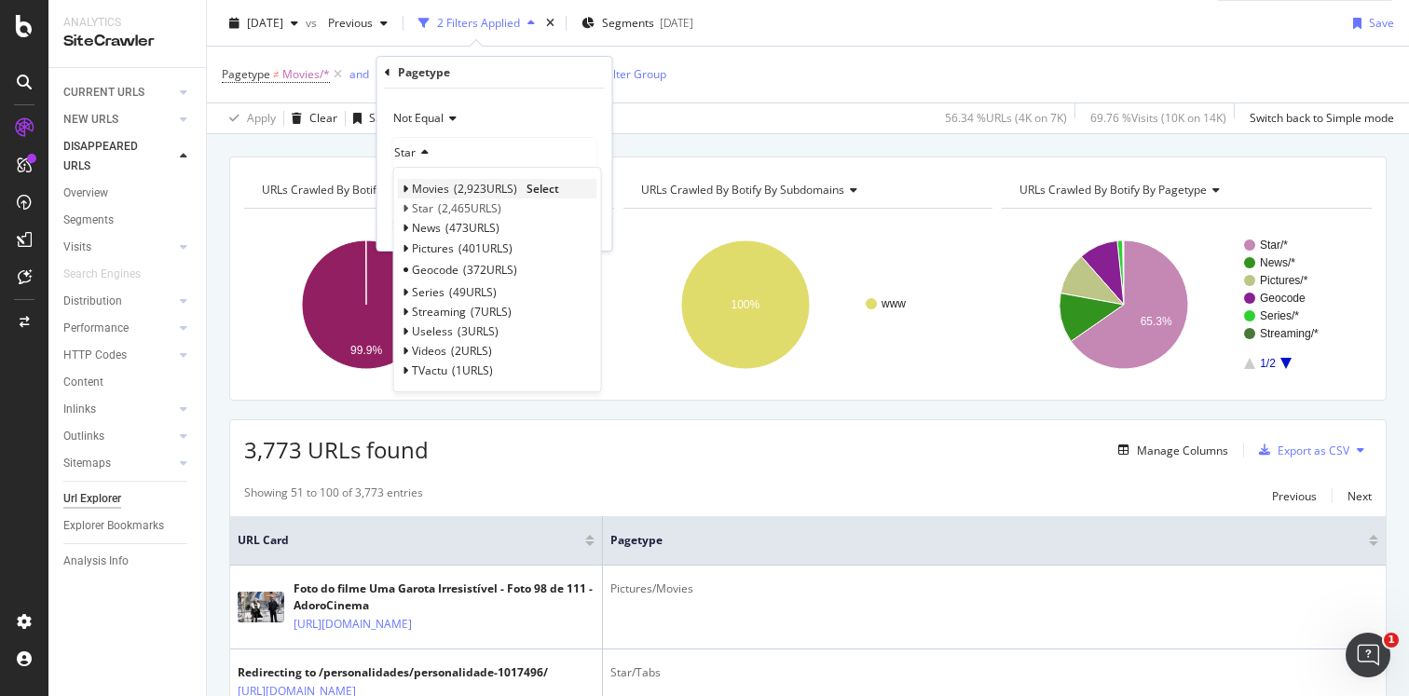
click at [406, 188] on icon at bounding box center [406, 189] width 7 height 11
click at [778, 48] on div "Pagetype ≠ Movies/* and Pagetype ≠ Star Add Filter Add Filter Group" at bounding box center [808, 75] width 1172 height 56
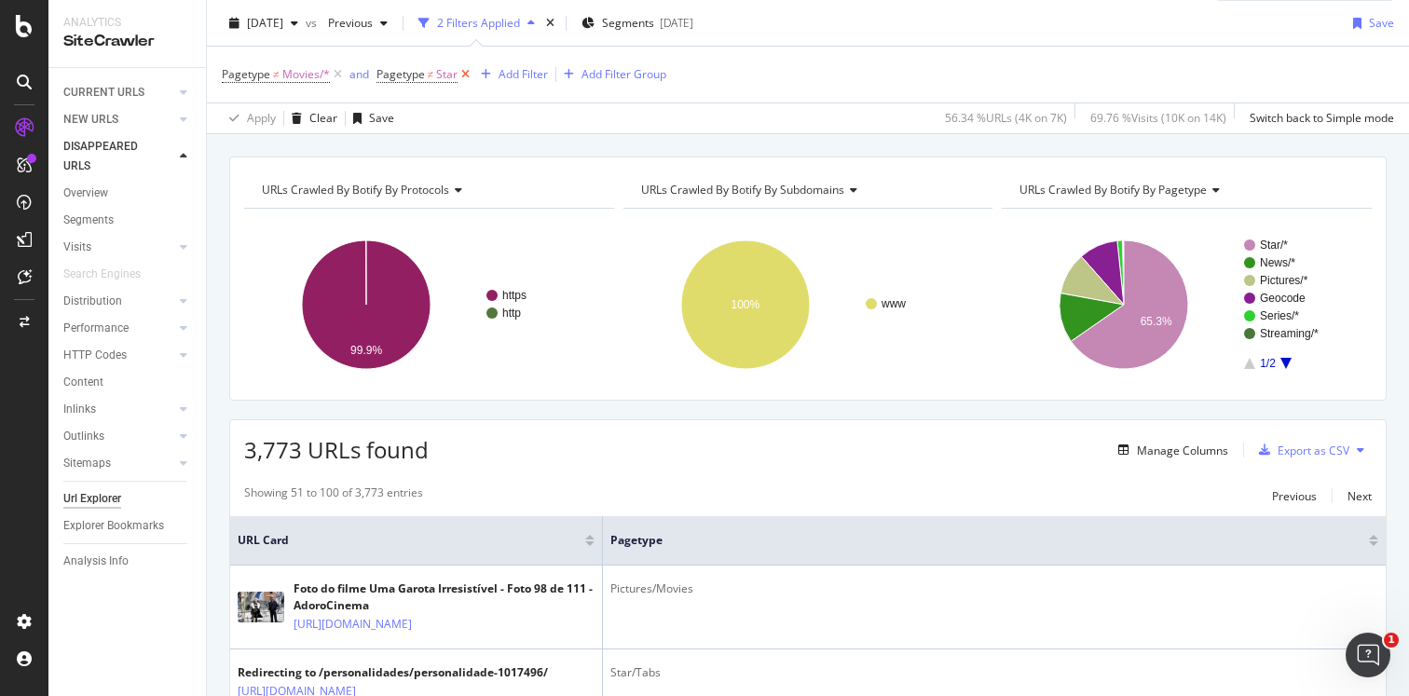
click at [468, 77] on icon at bounding box center [466, 74] width 16 height 19
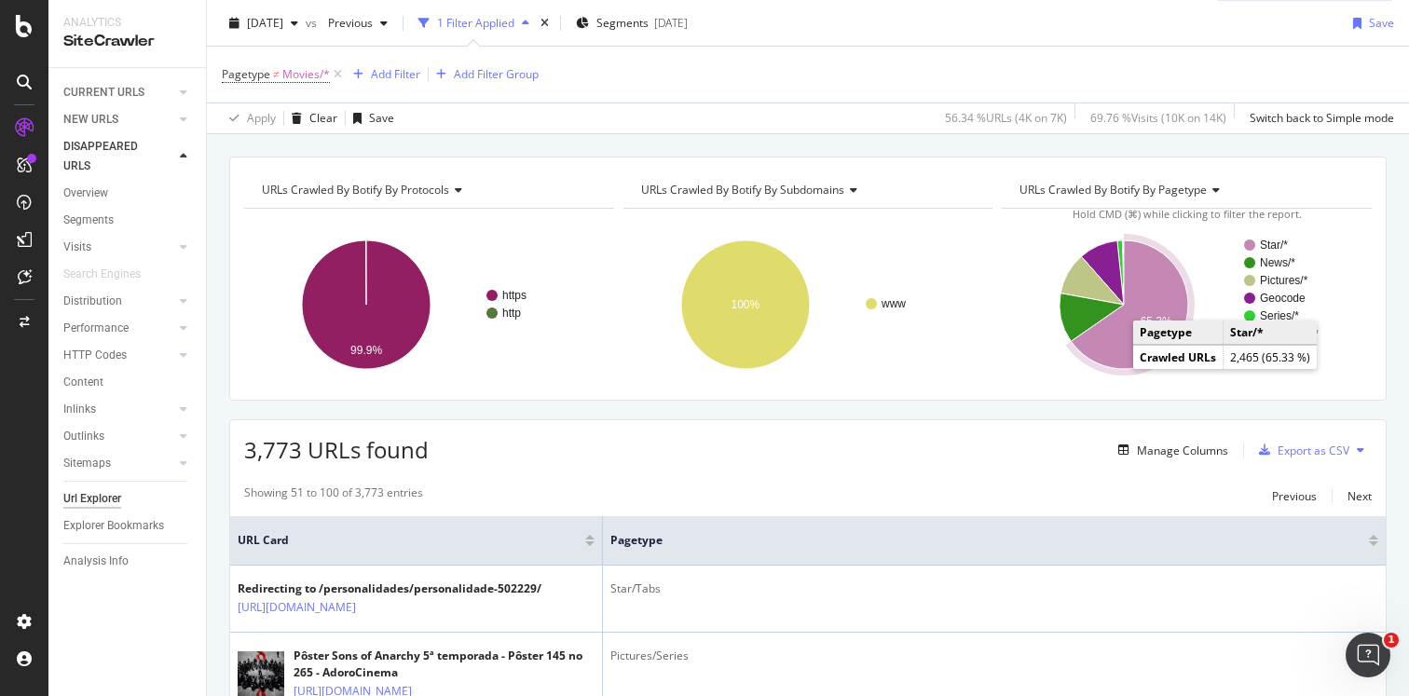
click at [1124, 345] on icon "A chart." at bounding box center [1130, 304] width 117 height 129
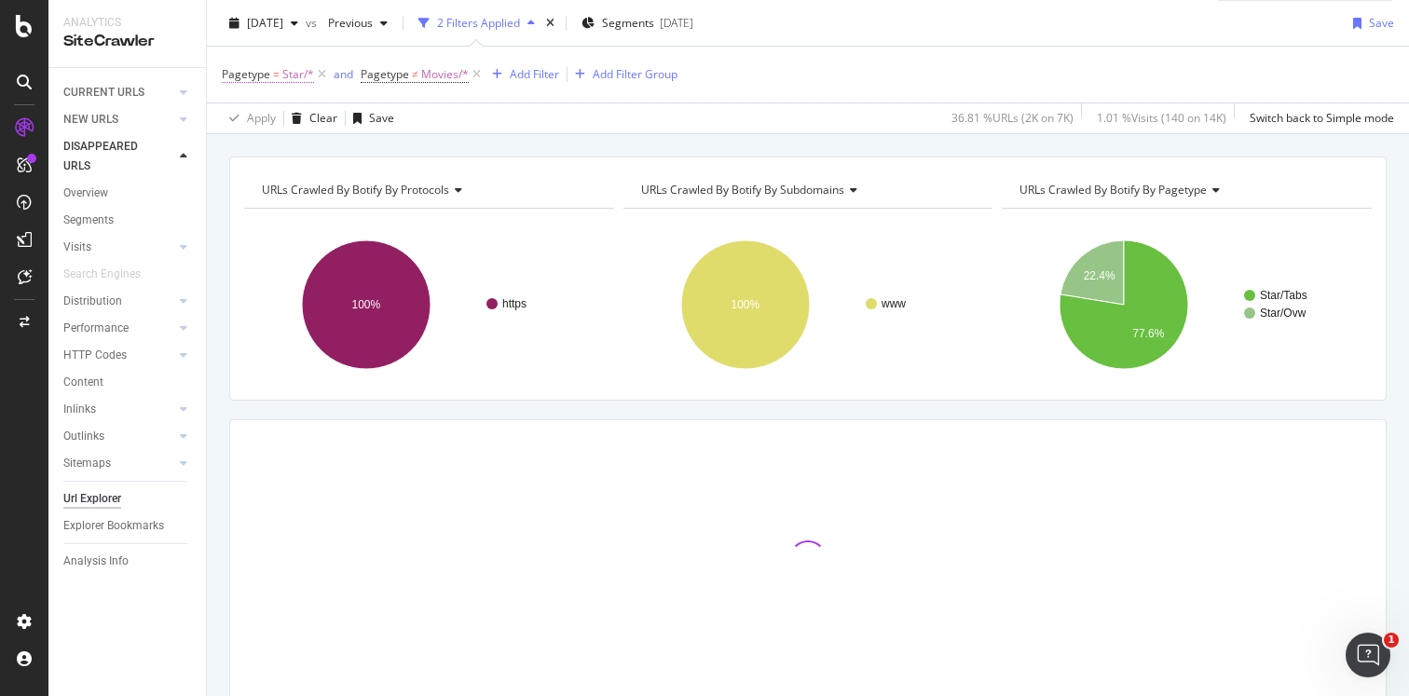
click at [260, 76] on span "Pagetype" at bounding box center [246, 74] width 48 height 16
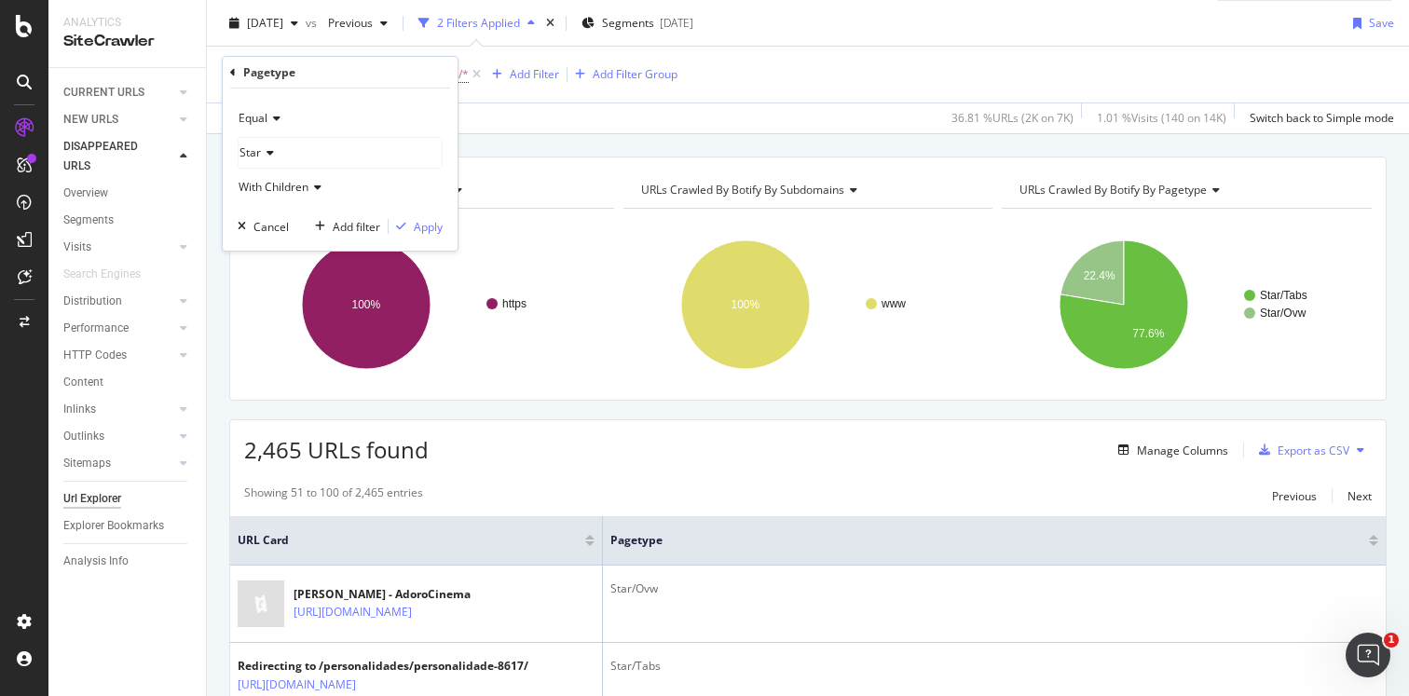
click at [278, 120] on icon at bounding box center [273, 118] width 13 height 11
click at [296, 185] on span "Not Equal" at bounding box center [272, 181] width 50 height 16
click at [430, 227] on div "Apply" at bounding box center [428, 227] width 29 height 16
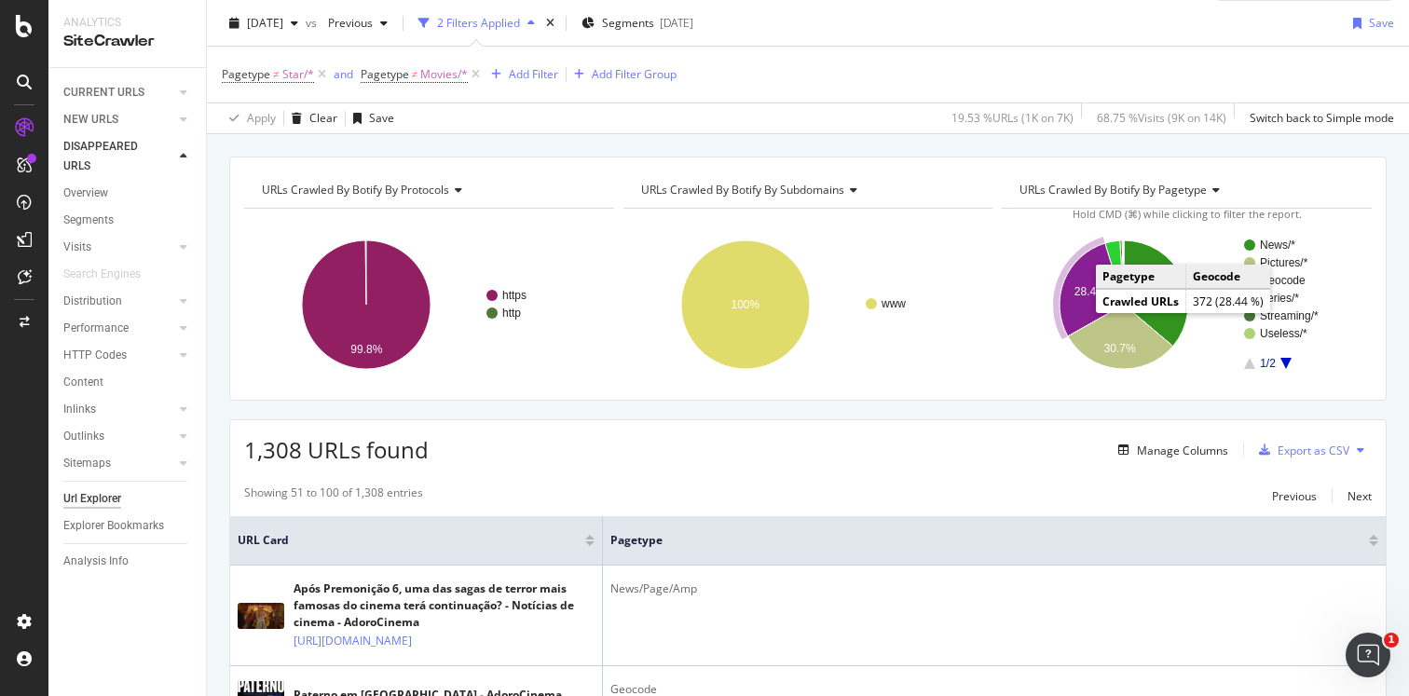
click at [1074, 303] on icon "A chart." at bounding box center [1092, 289] width 64 height 93
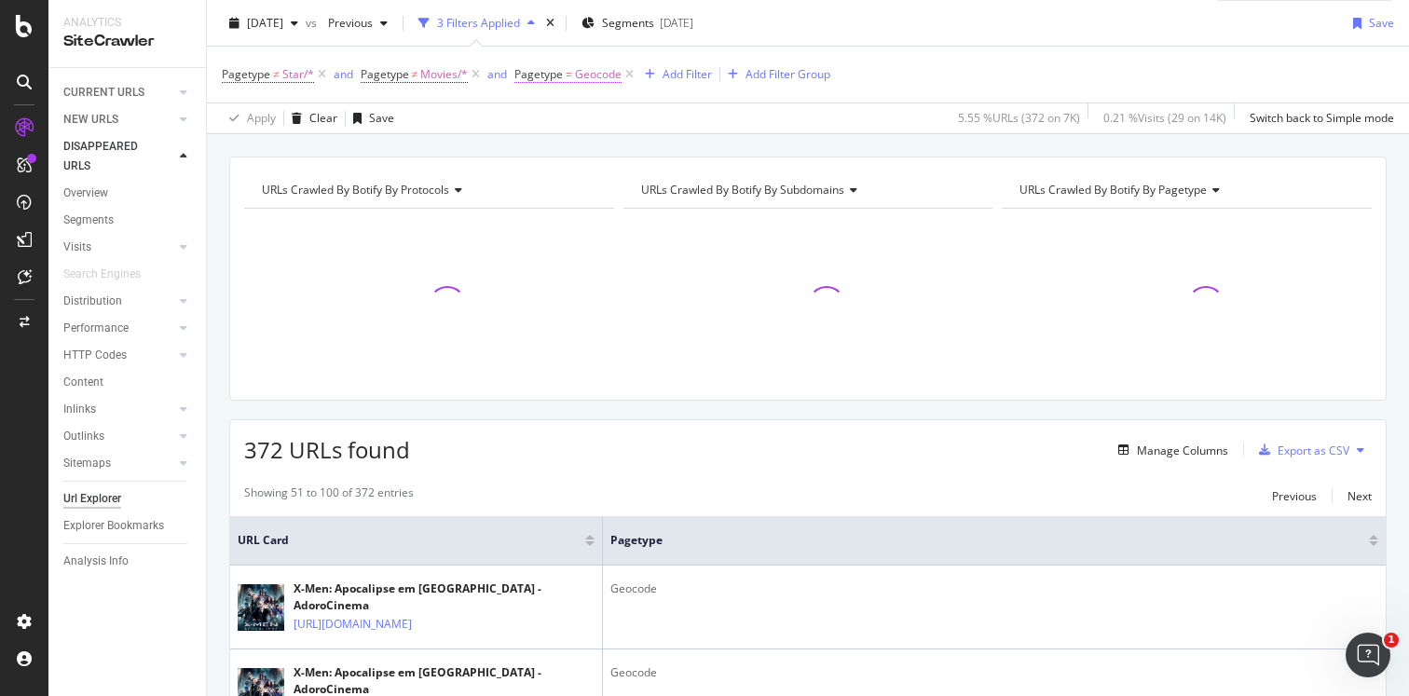
click at [559, 82] on span "Pagetype = Geocode" at bounding box center [567, 74] width 107 height 17
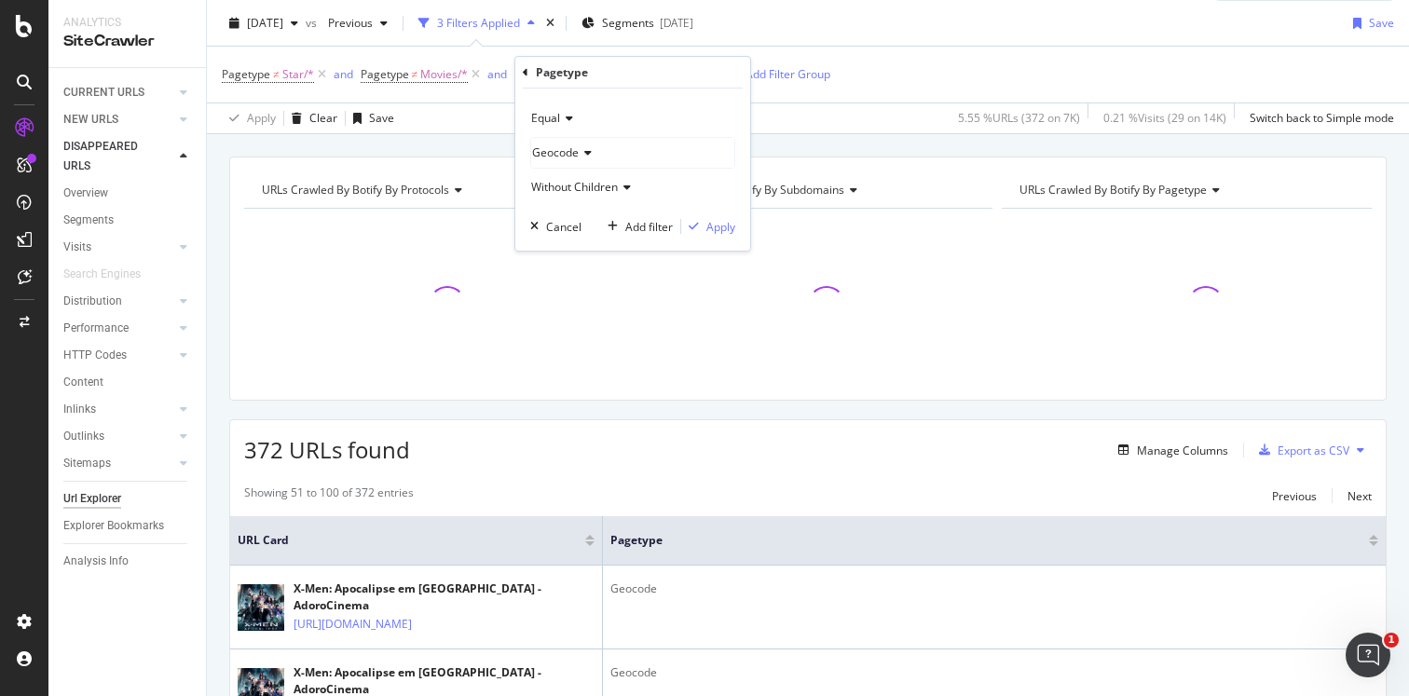
click at [567, 117] on icon at bounding box center [566, 118] width 13 height 11
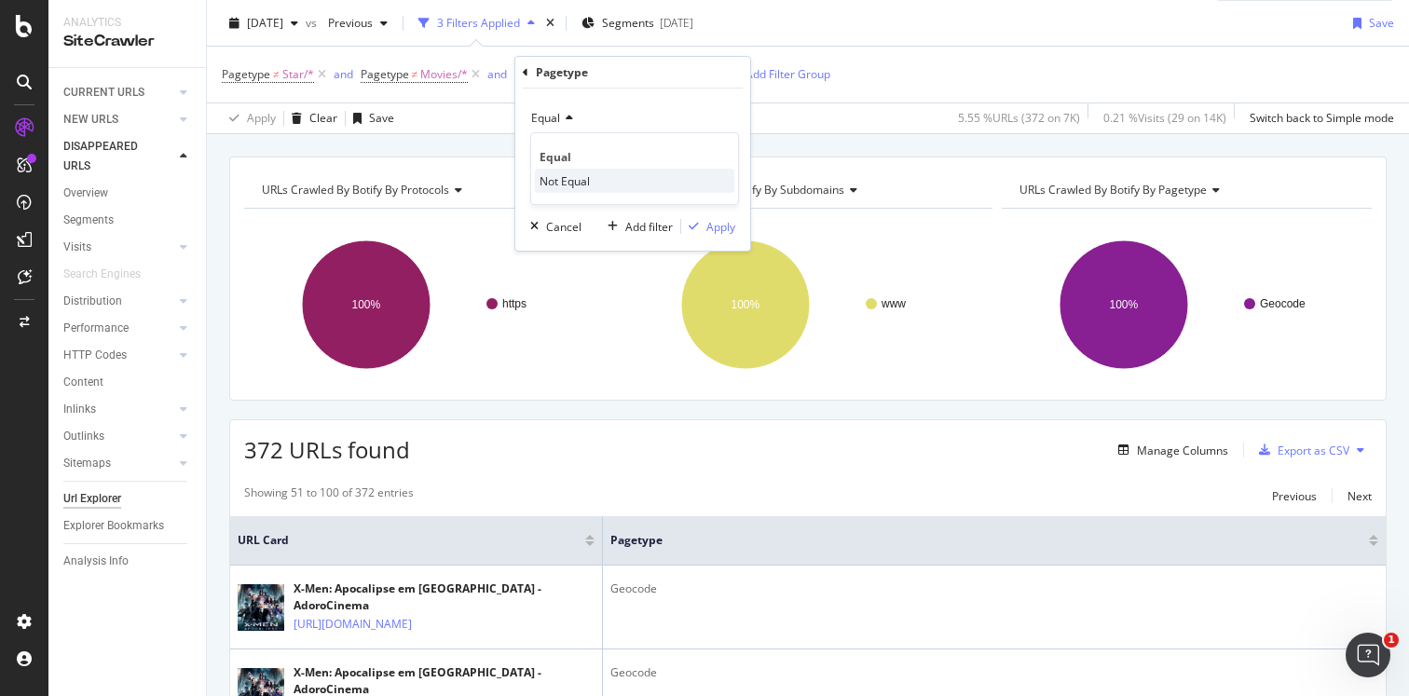
click at [571, 174] on span "Not Equal" at bounding box center [565, 181] width 50 height 16
click at [709, 230] on div "Apply" at bounding box center [720, 227] width 29 height 16
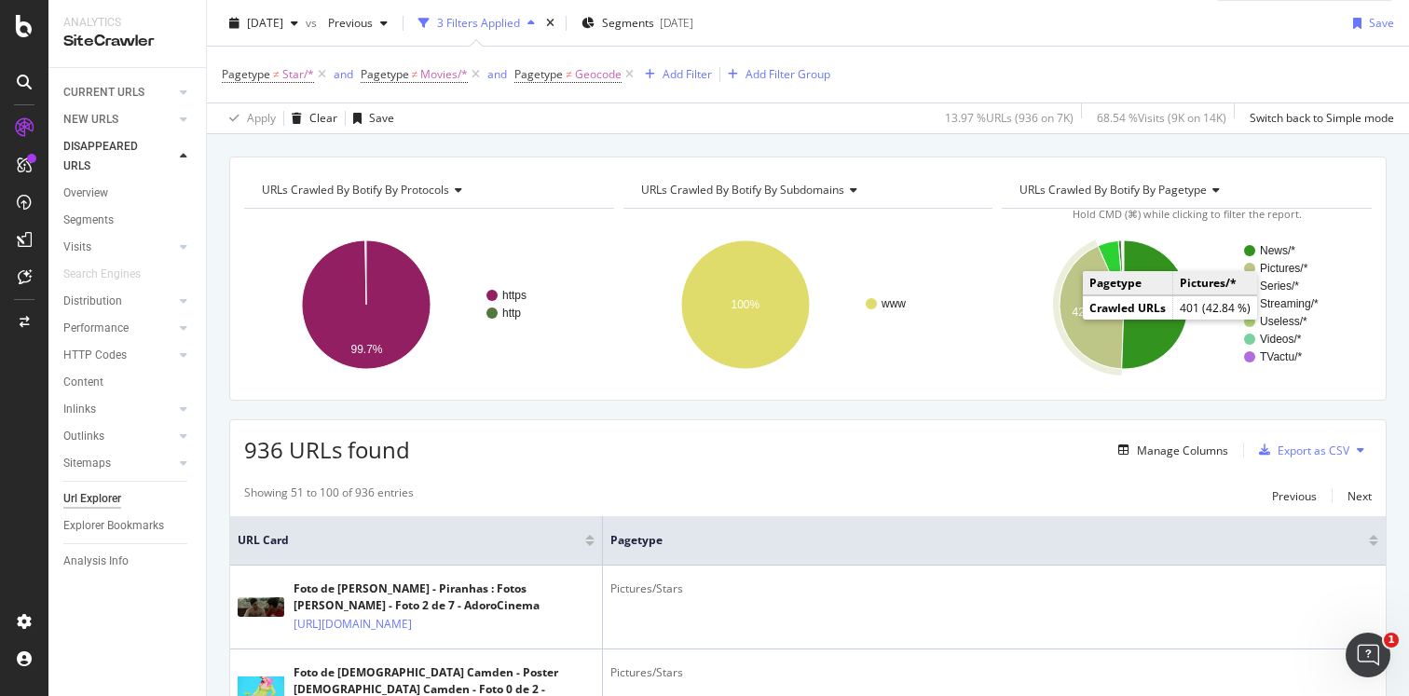
click at [1077, 325] on icon "A chart." at bounding box center [1092, 307] width 64 height 123
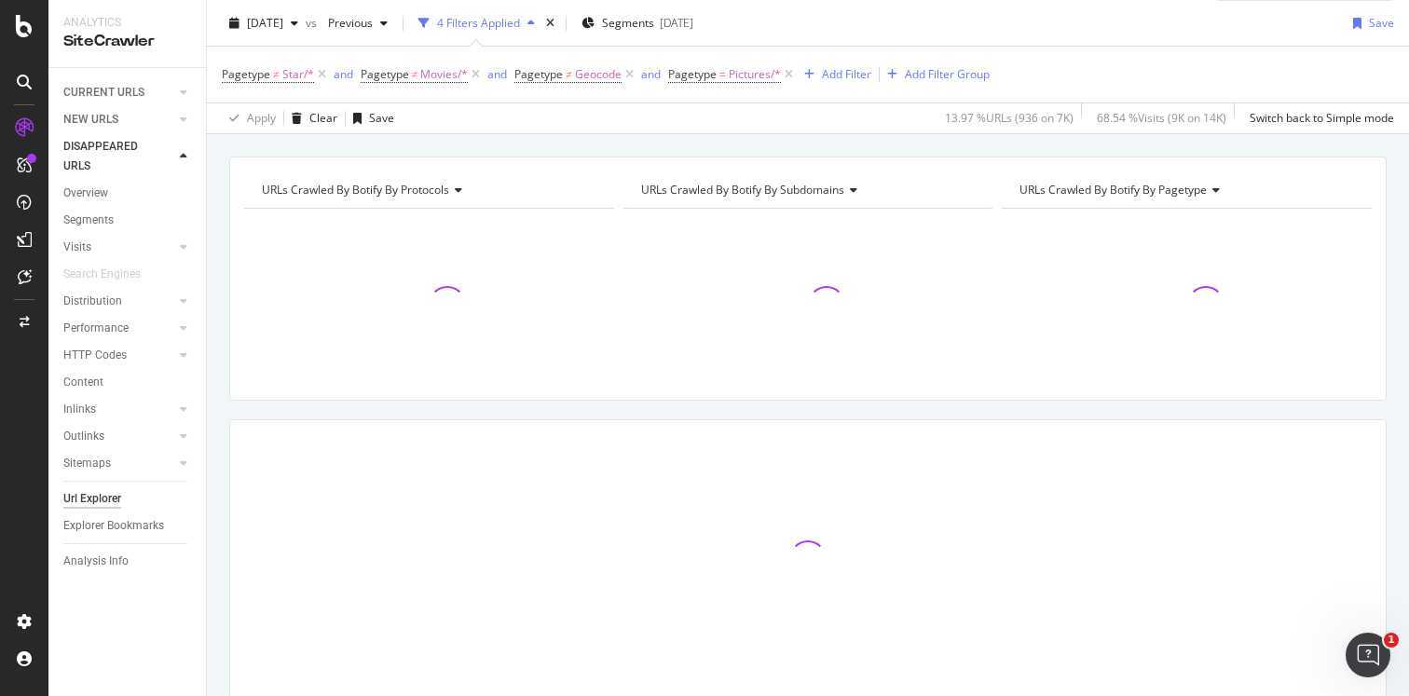
click at [726, 83] on span "Pagetype = Pictures/*" at bounding box center [732, 75] width 129 height 26
click at [726, 73] on span "Pagetype = Pictures/*" at bounding box center [724, 74] width 113 height 17
click at [725, 120] on icon at bounding box center [720, 118] width 13 height 11
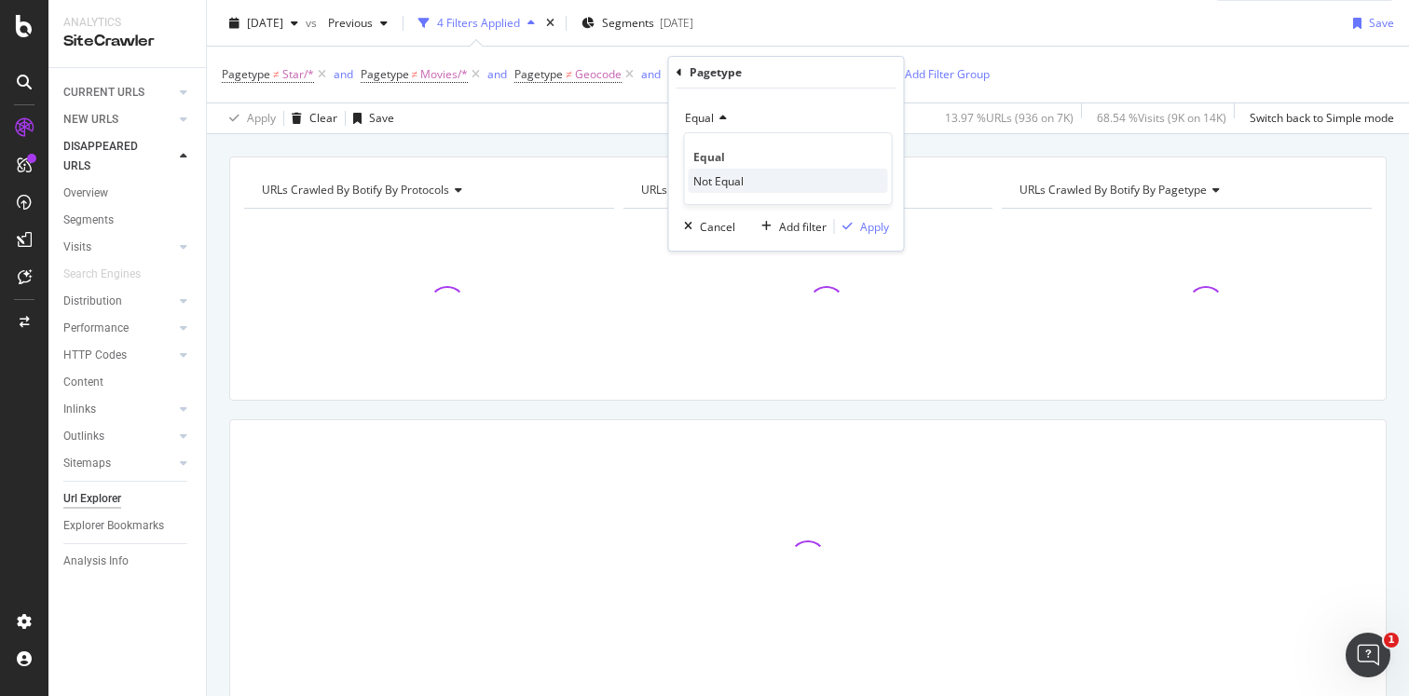
click at [711, 179] on span "Not Equal" at bounding box center [718, 181] width 50 height 16
click at [860, 230] on div "Apply" at bounding box center [874, 227] width 29 height 16
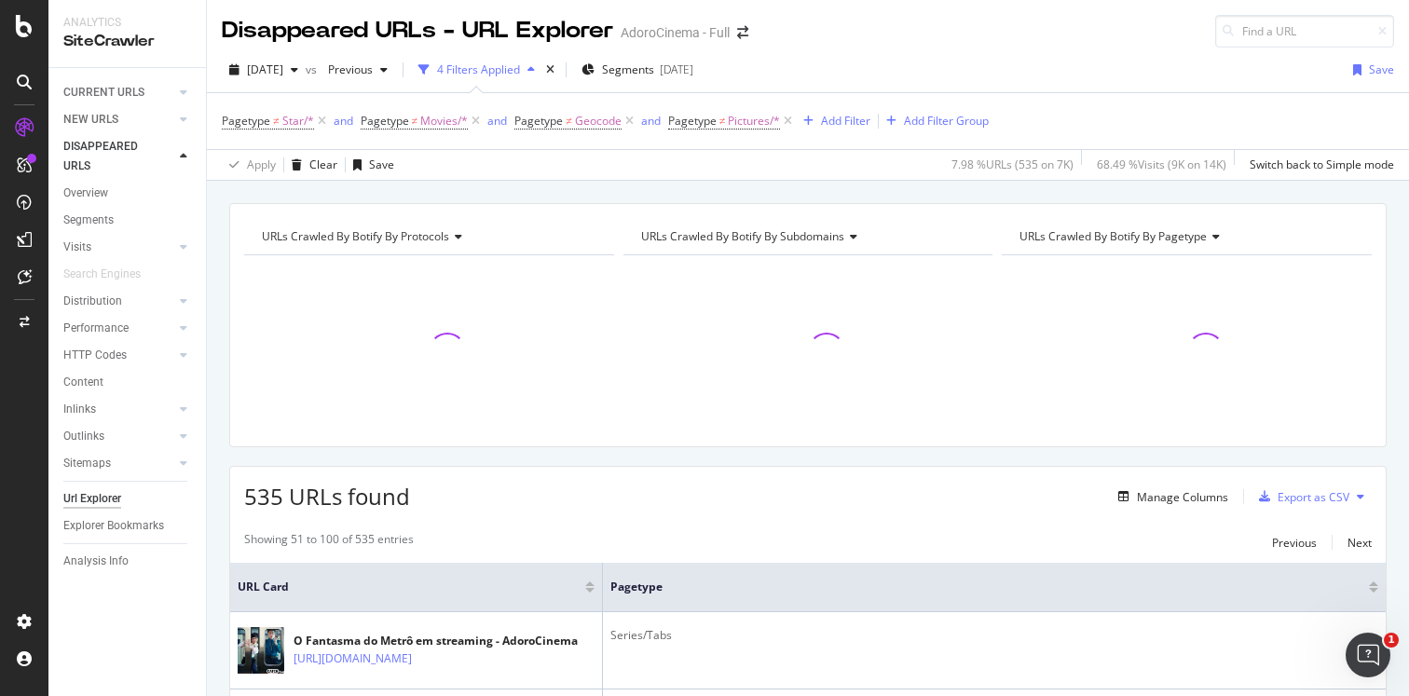
click at [1087, 72] on div "2025 Aug. 26th vs Previous 4 Filters Applied Segments 2025-03-11 Save" at bounding box center [808, 73] width 1202 height 37
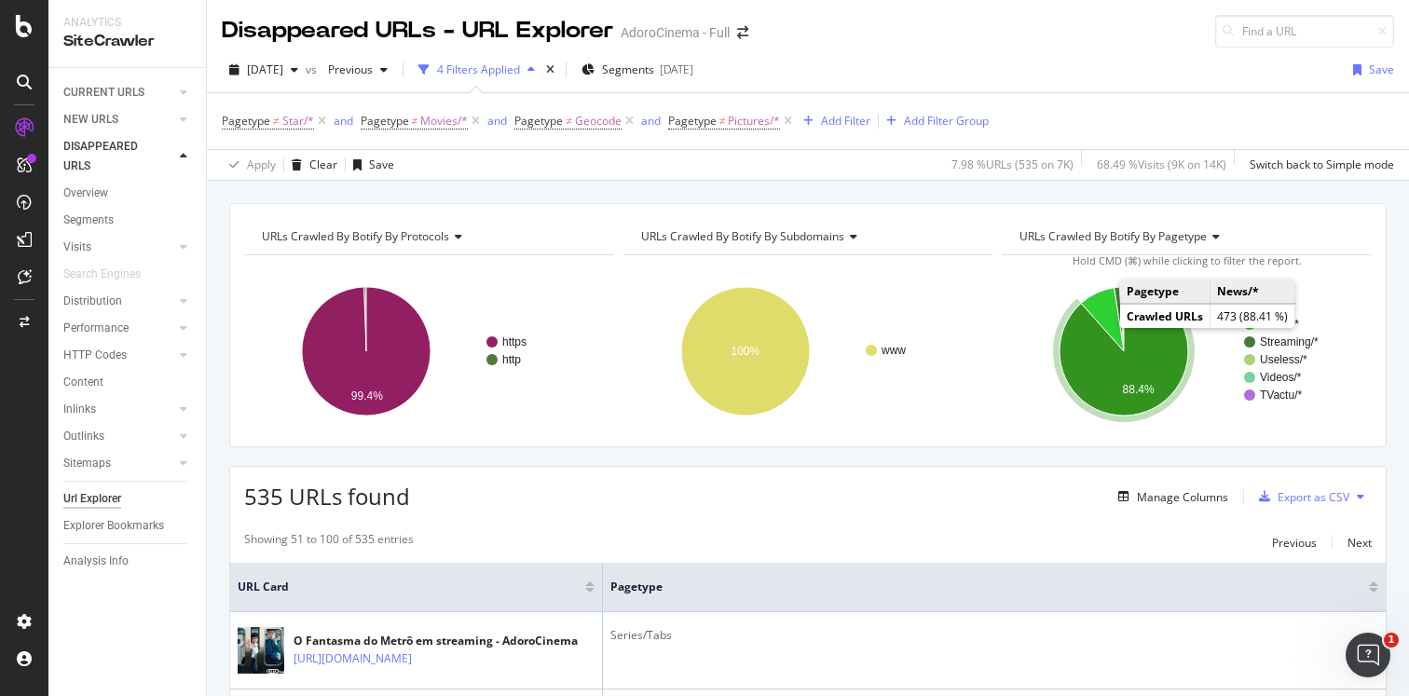
click at [1094, 353] on icon "A chart." at bounding box center [1124, 351] width 129 height 129
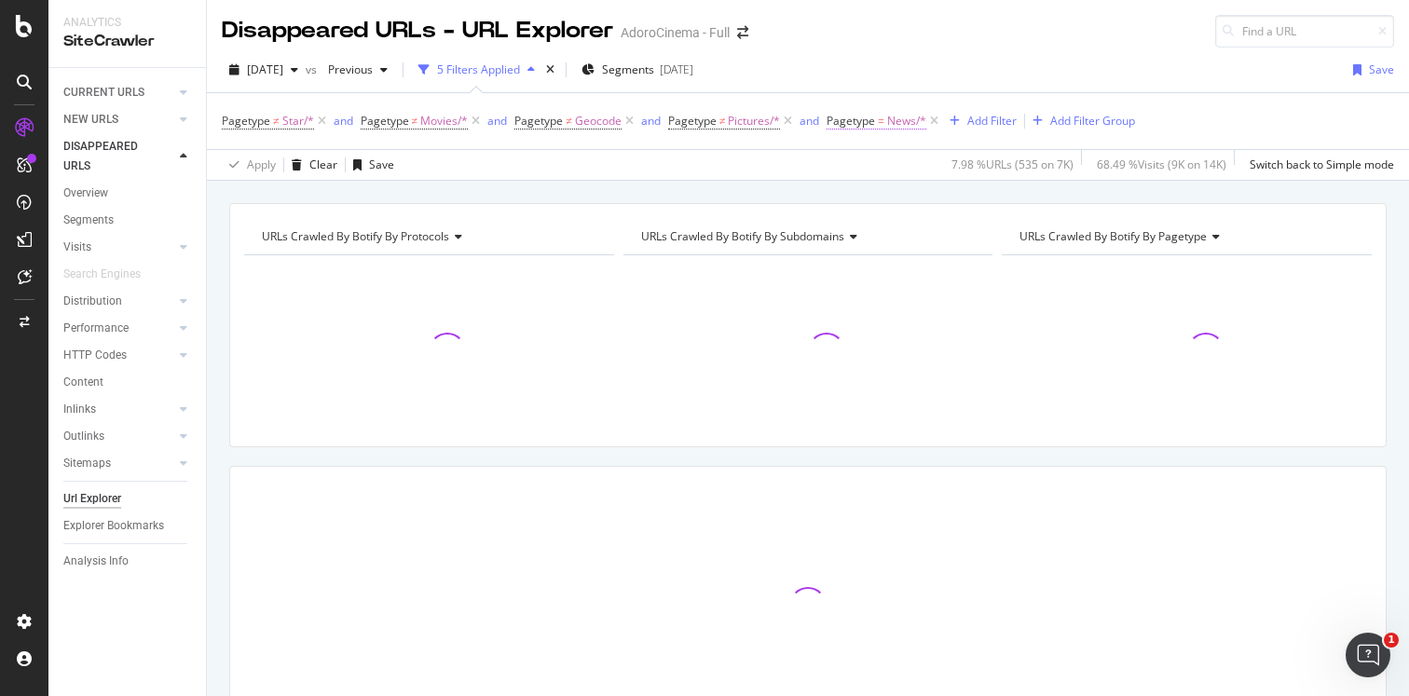
click at [880, 124] on span "=" at bounding box center [881, 121] width 7 height 16
click at [924, 62] on div "2025 Aug. 26th vs Previous 5 Filters Applied Segments 2025-03-11 Save" at bounding box center [808, 73] width 1202 height 37
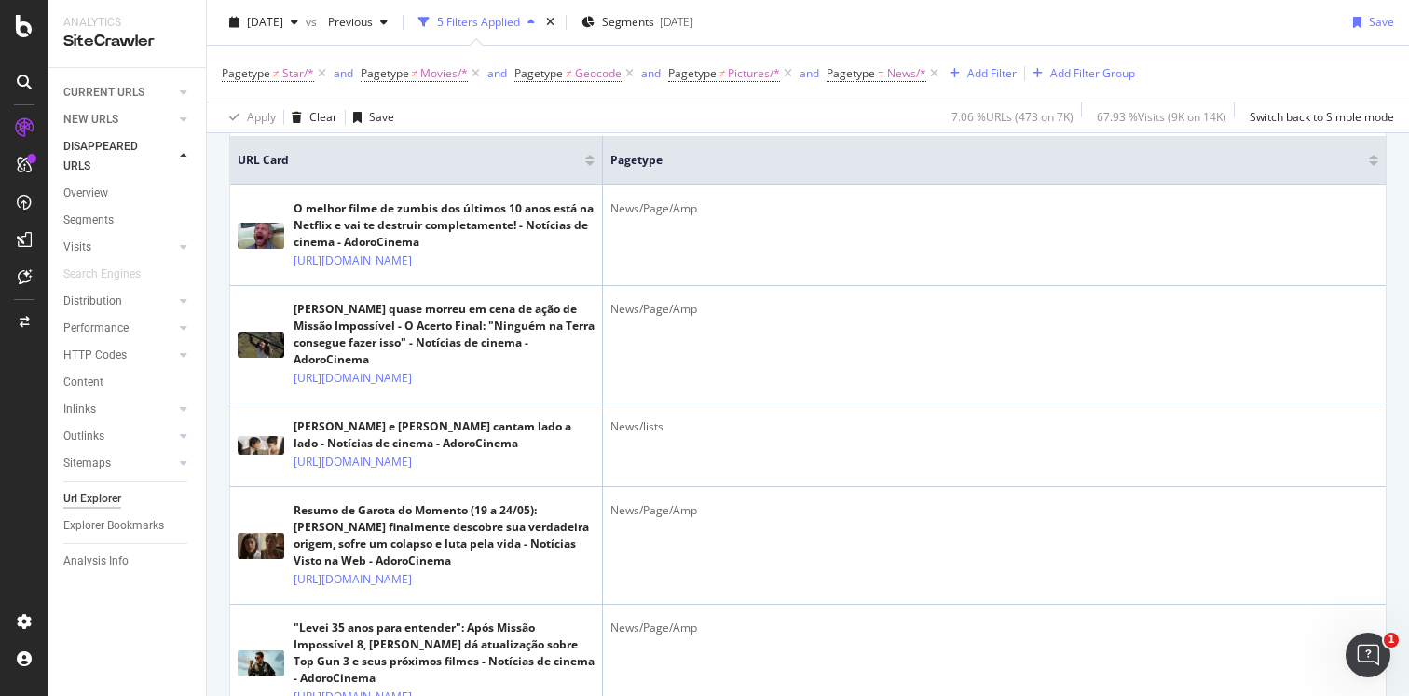
scroll to position [431, 0]
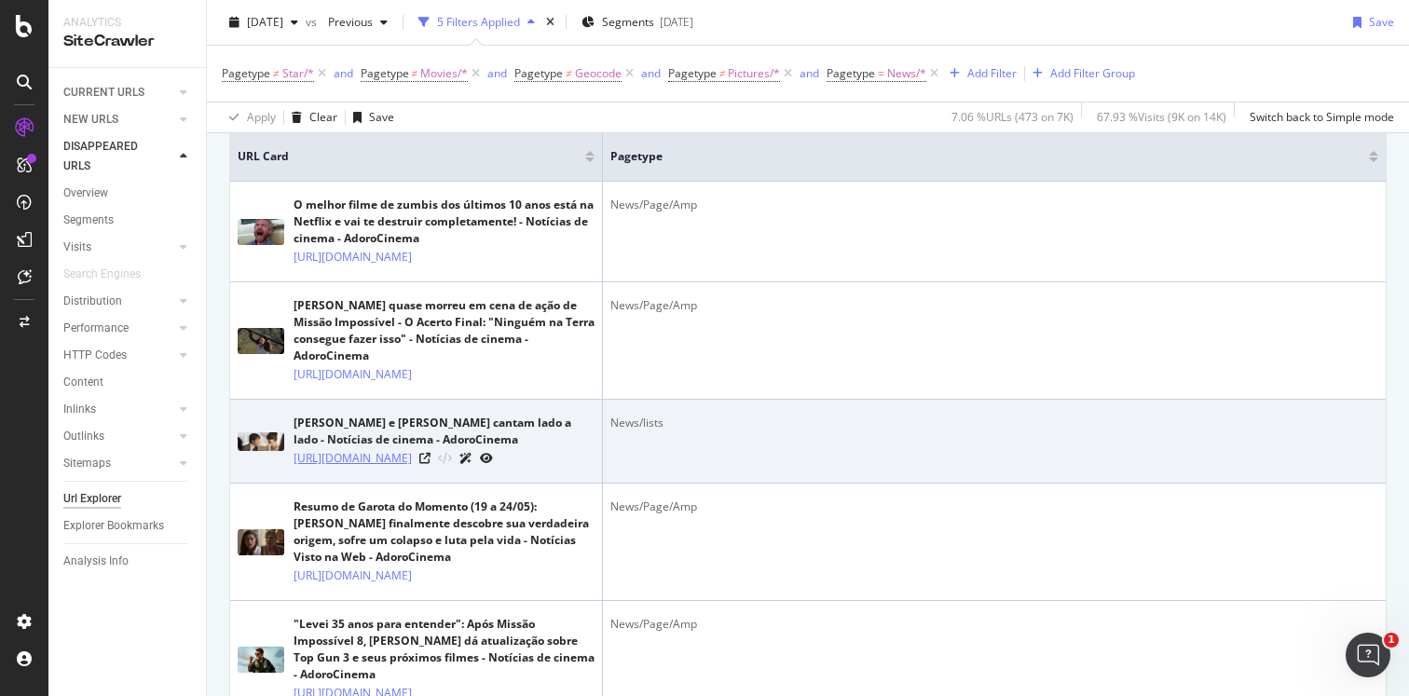
click at [412, 468] on link "https://www.adorocinema.com/noticias/filmes/noticia-8546/" at bounding box center [353, 458] width 118 height 19
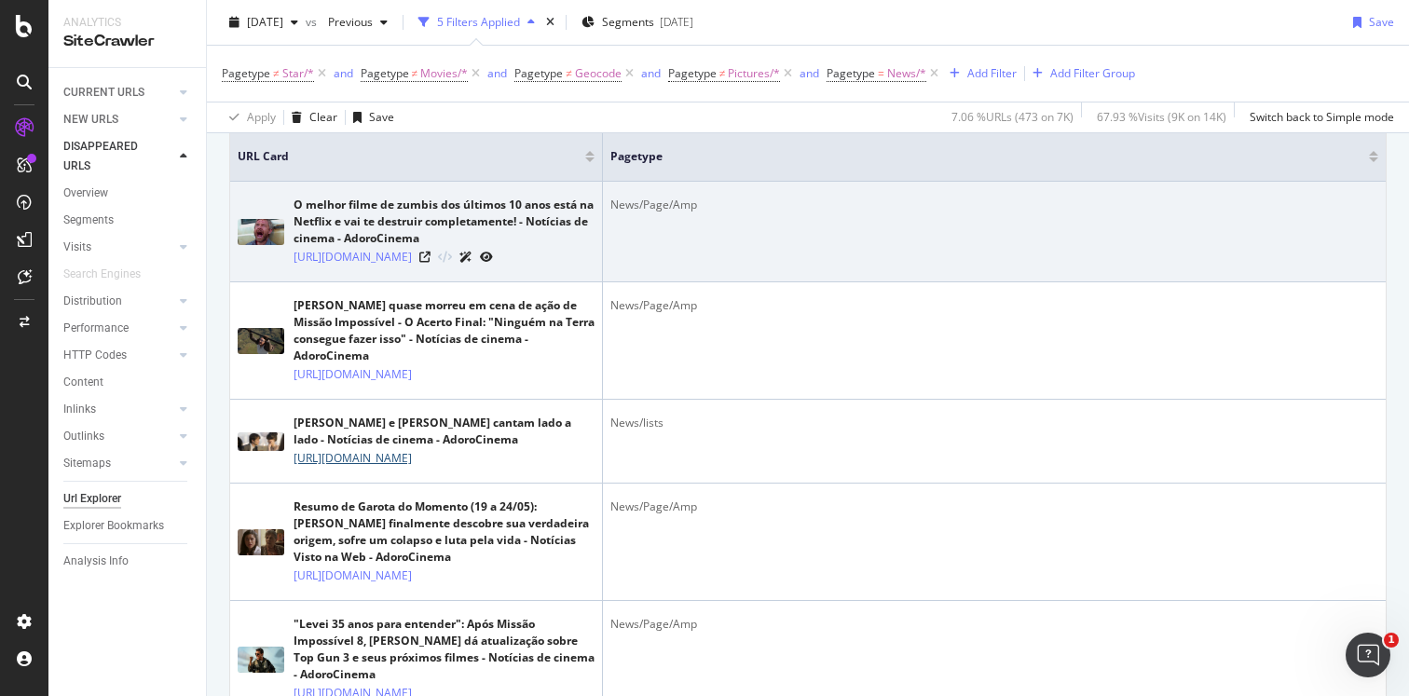
scroll to position [0, 0]
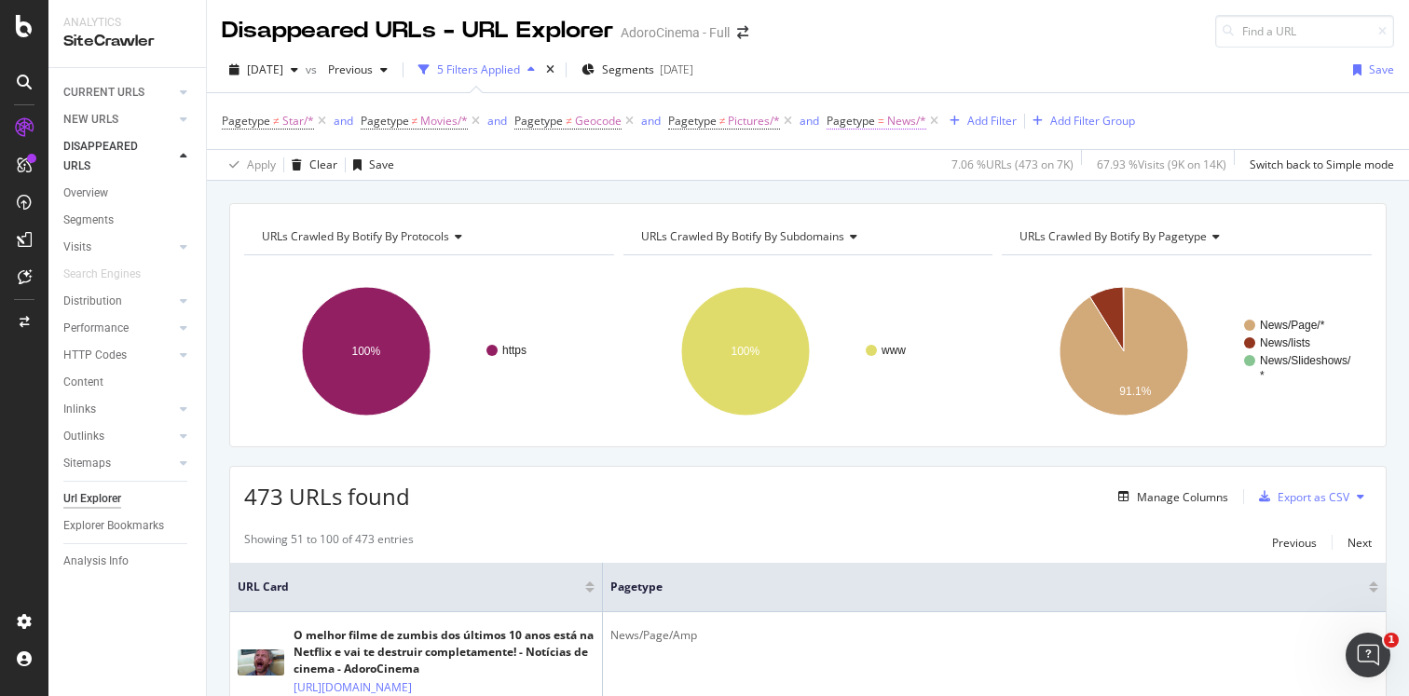
click at [876, 120] on span "Pagetype = News/*" at bounding box center [877, 121] width 100 height 17
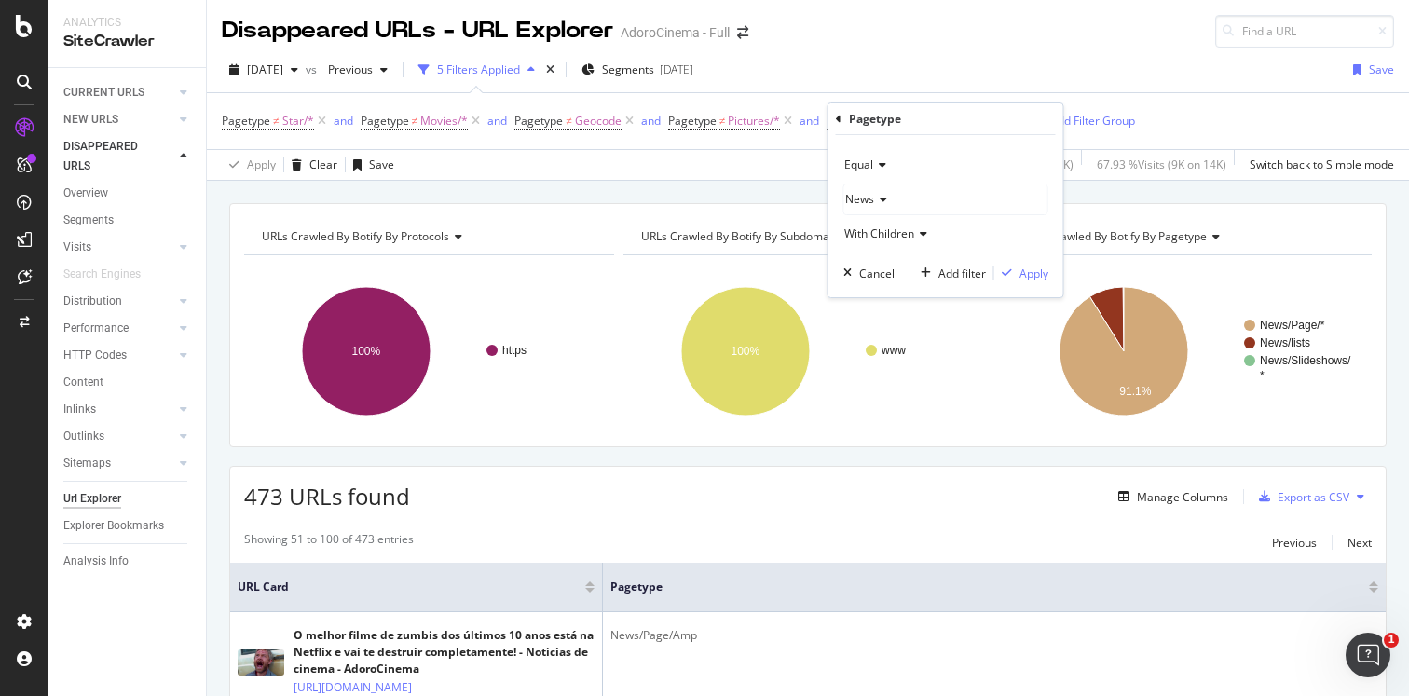
click at [874, 166] on icon at bounding box center [879, 164] width 13 height 11
click at [876, 226] on span "Not Equal" at bounding box center [878, 228] width 50 height 16
click at [1035, 273] on div "Apply" at bounding box center [1034, 274] width 29 height 16
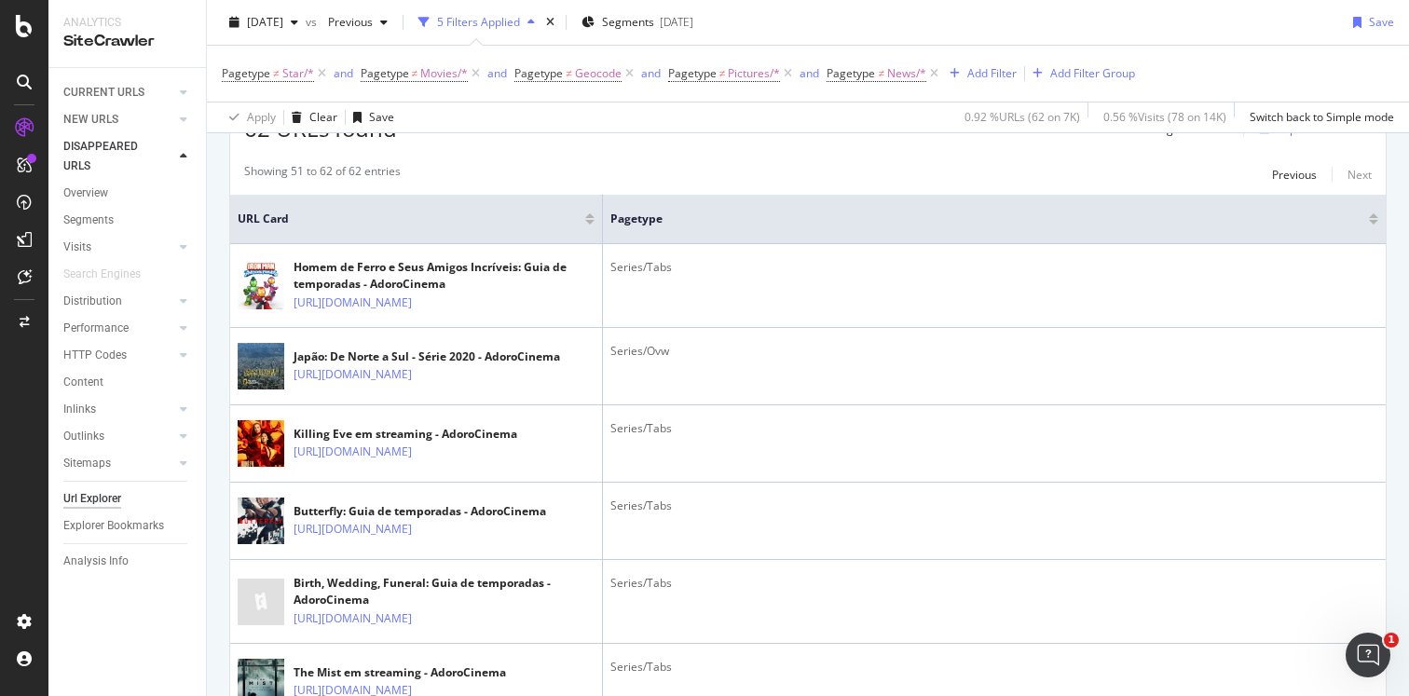
scroll to position [340, 0]
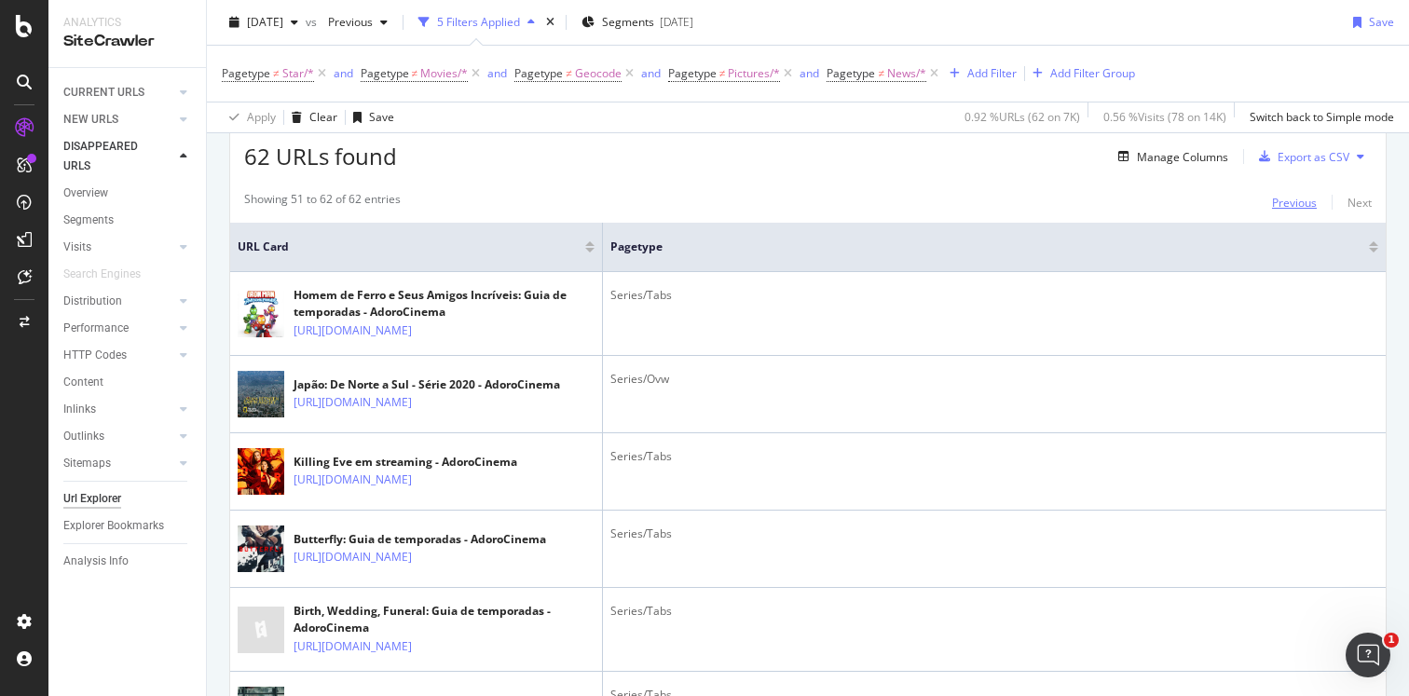
click at [1282, 208] on div "Previous" at bounding box center [1294, 203] width 45 height 16
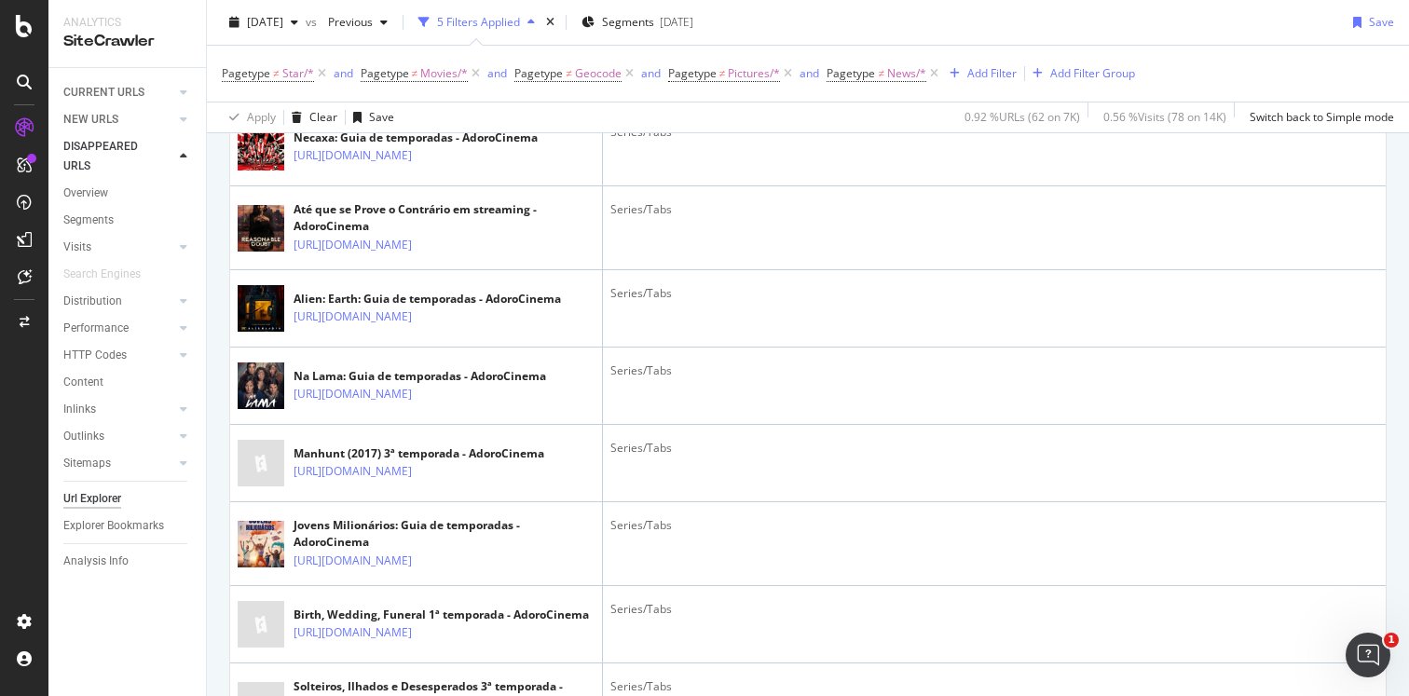
scroll to position [0, 0]
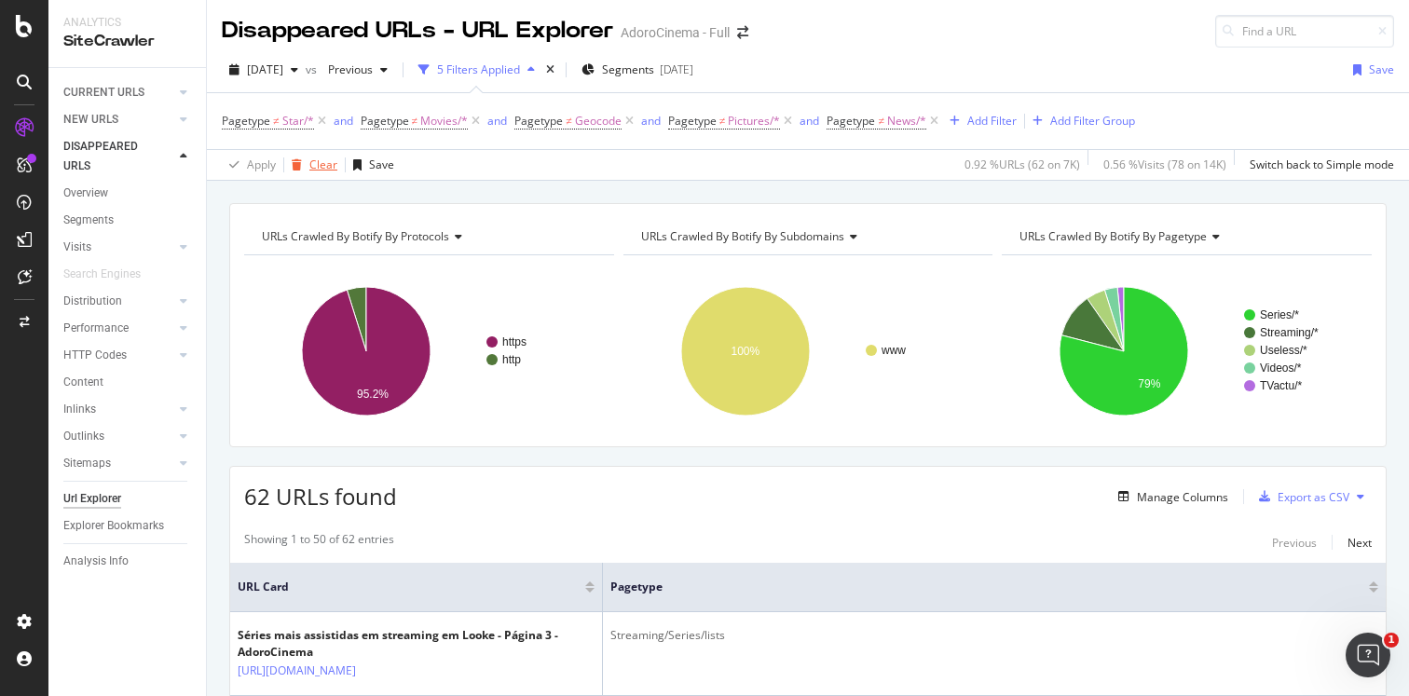
click at [316, 165] on div "Clear" at bounding box center [323, 165] width 28 height 16
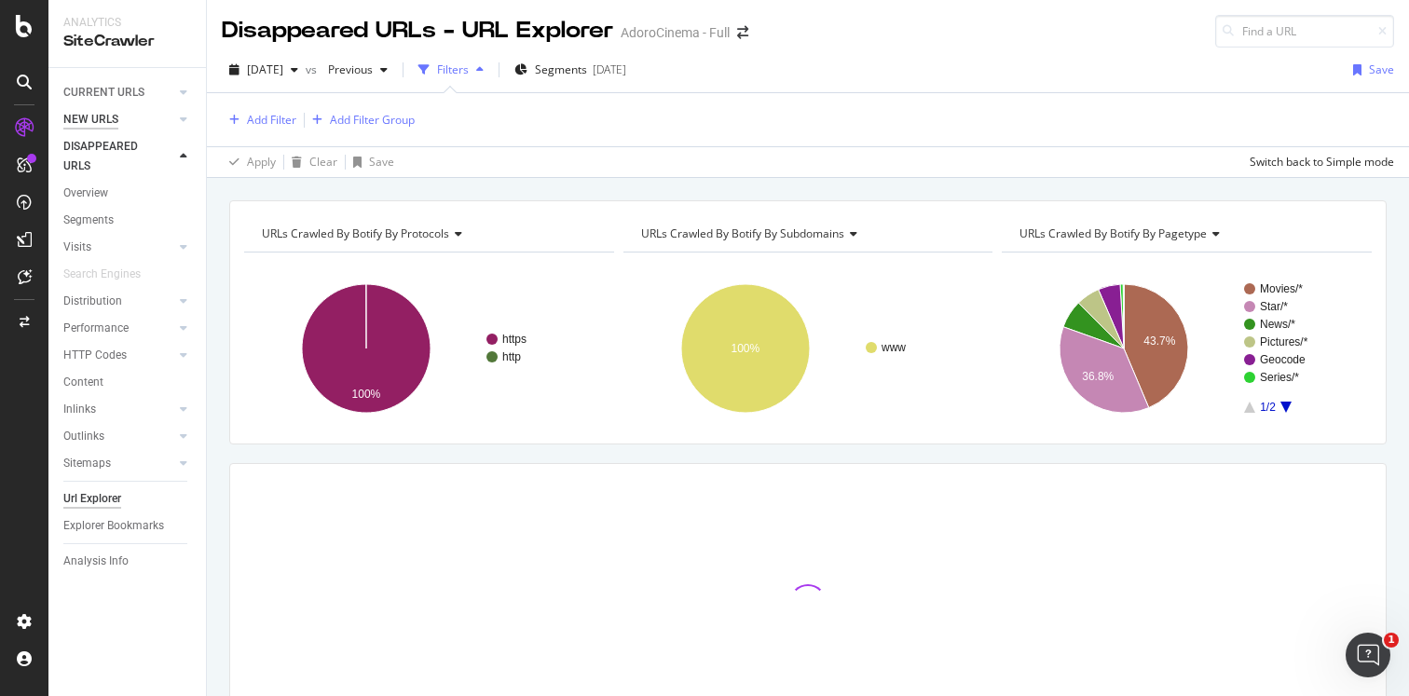
click at [89, 125] on div "NEW URLS" at bounding box center [90, 120] width 55 height 20
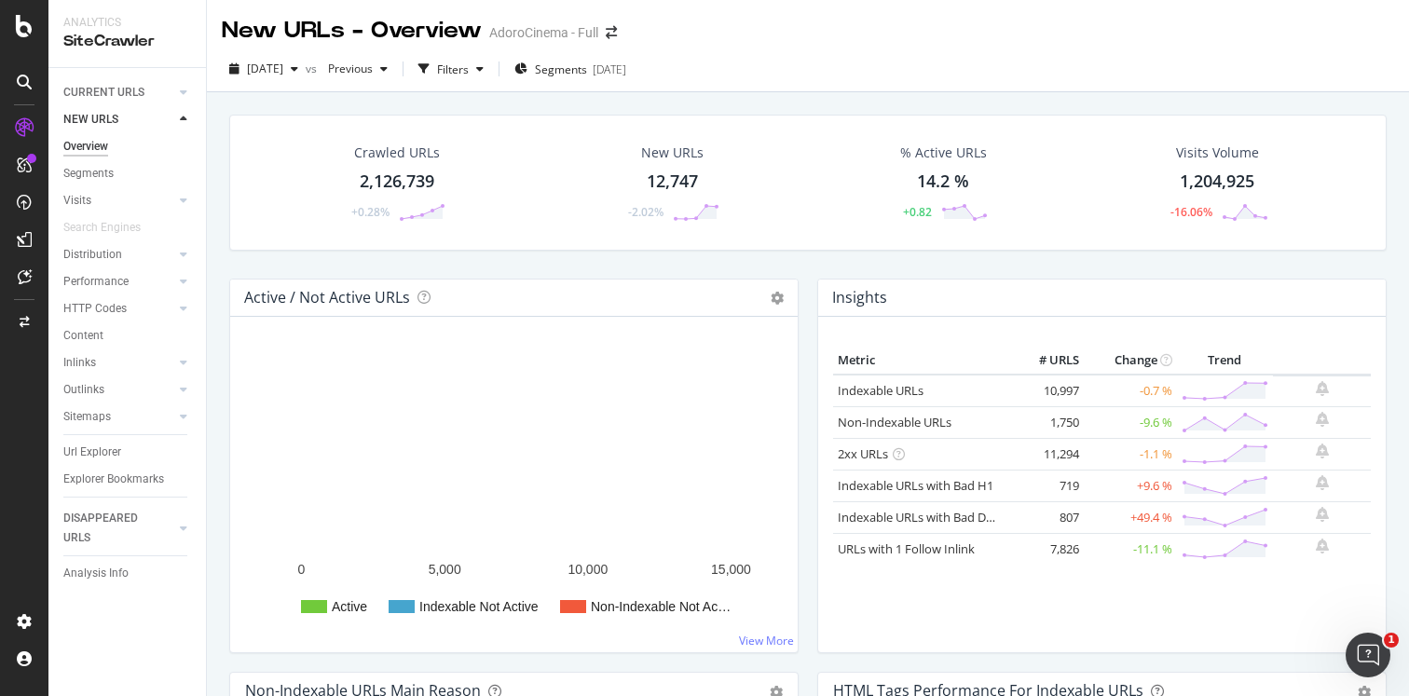
scroll to position [5, 0]
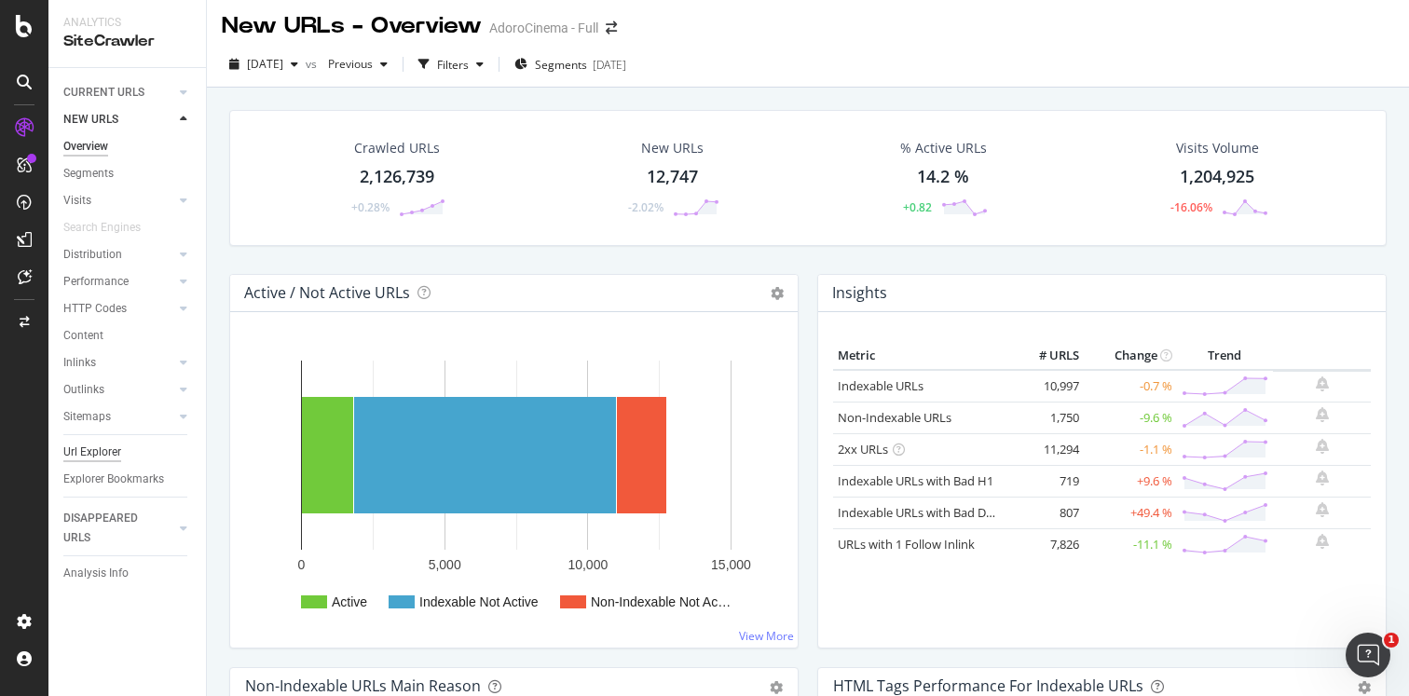
click at [110, 454] on div "Url Explorer" at bounding box center [92, 453] width 58 height 20
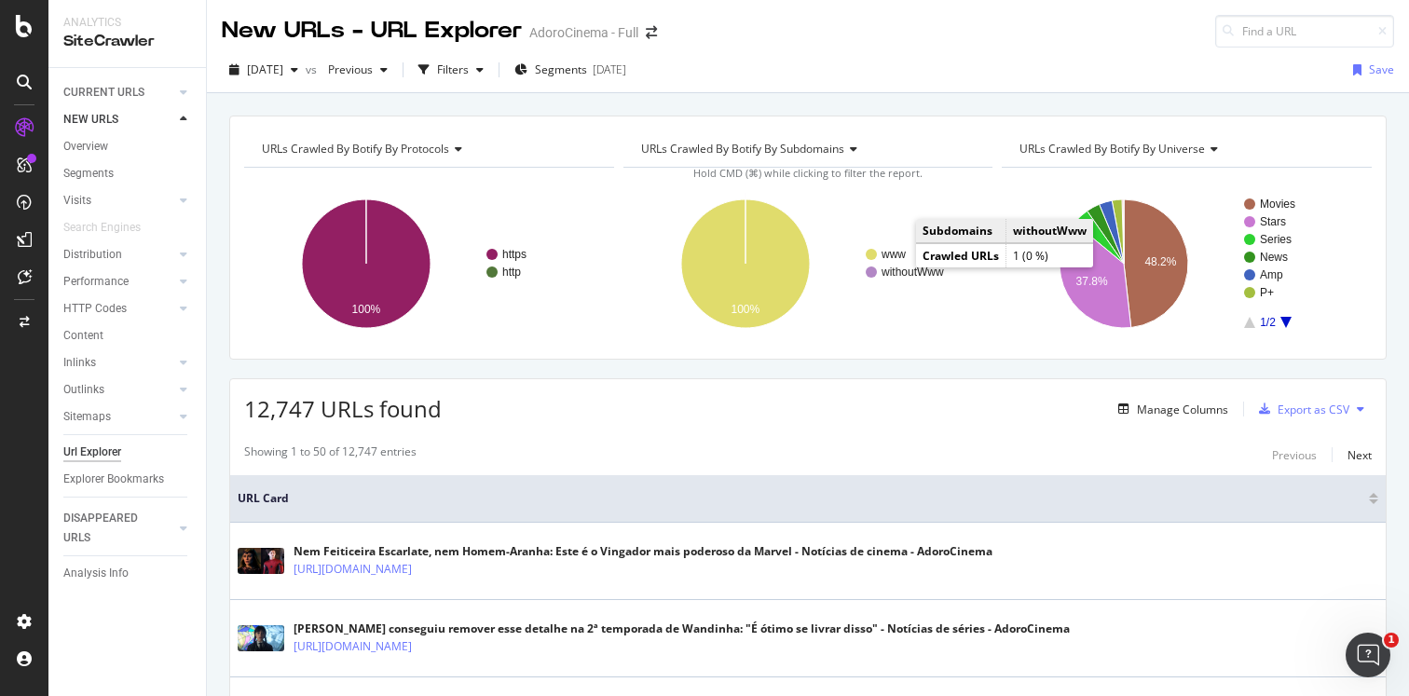
click at [900, 269] on text "withoutWww" at bounding box center [912, 272] width 63 height 13
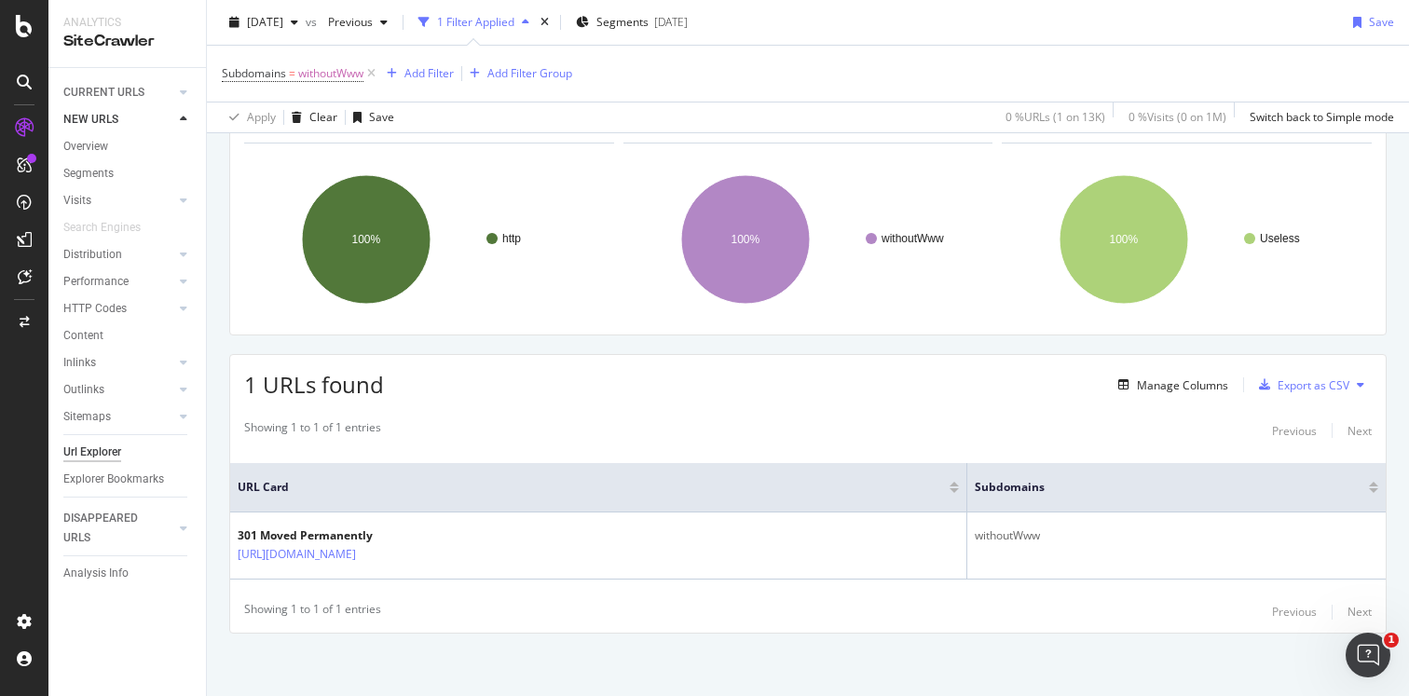
scroll to position [115, 0]
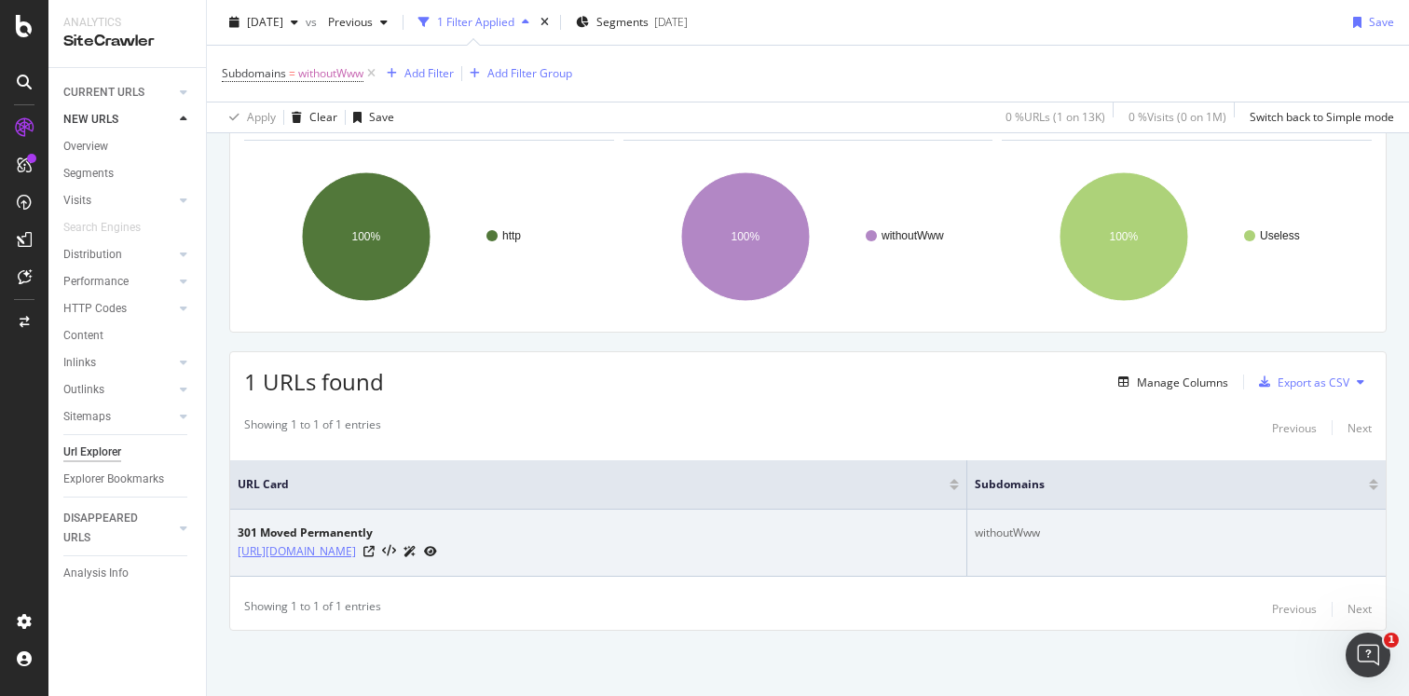
click at [356, 557] on link "http://adorocinema.com/filmes/filme-1000028134/noticias/" at bounding box center [297, 551] width 118 height 19
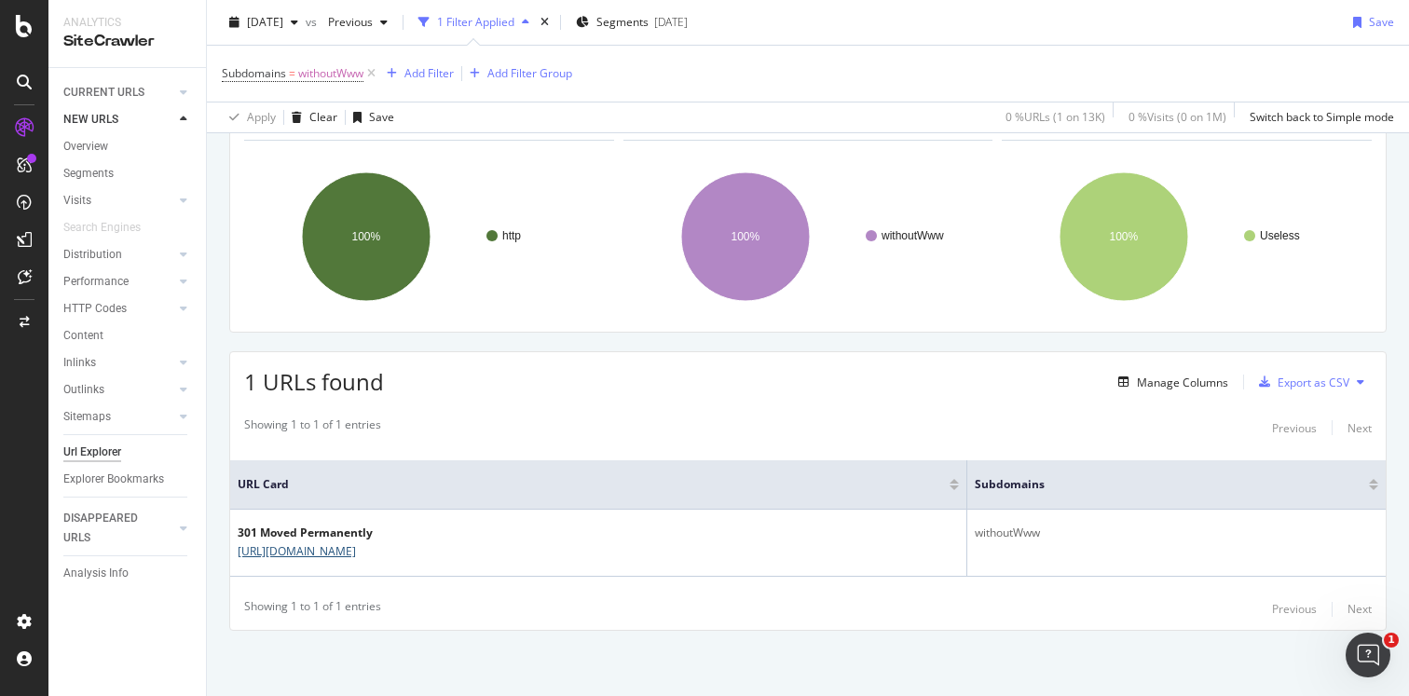
scroll to position [0, 0]
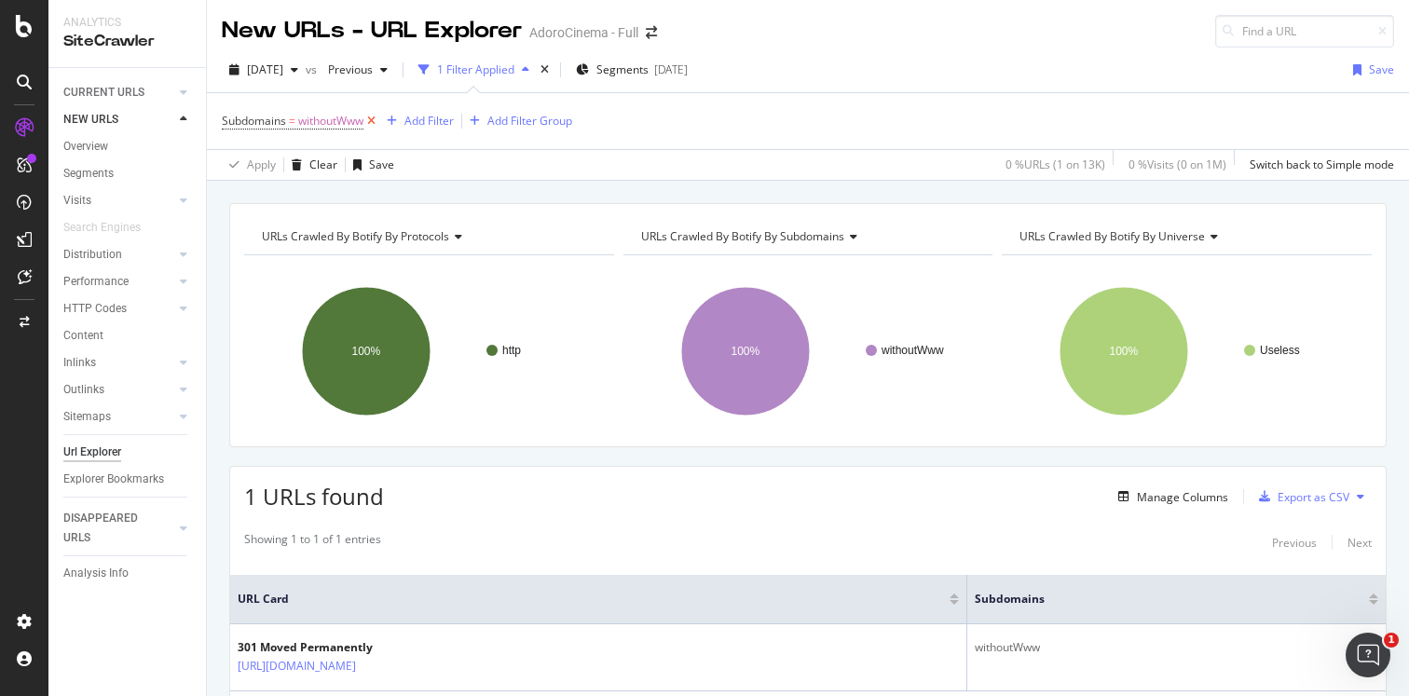
click at [373, 122] on icon at bounding box center [371, 121] width 16 height 19
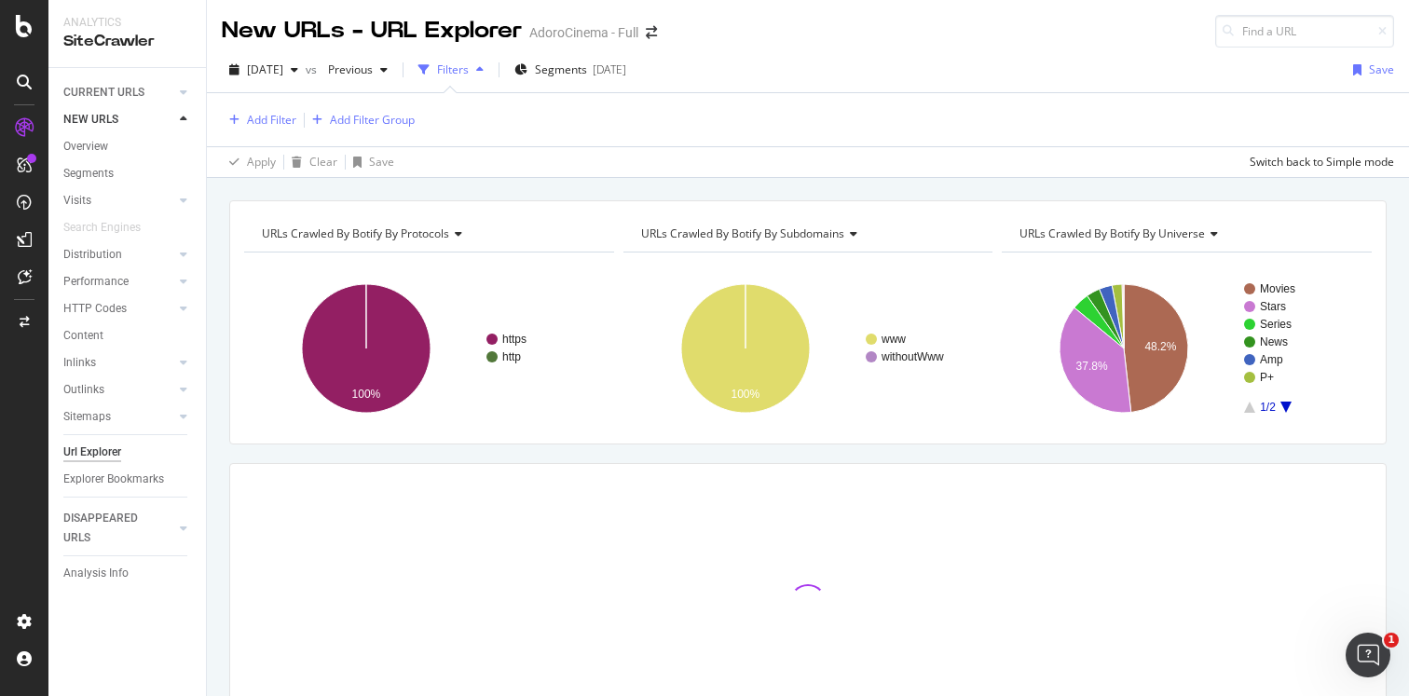
click at [1142, 232] on span "URLs Crawled By Botify By universe" at bounding box center [1112, 234] width 185 height 16
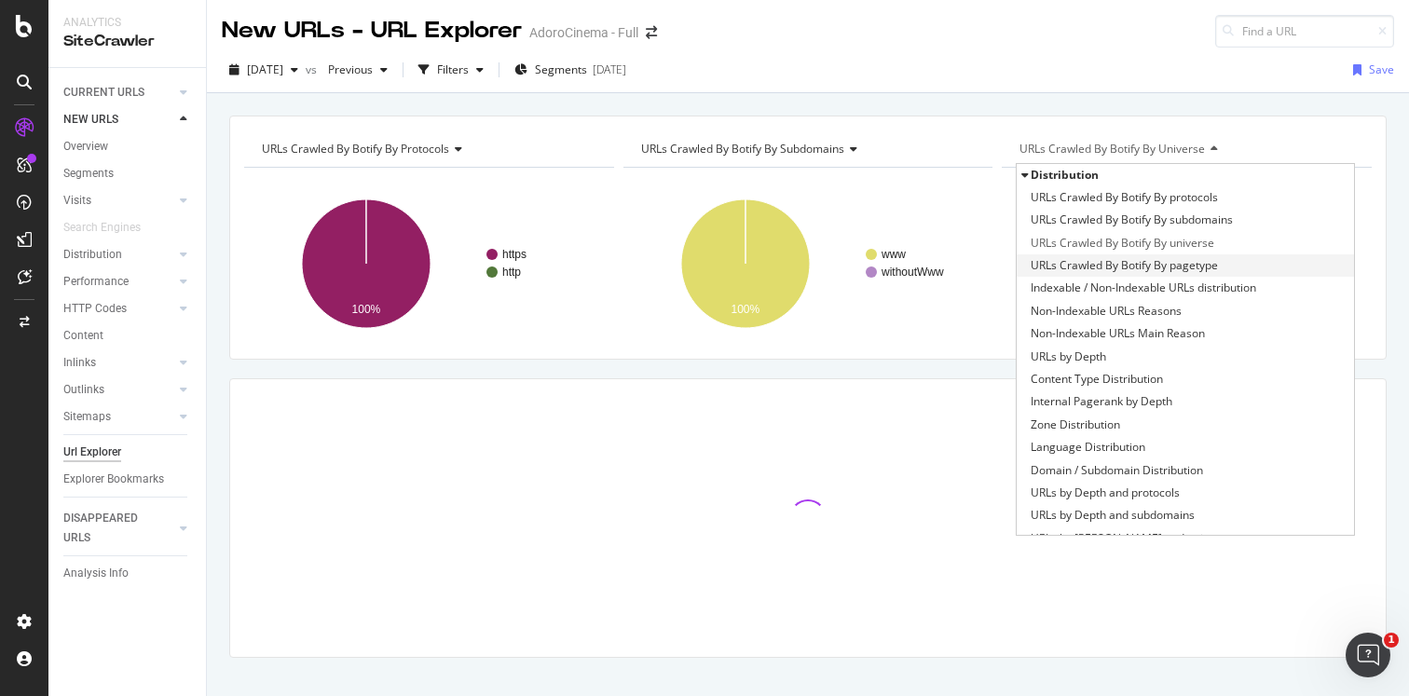
click at [1165, 263] on span "URLs Crawled By Botify By pagetype" at bounding box center [1124, 265] width 187 height 19
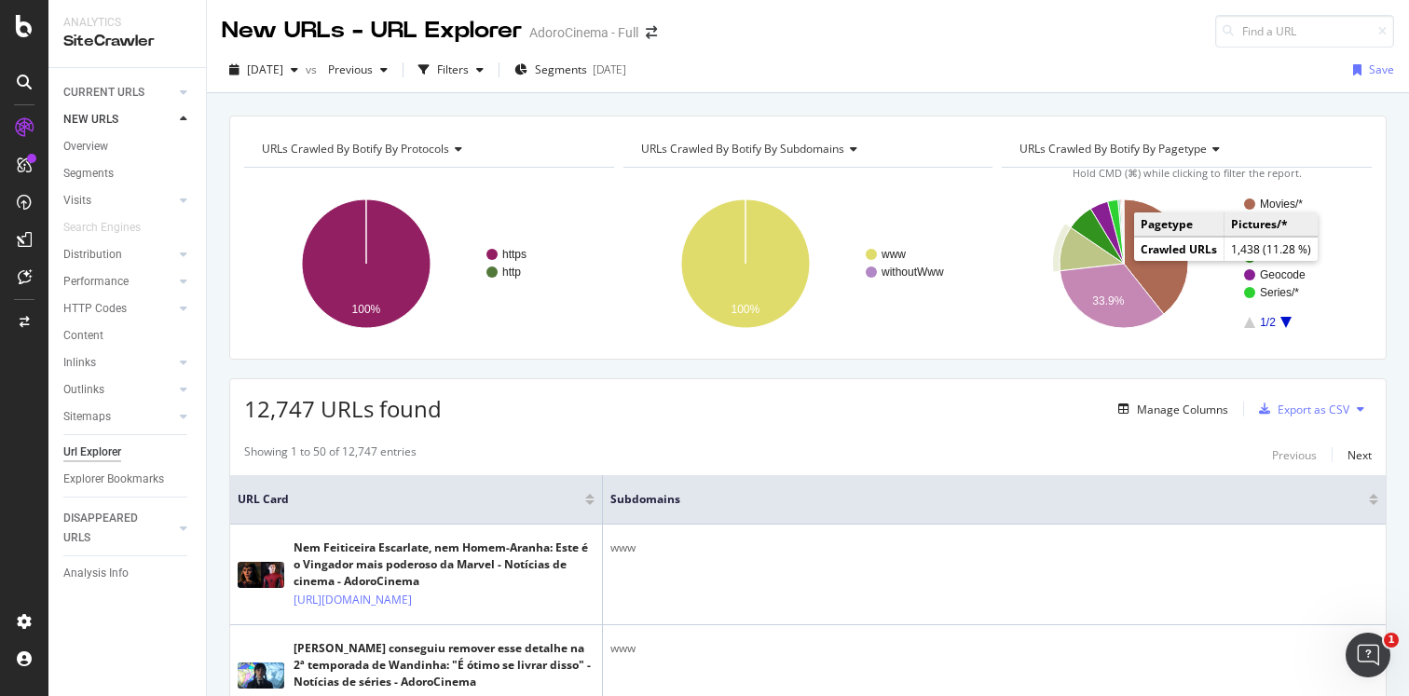
click at [1088, 261] on icon "A chart." at bounding box center [1092, 248] width 64 height 43
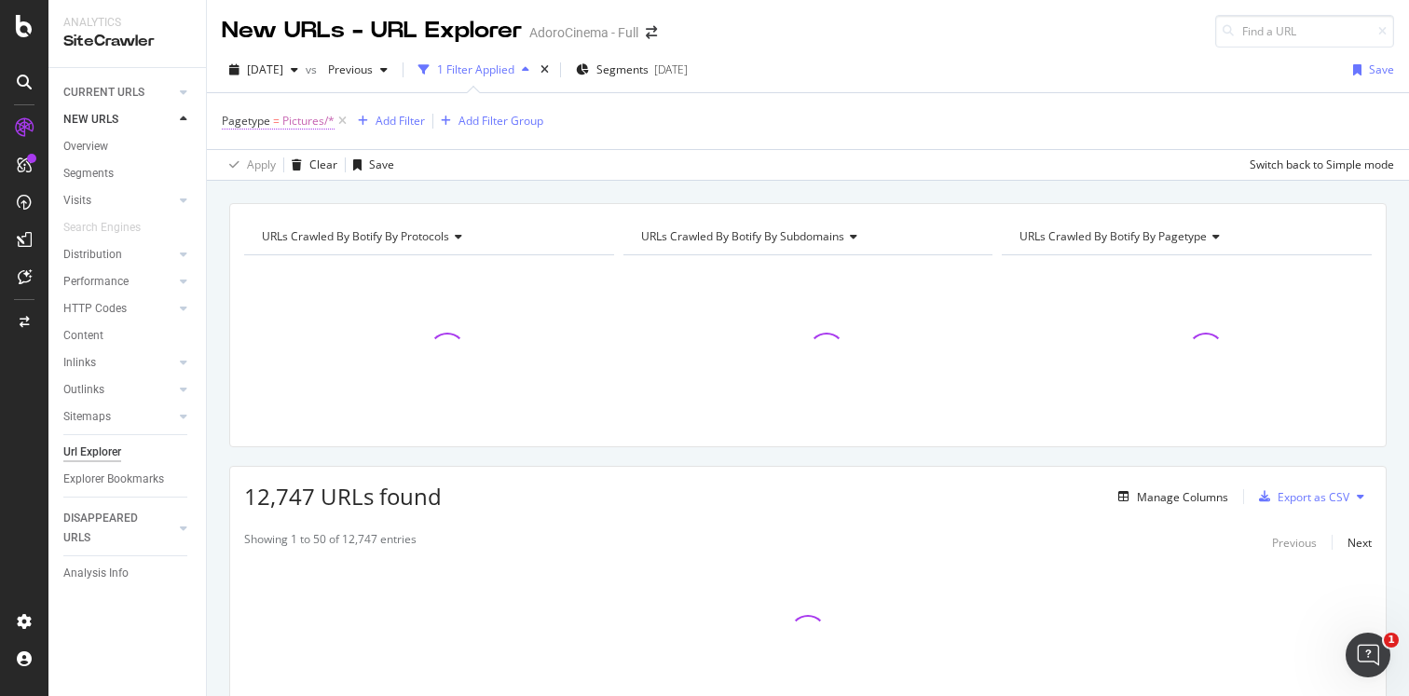
click at [295, 122] on span "Pictures/*" at bounding box center [308, 121] width 52 height 26
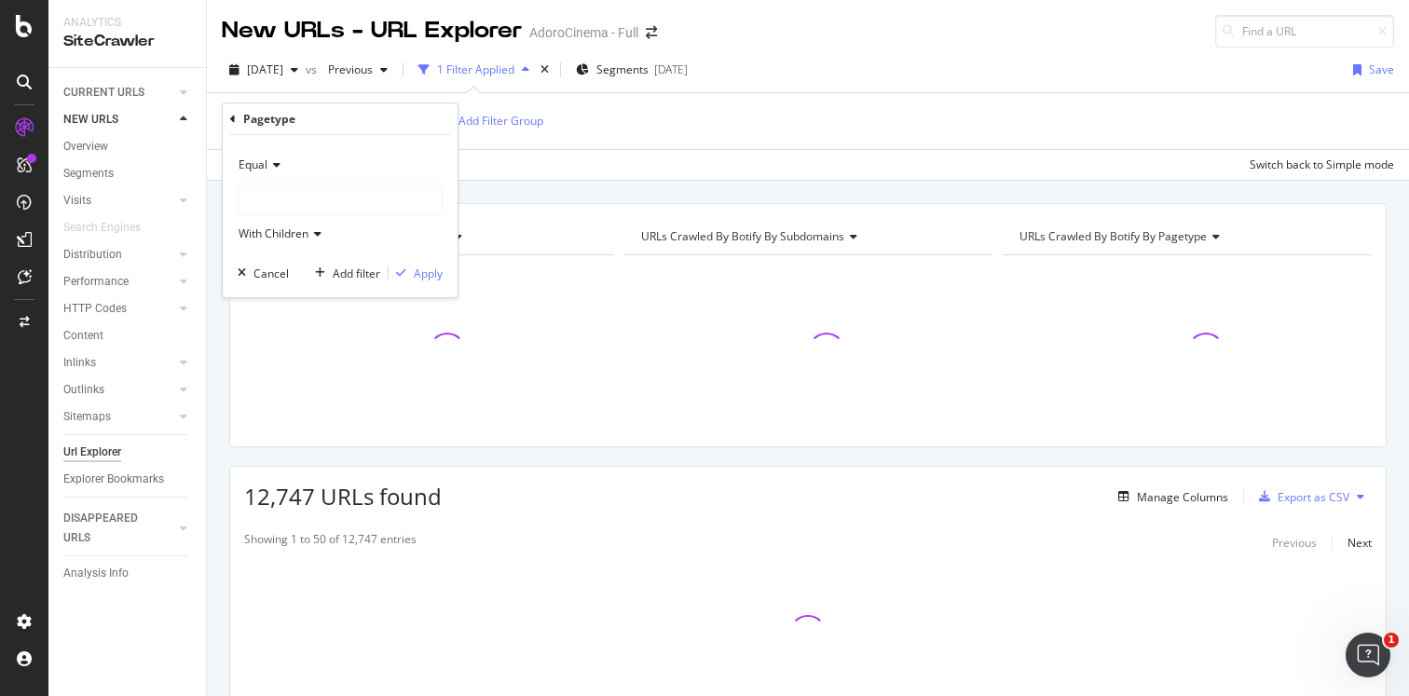
click at [277, 170] on icon at bounding box center [273, 164] width 13 height 11
click at [274, 222] on span "Not Equal" at bounding box center [272, 228] width 50 height 16
click at [426, 274] on div "Apply" at bounding box center [428, 274] width 29 height 16
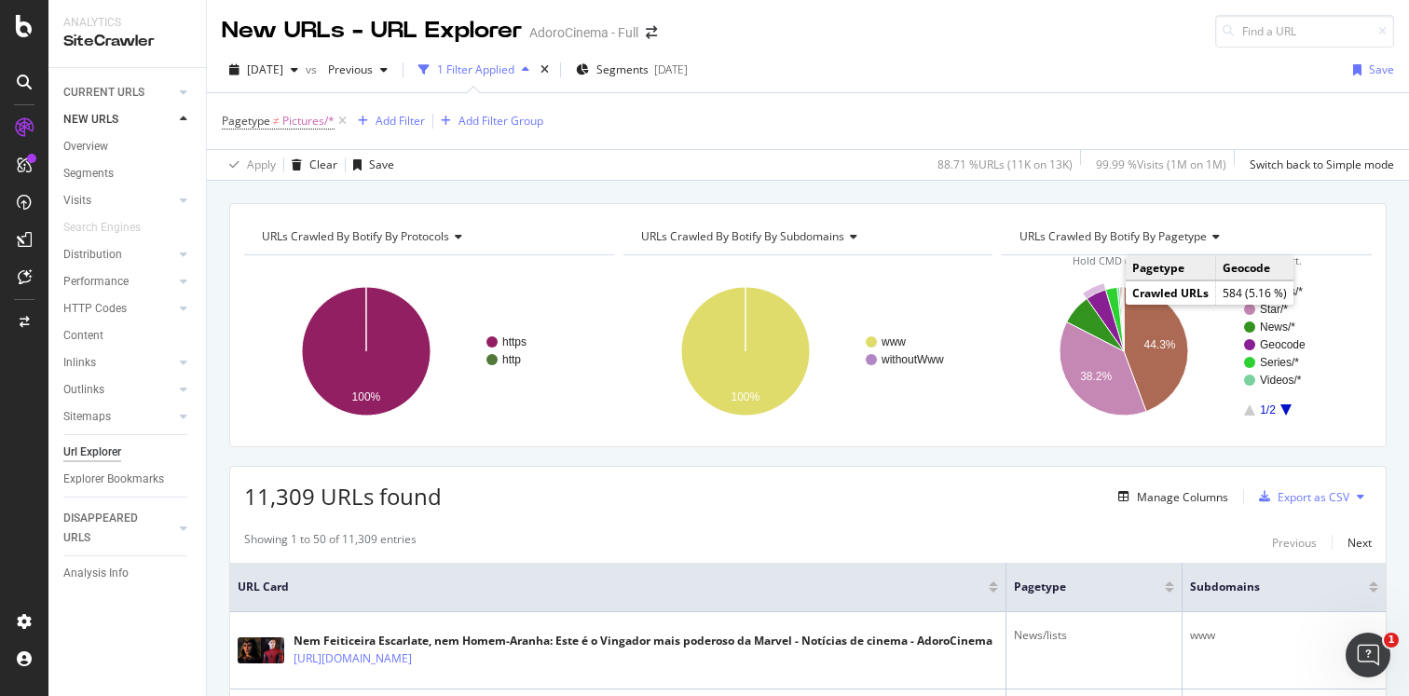
click at [1103, 305] on icon "A chart." at bounding box center [1106, 321] width 37 height 62
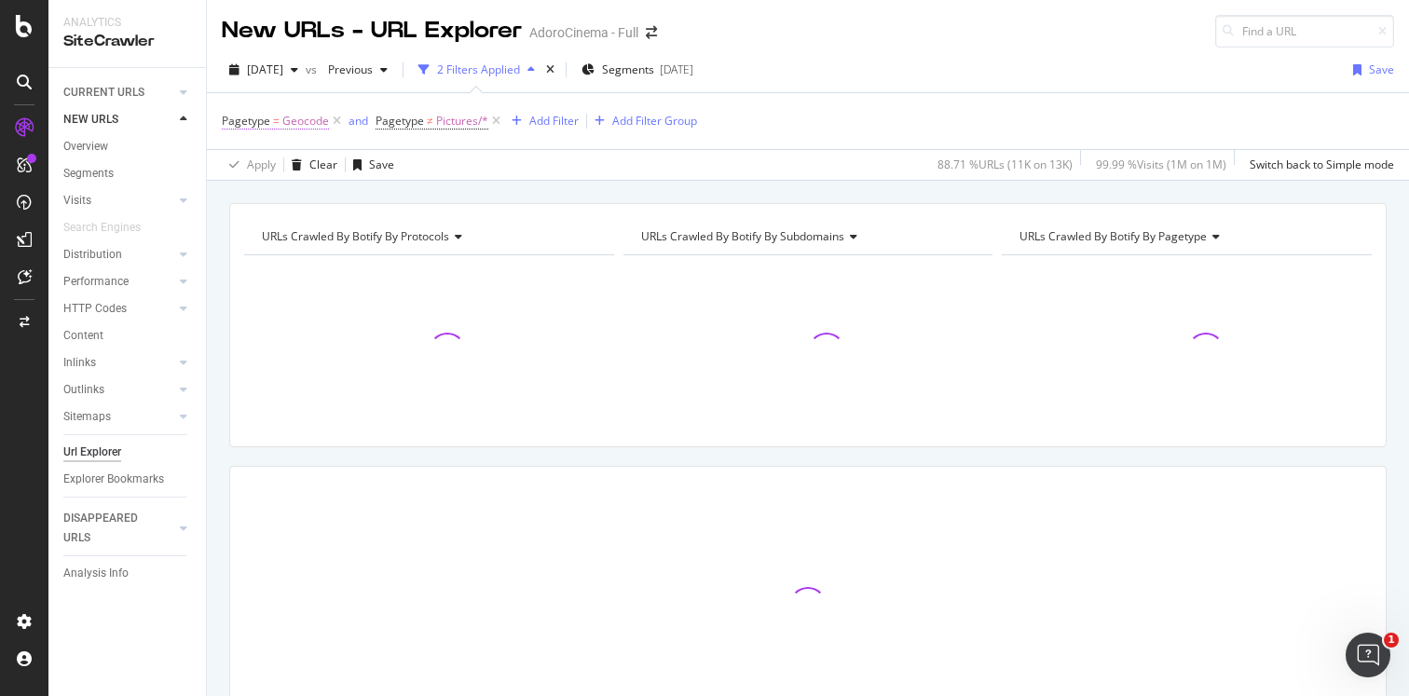
click at [269, 121] on span "Pagetype = Geocode" at bounding box center [275, 121] width 107 height 17
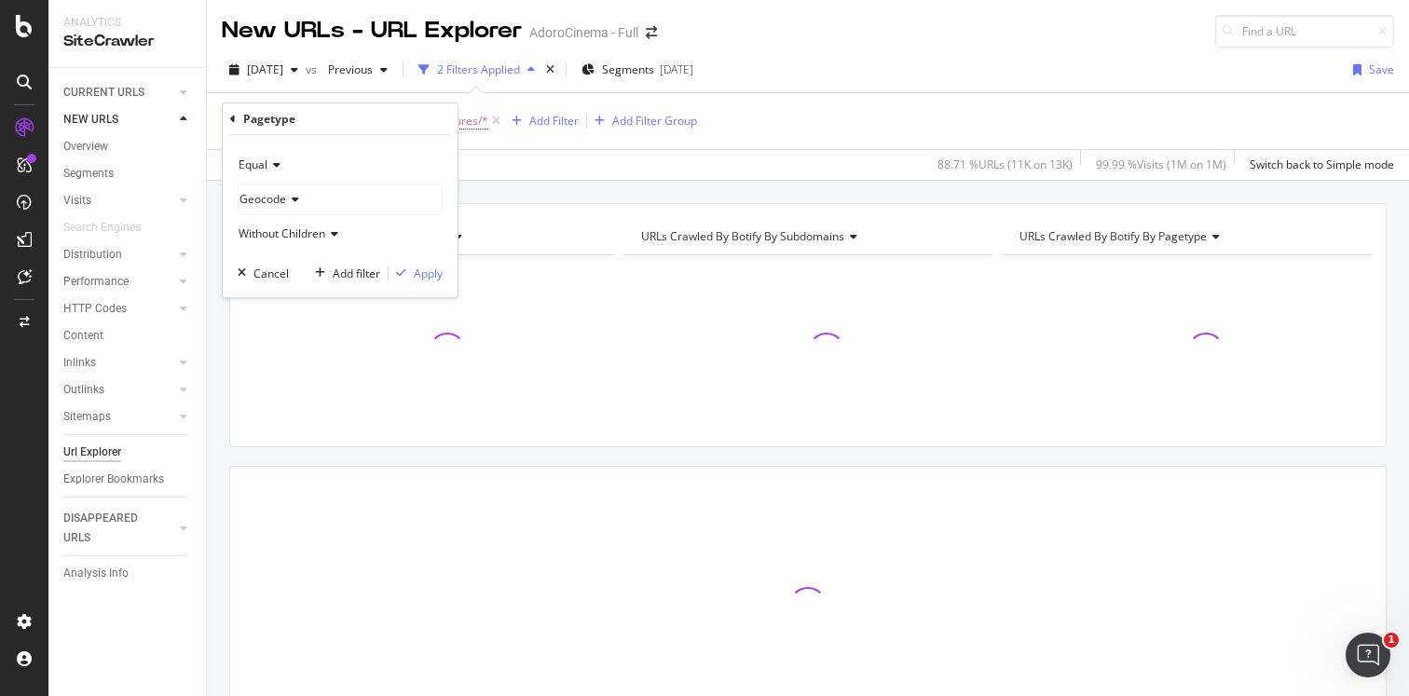
click at [277, 163] on icon at bounding box center [273, 164] width 13 height 11
click at [277, 220] on span "Not Equal" at bounding box center [272, 228] width 50 height 16
click at [434, 273] on div "Apply" at bounding box center [428, 274] width 29 height 16
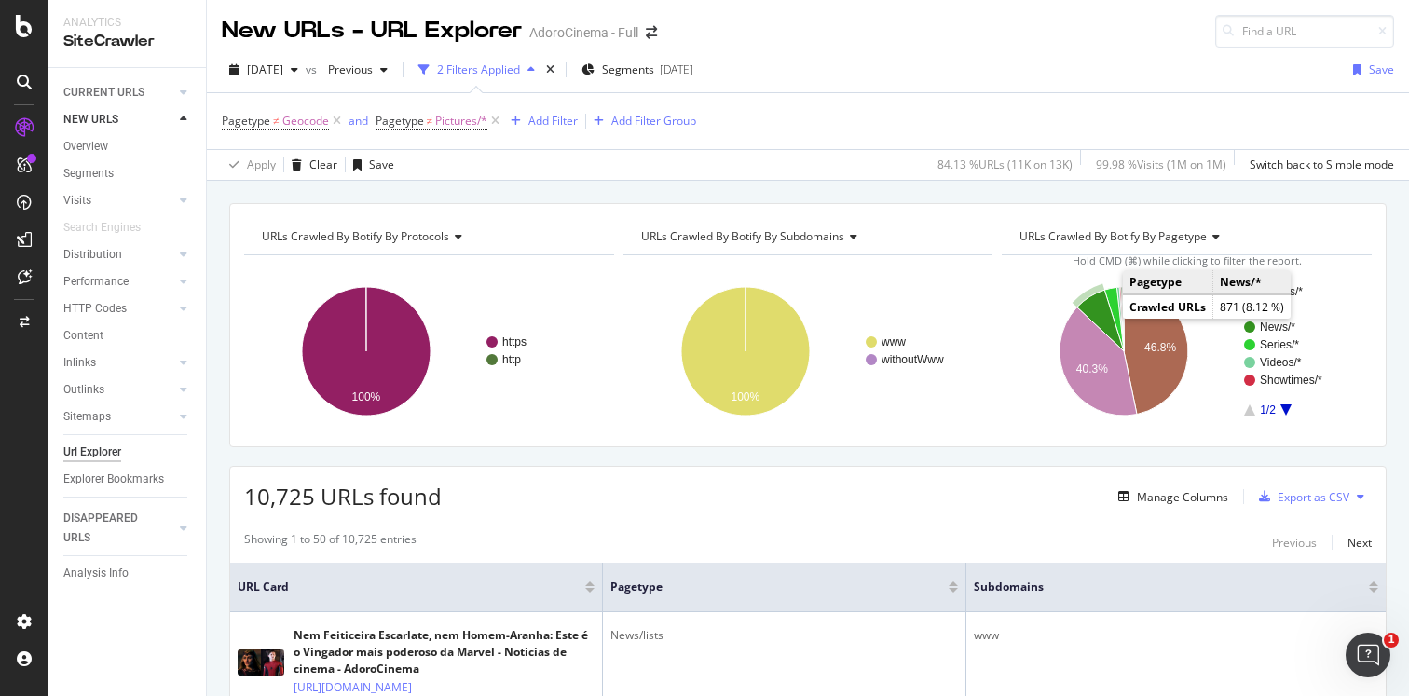
click at [1093, 310] on icon "A chart." at bounding box center [1100, 321] width 47 height 62
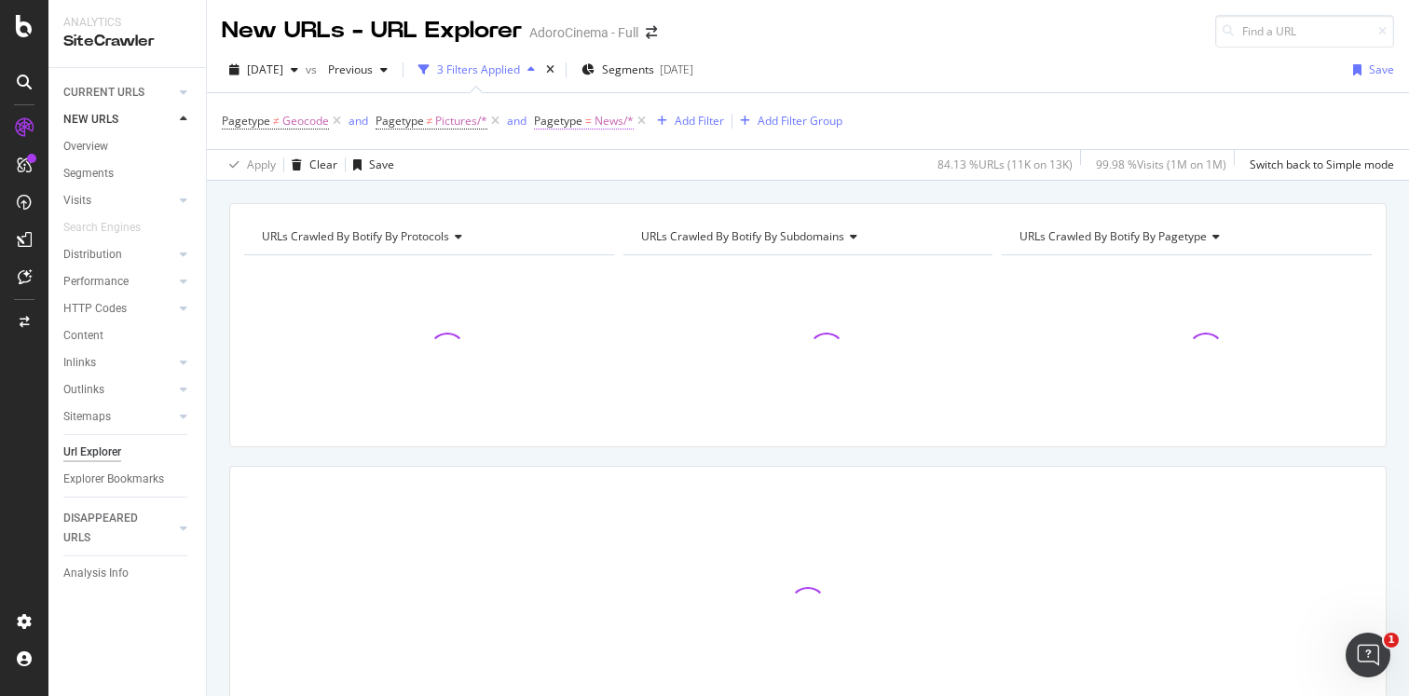
click at [584, 125] on span "Pagetype = News/*" at bounding box center [584, 121] width 100 height 17
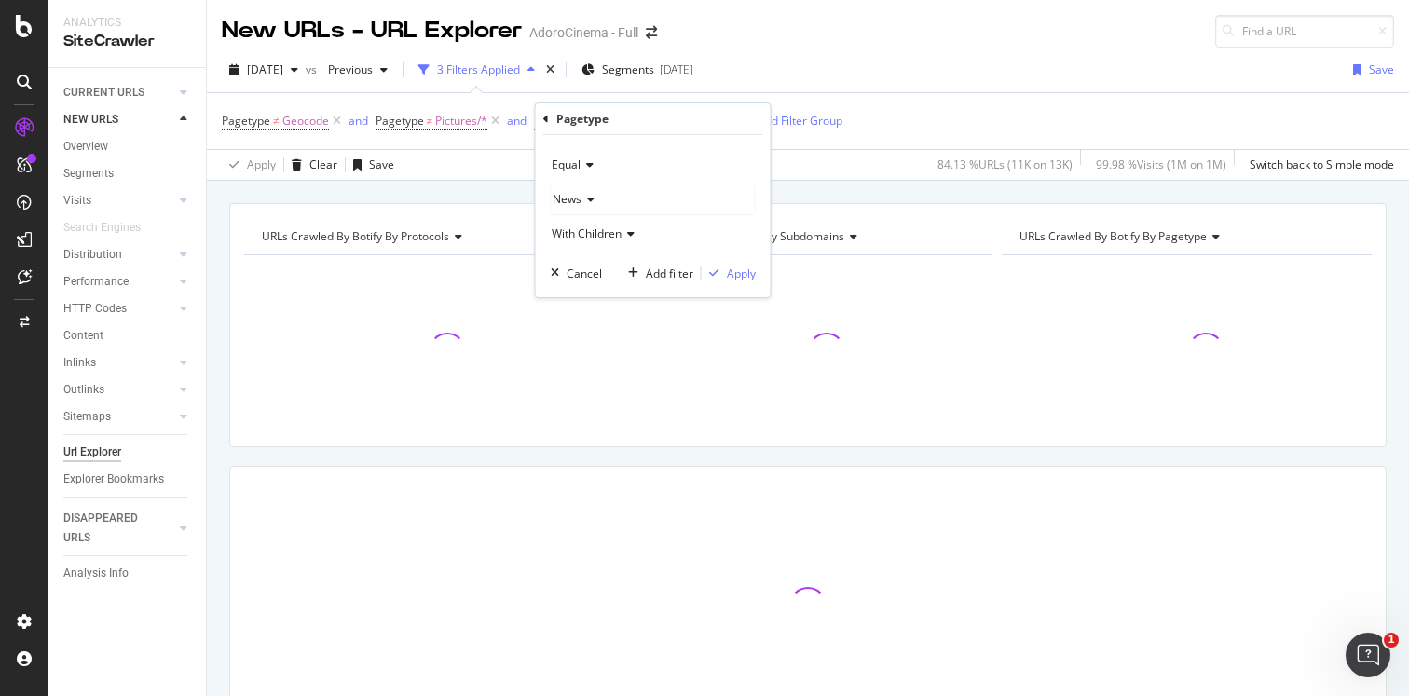
click at [588, 164] on icon at bounding box center [587, 164] width 13 height 11
click at [591, 223] on span "Not Equal" at bounding box center [585, 228] width 50 height 16
click at [727, 268] on div "Apply" at bounding box center [741, 274] width 29 height 16
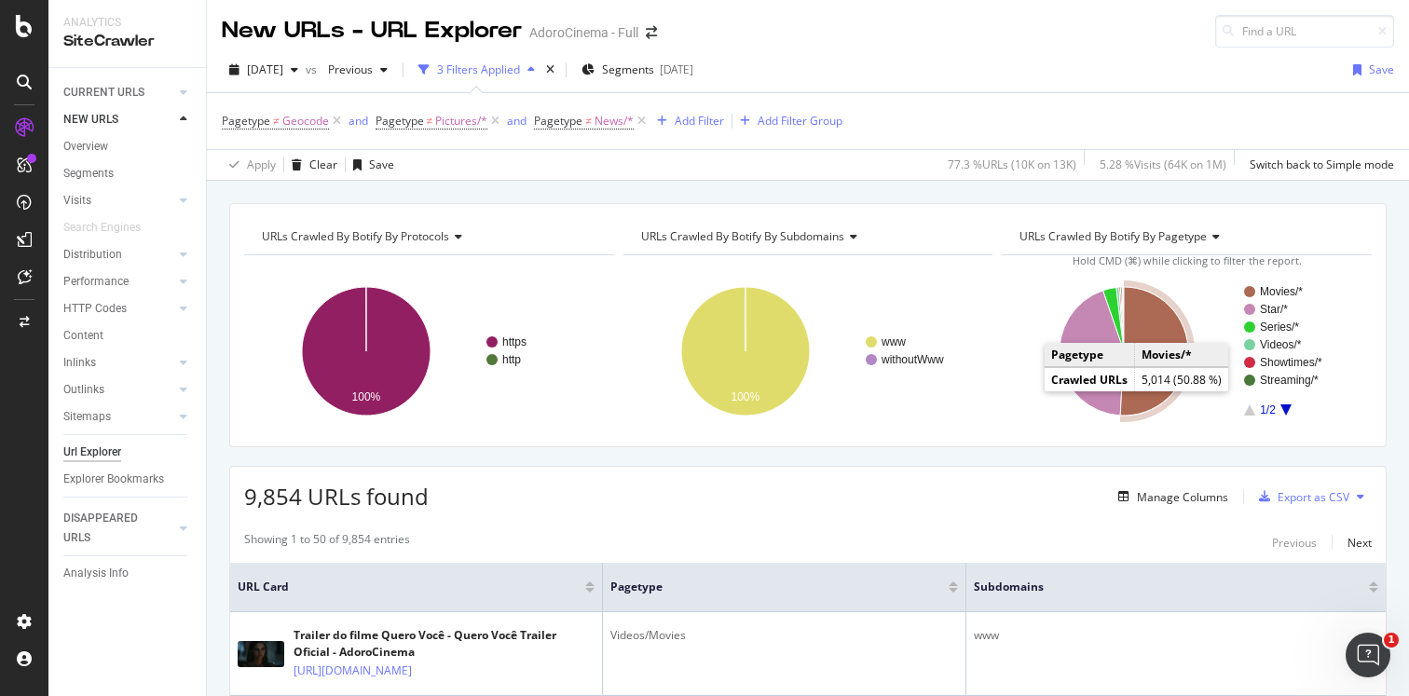
click at [1144, 322] on icon "A chart." at bounding box center [1154, 351] width 68 height 129
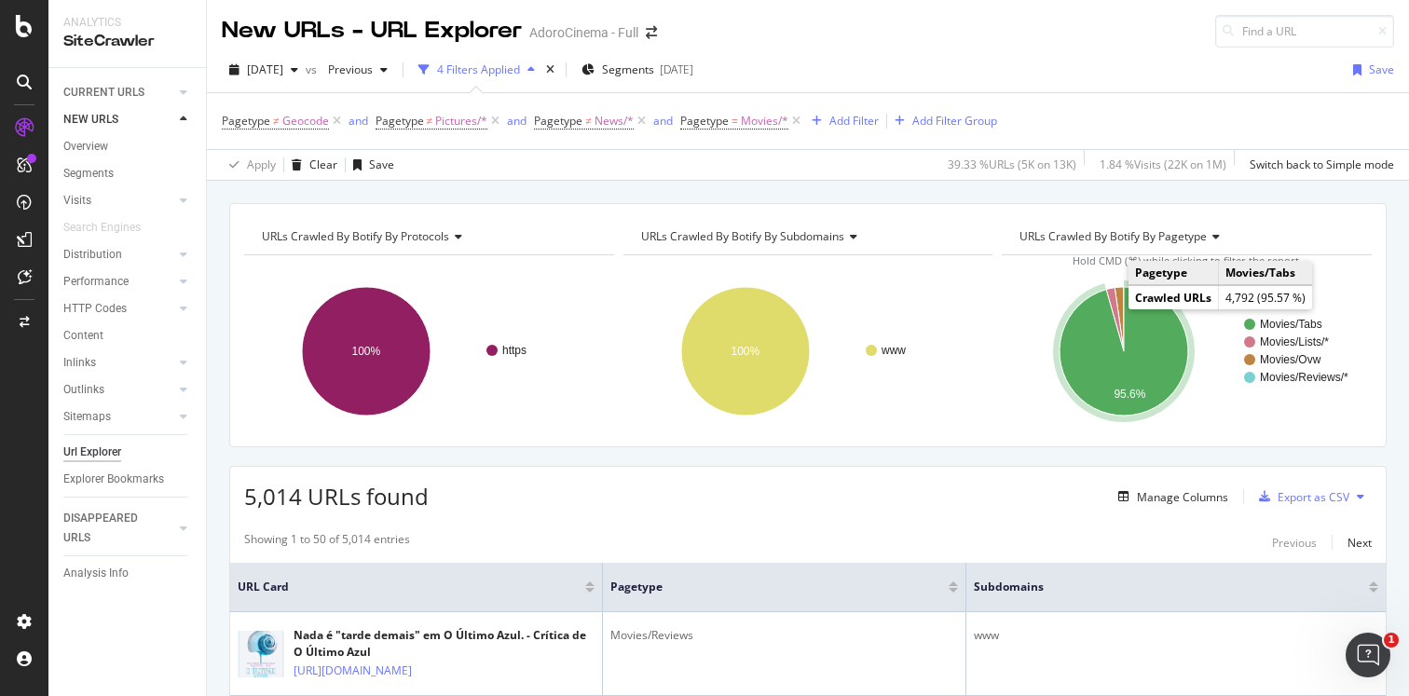
click at [1099, 324] on icon "A chart." at bounding box center [1124, 351] width 129 height 129
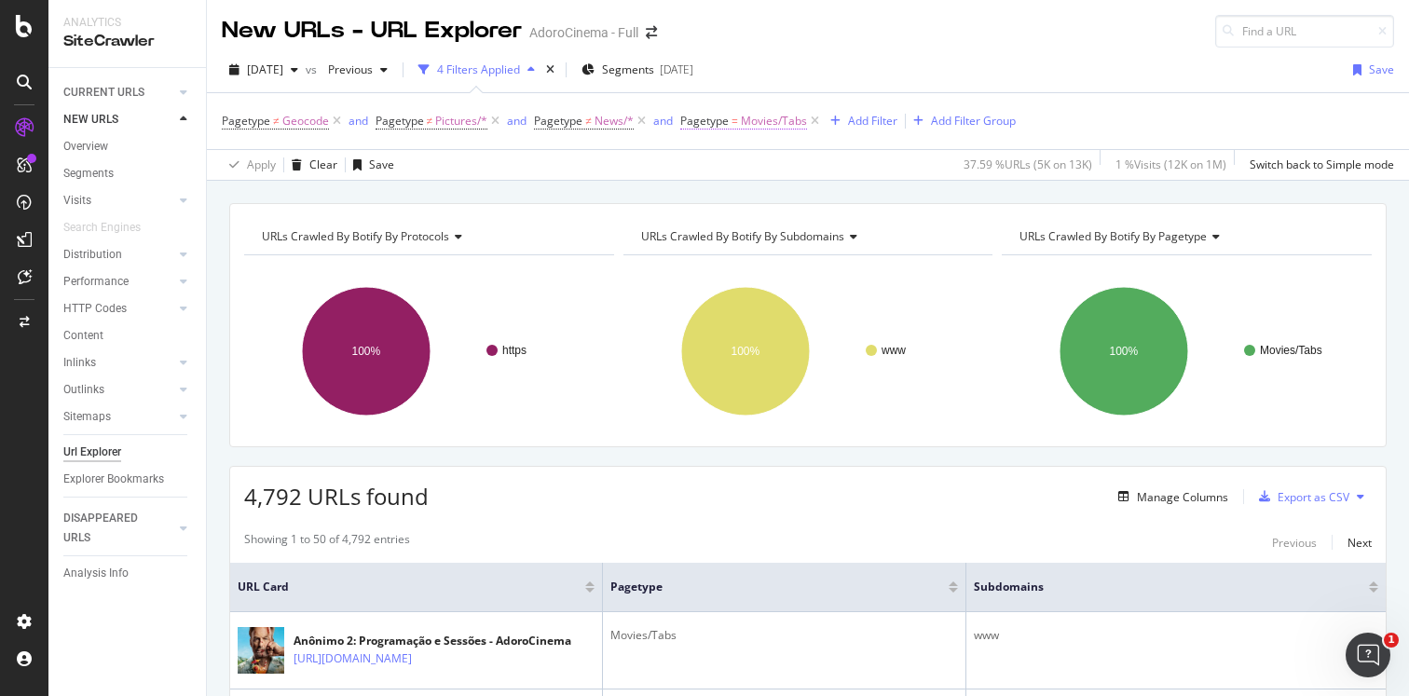
click at [720, 125] on span "Pagetype" at bounding box center [704, 121] width 48 height 16
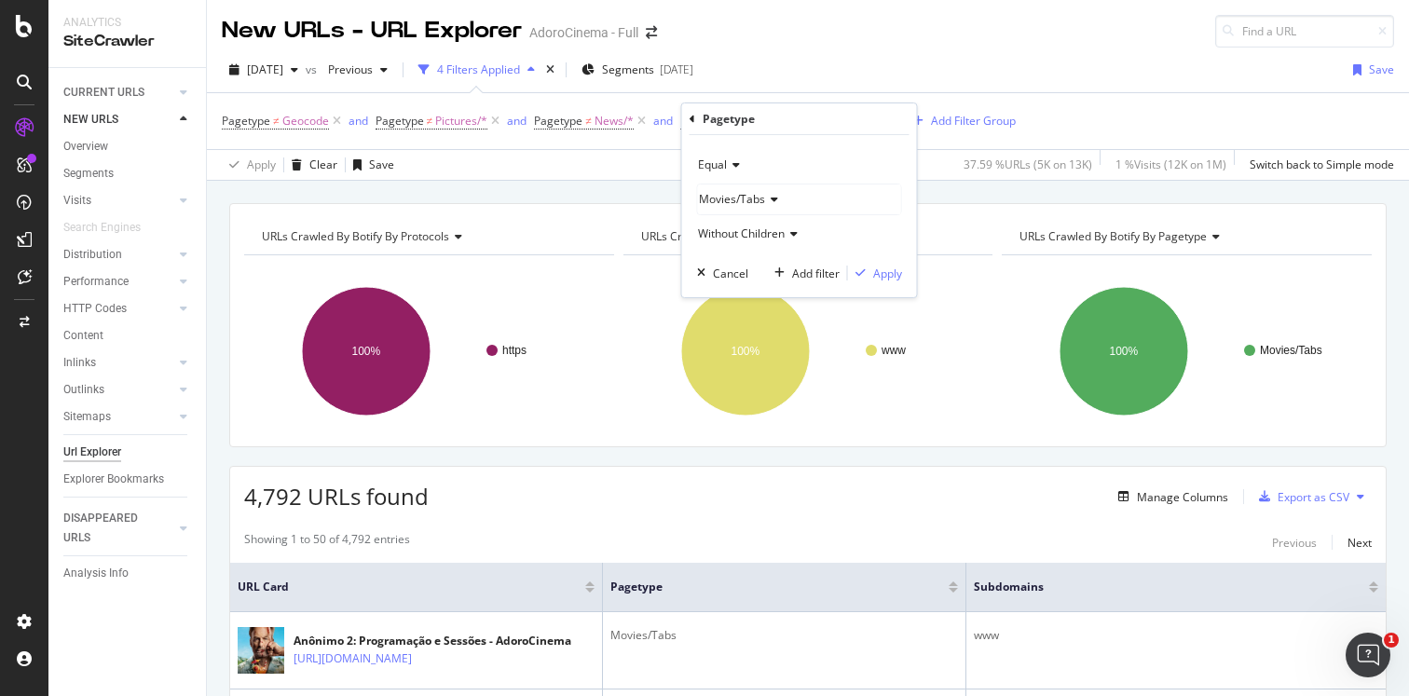
click at [739, 165] on div "Equal" at bounding box center [799, 165] width 205 height 30
click at [743, 216] on div "Not Equal" at bounding box center [801, 227] width 199 height 24
click at [870, 274] on div "button" at bounding box center [860, 272] width 25 height 11
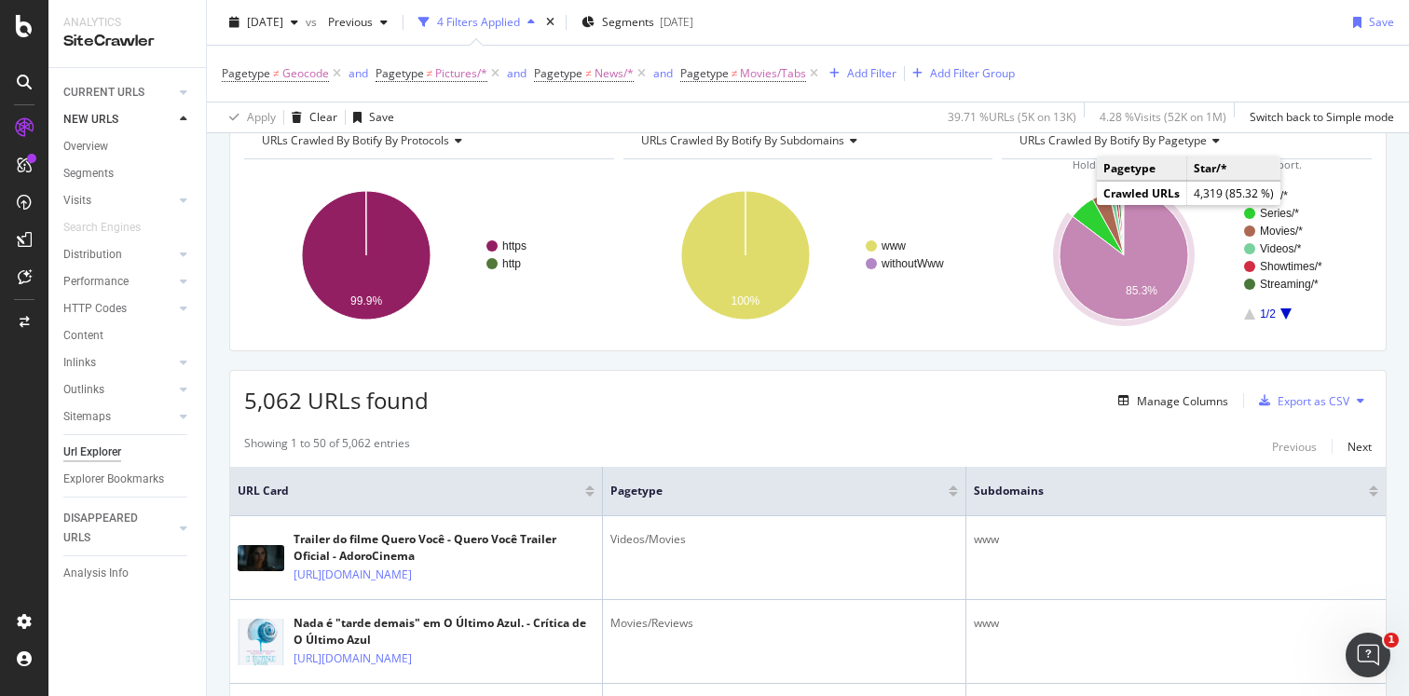
scroll to position [90, 0]
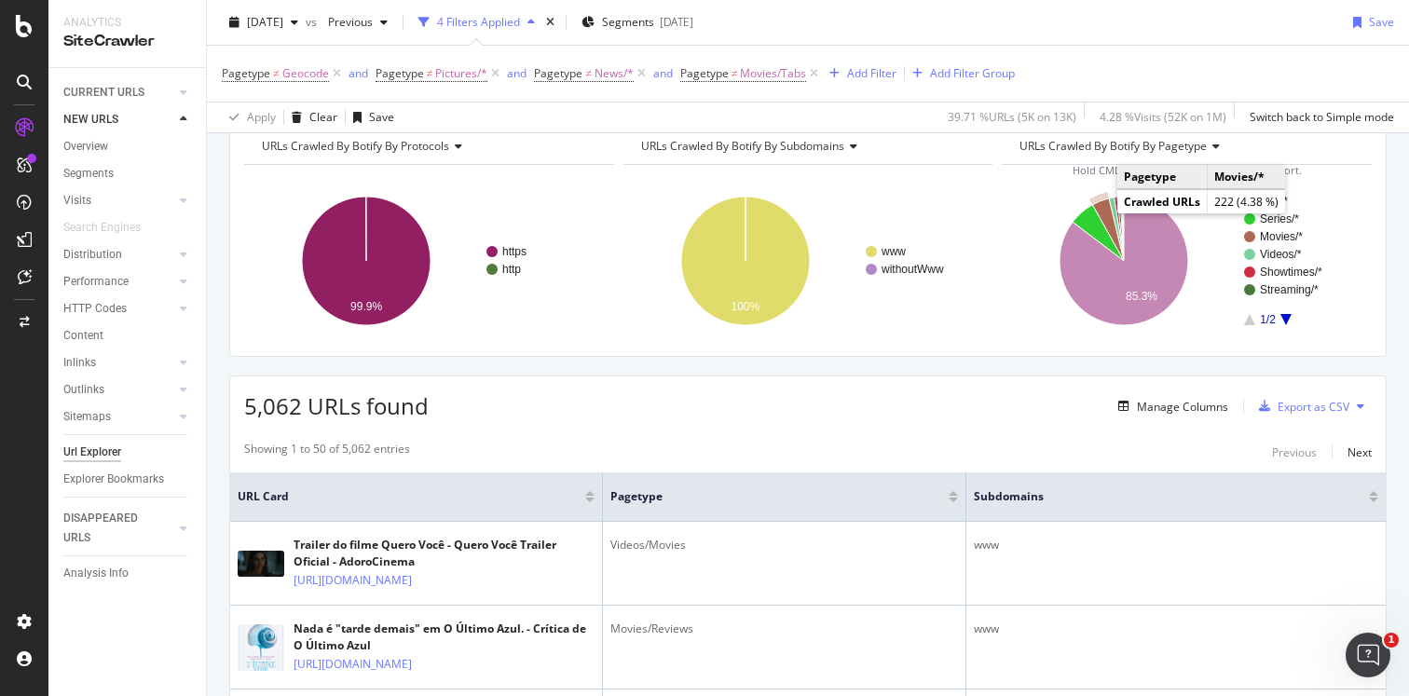
click at [1101, 210] on icon "A chart." at bounding box center [1109, 230] width 32 height 62
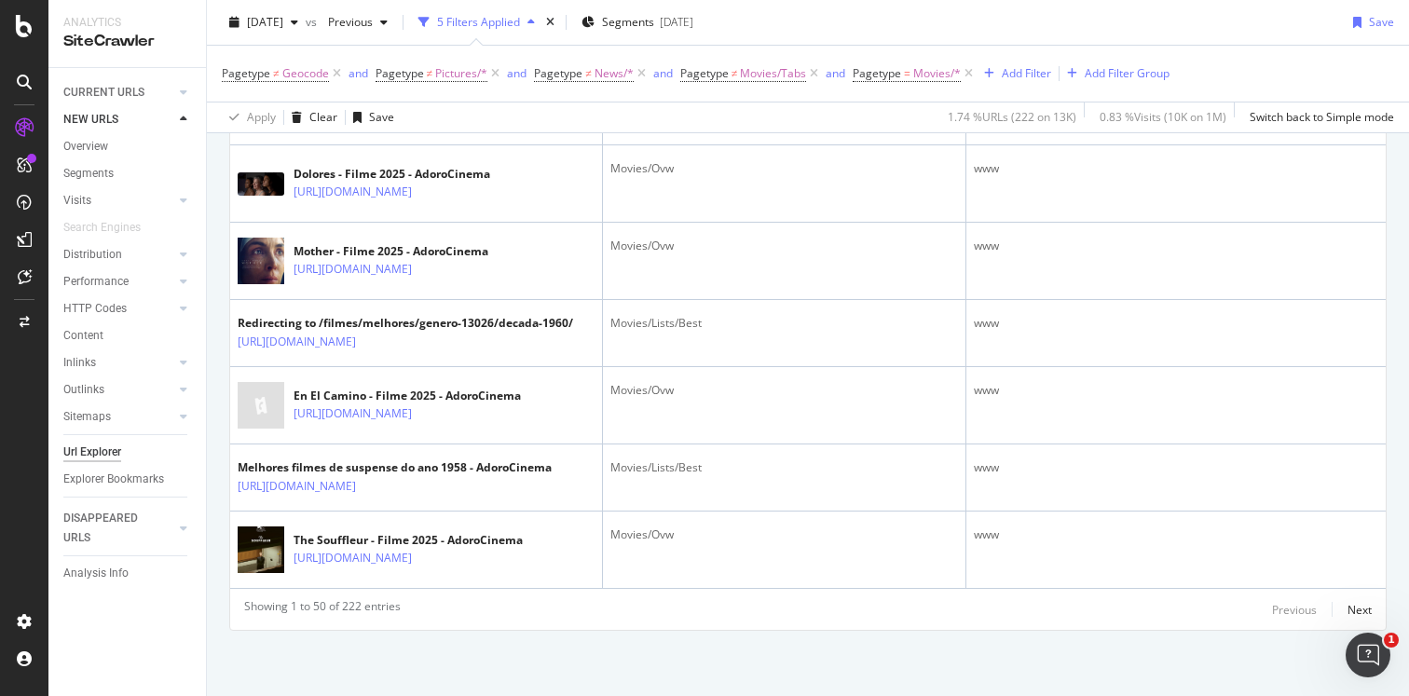
scroll to position [4398, 0]
click at [1353, 613] on div "Next" at bounding box center [1360, 610] width 24 height 16
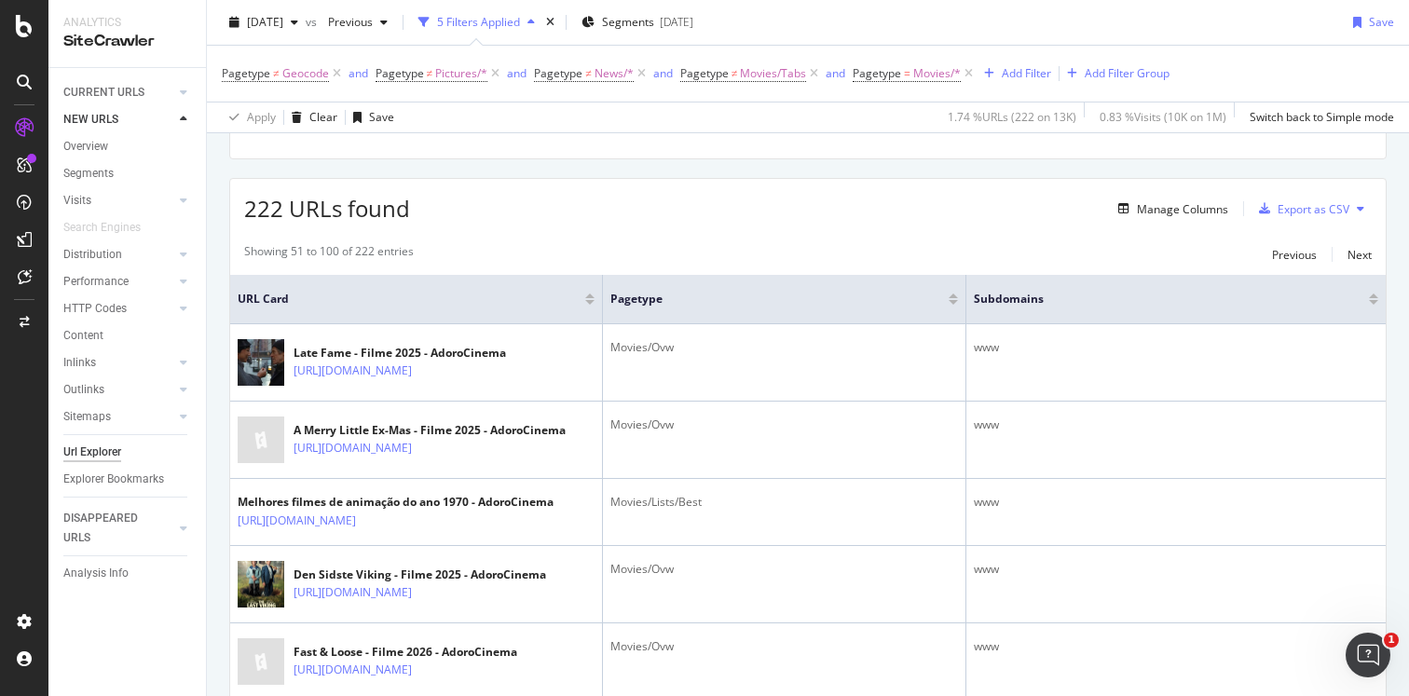
scroll to position [285, 0]
click at [1350, 254] on div "Next" at bounding box center [1360, 258] width 24 height 16
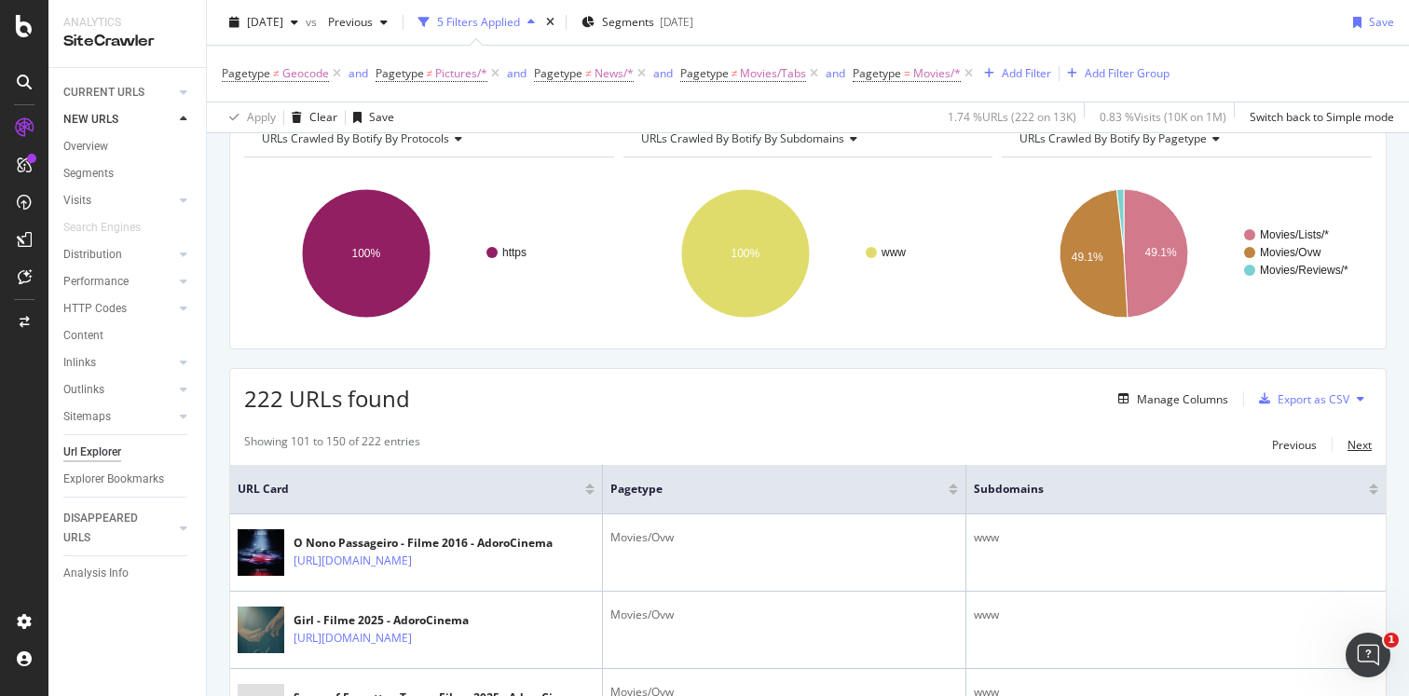
scroll to position [0, 0]
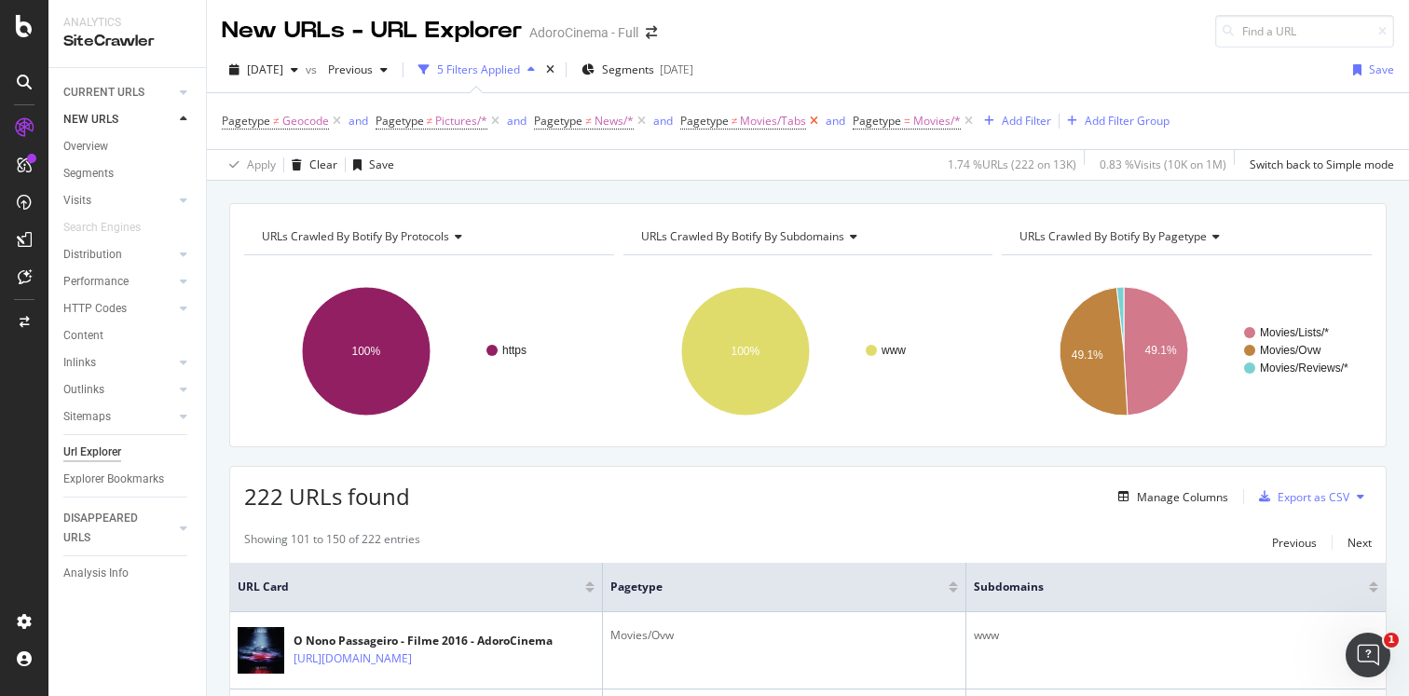
click at [812, 123] on icon at bounding box center [814, 121] width 16 height 19
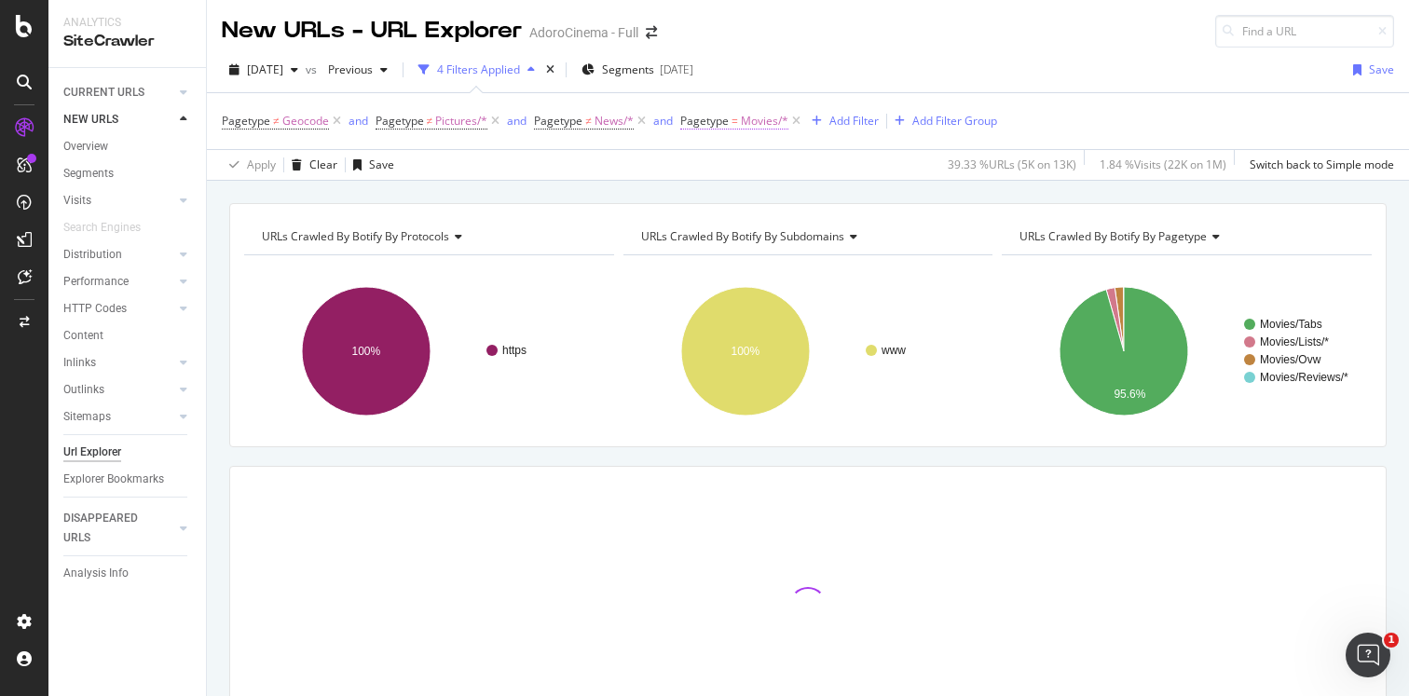
click at [742, 128] on span "Movies/*" at bounding box center [765, 121] width 48 height 26
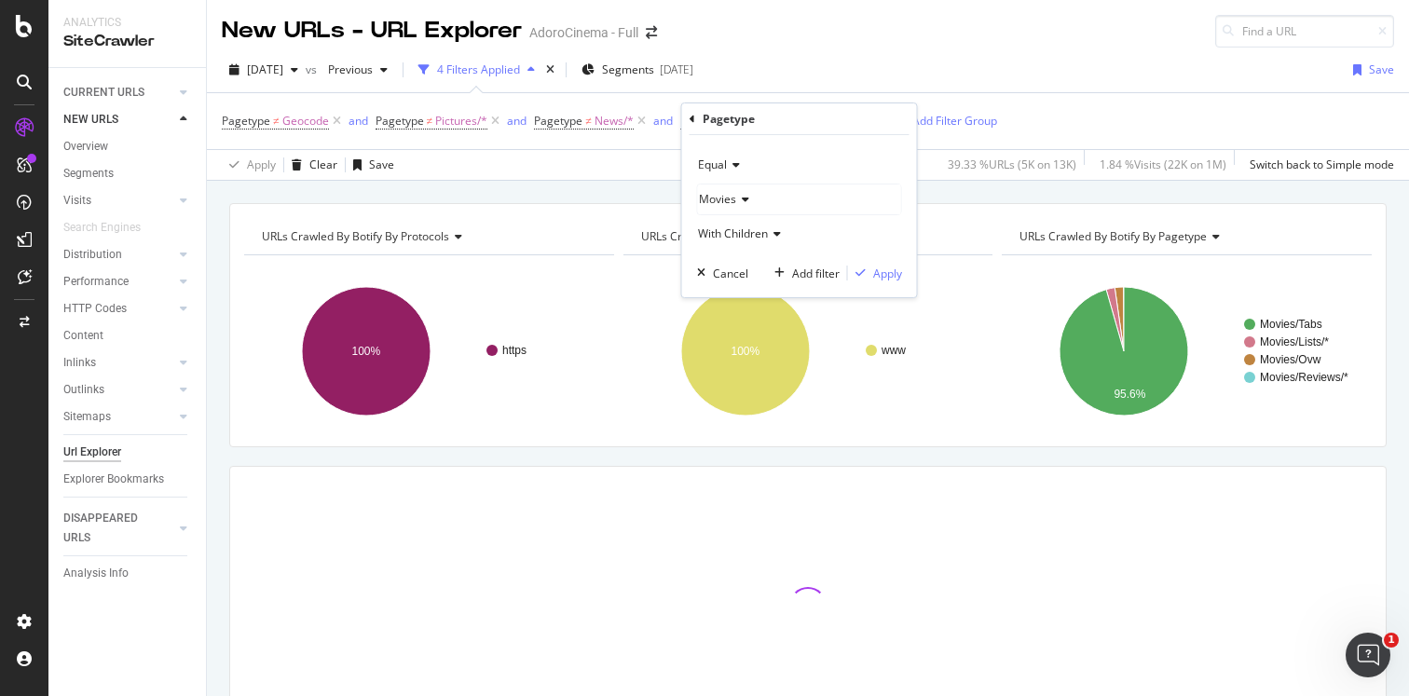
click at [731, 166] on icon at bounding box center [733, 164] width 13 height 11
click at [735, 227] on span "Not Equal" at bounding box center [731, 228] width 50 height 16
click at [890, 276] on div "Apply" at bounding box center [887, 274] width 29 height 16
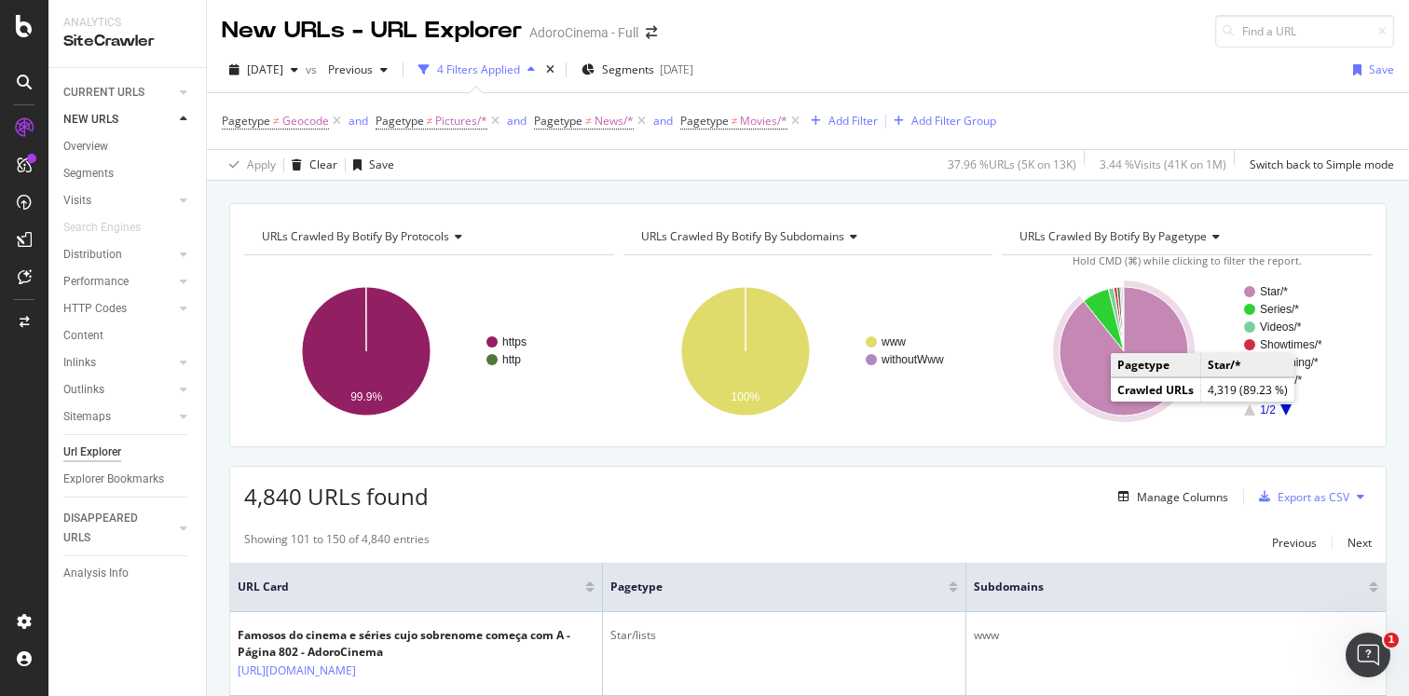
click at [1092, 351] on icon "A chart." at bounding box center [1124, 351] width 129 height 129
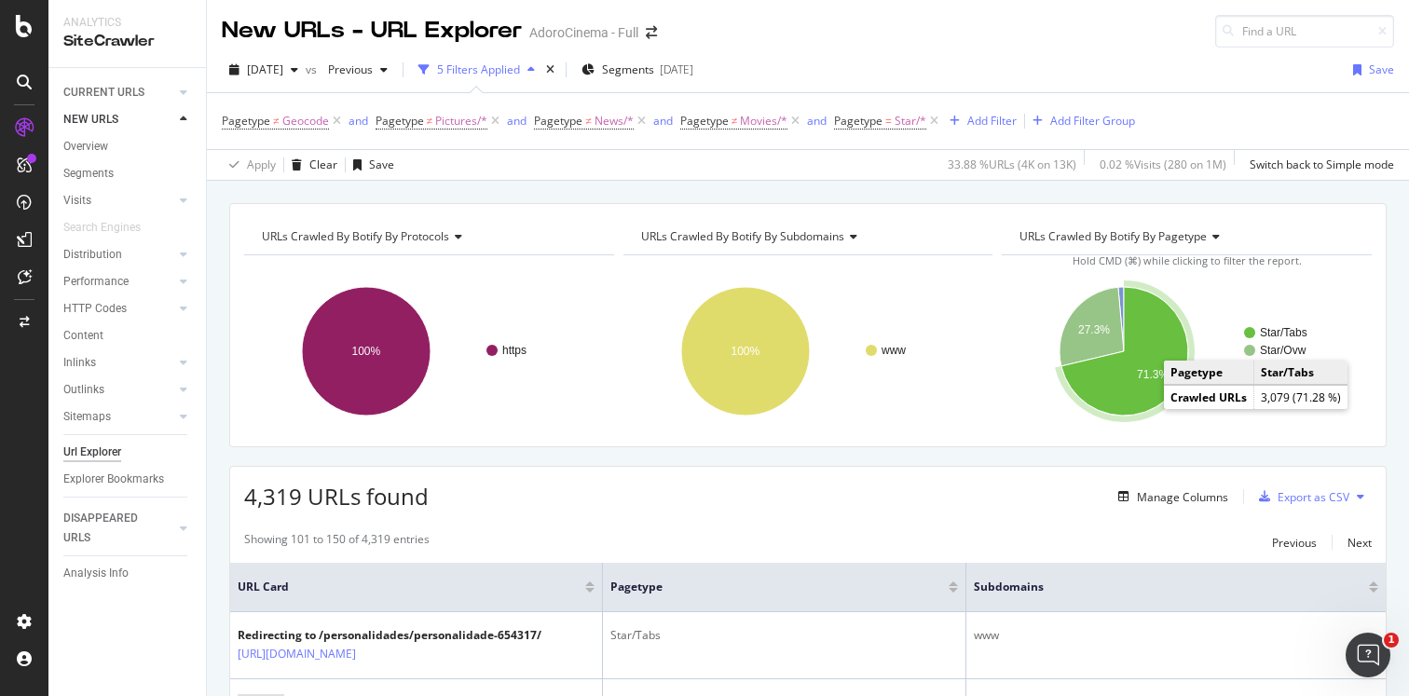
click at [1117, 393] on icon "A chart." at bounding box center [1125, 351] width 127 height 129
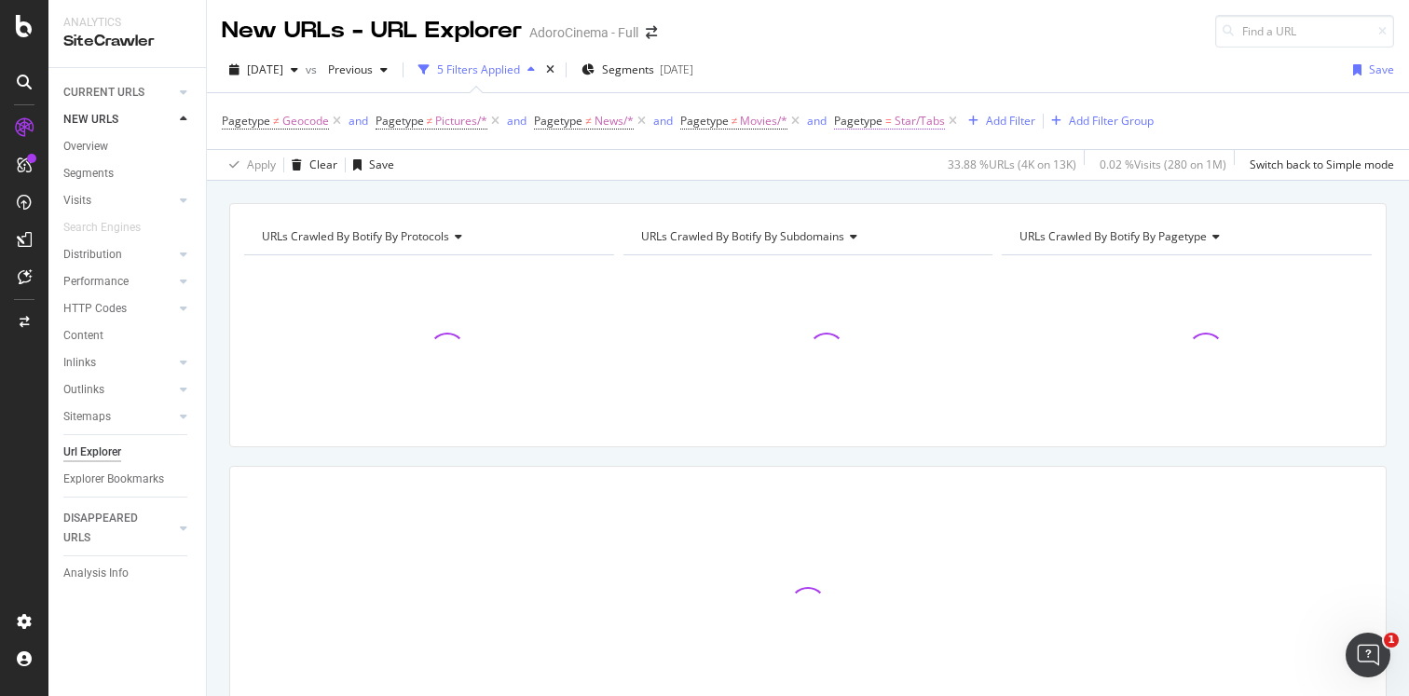
click at [886, 122] on span "=" at bounding box center [888, 121] width 7 height 16
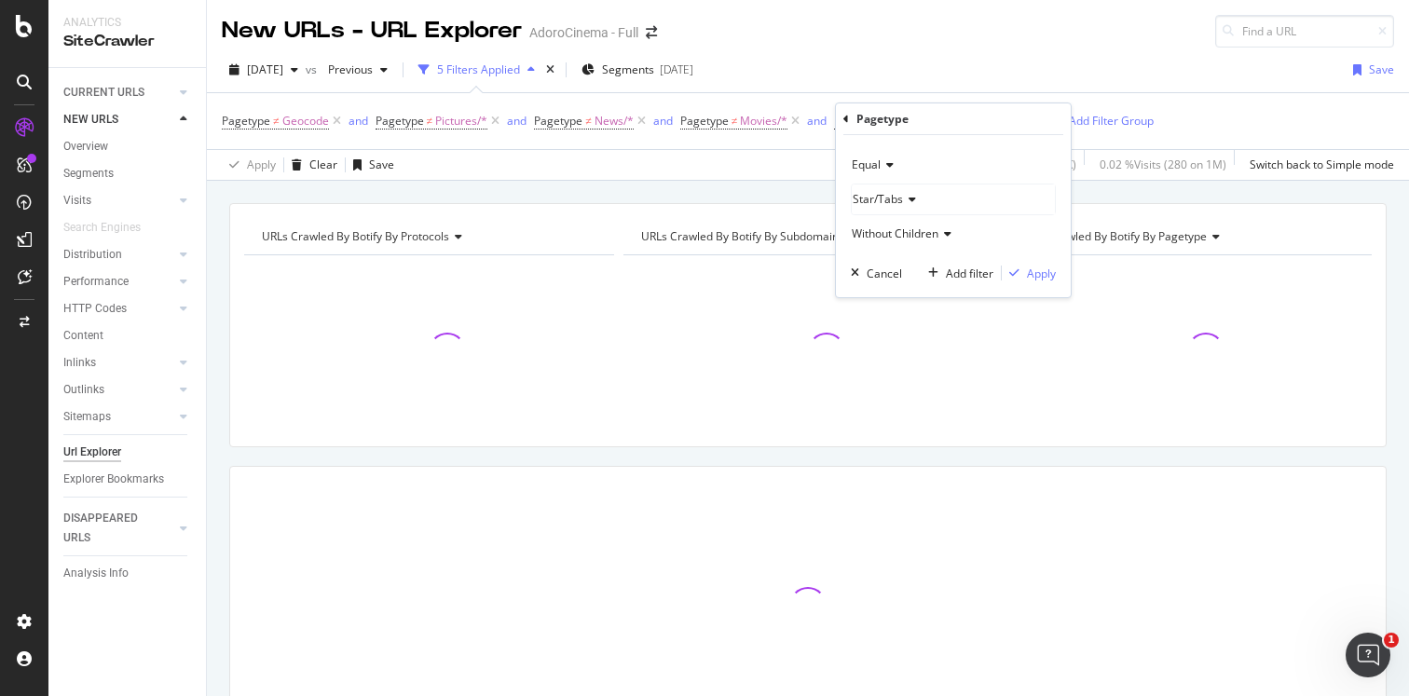
click at [892, 166] on icon at bounding box center [887, 164] width 13 height 11
click at [902, 222] on span "Not Equal" at bounding box center [885, 228] width 50 height 16
click at [1038, 278] on div "Apply" at bounding box center [1041, 274] width 29 height 16
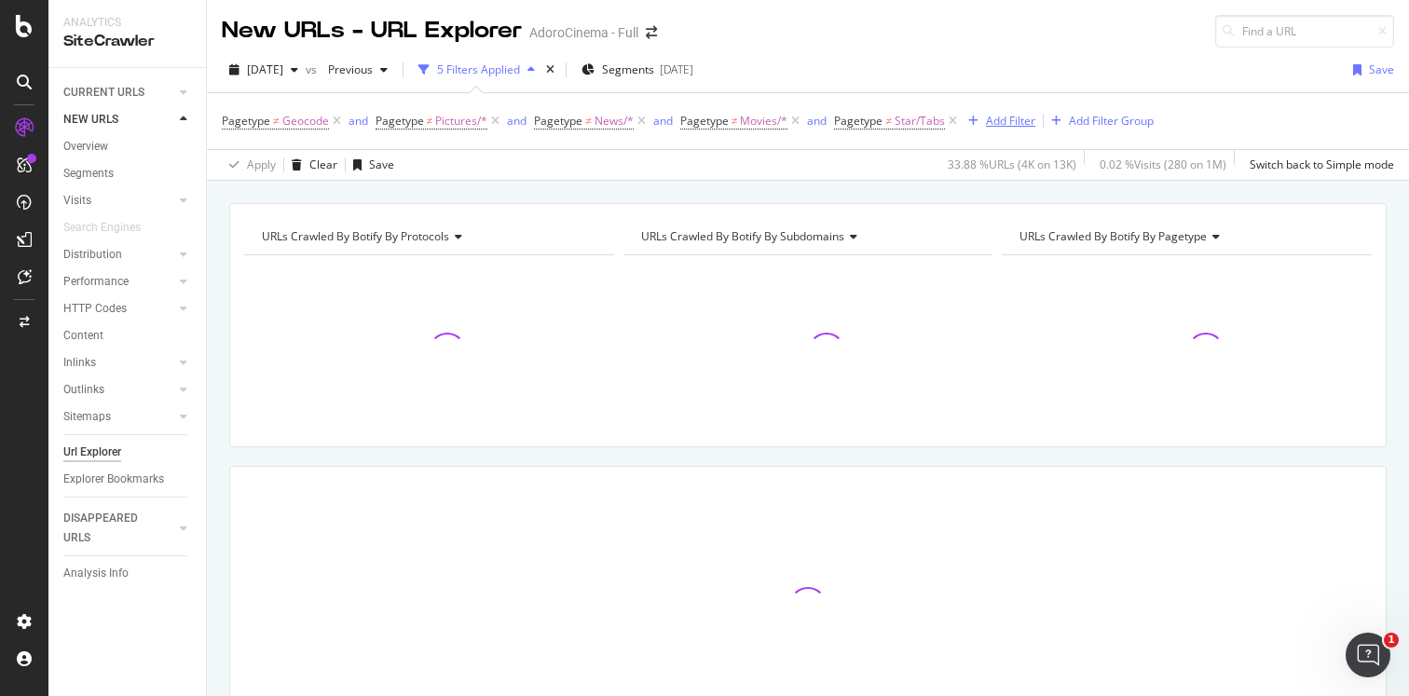
click at [983, 121] on div "button" at bounding box center [973, 121] width 25 height 11
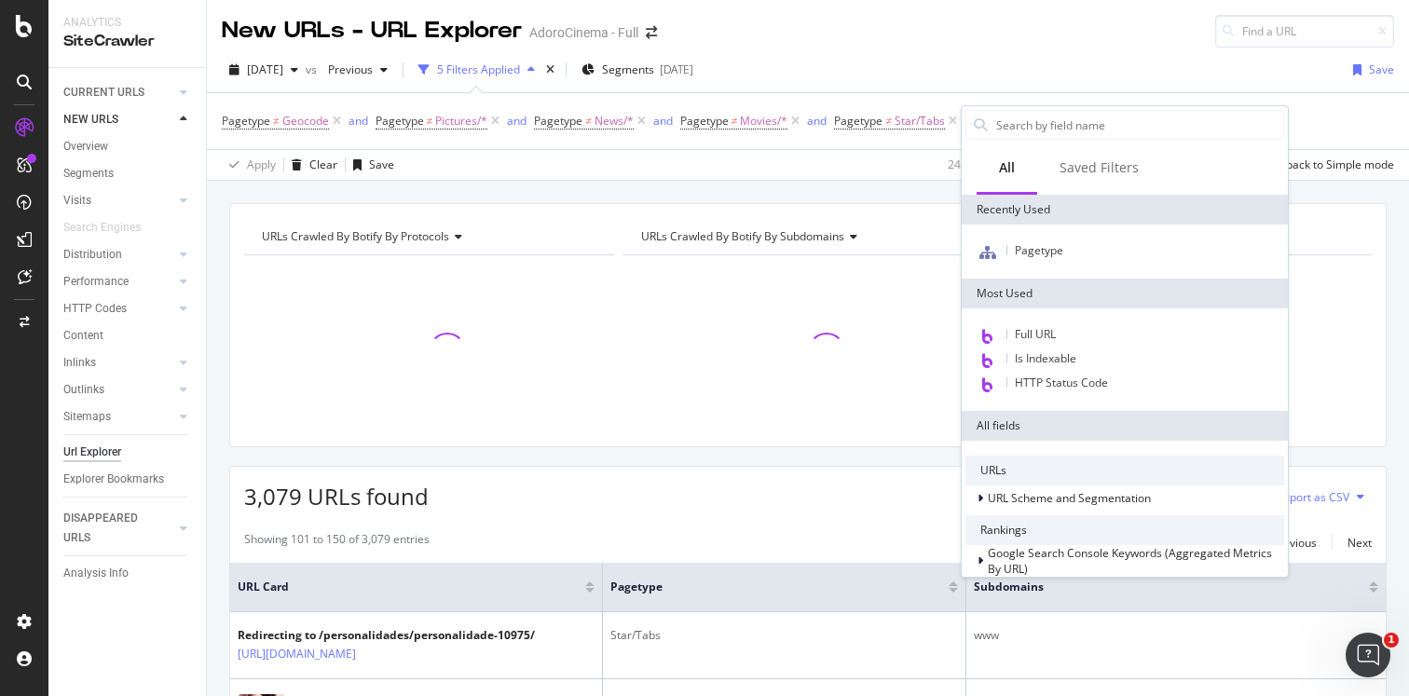
click at [943, 65] on div "2025 Aug. 26th vs Previous 5 Filters Applied Segments 2025-03-11 Save" at bounding box center [808, 73] width 1202 height 37
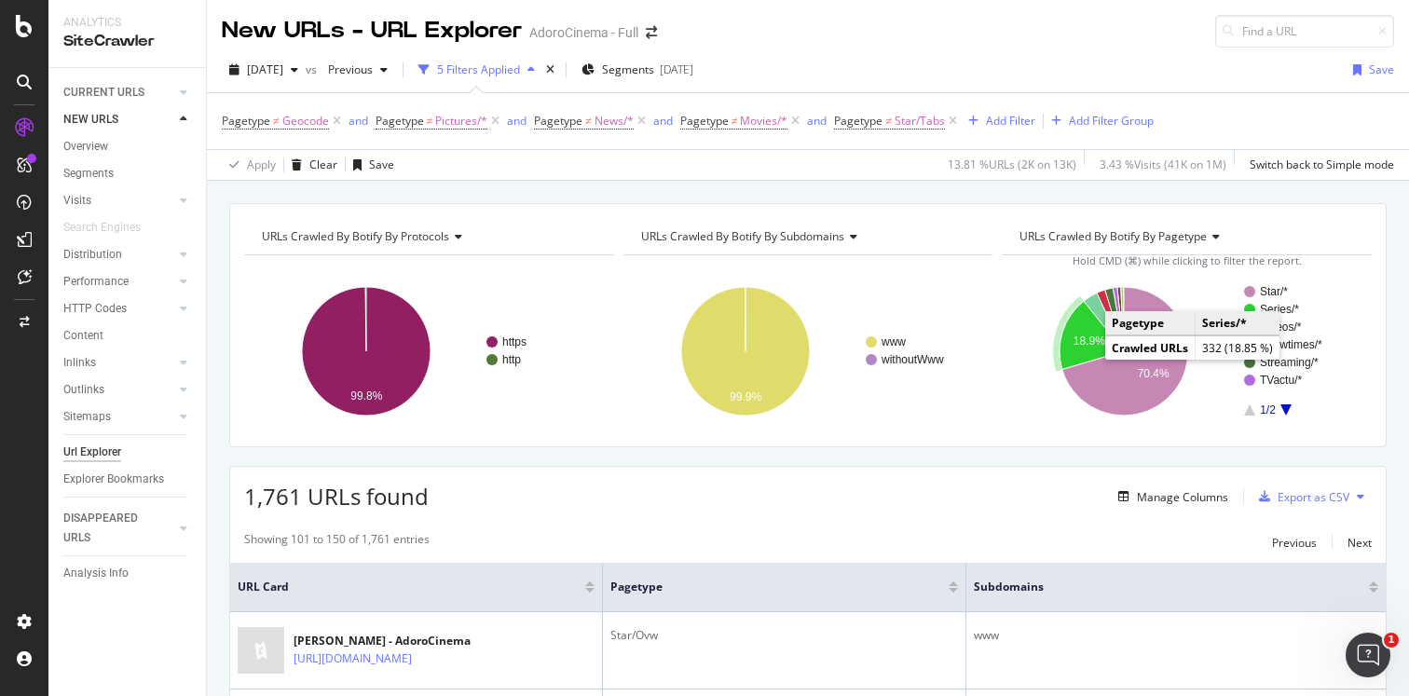
click at [1068, 342] on icon "A chart." at bounding box center [1092, 335] width 64 height 69
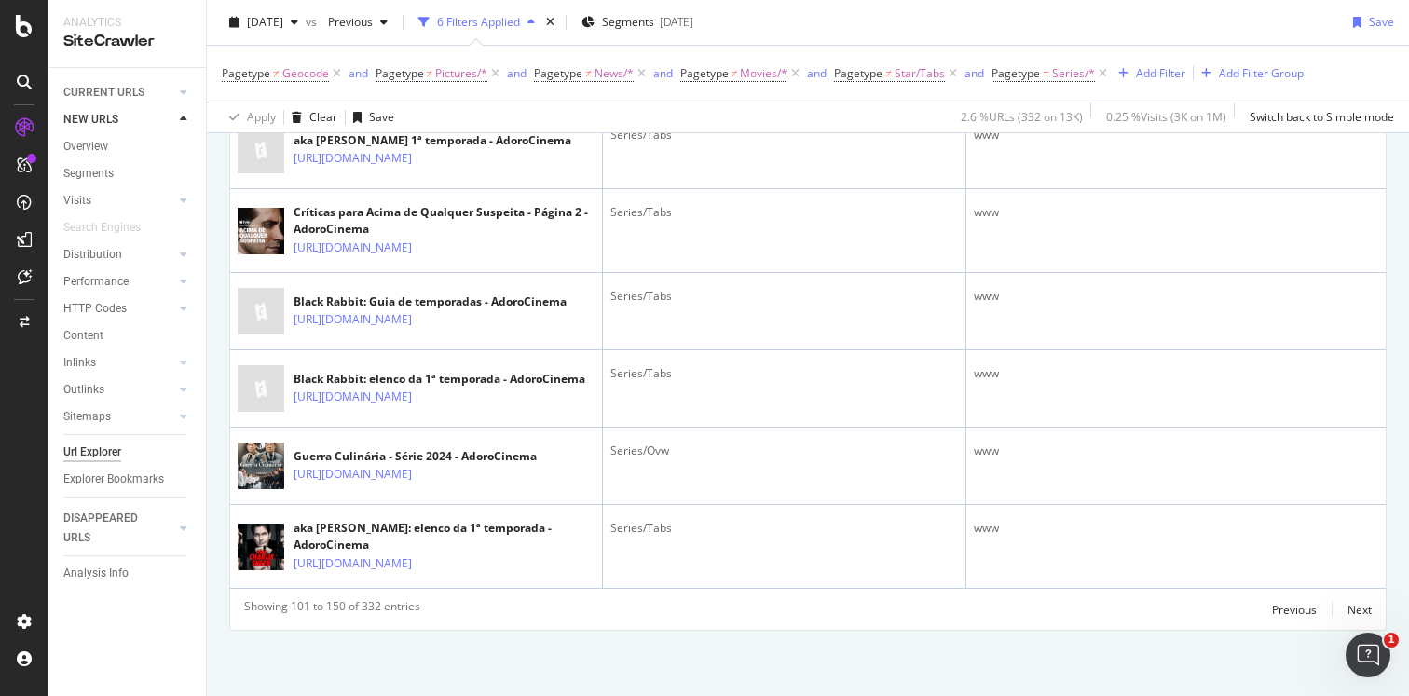
scroll to position [4762, 0]
click at [1309, 610] on div "Previous" at bounding box center [1294, 610] width 45 height 16
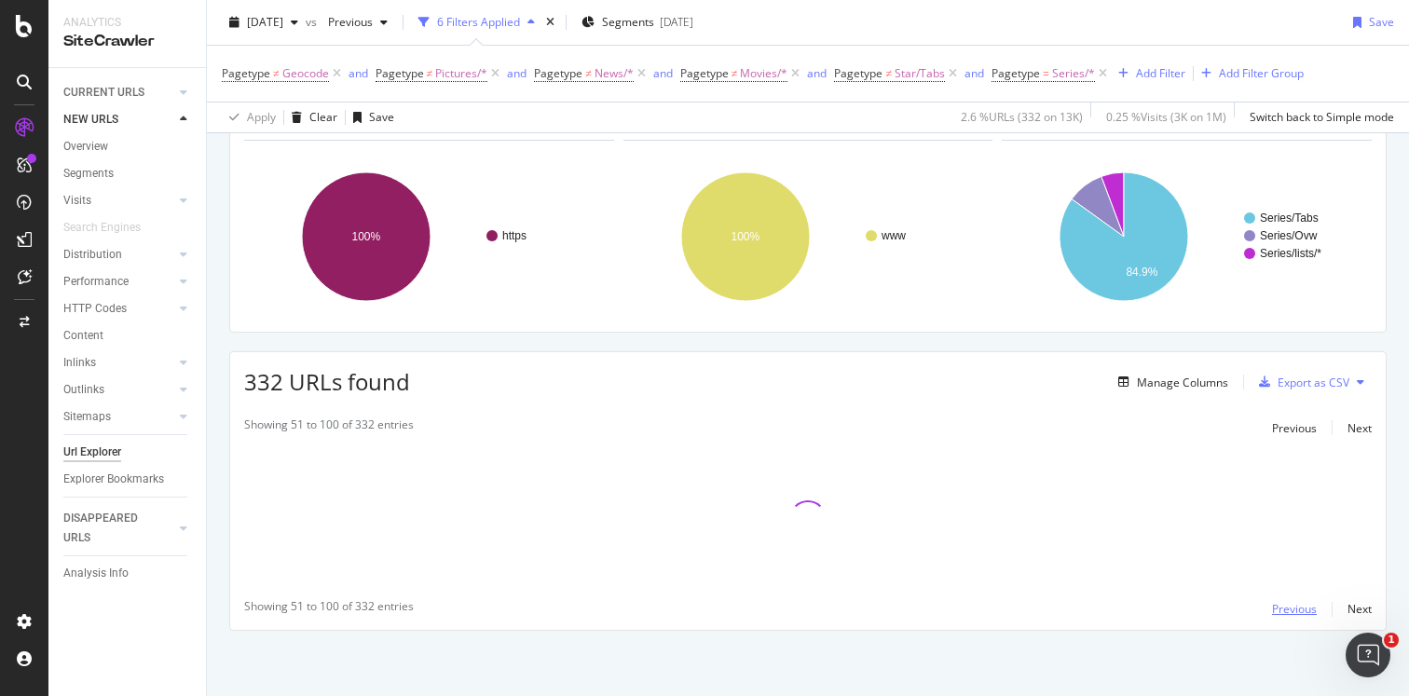
click at [1306, 611] on div "Previous" at bounding box center [1294, 609] width 45 height 16
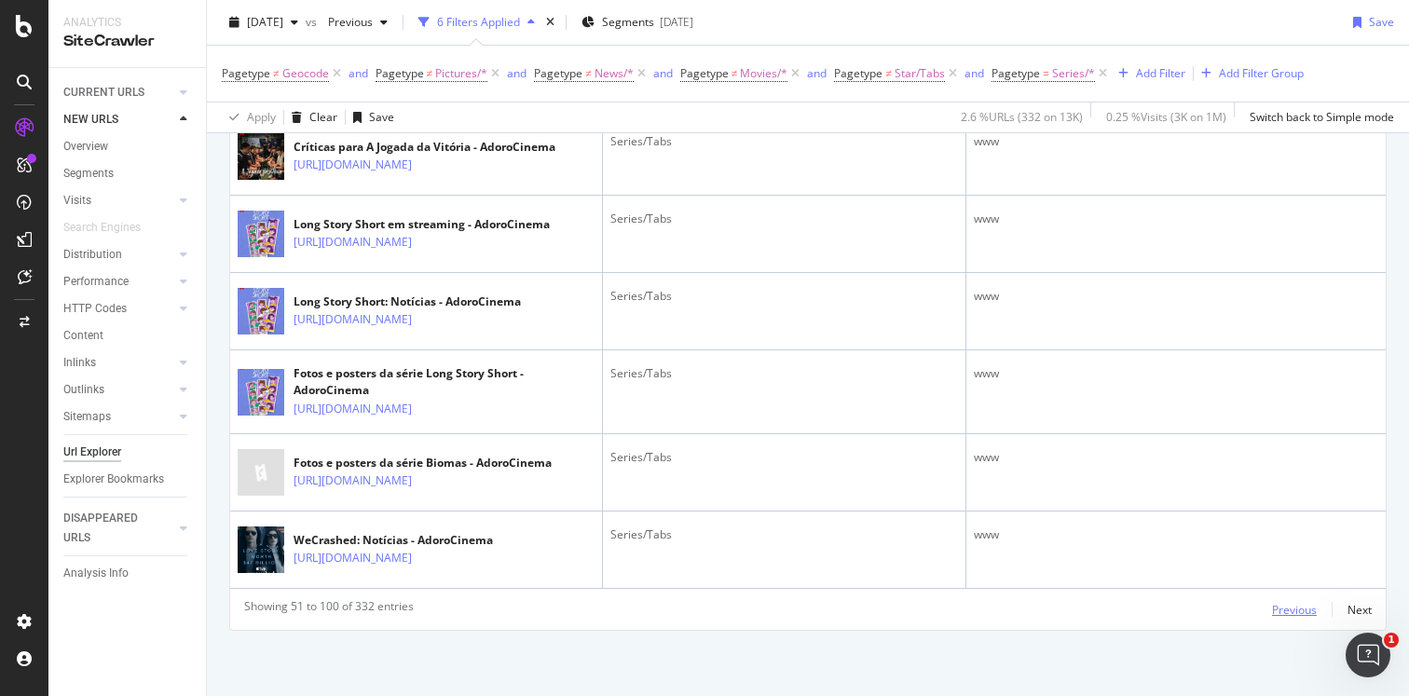
scroll to position [4740, 0]
click at [1300, 610] on div "Previous" at bounding box center [1294, 610] width 45 height 16
click at [1287, 604] on div "Previous" at bounding box center [1294, 610] width 45 height 16
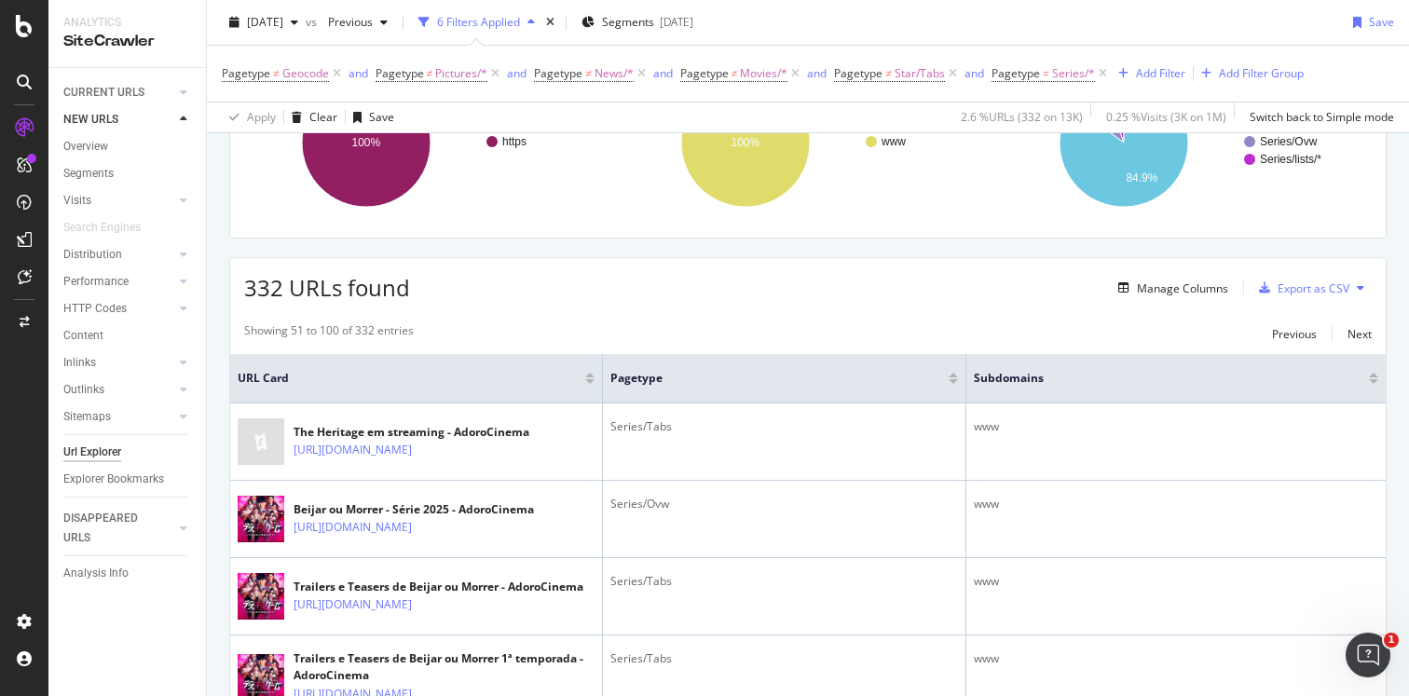
scroll to position [0, 0]
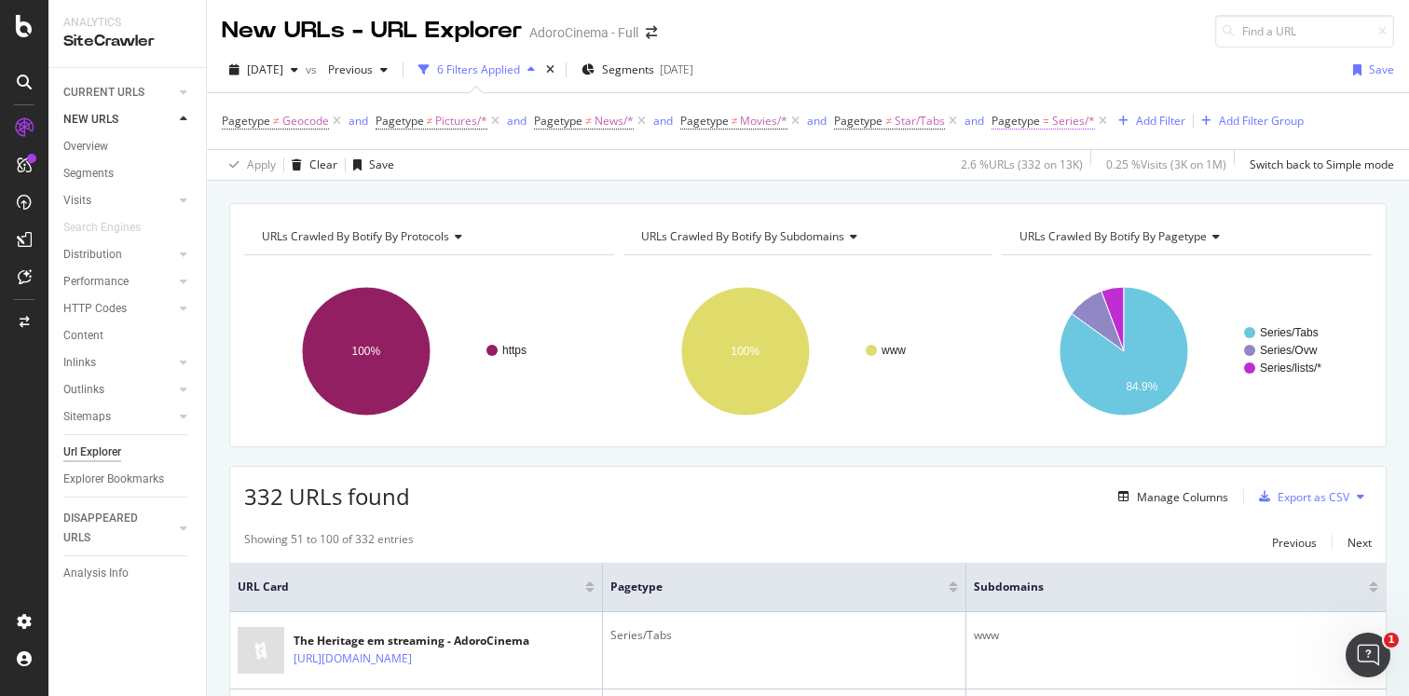
click at [1048, 125] on span "=" at bounding box center [1046, 121] width 7 height 16
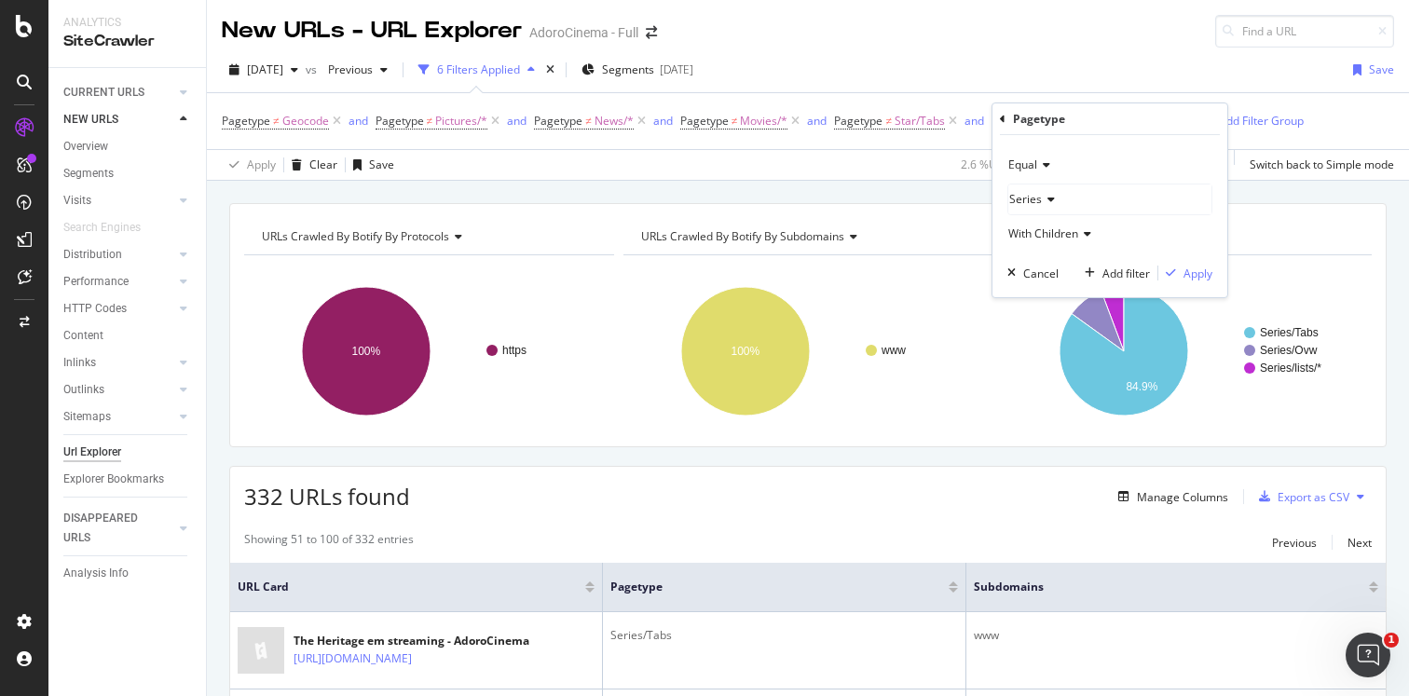
click at [1047, 167] on icon at bounding box center [1043, 164] width 13 height 11
click at [1050, 223] on span "Not Equal" at bounding box center [1042, 228] width 50 height 16
click at [1207, 268] on div "Apply" at bounding box center [1198, 274] width 29 height 16
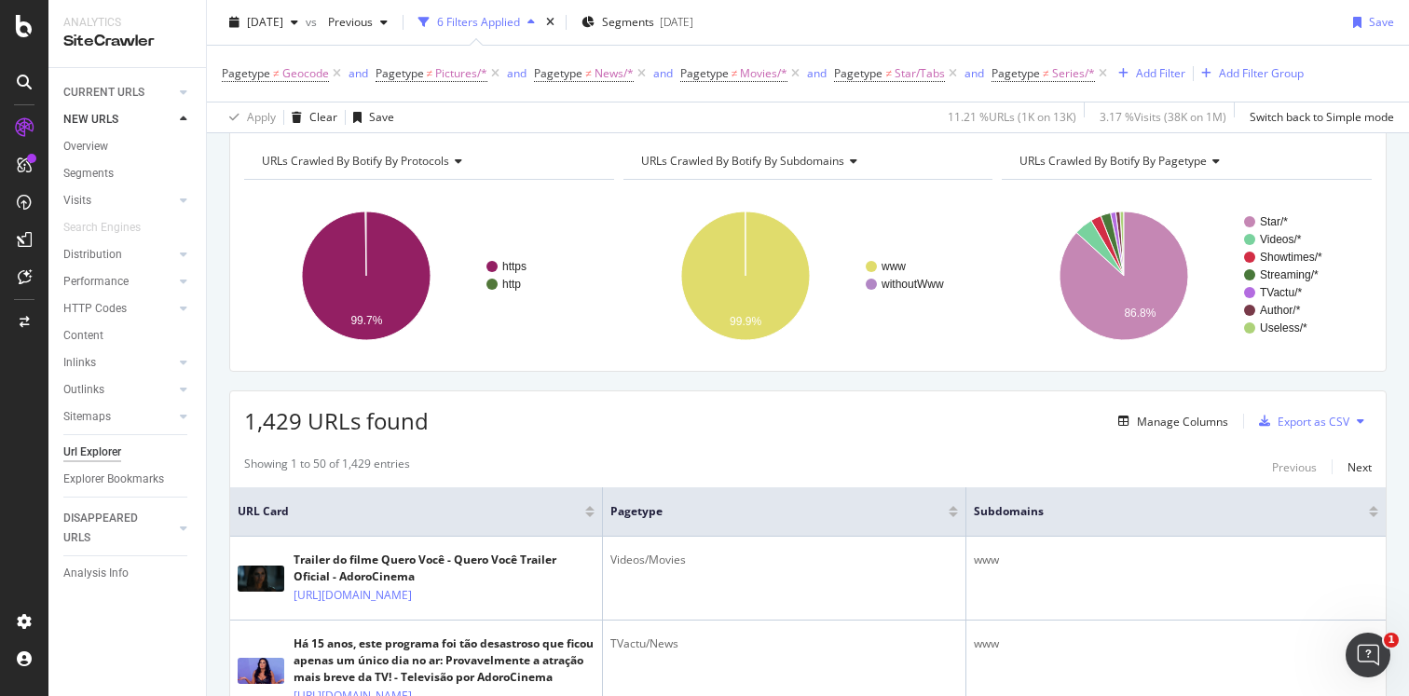
scroll to position [74, 0]
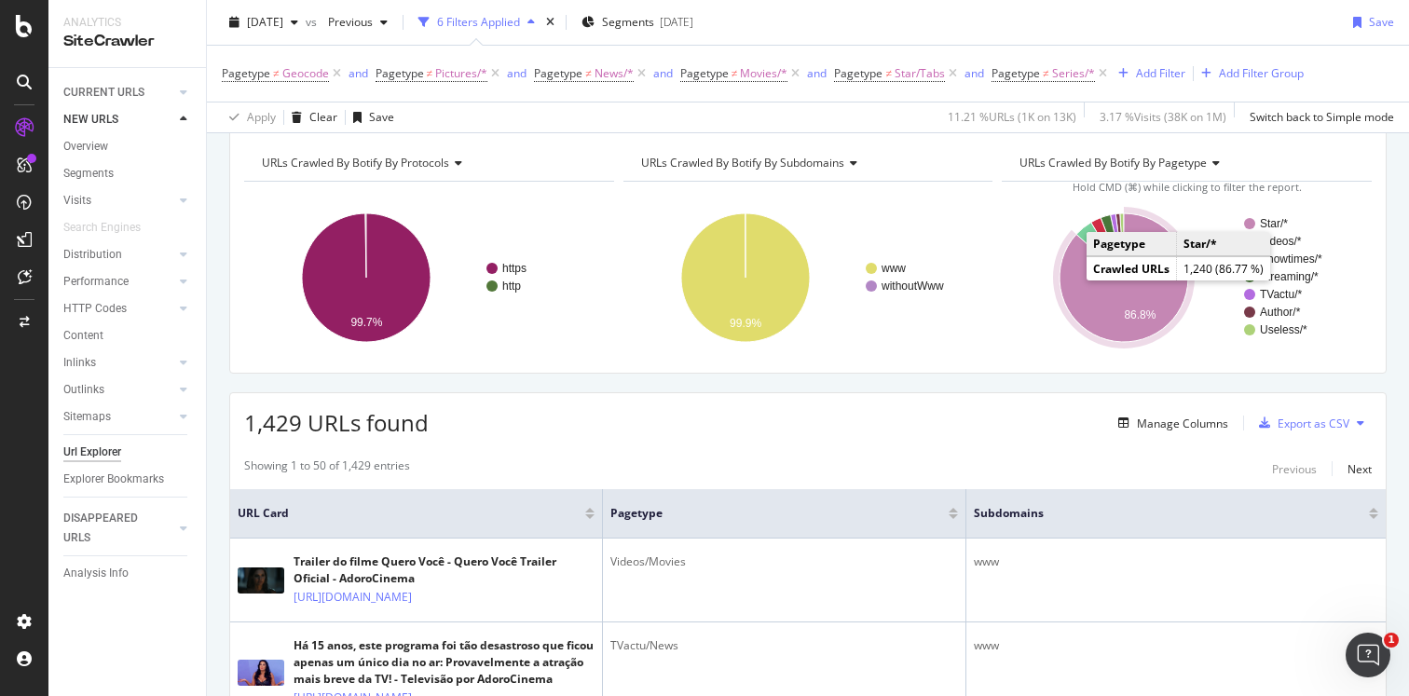
click at [1089, 284] on icon "A chart." at bounding box center [1124, 277] width 129 height 129
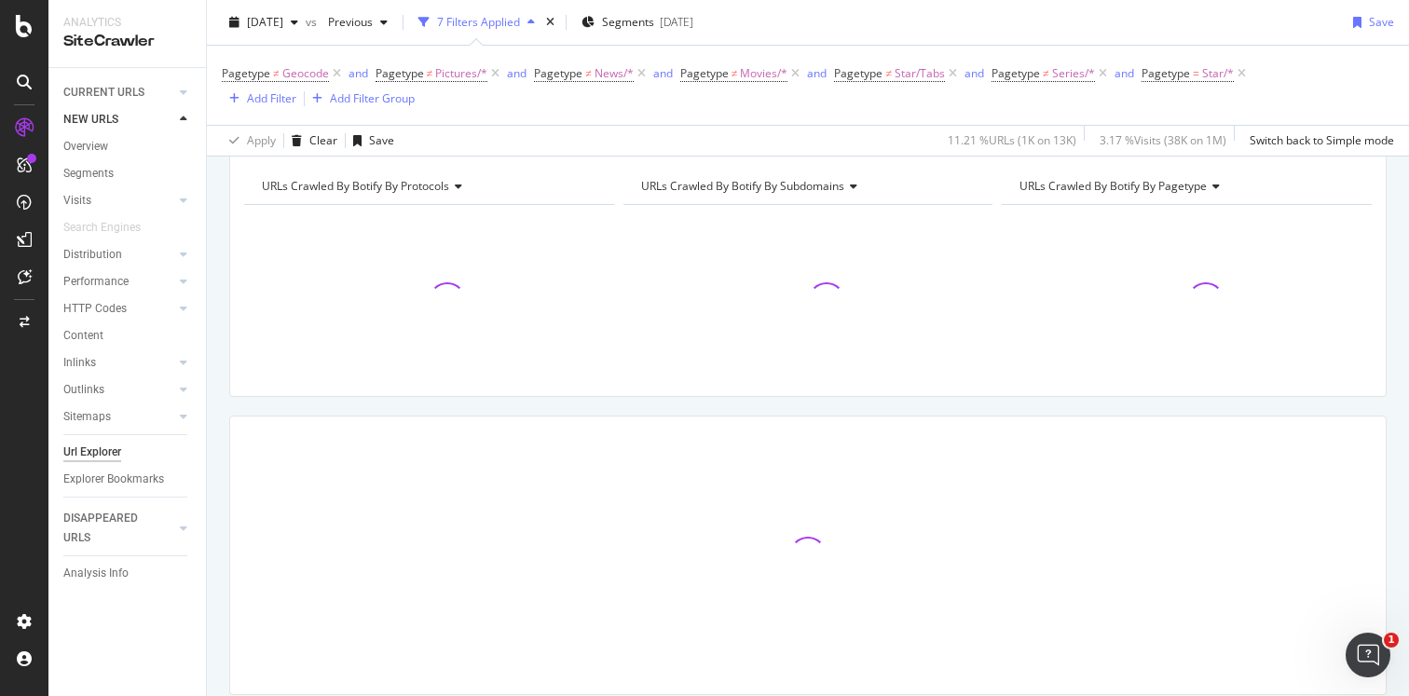
scroll to position [97, 0]
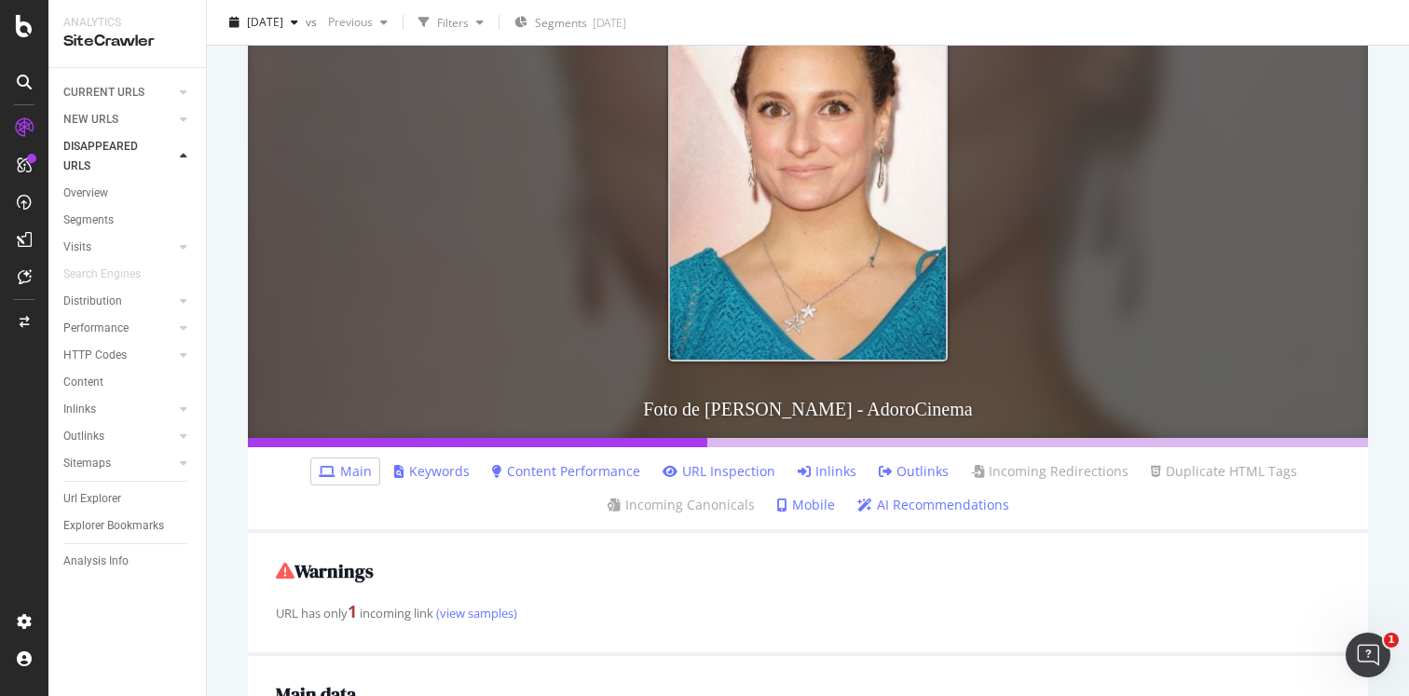
scroll to position [319, 0]
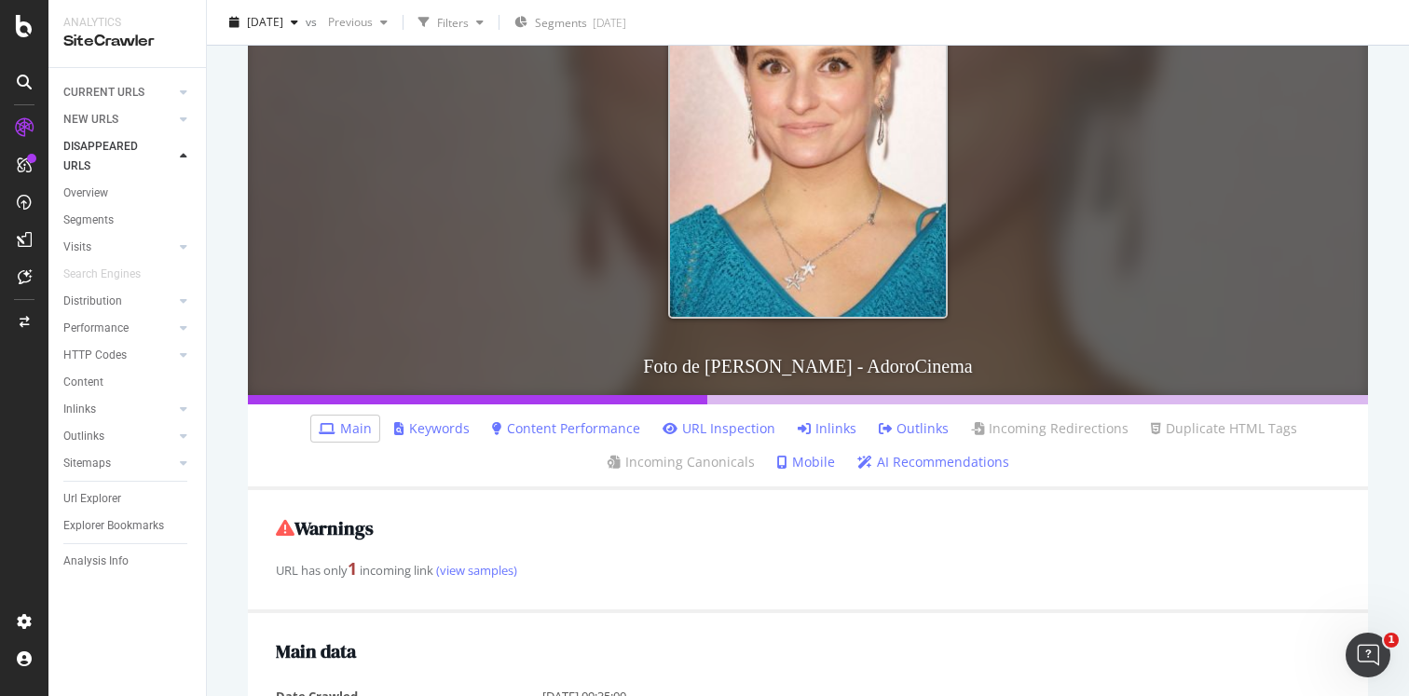
click at [823, 431] on link "Inlinks" at bounding box center [827, 428] width 59 height 19
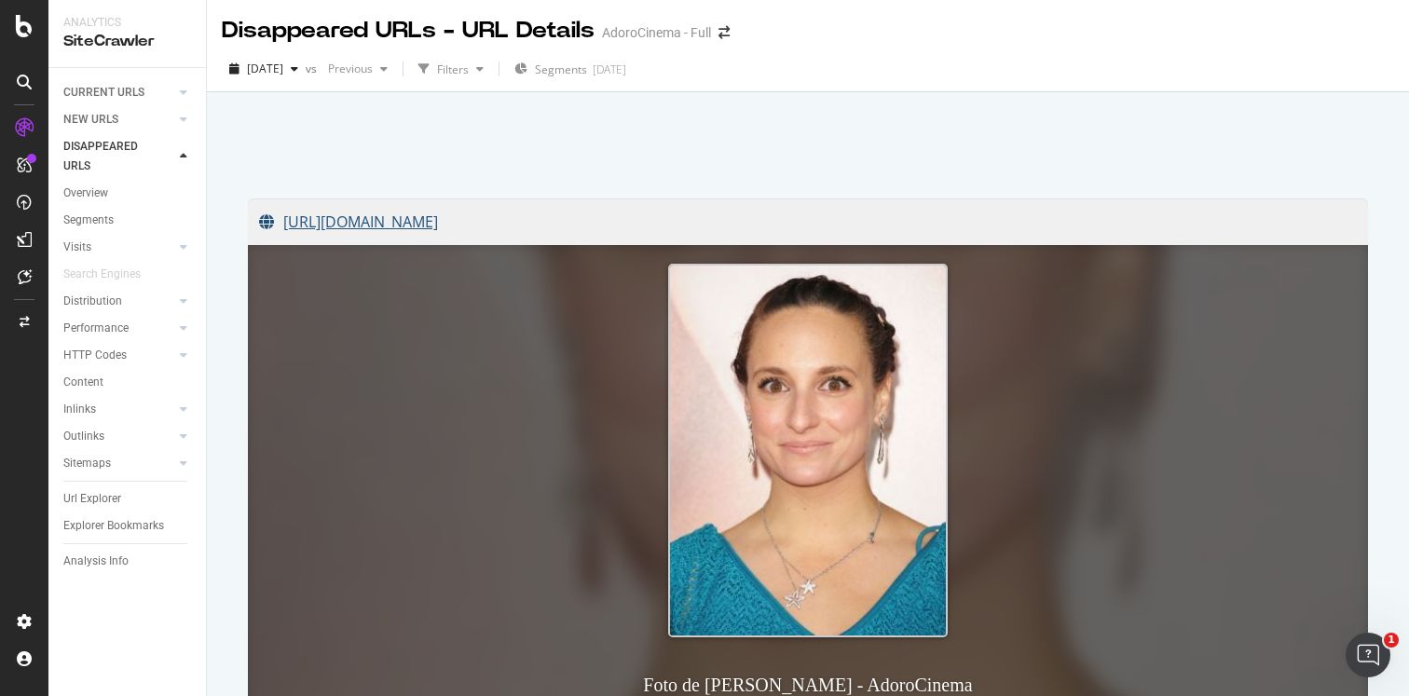
click at [762, 224] on link "https://www.adorocinema.com/personalidades/personalidade-564111/fotos/" at bounding box center [808, 222] width 1098 height 47
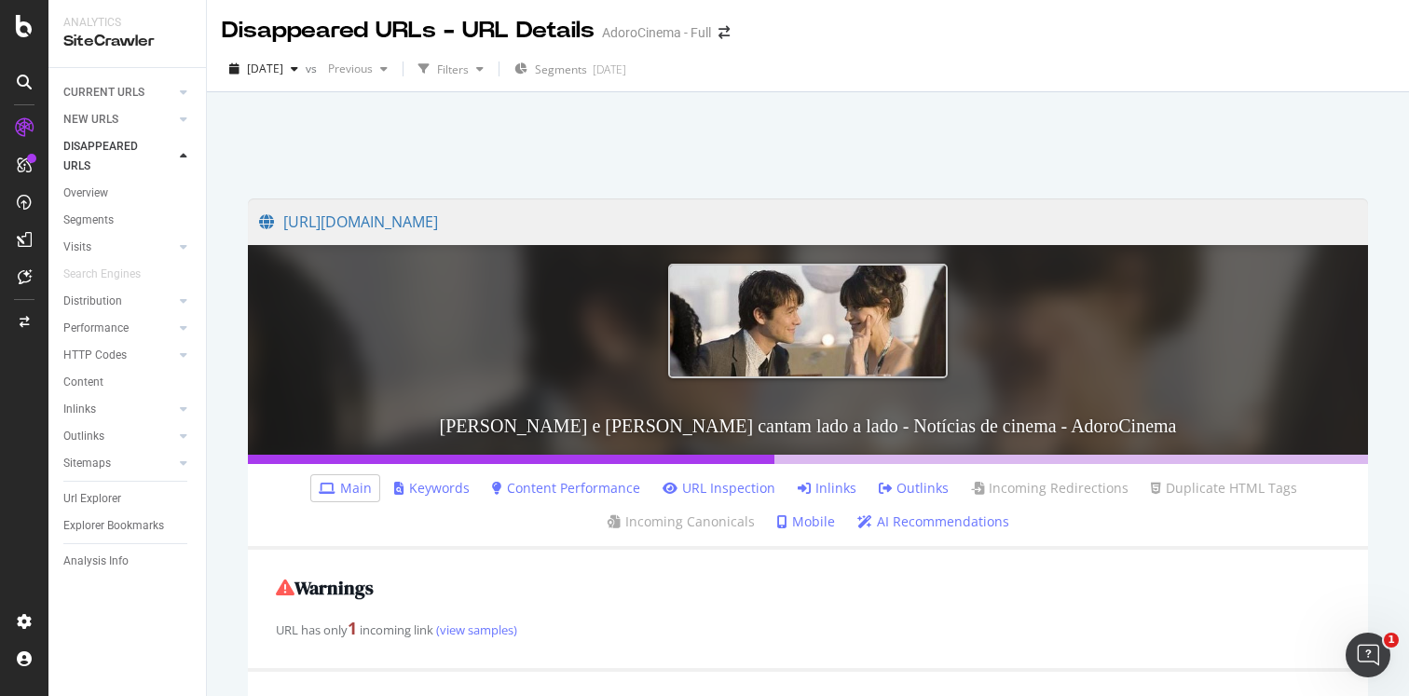
click at [832, 493] on link "Inlinks" at bounding box center [827, 488] width 59 height 19
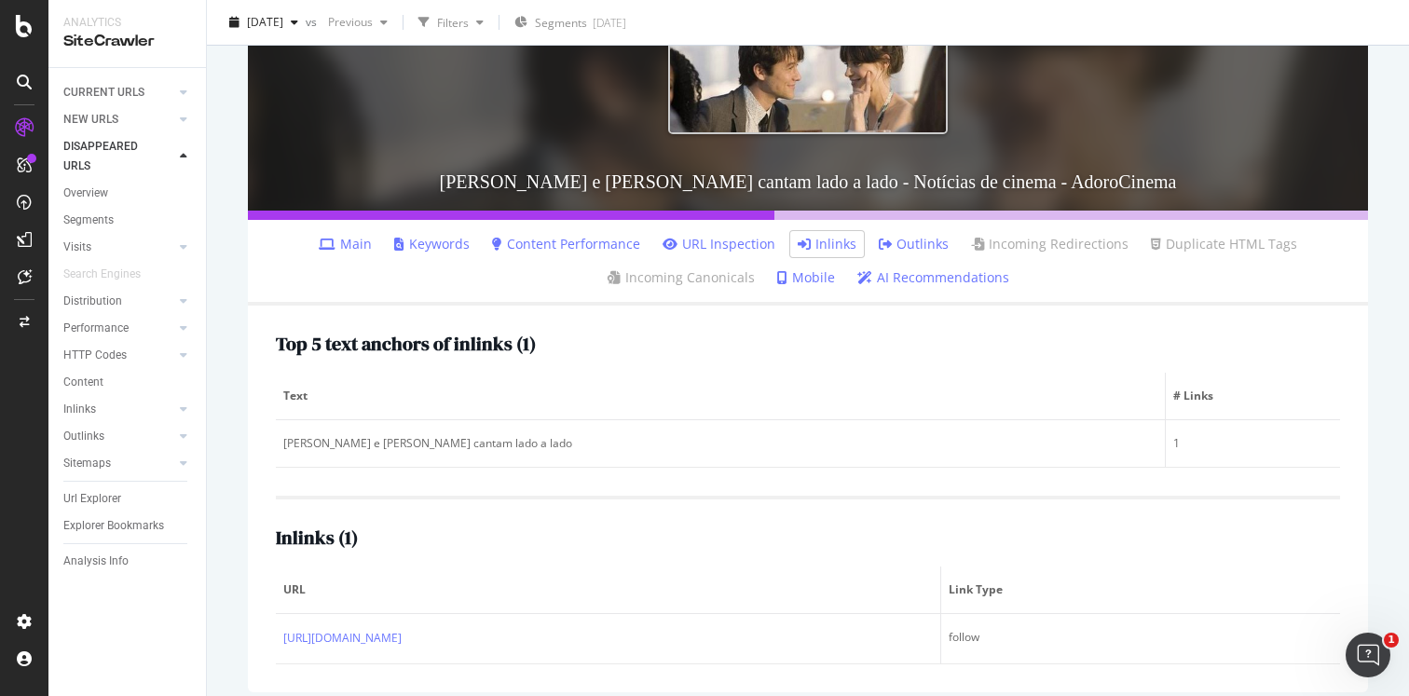
scroll to position [259, 0]
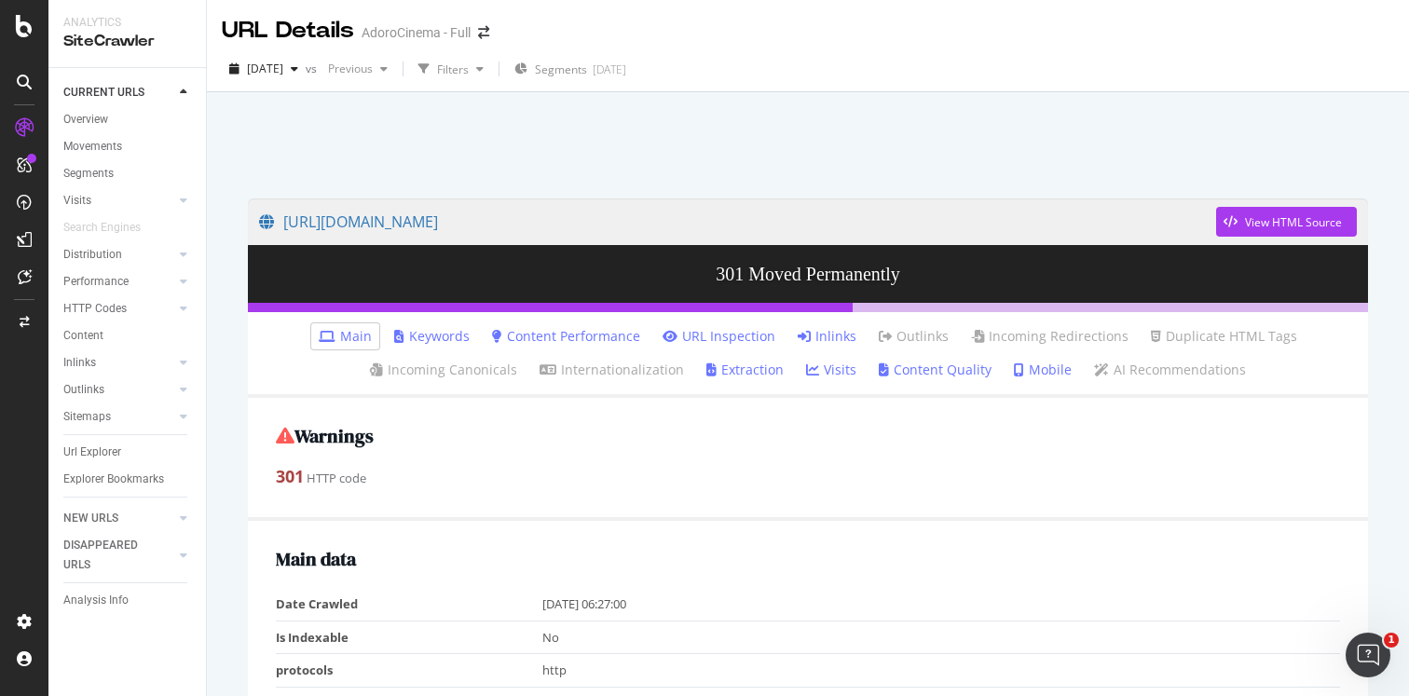
click at [828, 344] on link "Inlinks" at bounding box center [827, 336] width 59 height 19
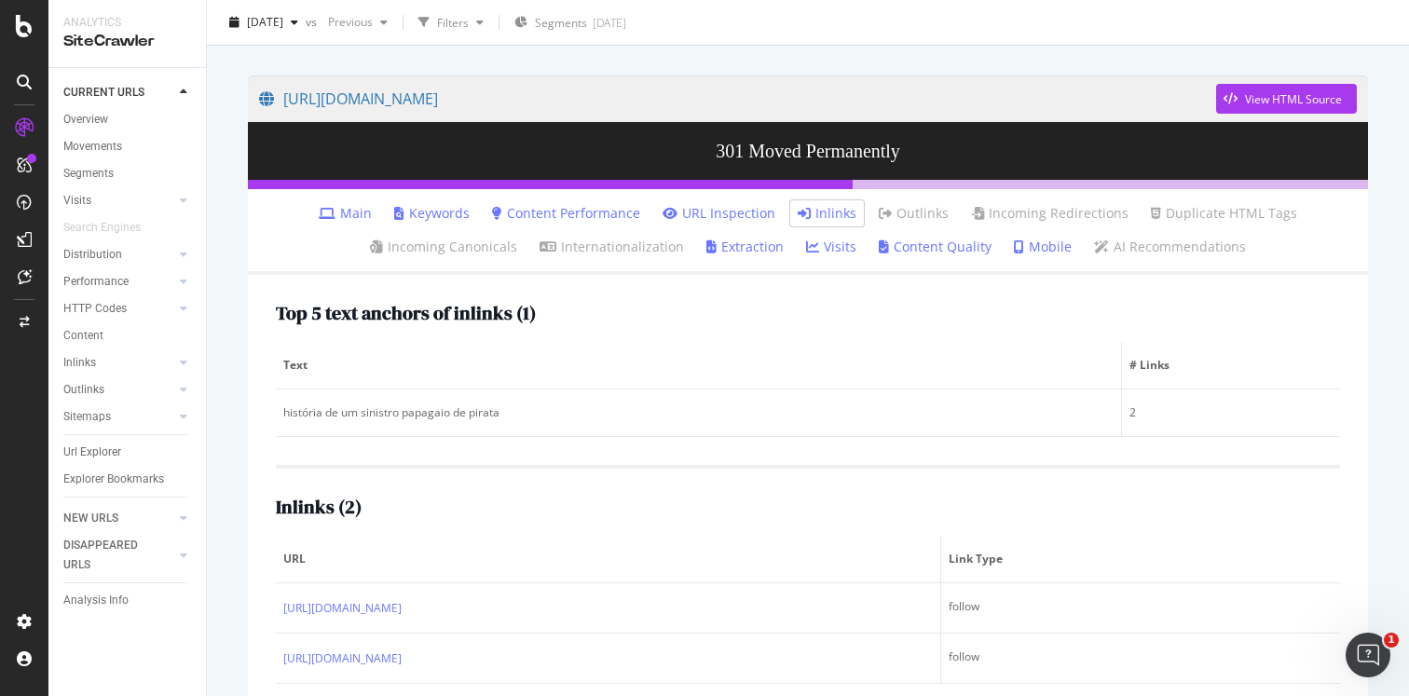
scroll to position [158, 0]
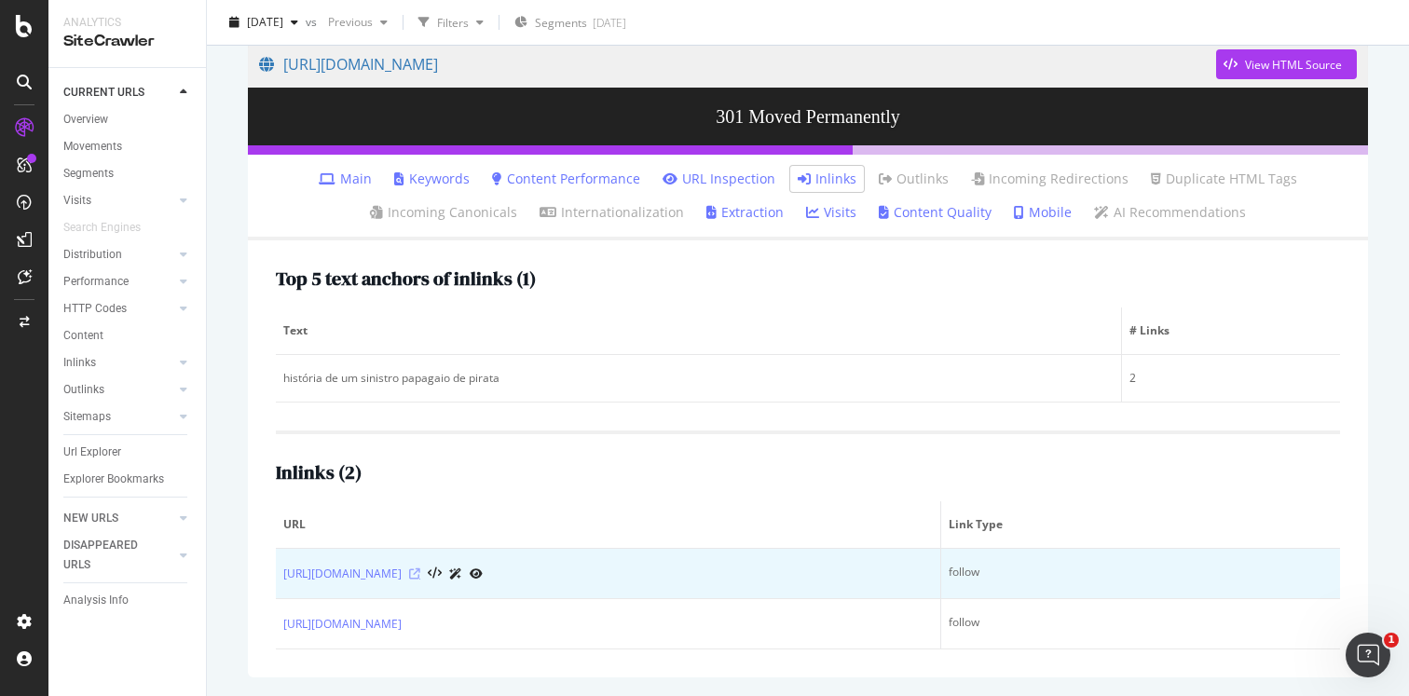
click at [420, 569] on icon at bounding box center [414, 574] width 11 height 11
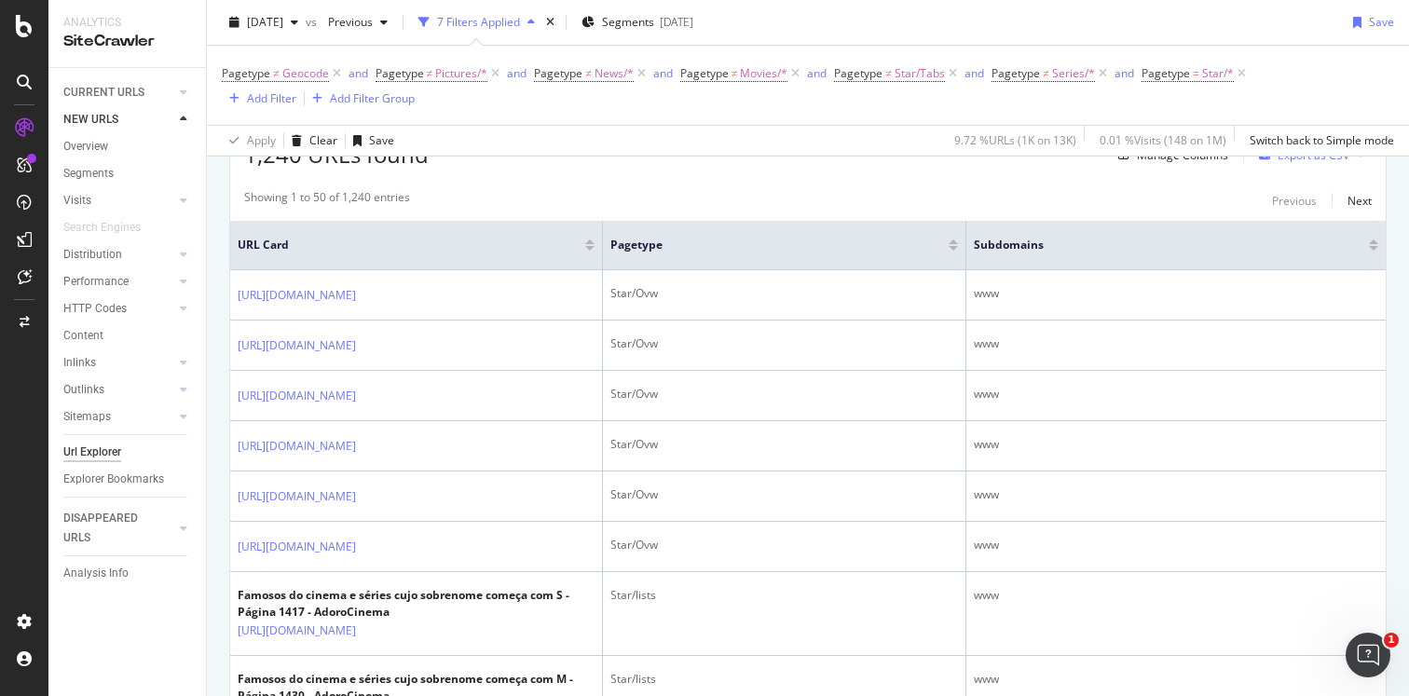
scroll to position [366, 0]
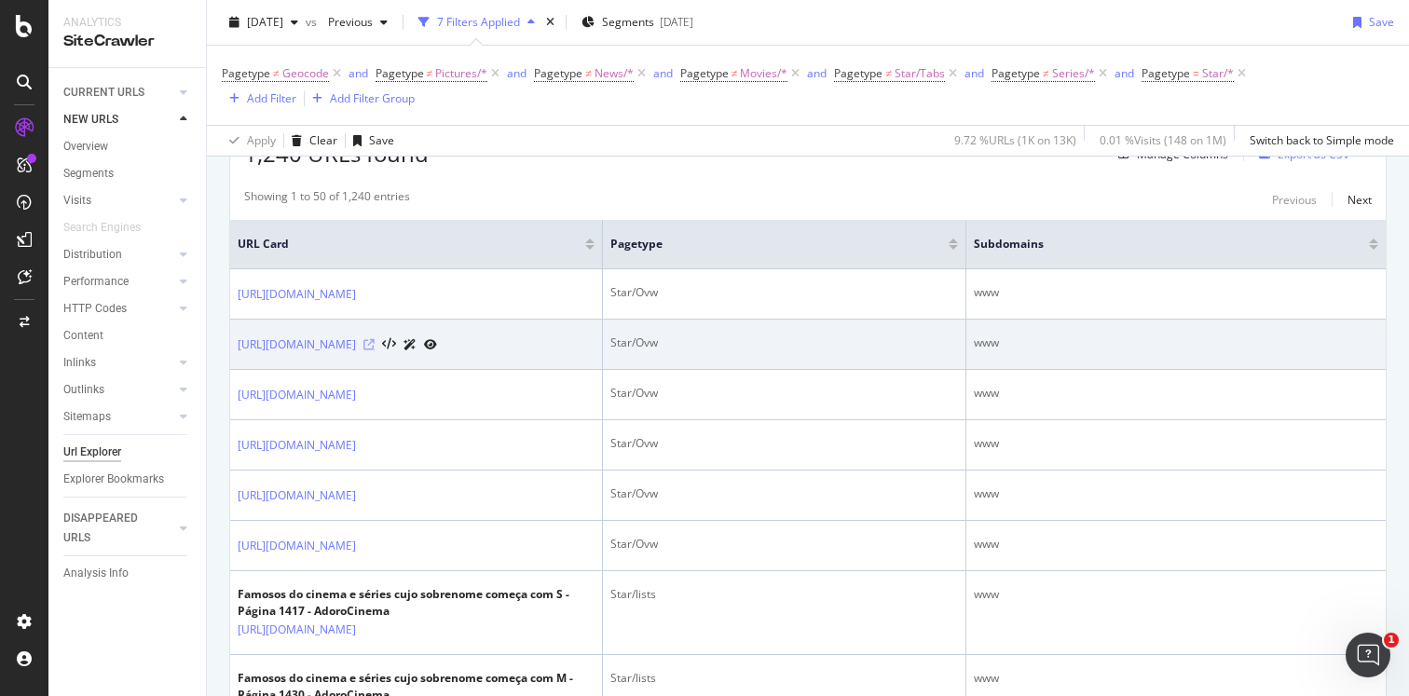
click at [375, 350] on icon at bounding box center [368, 344] width 11 height 11
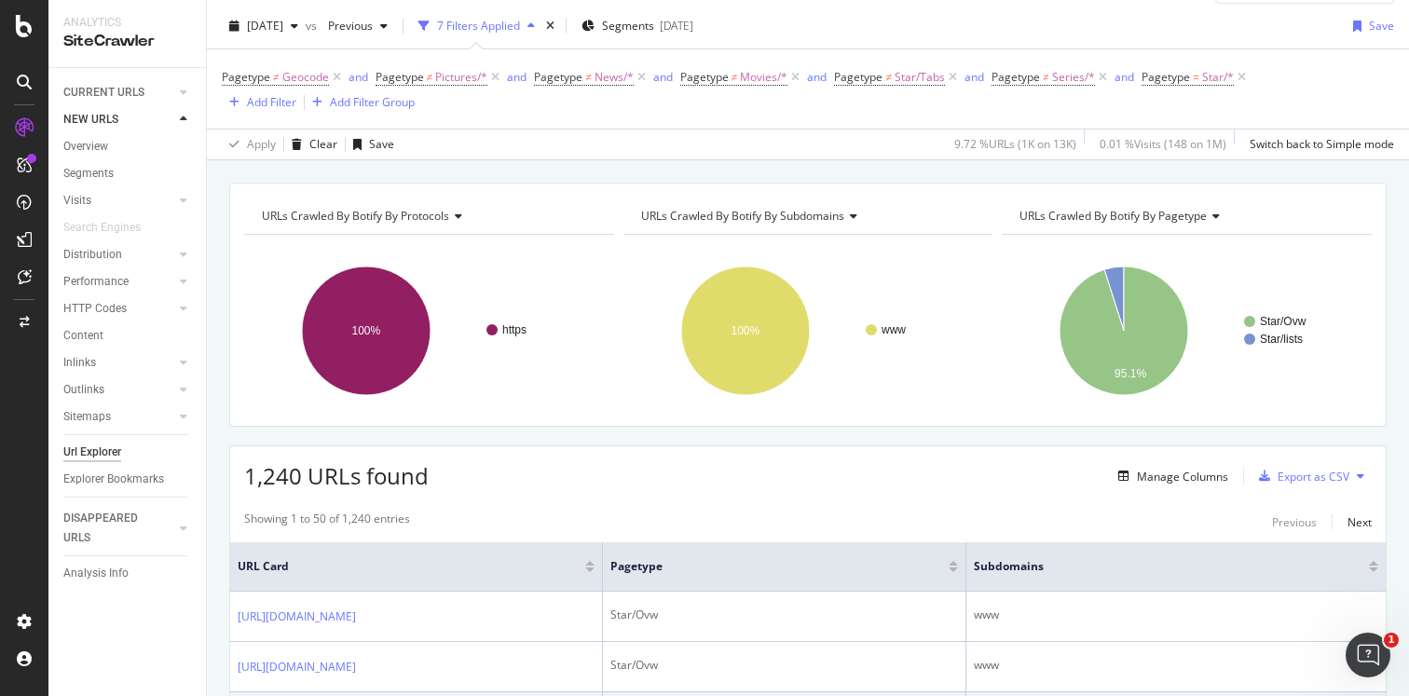
scroll to position [0, 0]
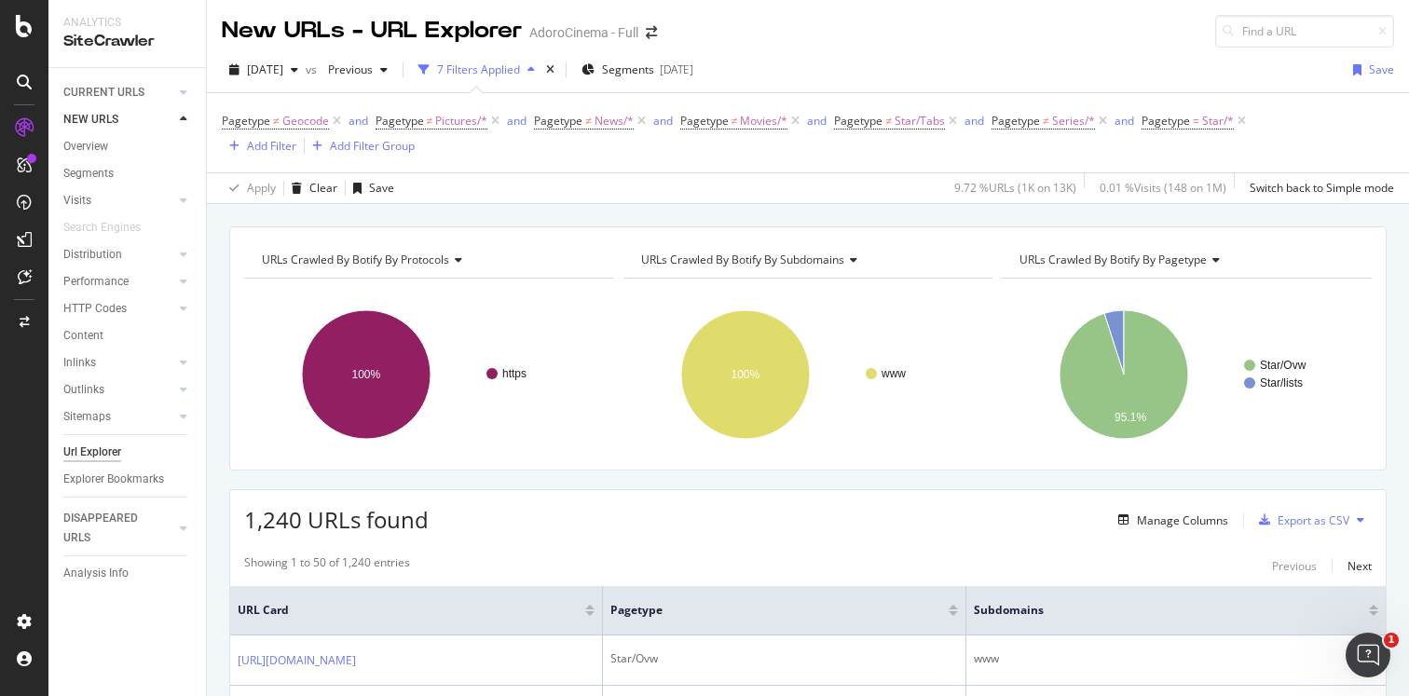
click at [459, 240] on div "URLs Crawled By Botify By protocols Chart (by Value) Table Expand Export as CSV…" at bounding box center [808, 348] width 1158 height 244
click at [459, 259] on icon at bounding box center [455, 259] width 13 height 11
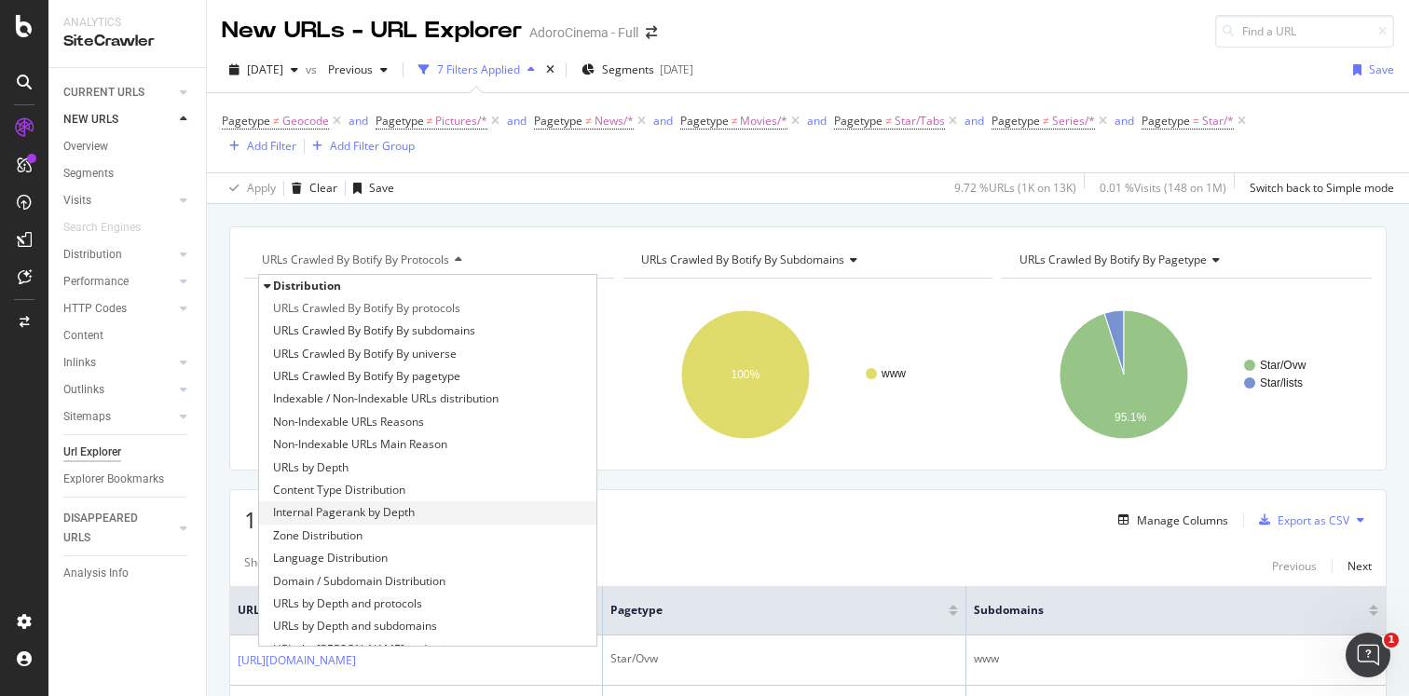
scroll to position [288, 0]
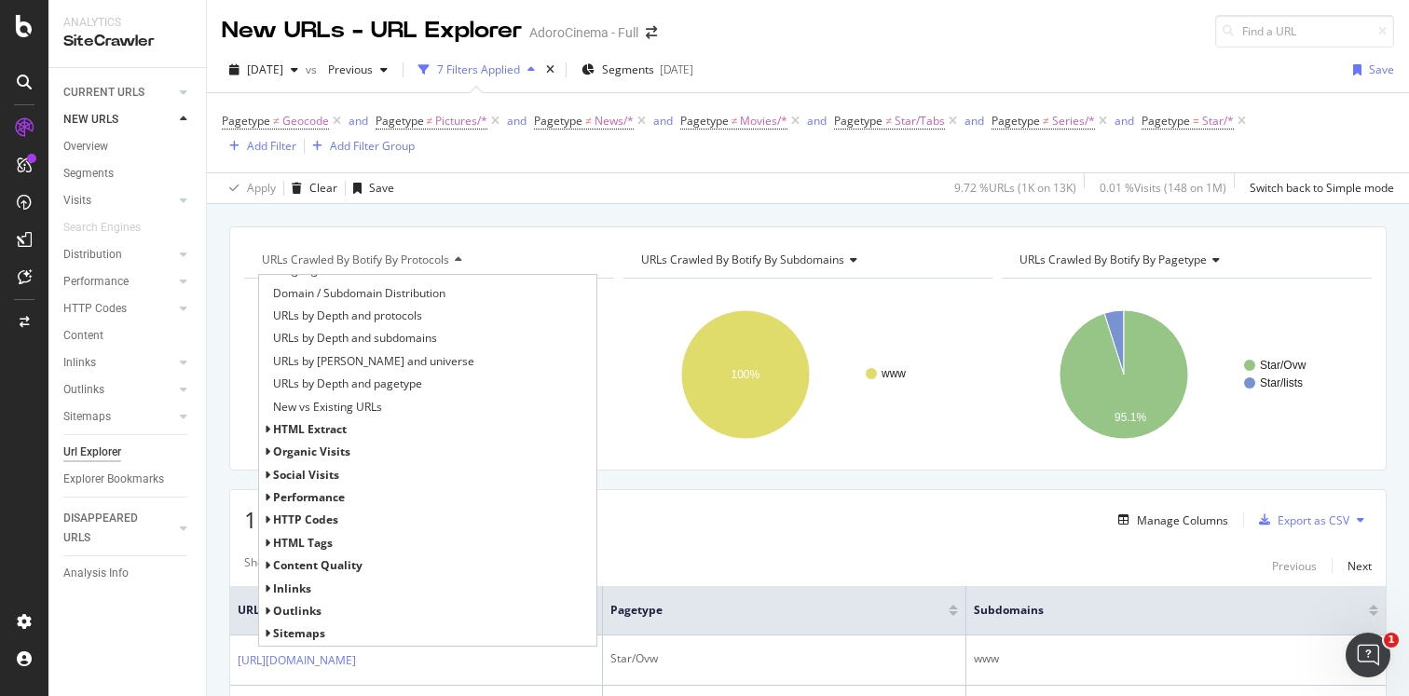
click at [319, 526] on span "HTTP Codes" at bounding box center [305, 520] width 65 height 16
click at [335, 541] on span "HTTP Status Codes Distribution" at bounding box center [354, 543] width 162 height 19
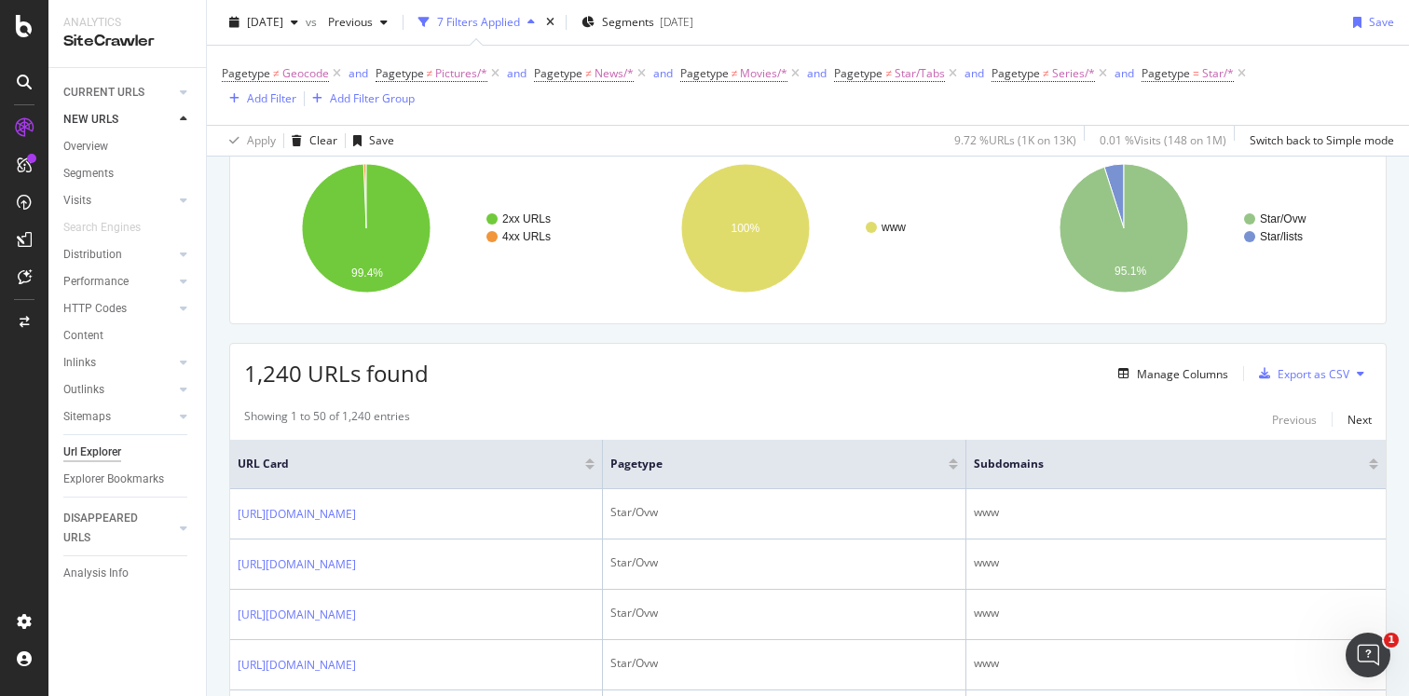
scroll to position [147, 0]
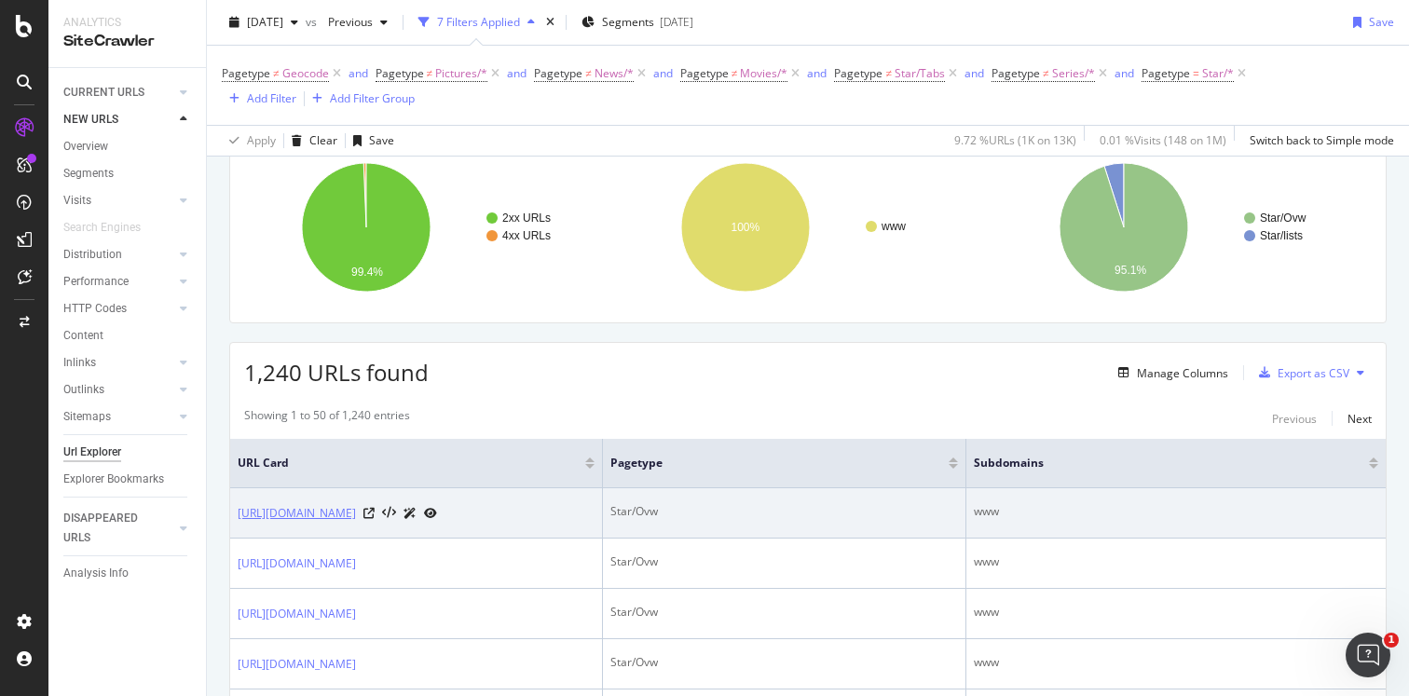
click at [356, 512] on link "[URL][DOMAIN_NAME]" at bounding box center [297, 513] width 118 height 19
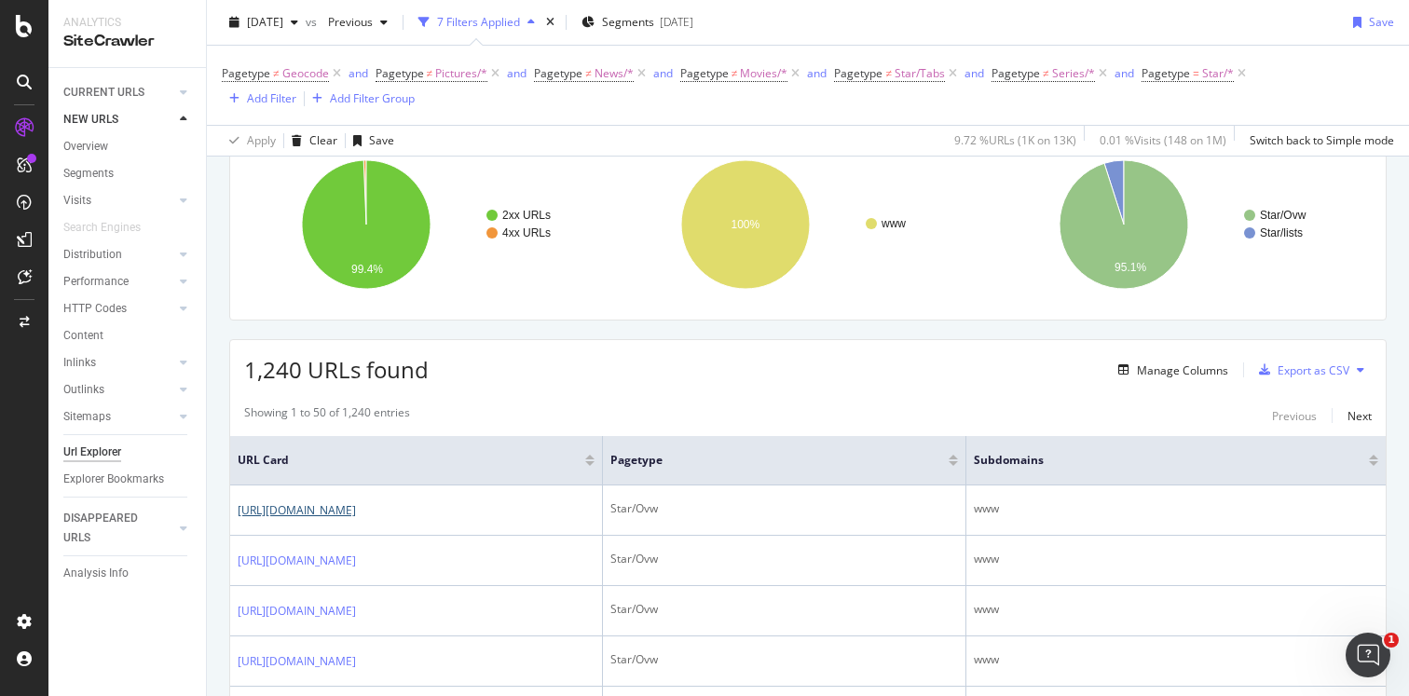
scroll to position [0, 0]
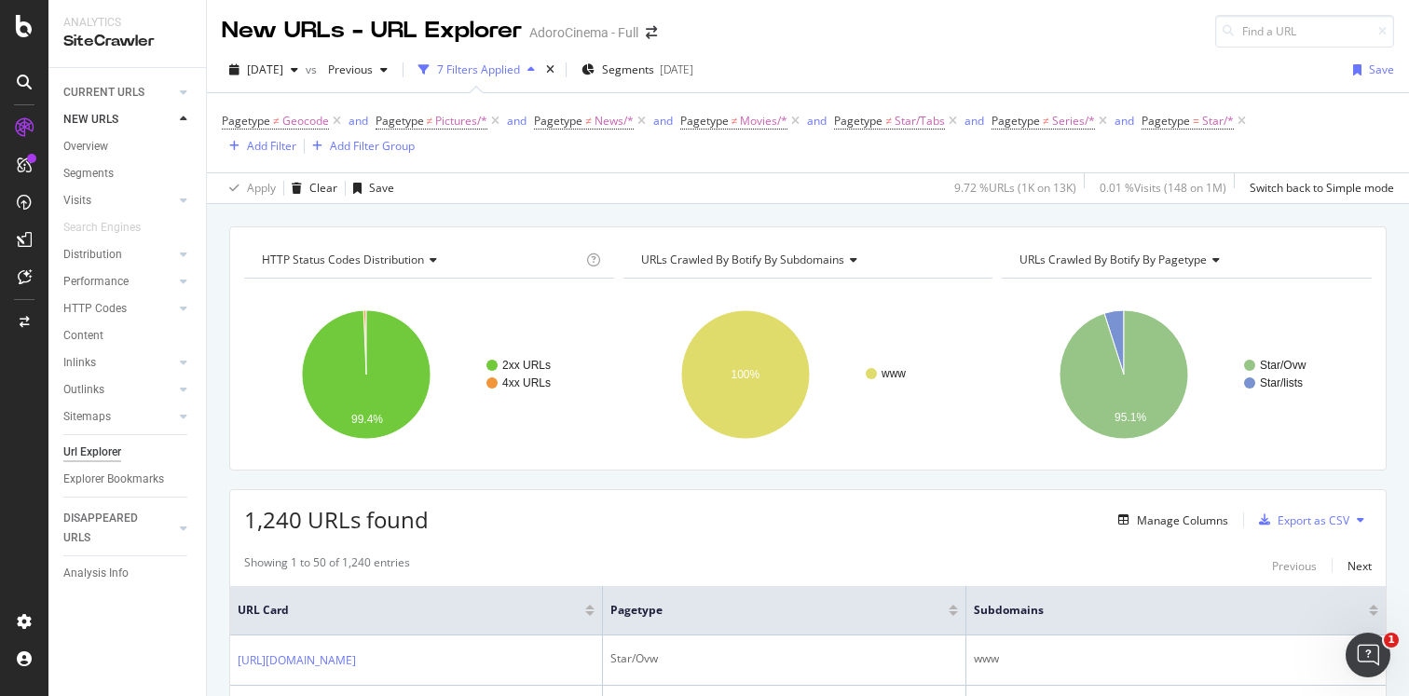
click at [1151, 264] on span "URLs Crawled By Botify By pagetype" at bounding box center [1113, 260] width 187 height 16
click at [1178, 123] on span "Pagetype" at bounding box center [1166, 121] width 48 height 16
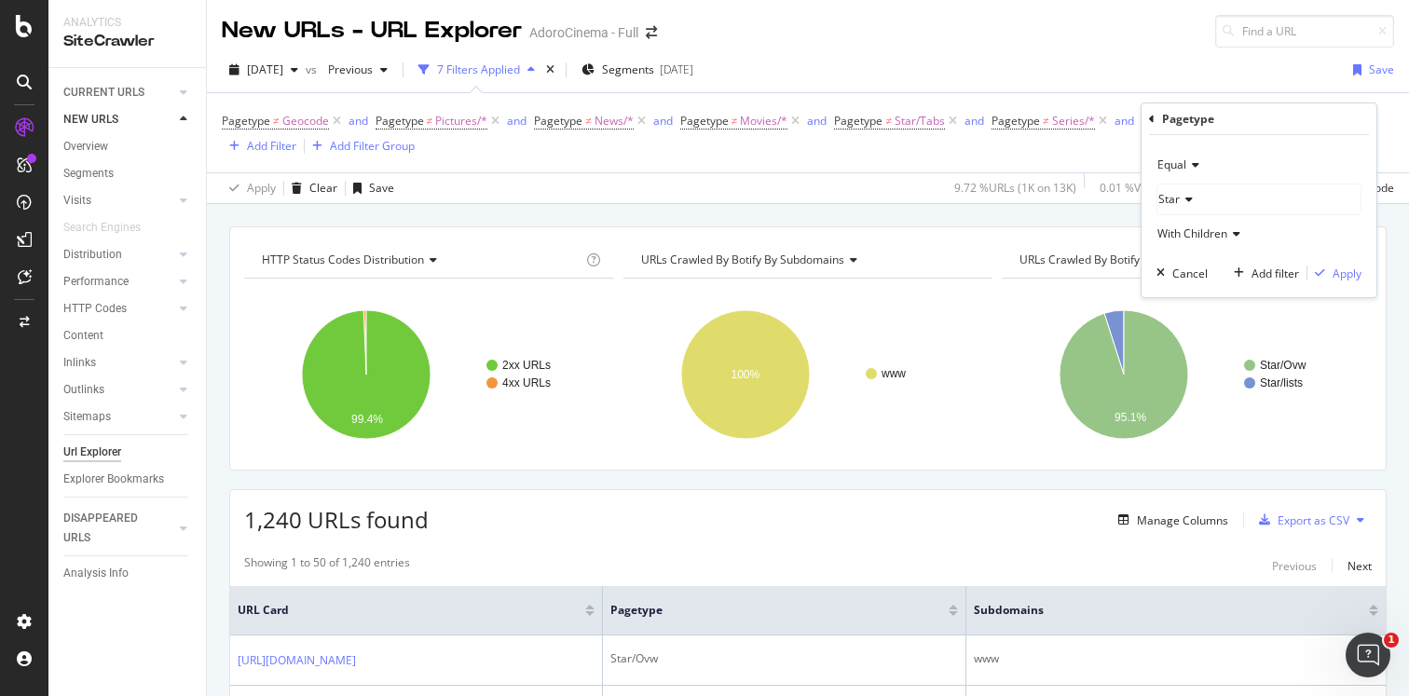
click at [1186, 165] on icon at bounding box center [1192, 164] width 13 height 11
click at [1186, 237] on div "Not Equal" at bounding box center [1260, 227] width 199 height 24
click at [1336, 271] on div "Apply" at bounding box center [1347, 274] width 29 height 16
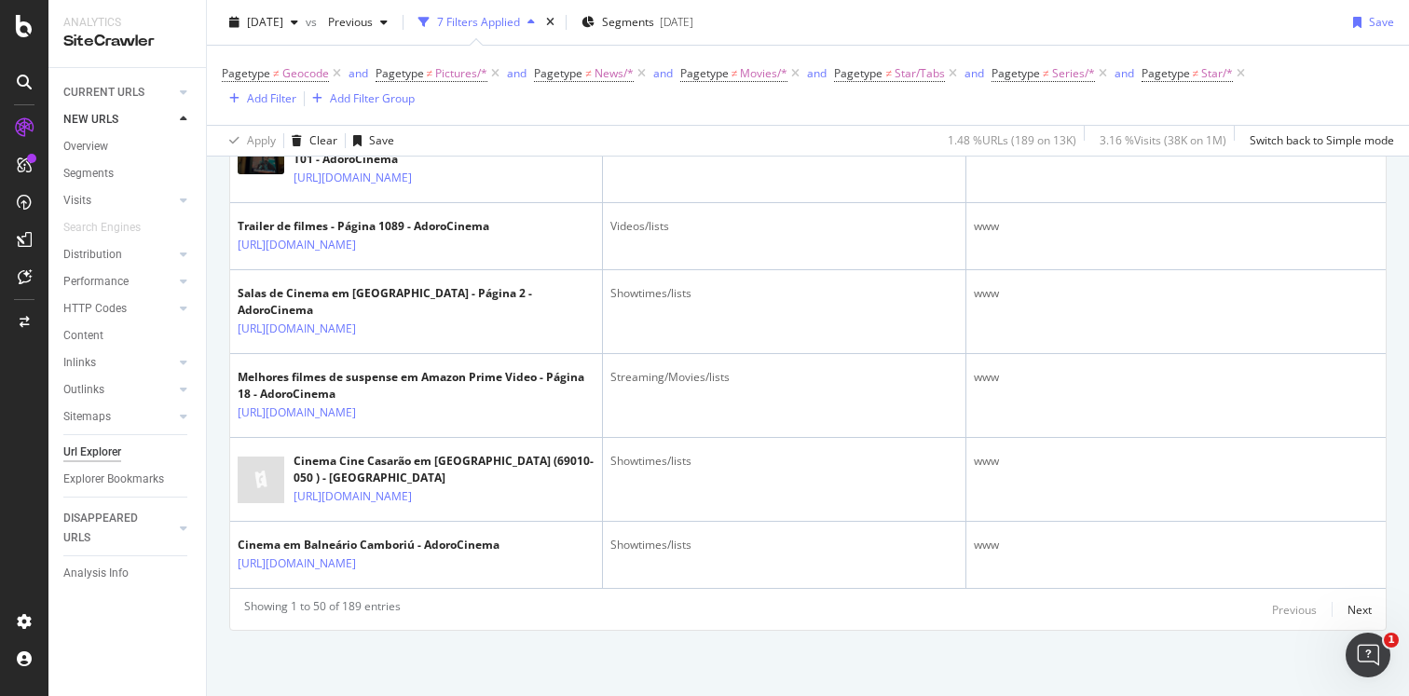
scroll to position [5479, 0]
click at [1350, 607] on div "Next" at bounding box center [1360, 610] width 24 height 16
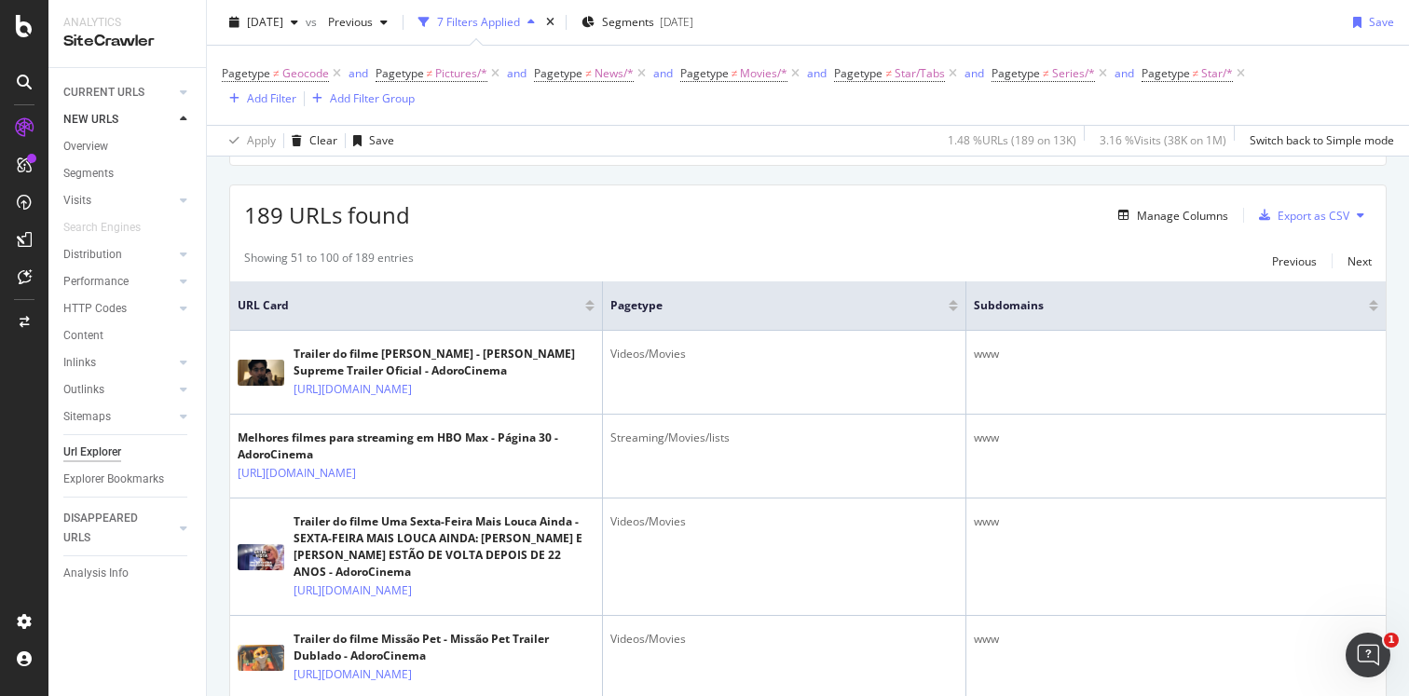
scroll to position [288, 0]
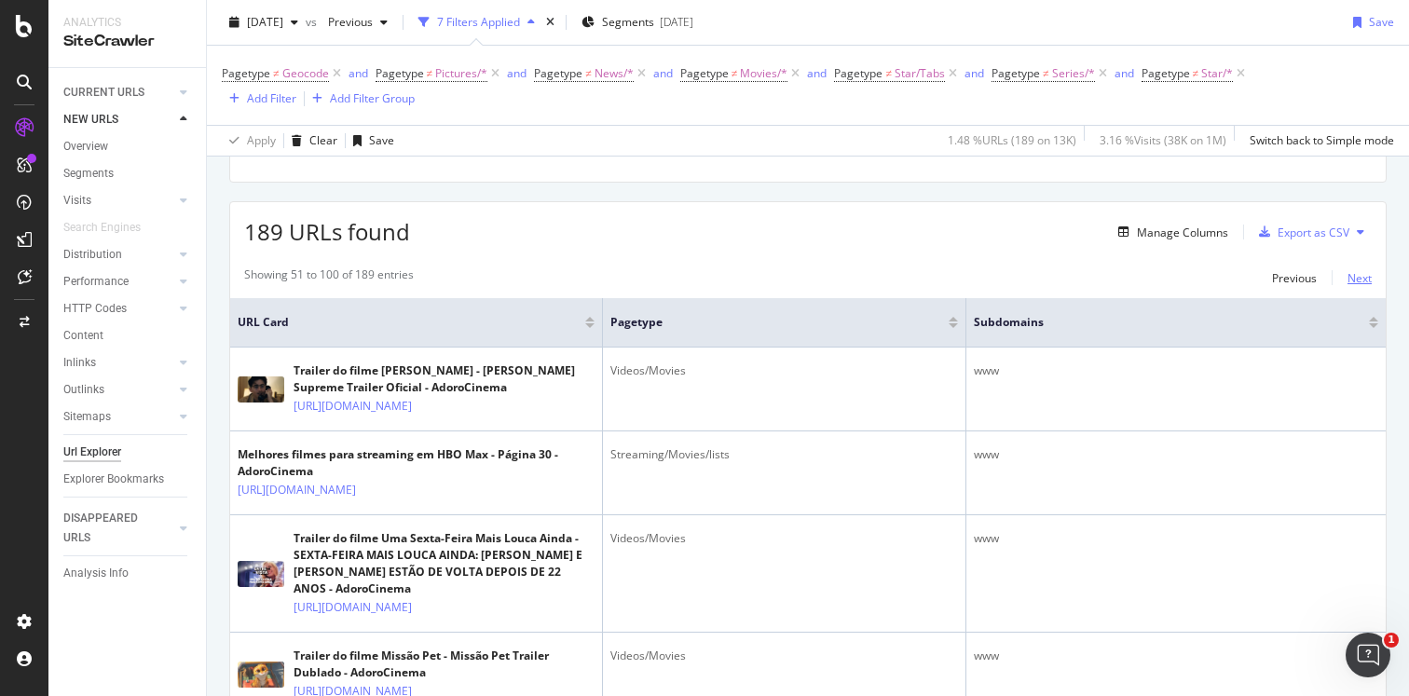
click at [1361, 285] on div "Next" at bounding box center [1360, 278] width 24 height 16
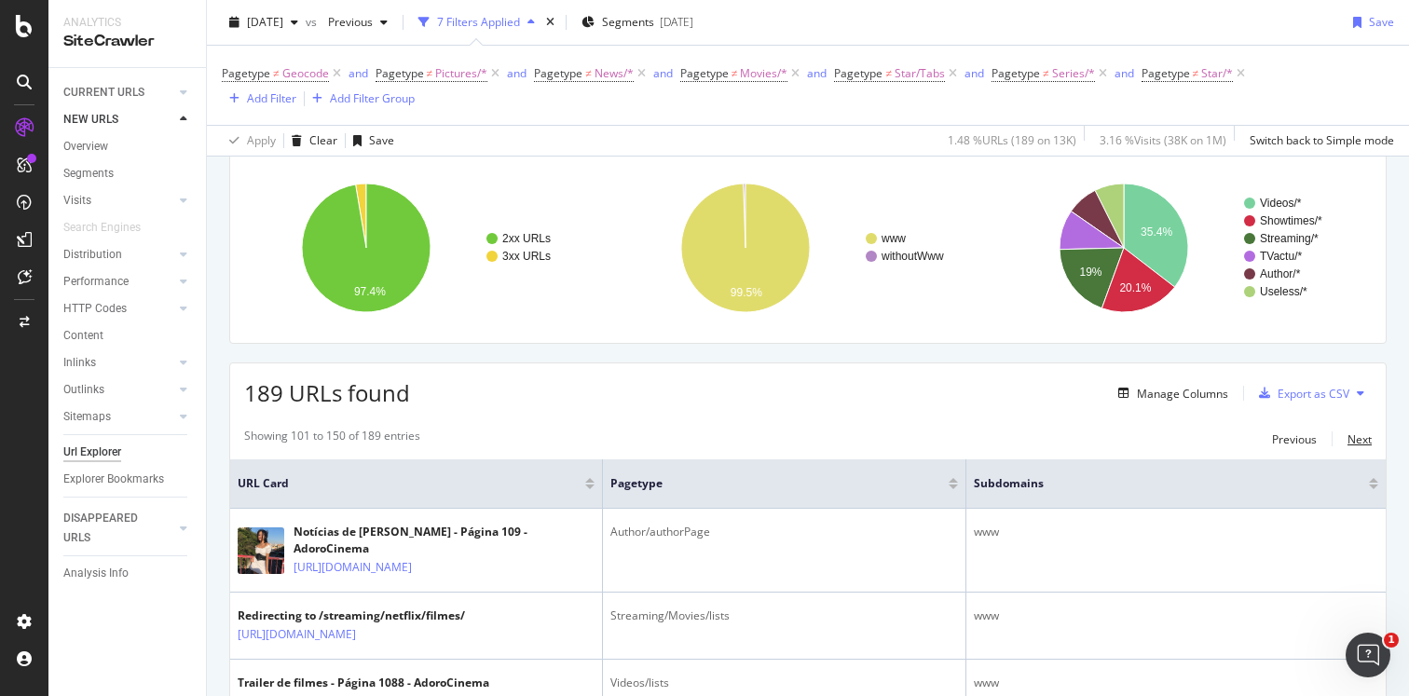
scroll to position [0, 0]
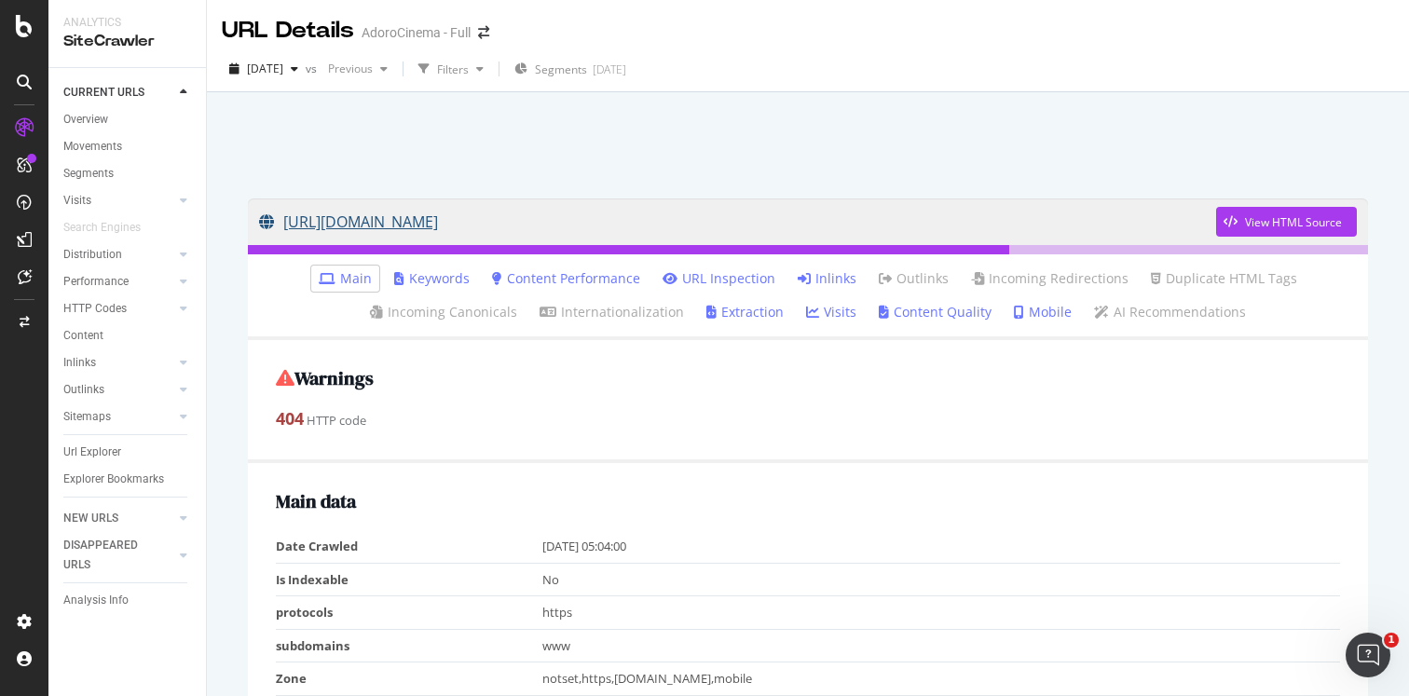
click at [725, 226] on link "[URL][DOMAIN_NAME]" at bounding box center [737, 222] width 957 height 47
click at [815, 273] on link "Inlinks" at bounding box center [827, 278] width 59 height 19
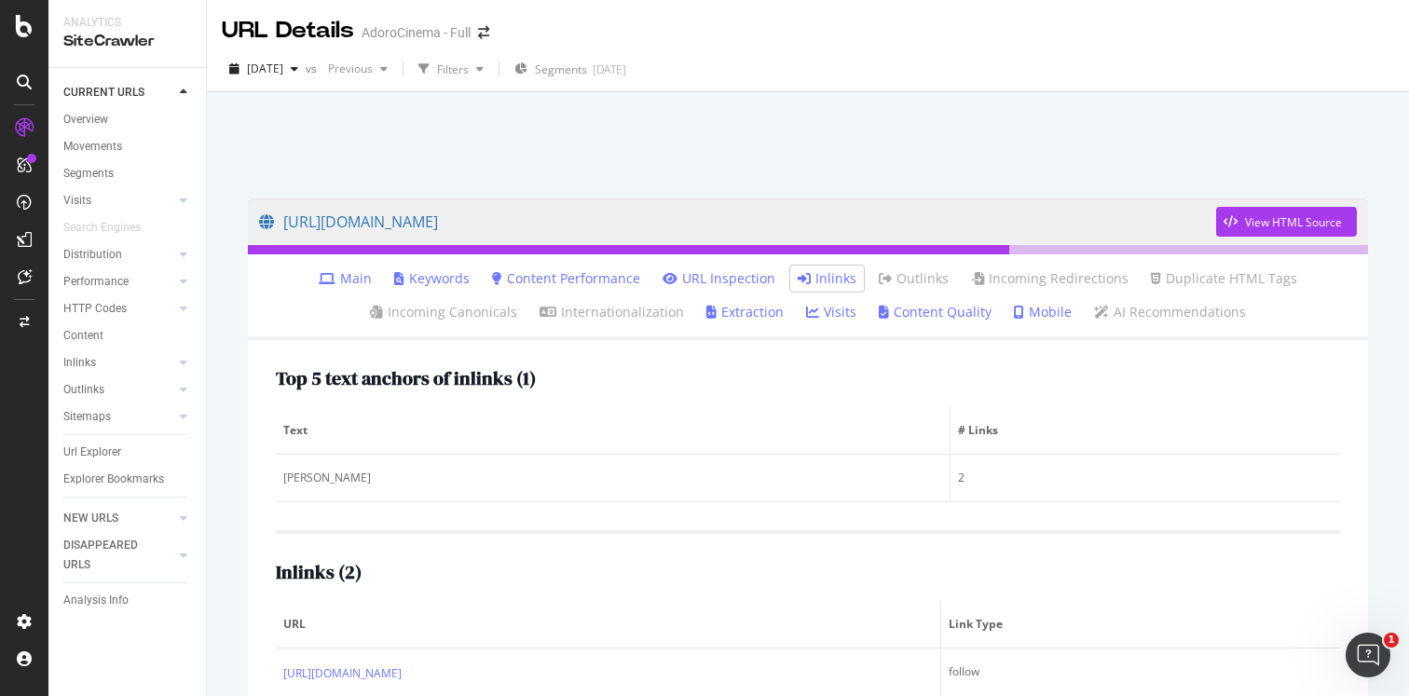
scroll to position [101, 0]
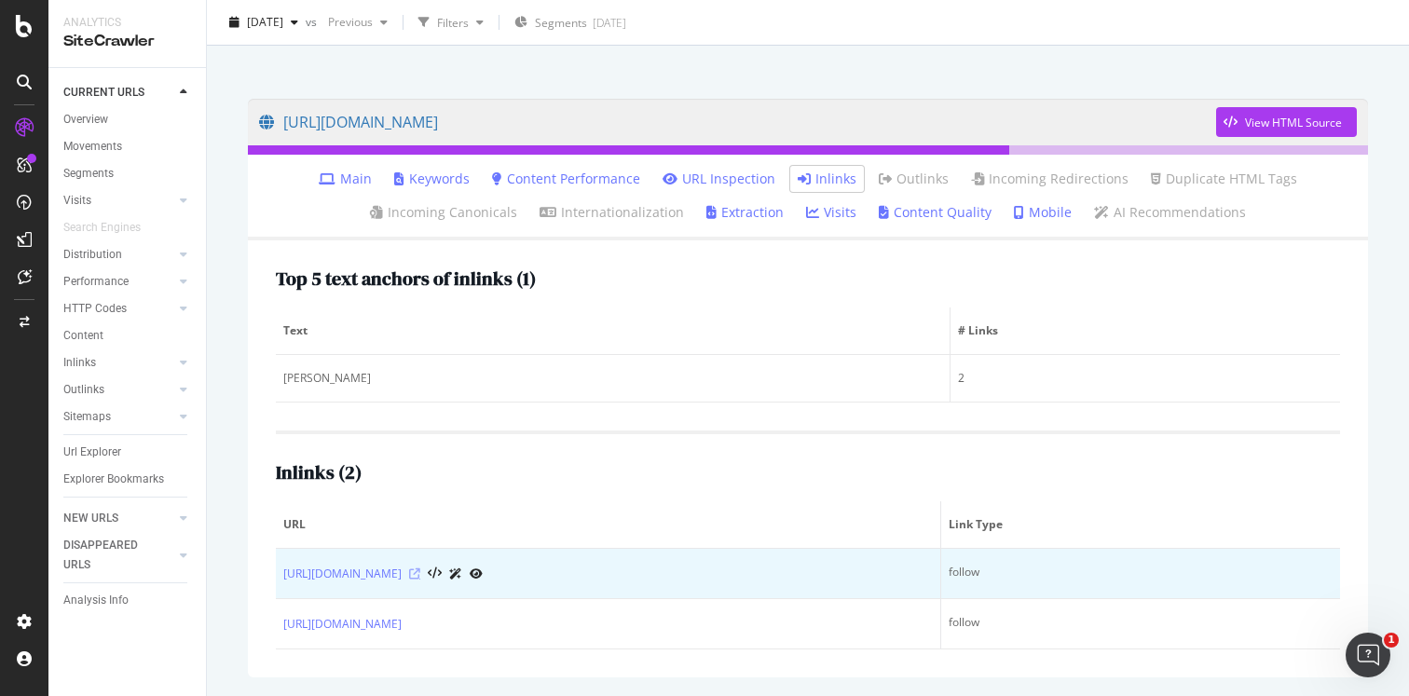
click at [420, 573] on icon at bounding box center [414, 574] width 11 height 11
